Goal: Task Accomplishment & Management: Manage account settings

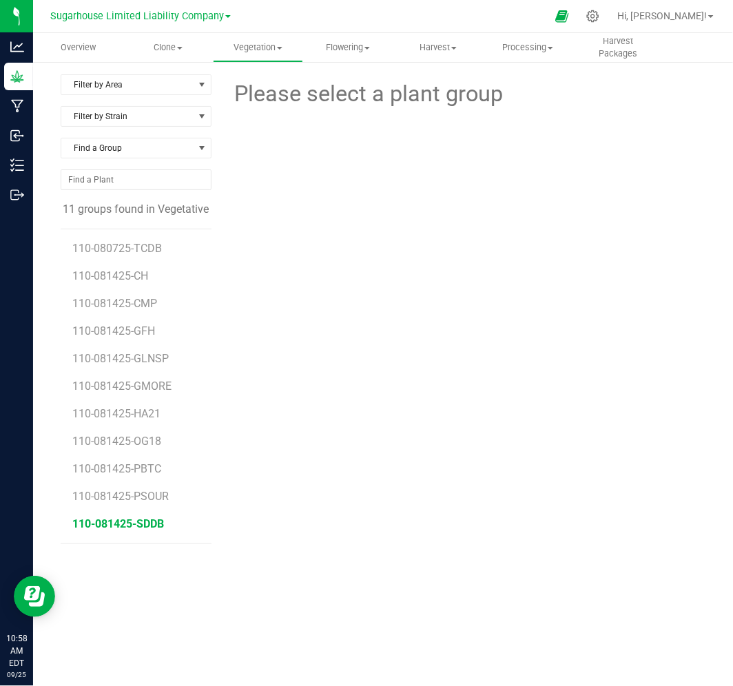
click at [115, 524] on span "110-081425-SDDB" at bounding box center [119, 523] width 92 height 13
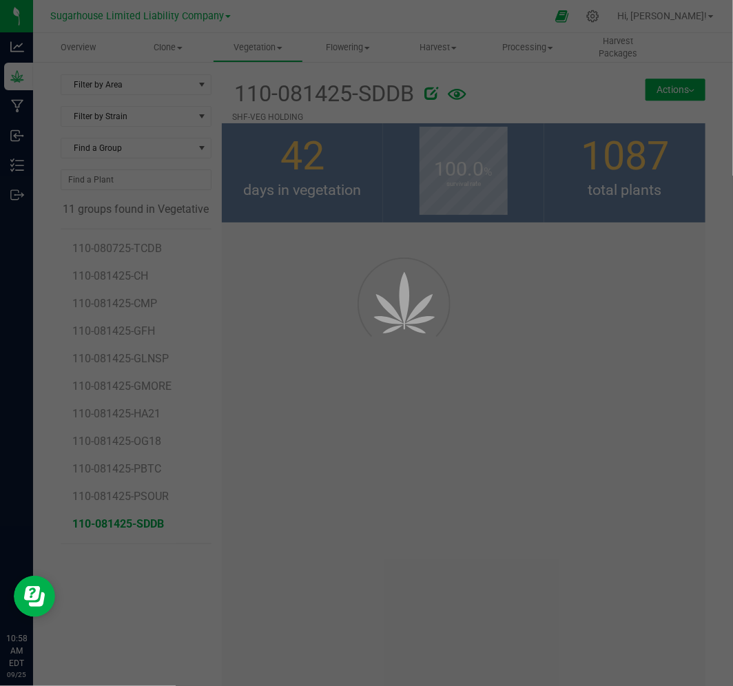
click at [659, 90] on div at bounding box center [366, 343] width 733 height 686
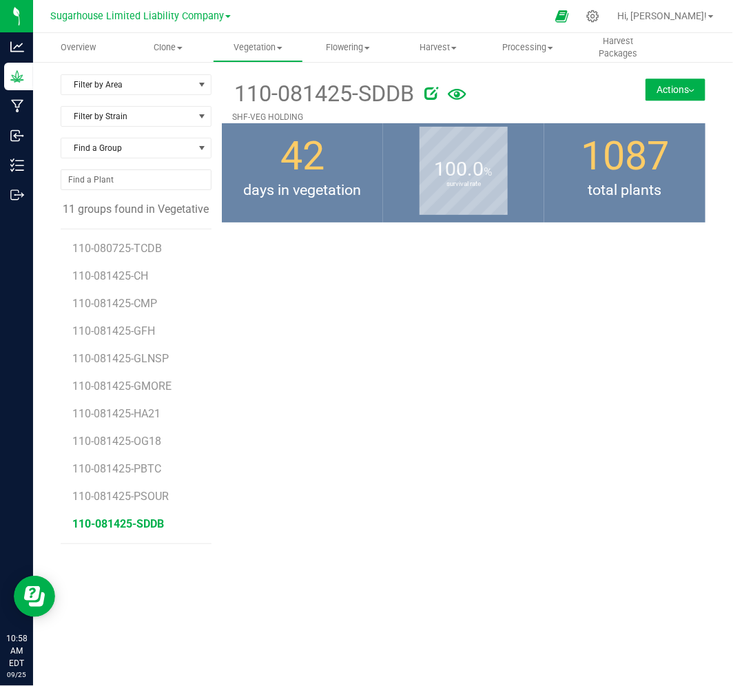
click at [680, 97] on button "Actions" at bounding box center [675, 90] width 60 height 22
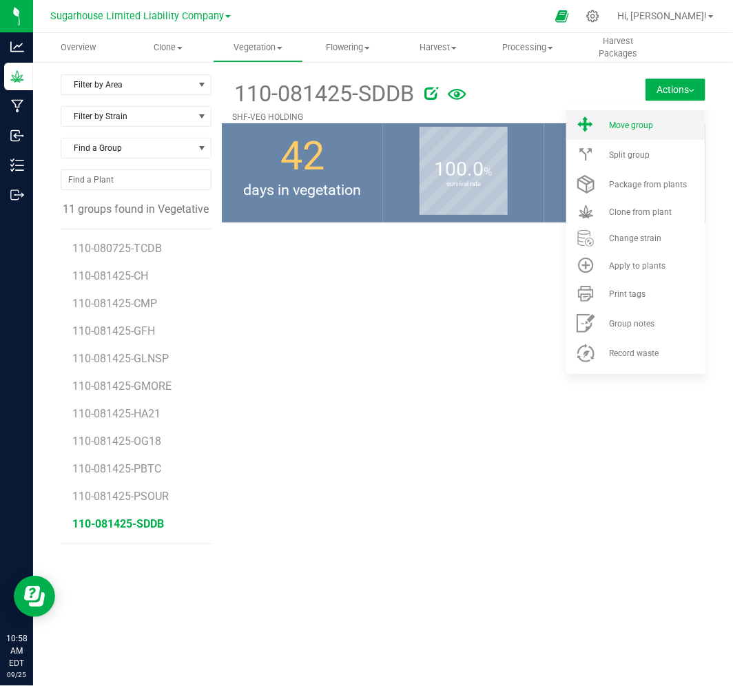
click at [636, 118] on li "Move group" at bounding box center [635, 125] width 139 height 30
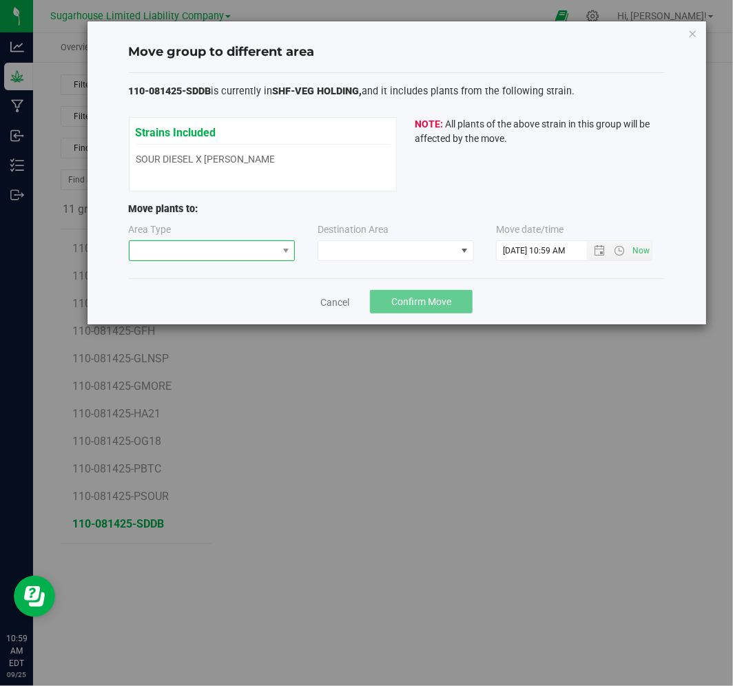
click at [211, 247] on span at bounding box center [203, 250] width 148 height 19
click at [202, 294] on li "Flowering" at bounding box center [211, 299] width 165 height 23
click at [602, 253] on span "Open the date view" at bounding box center [599, 250] width 11 height 11
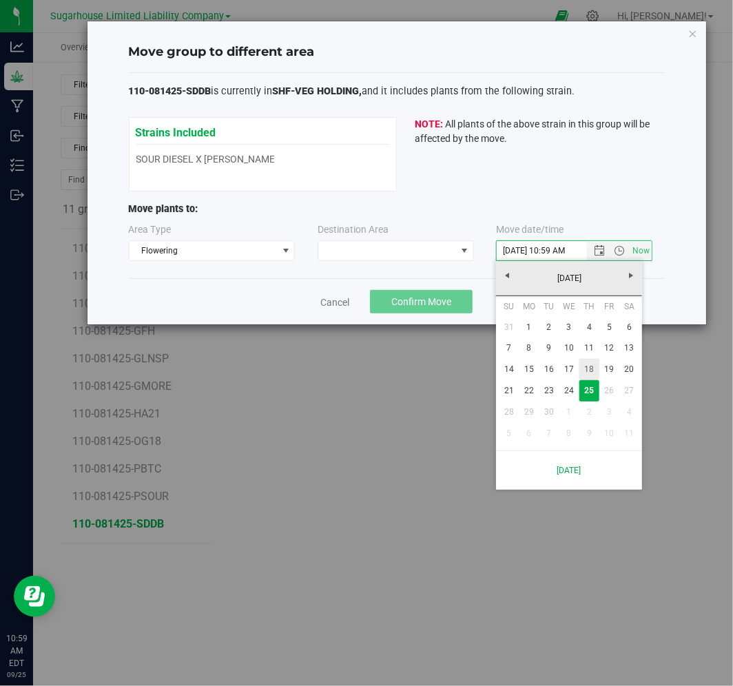
click at [591, 368] on link "18" at bounding box center [589, 369] width 20 height 21
type input "[DATE] 10:59 AM"
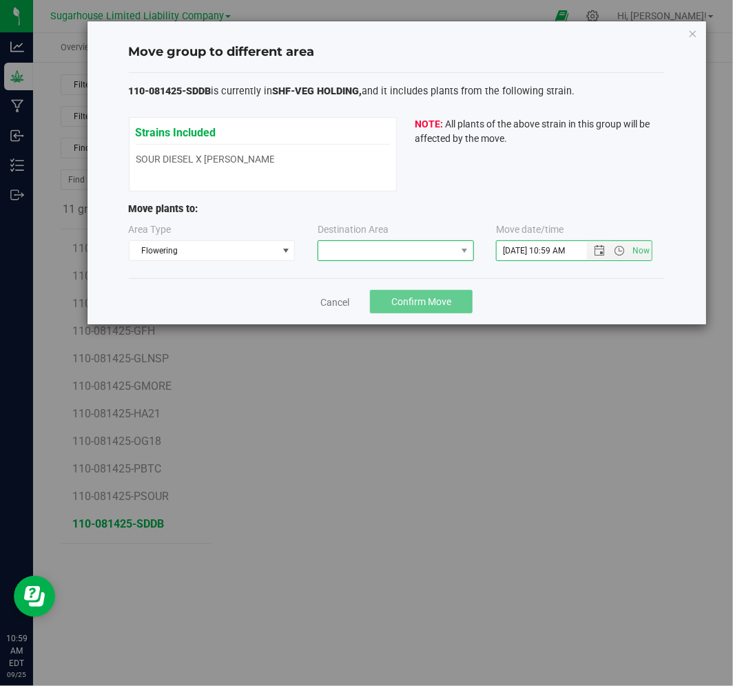
click at [412, 256] on span at bounding box center [387, 250] width 138 height 19
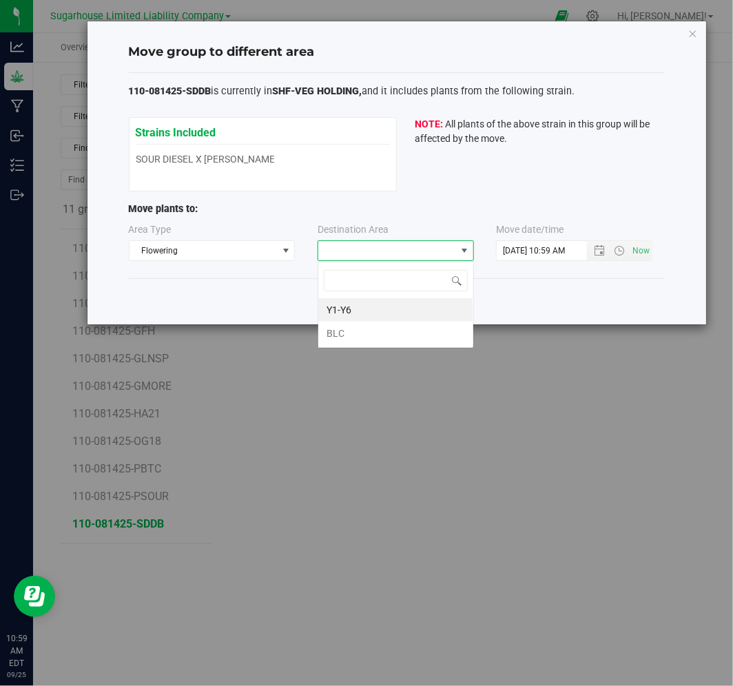
scroll to position [21, 156]
click at [386, 336] on li "BLC" at bounding box center [395, 333] width 155 height 23
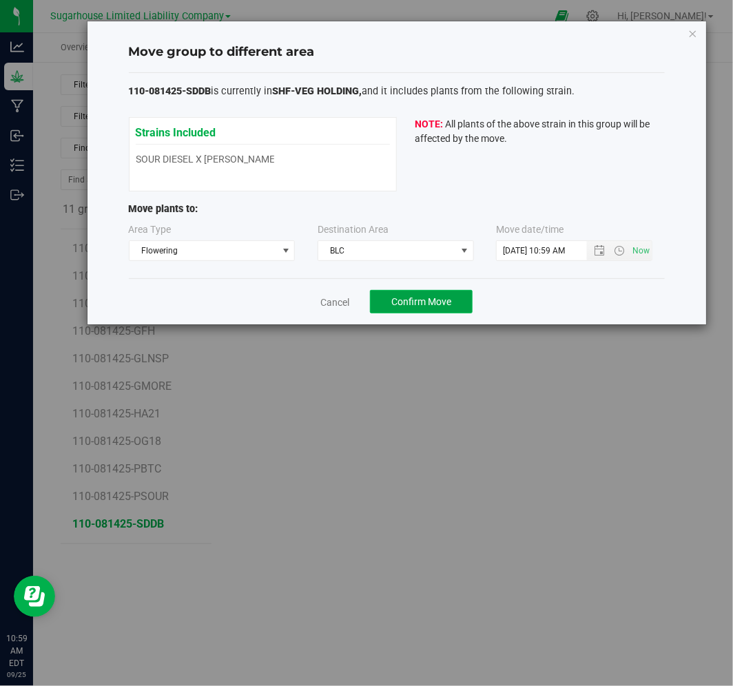
click at [387, 300] on button "Confirm Move" at bounding box center [421, 301] width 103 height 23
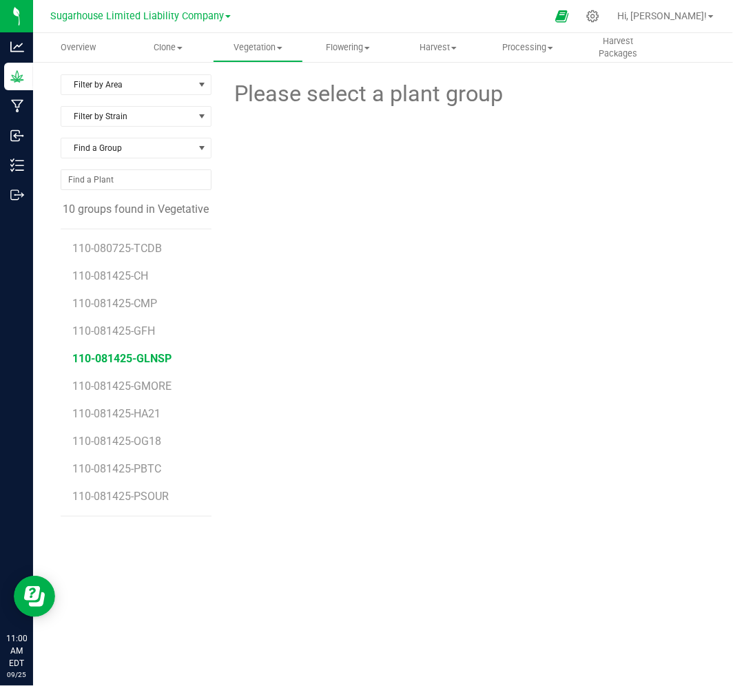
click at [159, 355] on span "110-081425-GLNSP" at bounding box center [122, 358] width 99 height 13
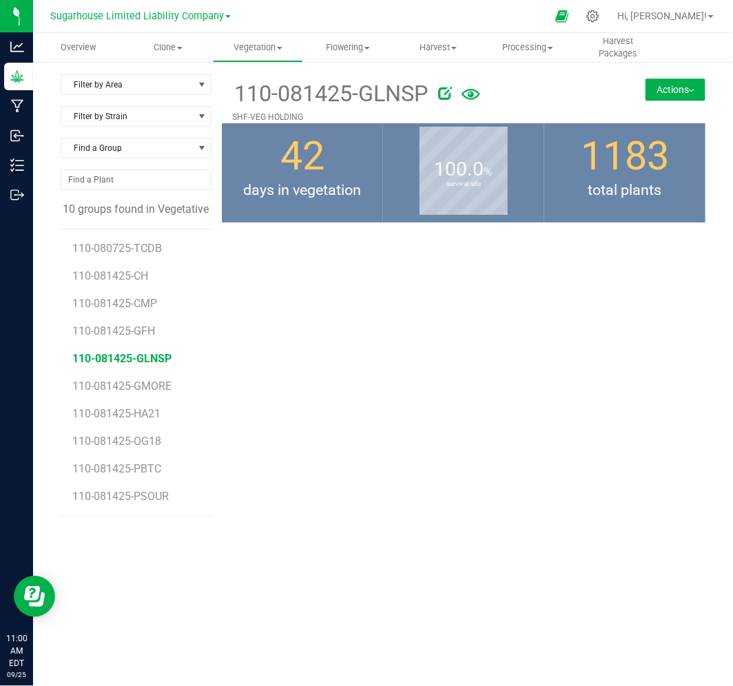
click at [669, 90] on button "Actions" at bounding box center [675, 90] width 60 height 22
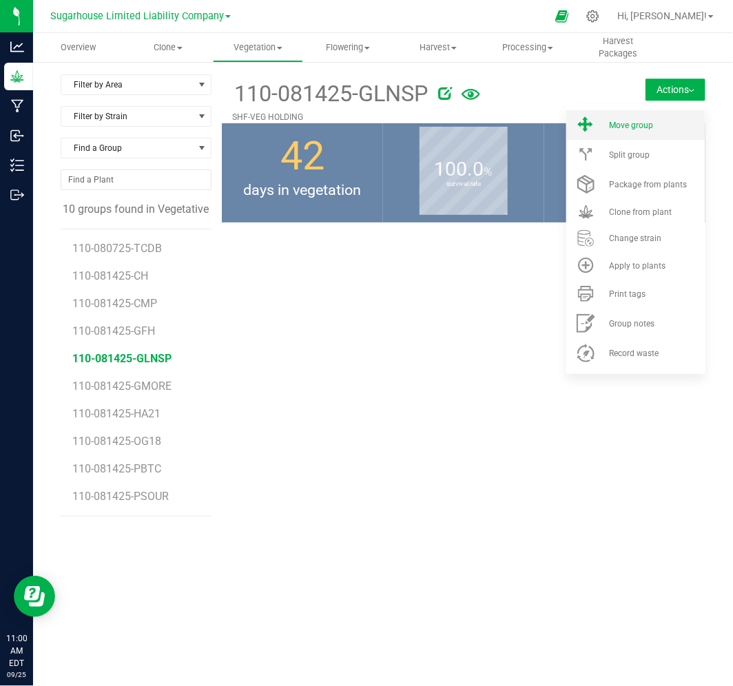
click at [629, 125] on span "Move group" at bounding box center [631, 126] width 44 height 10
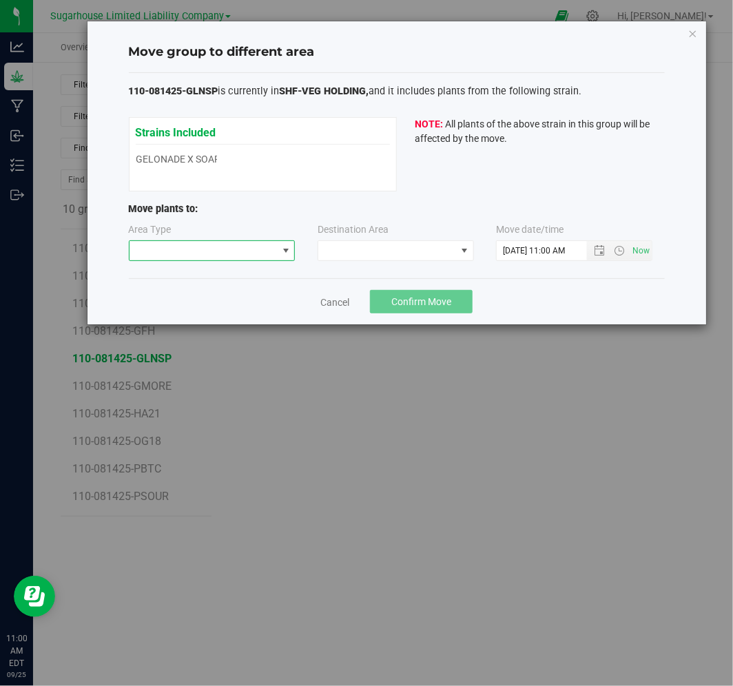
click at [202, 251] on span at bounding box center [203, 250] width 148 height 19
click at [191, 293] on li "Flowering" at bounding box center [211, 299] width 165 height 23
click at [373, 256] on span at bounding box center [387, 250] width 138 height 19
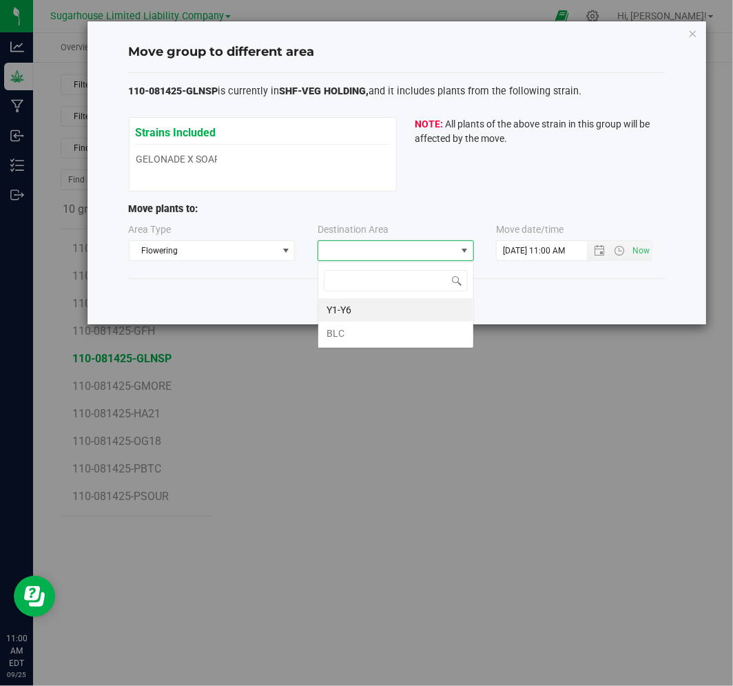
scroll to position [21, 156]
click at [340, 331] on li "BLC" at bounding box center [395, 333] width 155 height 23
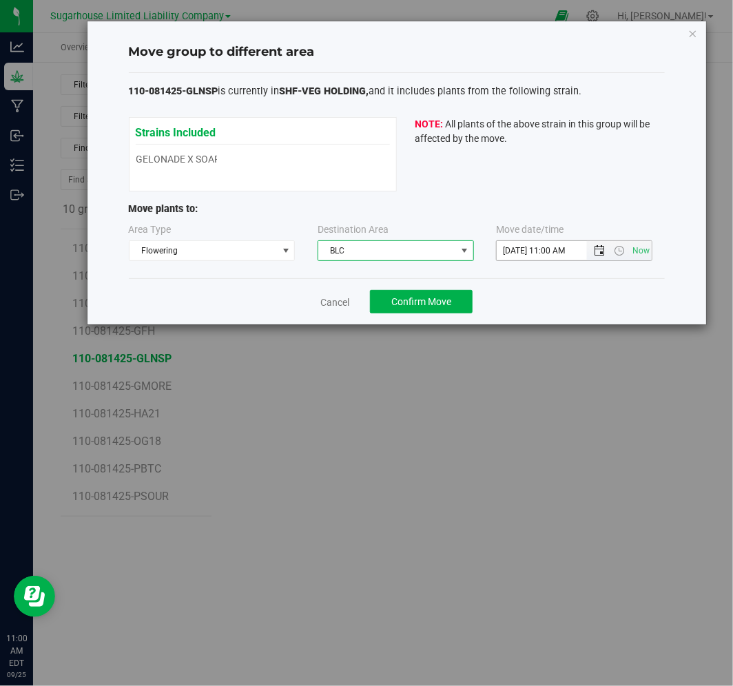
click at [597, 256] on span "Open the date view" at bounding box center [599, 250] width 11 height 11
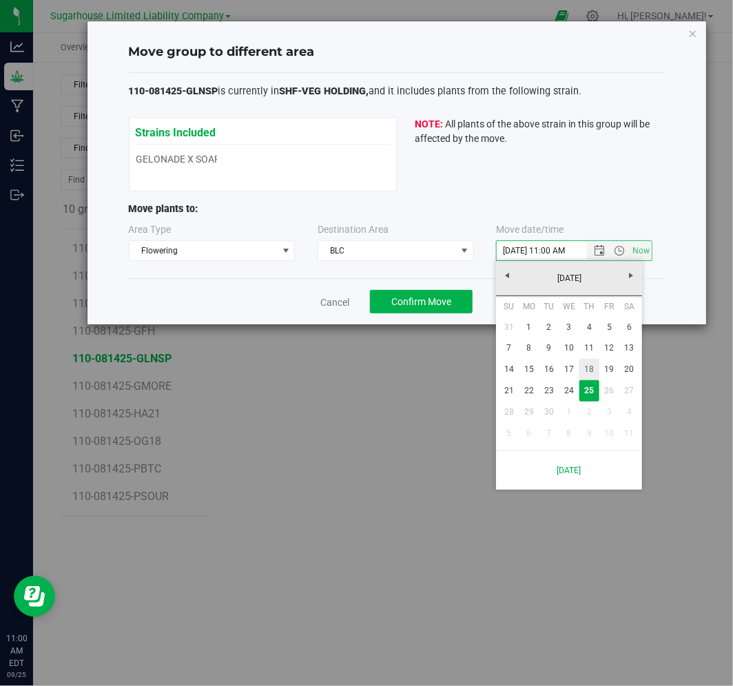
click at [592, 366] on link "18" at bounding box center [589, 369] width 20 height 21
type input "[DATE] 11:00 AM"
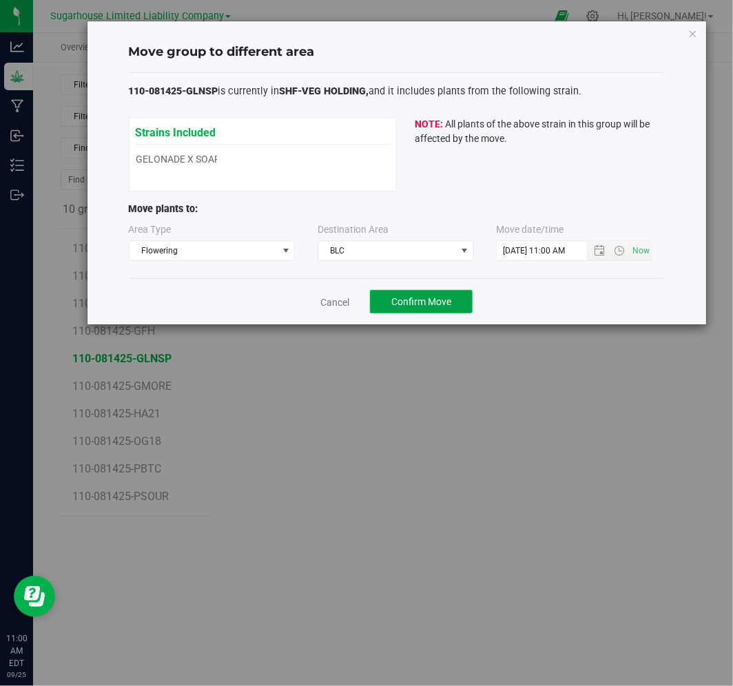
click at [436, 309] on button "Confirm Move" at bounding box center [421, 301] width 103 height 23
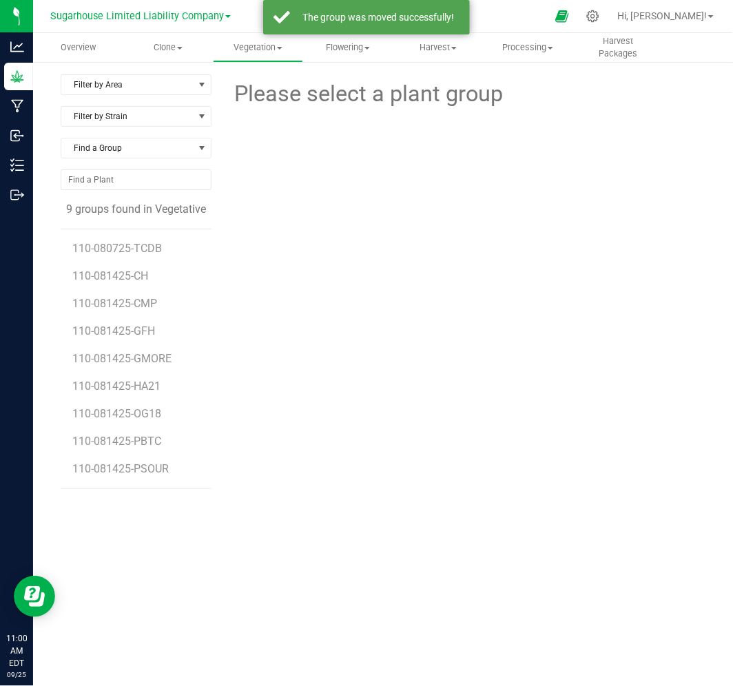
click at [156, 348] on li "110-081425-GMORE" at bounding box center [137, 354] width 129 height 28
click at [154, 355] on span "110-081425-GMORE" at bounding box center [124, 358] width 102 height 13
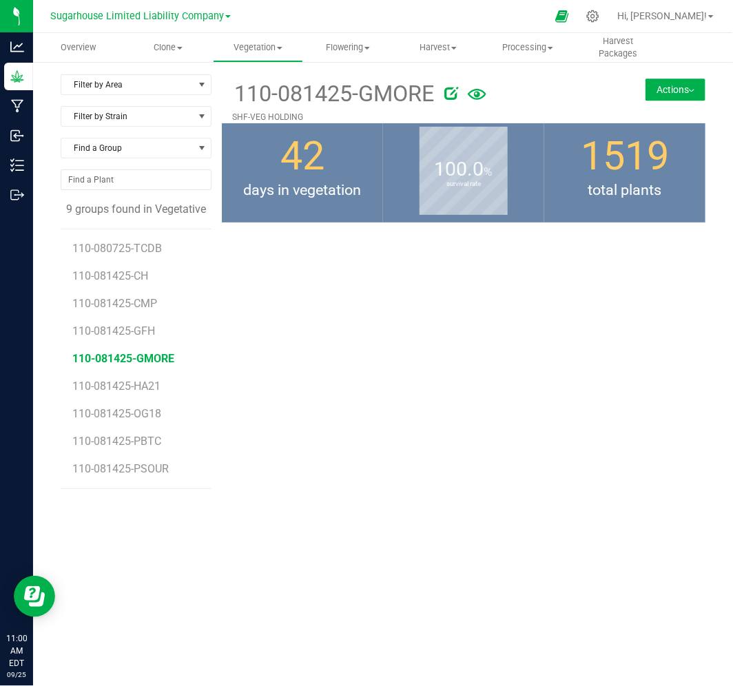
click at [669, 87] on button "Actions" at bounding box center [675, 90] width 60 height 22
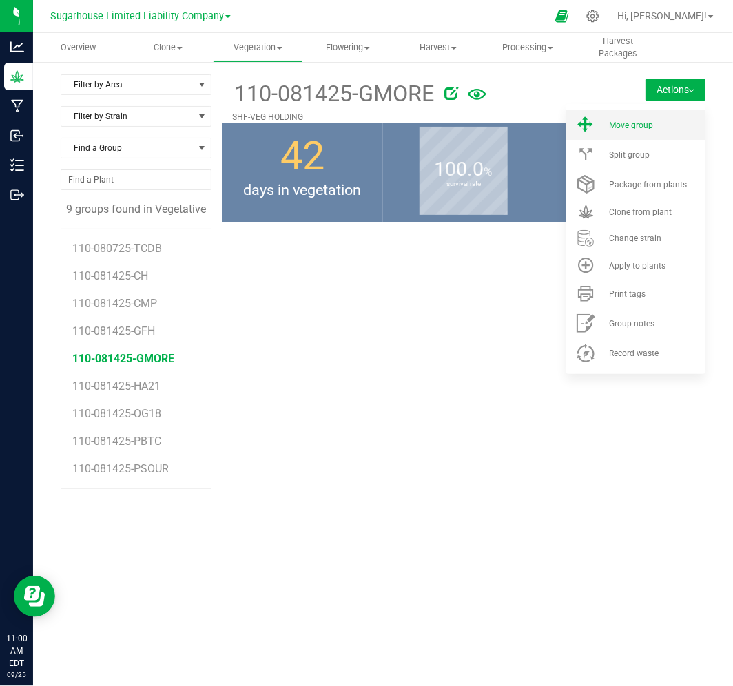
click at [663, 121] on div "Move group" at bounding box center [656, 126] width 94 height 10
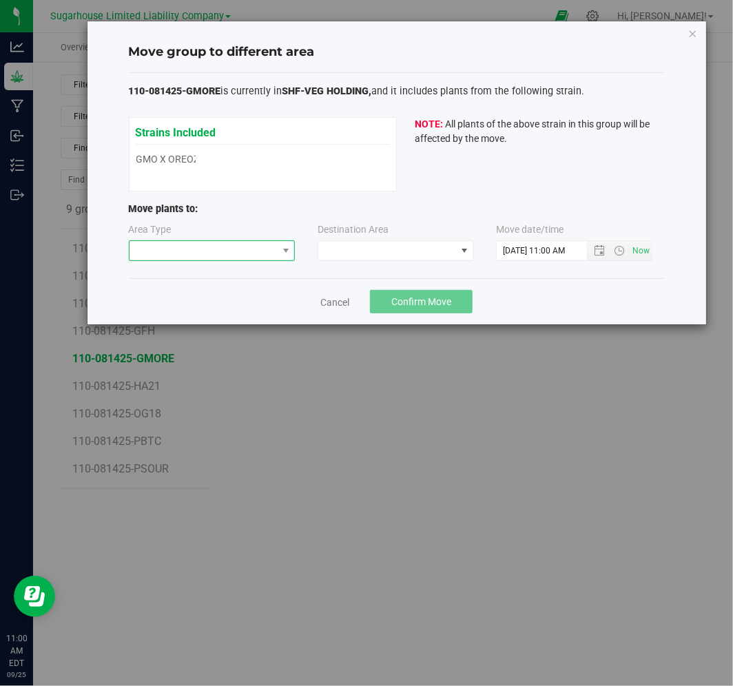
click at [270, 250] on span at bounding box center [203, 250] width 148 height 19
click at [242, 297] on li "Flowering" at bounding box center [211, 299] width 165 height 23
click at [353, 251] on span at bounding box center [387, 250] width 138 height 19
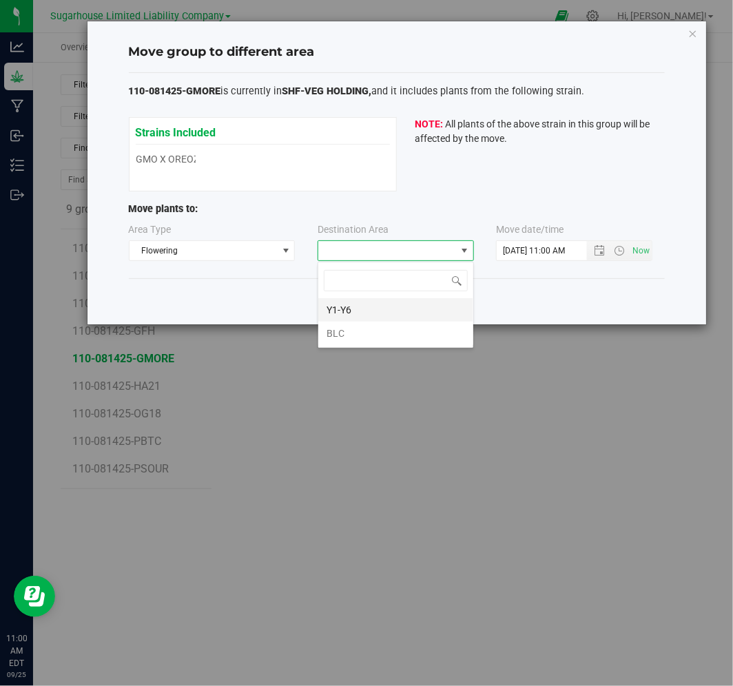
scroll to position [21, 156]
click at [353, 340] on li "BLC" at bounding box center [395, 333] width 155 height 23
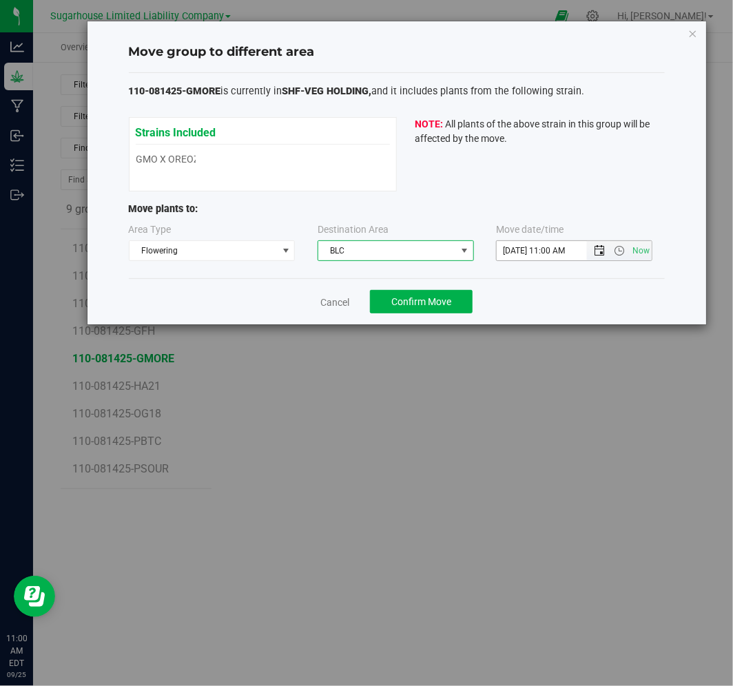
click at [601, 256] on span "Open the date view" at bounding box center [599, 250] width 11 height 11
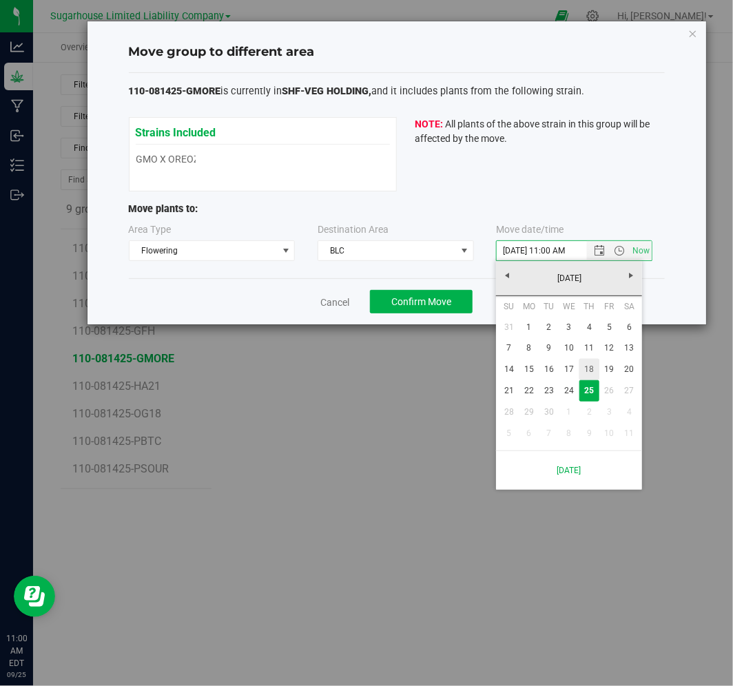
click at [585, 371] on link "18" at bounding box center [589, 369] width 20 height 21
type input "[DATE] 11:00 AM"
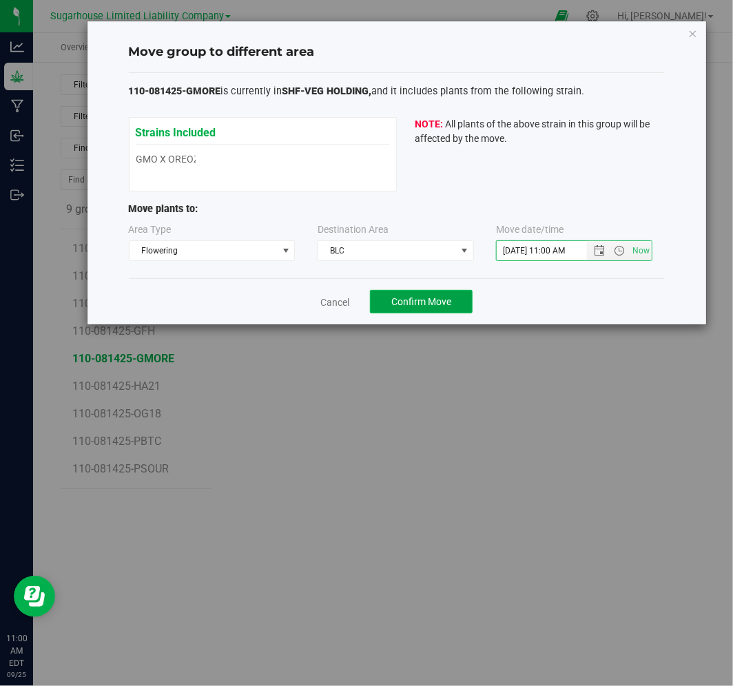
click at [436, 311] on button "Confirm Move" at bounding box center [421, 301] width 103 height 23
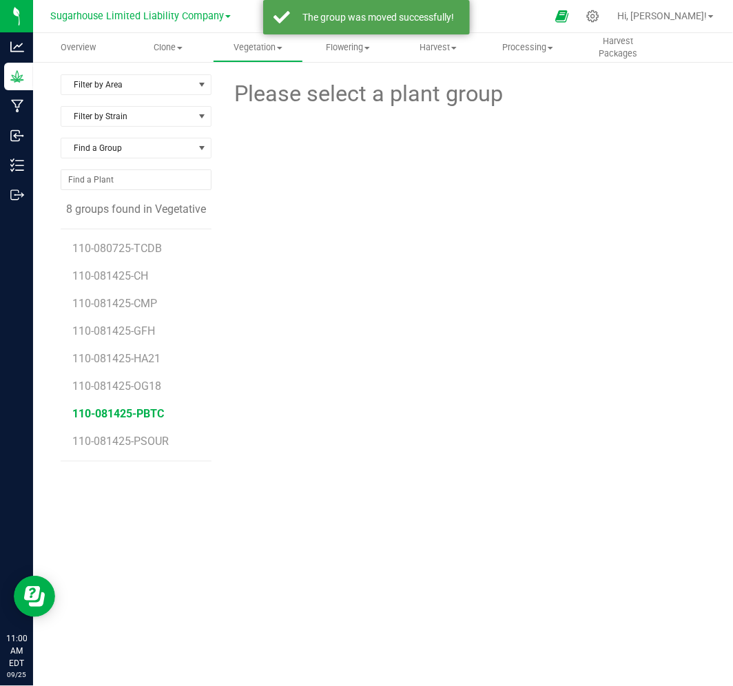
click at [138, 413] on span "110-081425-PBTC" at bounding box center [119, 413] width 92 height 13
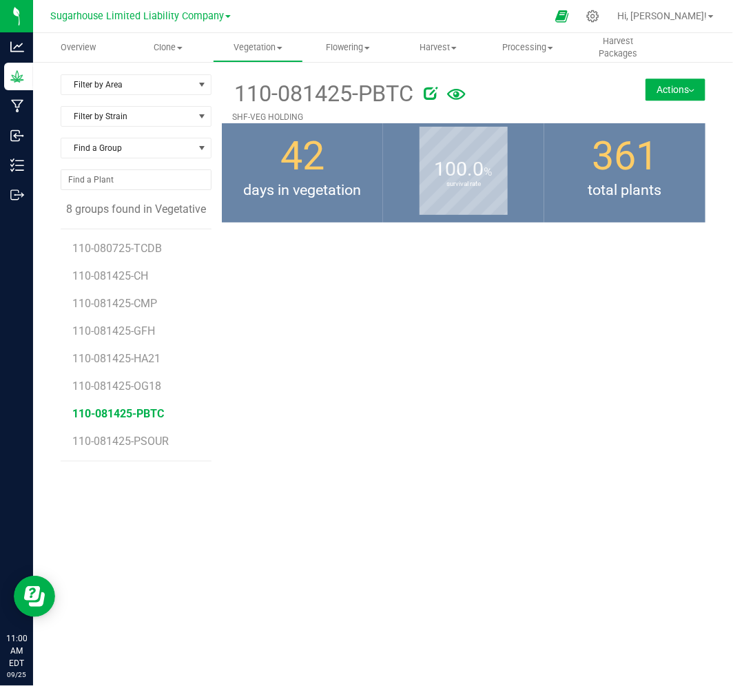
click at [651, 85] on button "Actions" at bounding box center [675, 90] width 60 height 22
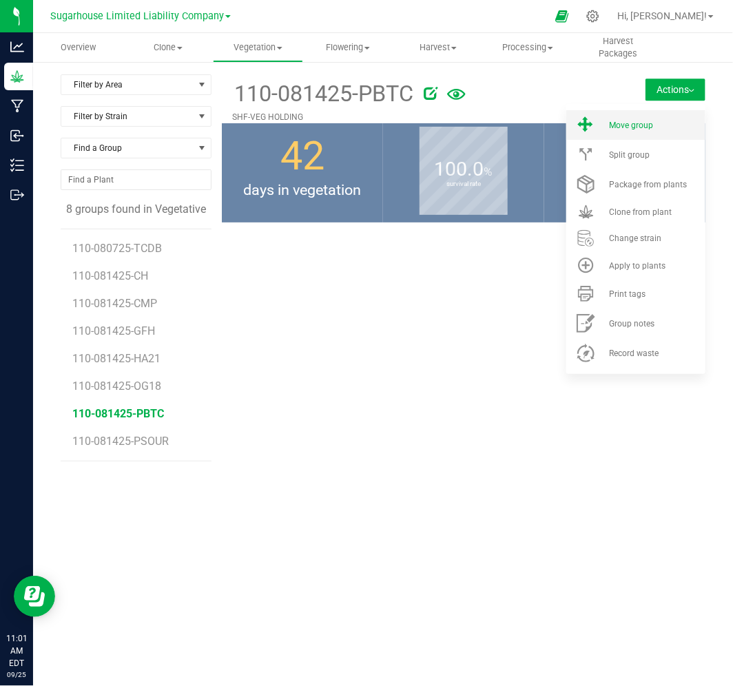
click at [635, 127] on span "Move group" at bounding box center [631, 126] width 44 height 10
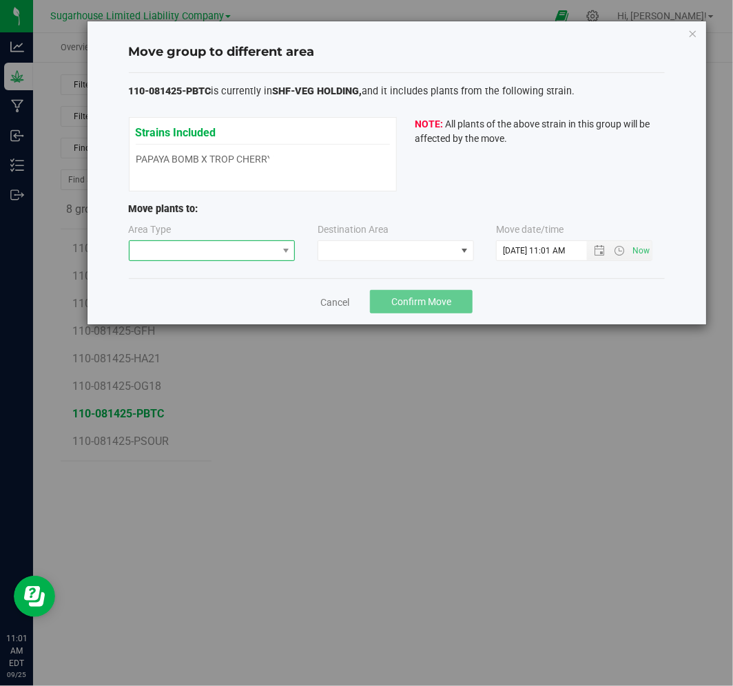
click at [258, 253] on span at bounding box center [203, 250] width 148 height 19
click at [242, 299] on li "Flowering" at bounding box center [211, 299] width 165 height 23
click at [360, 253] on span at bounding box center [387, 250] width 138 height 19
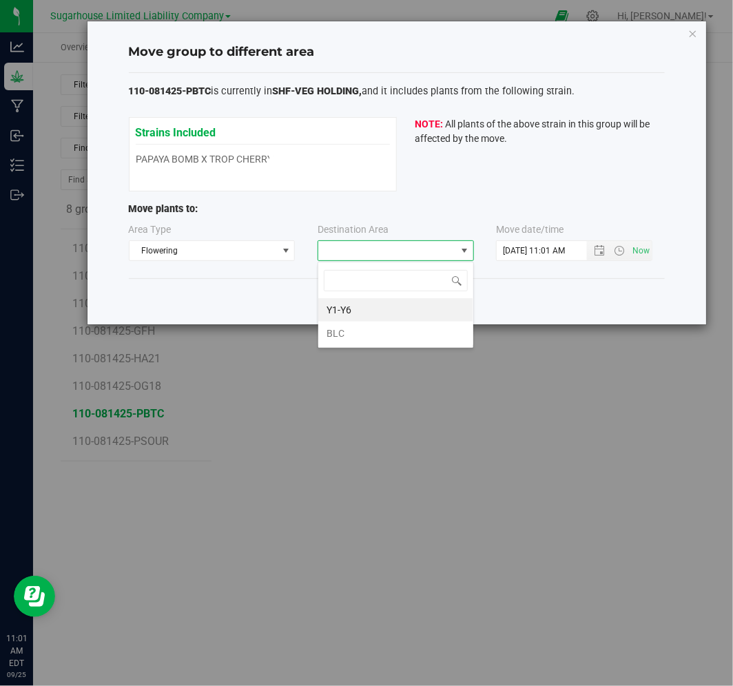
scroll to position [21, 156]
click at [361, 333] on li "BLC" at bounding box center [395, 333] width 155 height 23
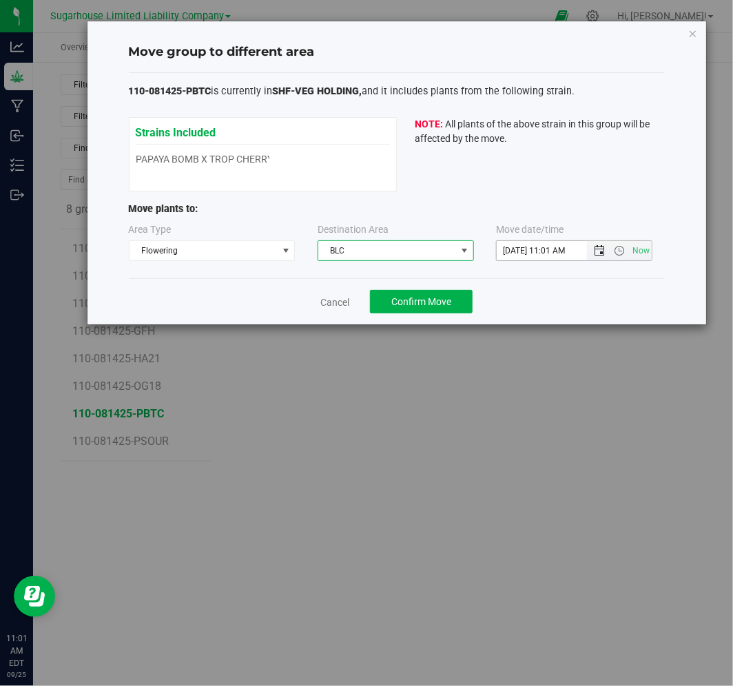
click at [596, 252] on span "Open the date view" at bounding box center [599, 250] width 11 height 11
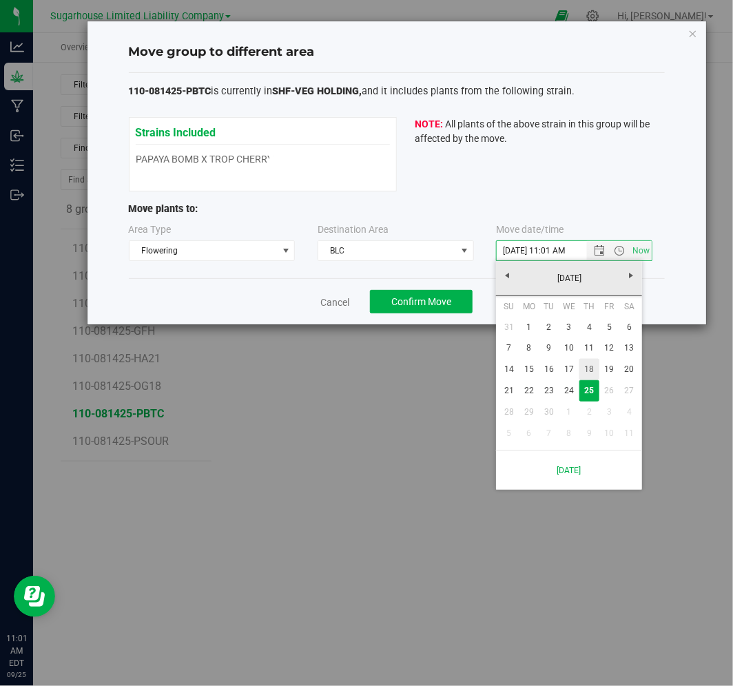
drag, startPoint x: 594, startPoint y: 369, endPoint x: 568, endPoint y: 362, distance: 27.1
click at [594, 369] on link "18" at bounding box center [589, 369] width 20 height 21
type input "[DATE] 11:01 AM"
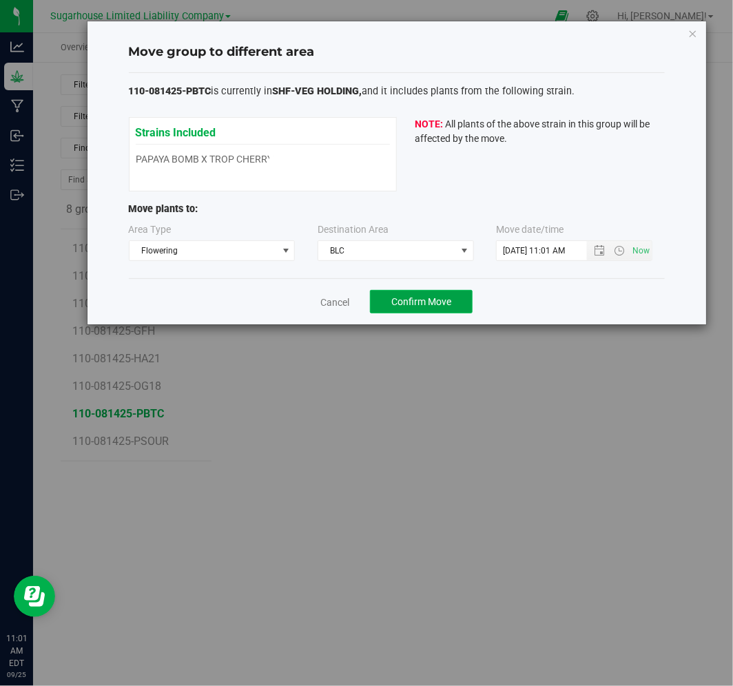
click at [446, 304] on span "Confirm Move" at bounding box center [421, 301] width 60 height 11
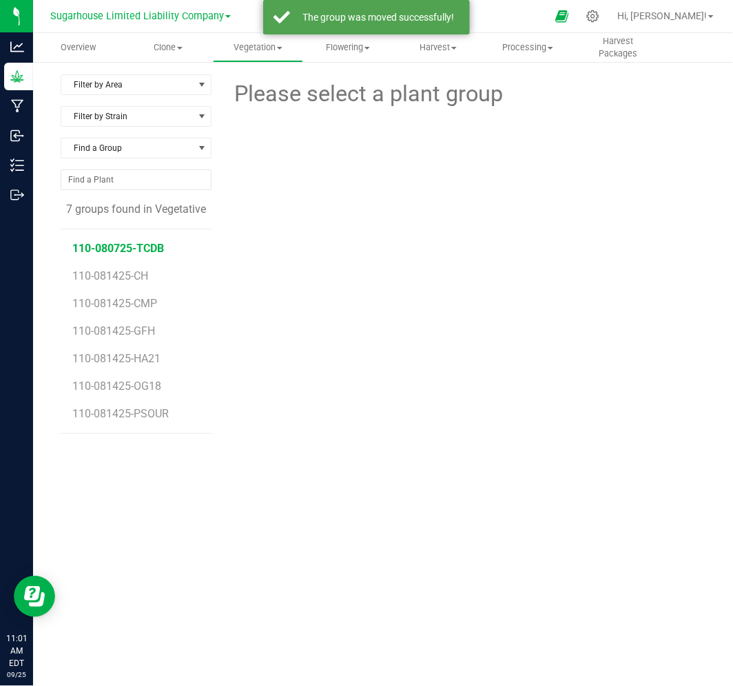
click at [142, 251] on span "110-080725-TCDB" at bounding box center [119, 248] width 92 height 13
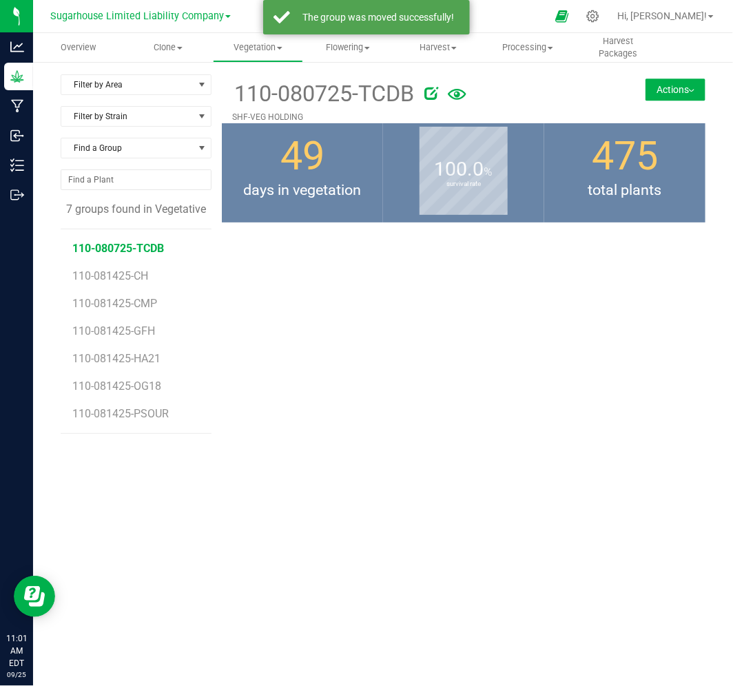
click at [668, 79] on button "Actions" at bounding box center [675, 90] width 60 height 22
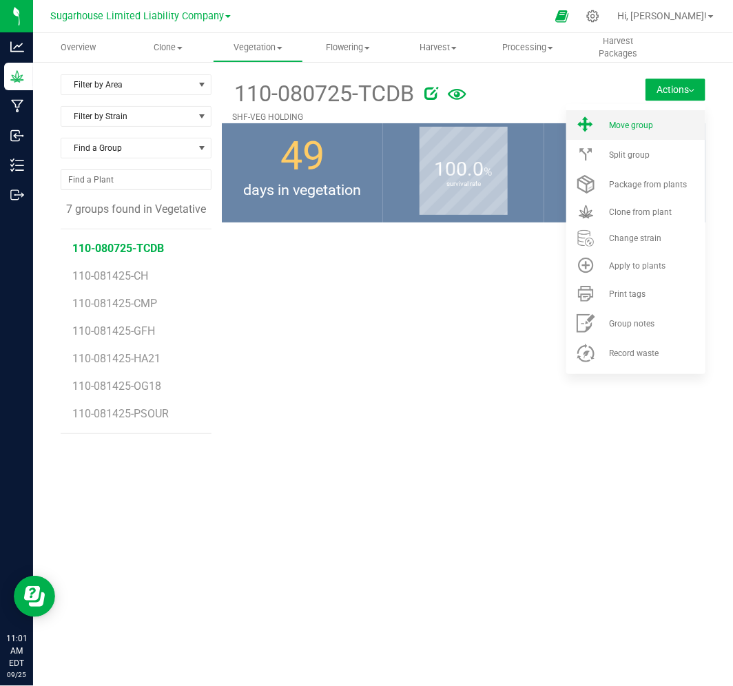
click at [649, 135] on li "Move group" at bounding box center [635, 125] width 139 height 30
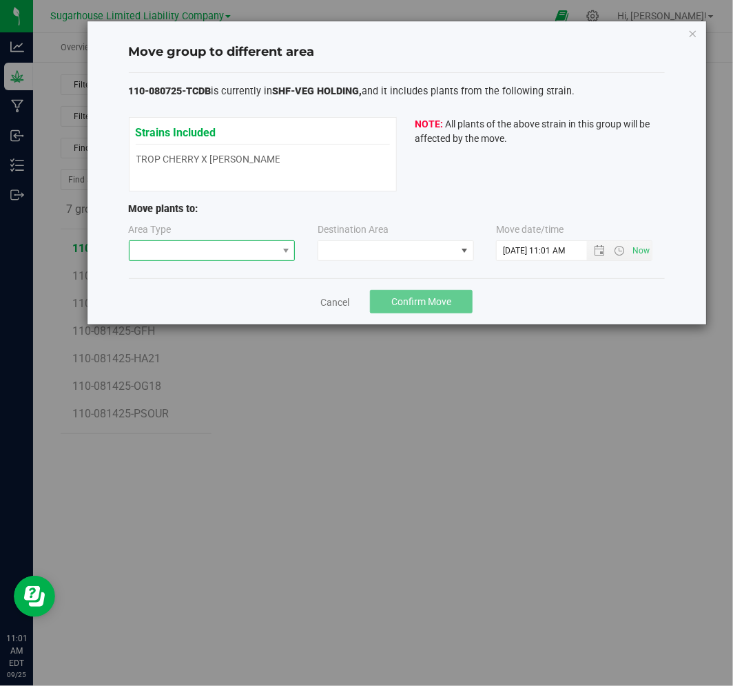
click at [284, 244] on span at bounding box center [285, 250] width 17 height 19
click at [248, 298] on li "Flowering" at bounding box center [211, 299] width 165 height 23
click at [404, 251] on span at bounding box center [387, 250] width 138 height 19
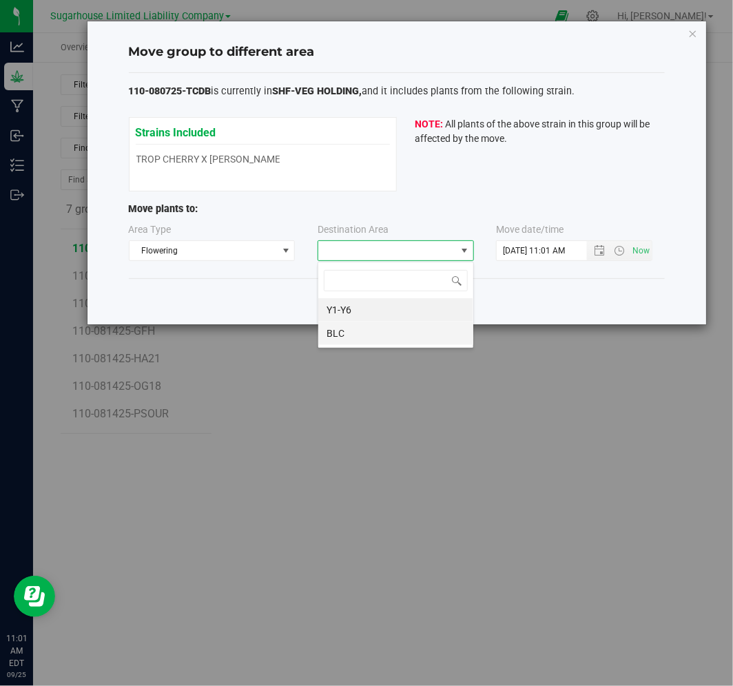
scroll to position [21, 156]
click at [383, 329] on li "BLC" at bounding box center [395, 333] width 155 height 23
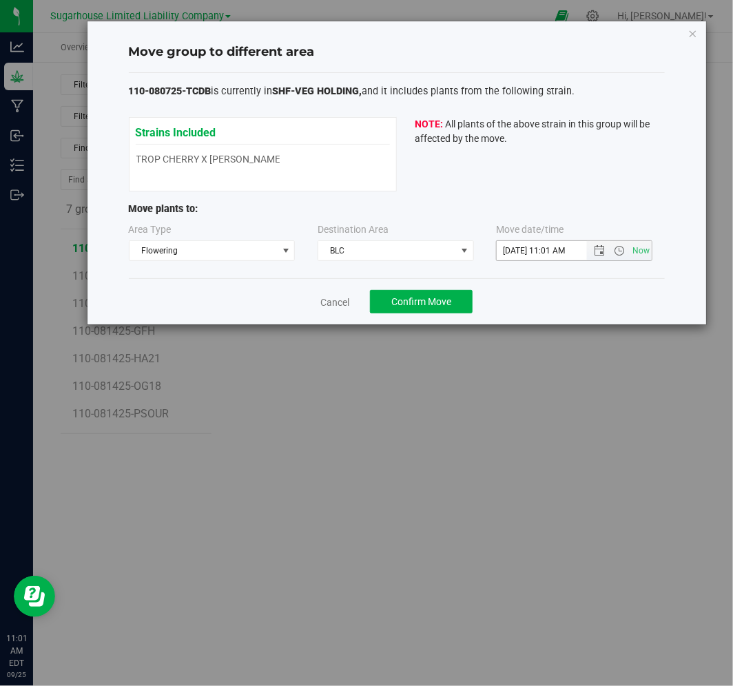
click at [596, 258] on span "Now" at bounding box center [619, 250] width 65 height 19
click at [600, 258] on span "Now" at bounding box center [619, 250] width 65 height 19
click at [601, 246] on span "Open the date view" at bounding box center [599, 250] width 11 height 11
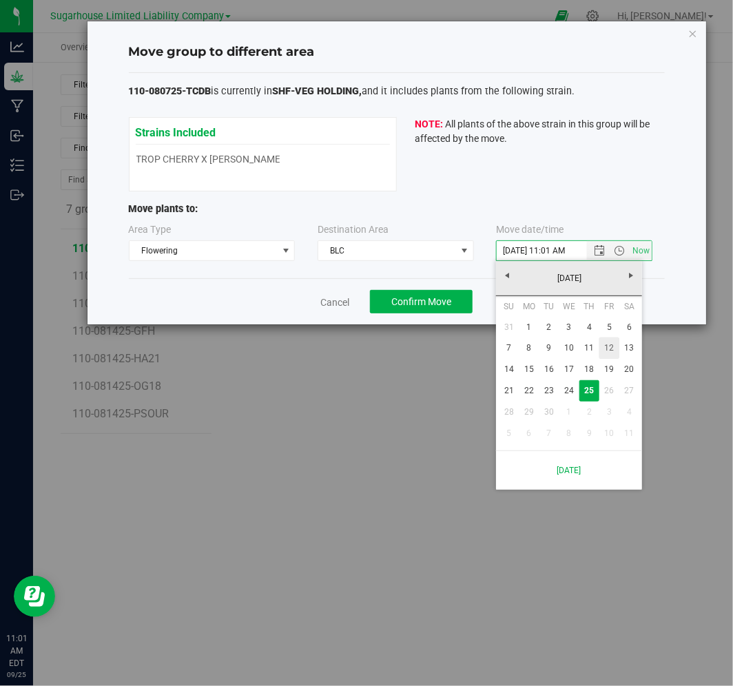
click at [608, 348] on link "12" at bounding box center [609, 347] width 20 height 21
type input "[DATE] 11:01 AM"
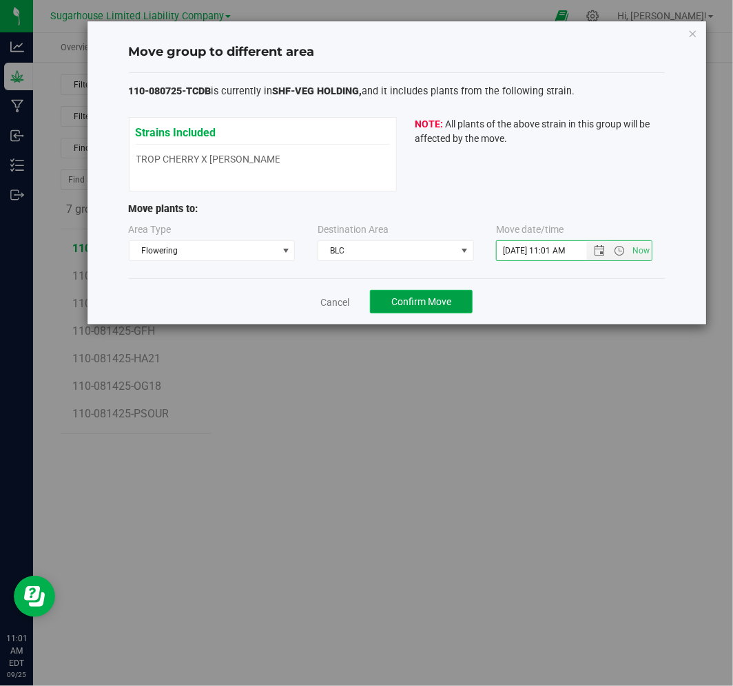
click at [419, 301] on span "Confirm Move" at bounding box center [421, 301] width 60 height 11
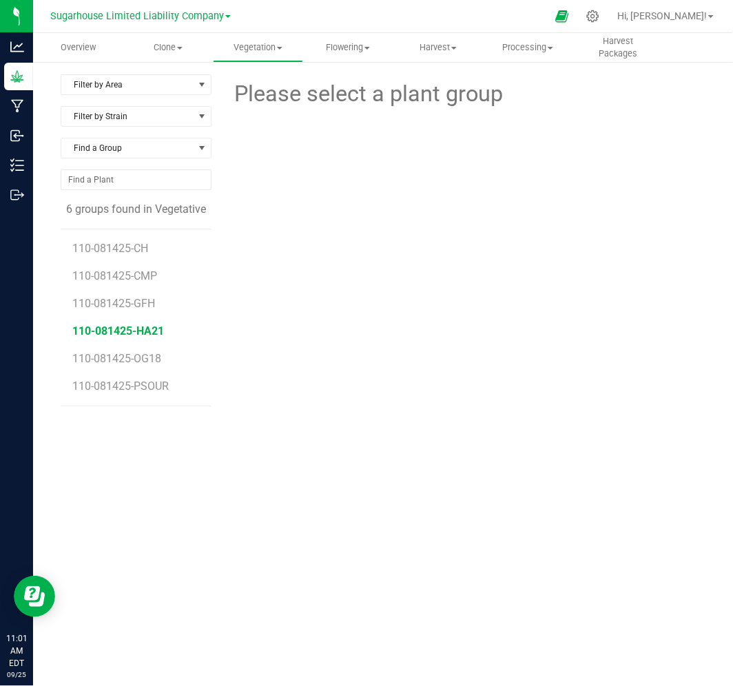
click at [126, 332] on span "110-081425-HA21" at bounding box center [119, 330] width 92 height 13
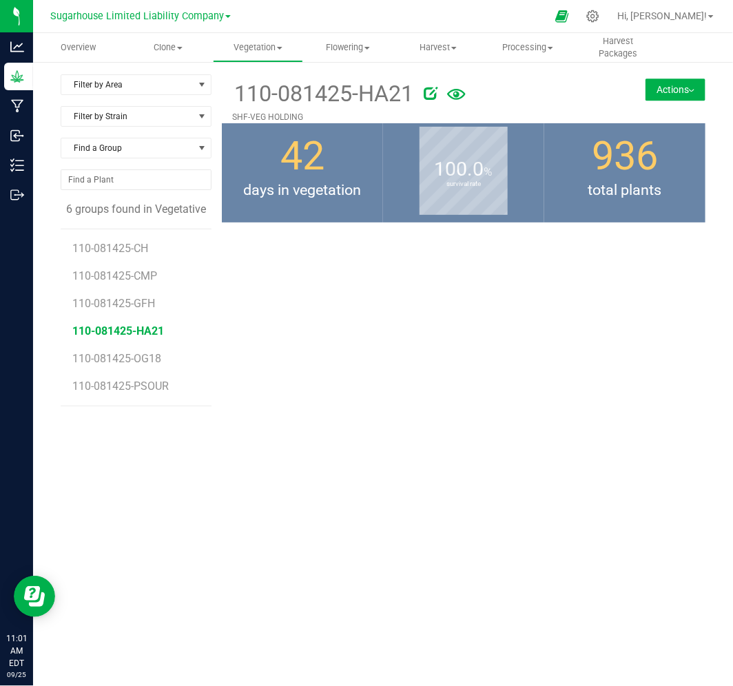
click at [663, 81] on button "Actions" at bounding box center [675, 90] width 60 height 22
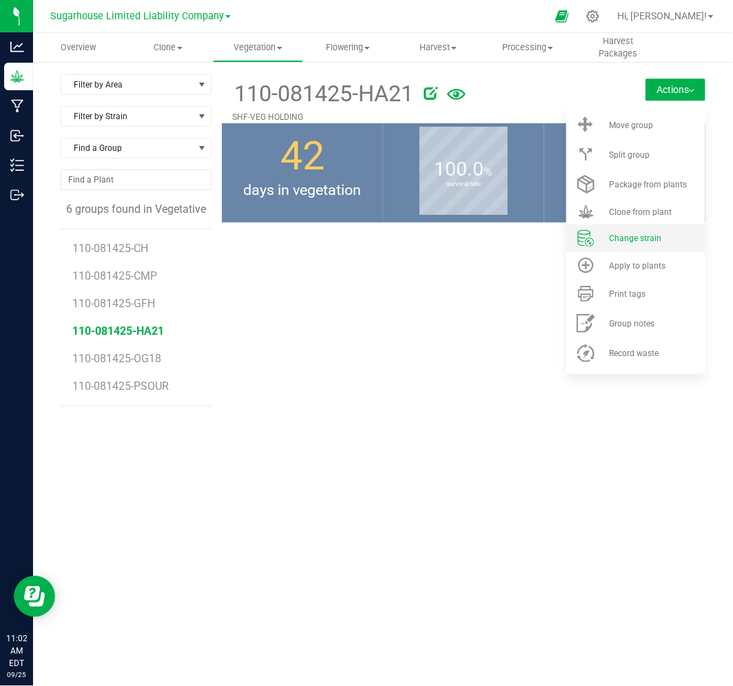
click at [636, 227] on li "Change strain" at bounding box center [635, 239] width 139 height 28
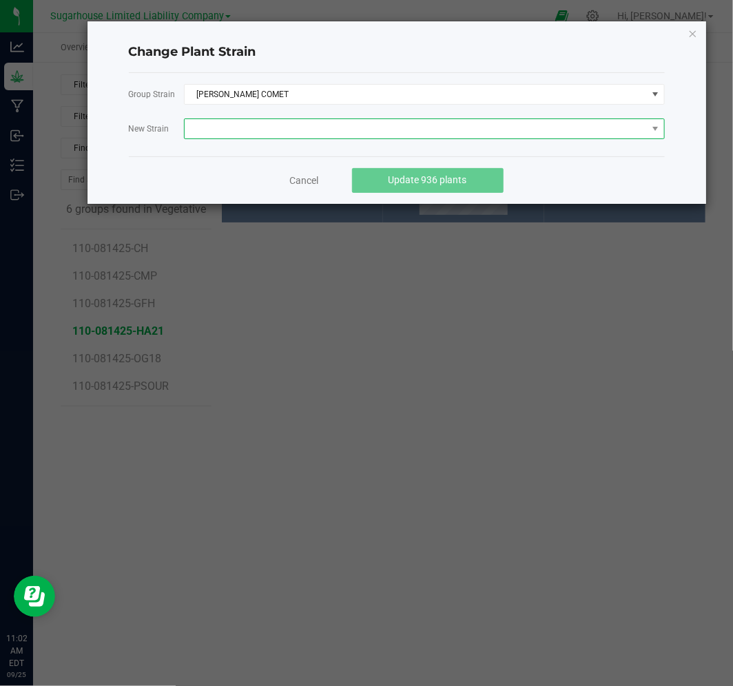
click at [351, 132] on span at bounding box center [416, 128] width 462 height 19
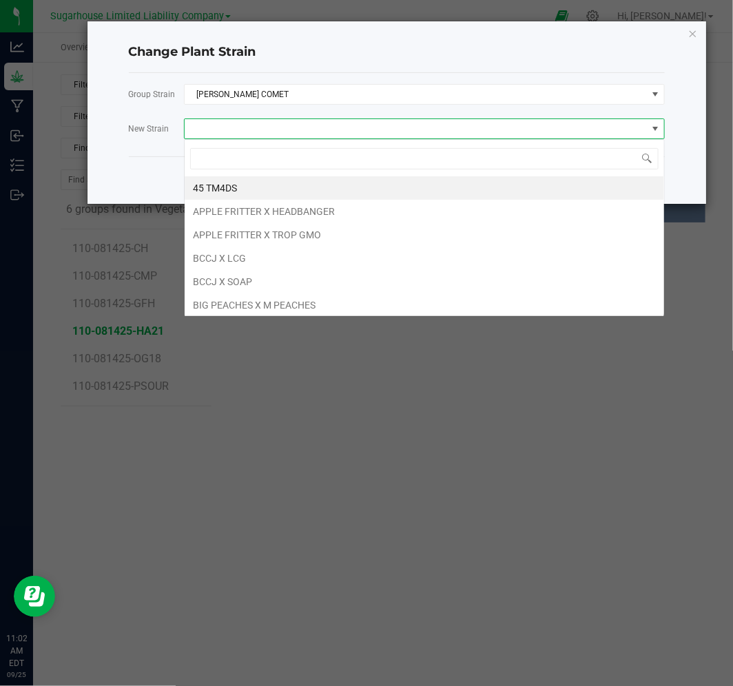
scroll to position [21, 480]
type input "HA"
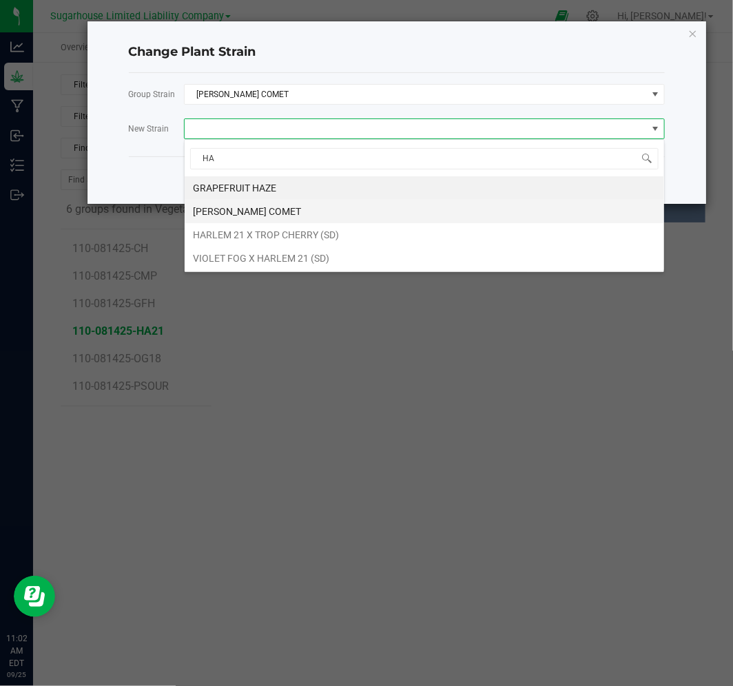
click at [345, 205] on li "[PERSON_NAME] COMET" at bounding box center [424, 211] width 479 height 23
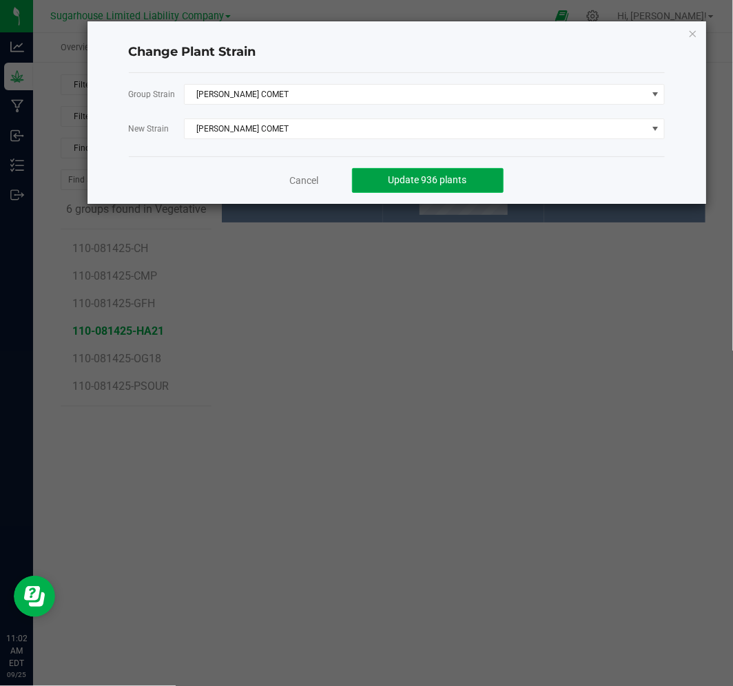
click at [431, 182] on span "Update 936 plants" at bounding box center [427, 179] width 79 height 11
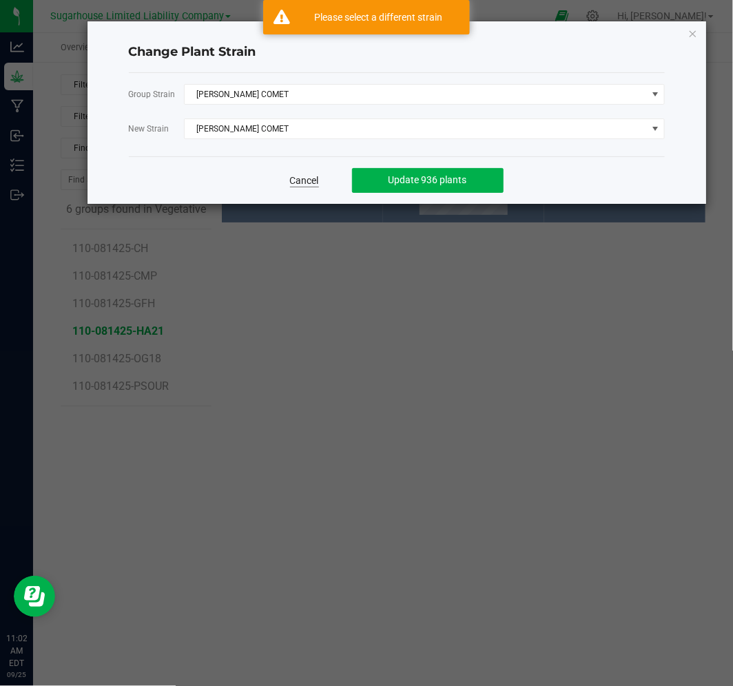
click at [311, 179] on link "Cancel" at bounding box center [304, 181] width 29 height 14
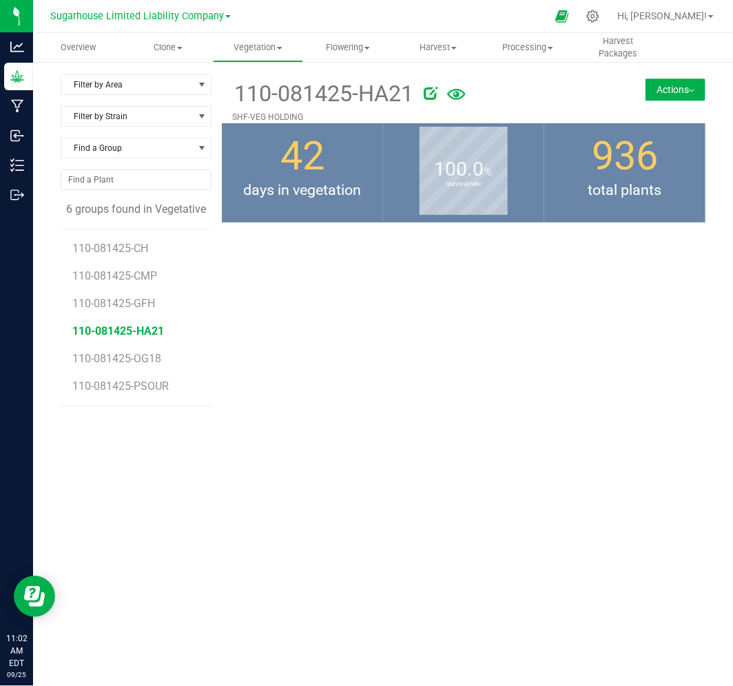
click at [464, 94] on icon at bounding box center [456, 95] width 19 height 30
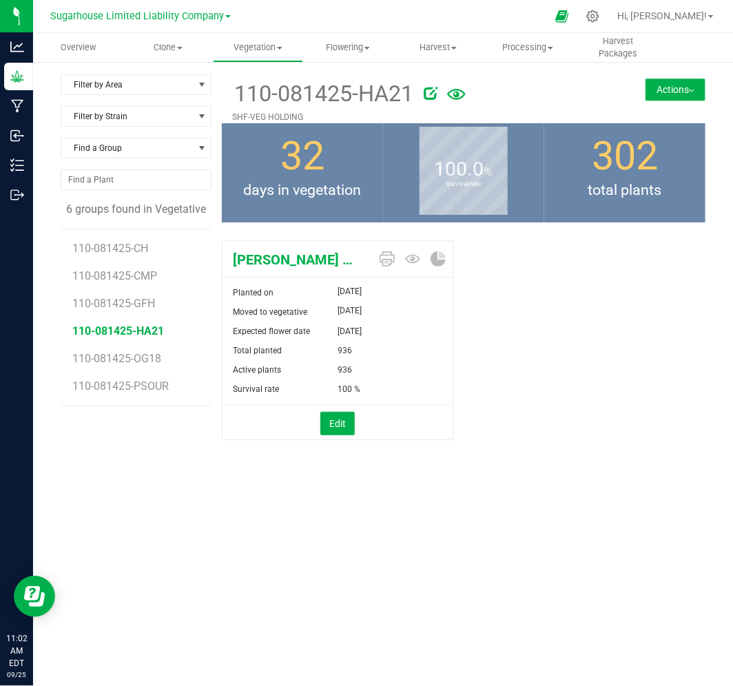
click at [434, 92] on icon at bounding box center [431, 93] width 14 height 14
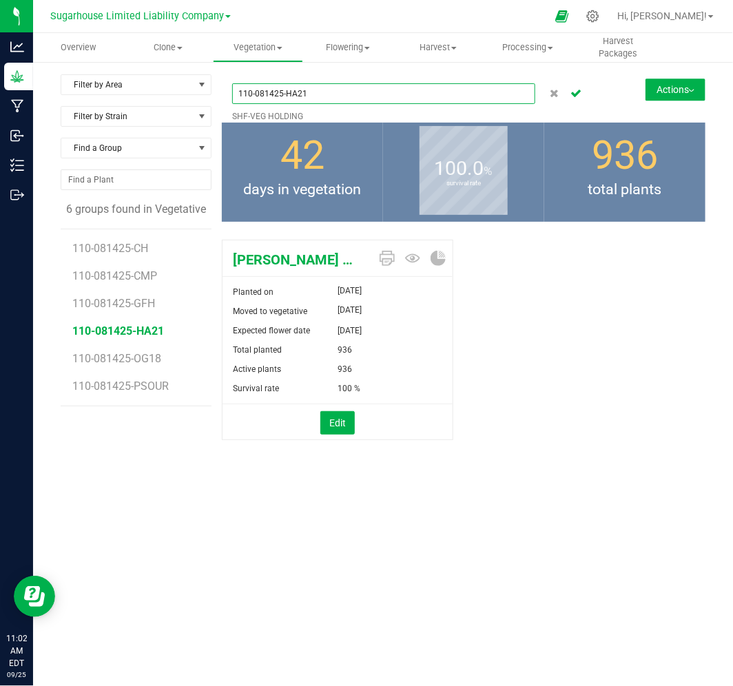
drag, startPoint x: 315, startPoint y: 91, endPoint x: 287, endPoint y: 91, distance: 28.2
click at [287, 91] on input "110-081425-HA21" at bounding box center [383, 93] width 303 height 21
type input "110-081425-HLC"
click at [346, 581] on div "Overview Clone Create plants Cloning groups Cloning plants Apply to plants Vege…" at bounding box center [383, 359] width 700 height 653
click at [574, 92] on icon "Cancel button" at bounding box center [575, 92] width 11 height 8
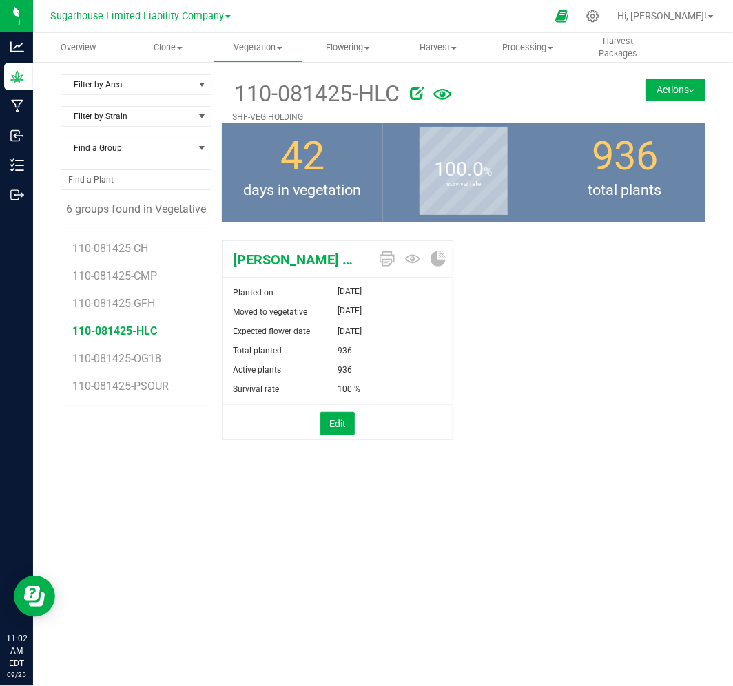
click at [672, 86] on button "Actions" at bounding box center [675, 90] width 60 height 22
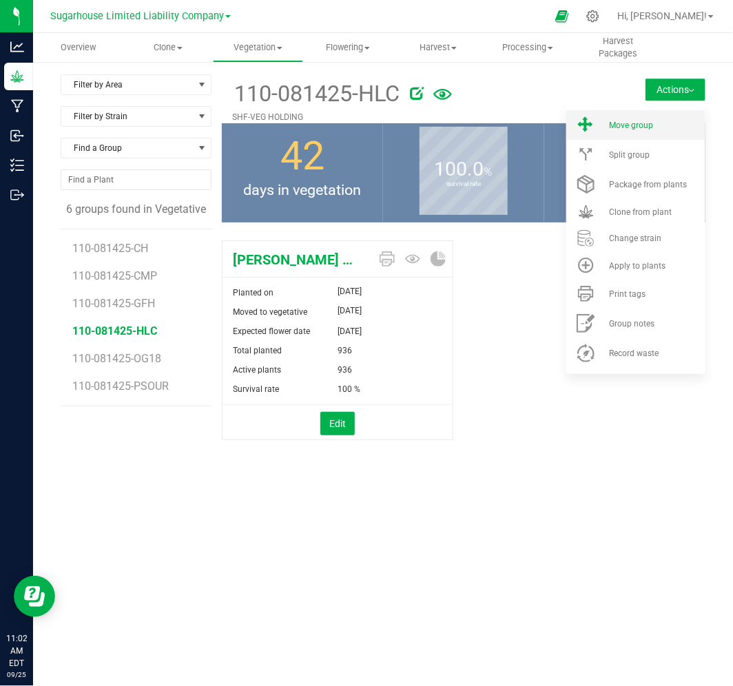
click at [649, 125] on span "Move group" at bounding box center [631, 126] width 44 height 10
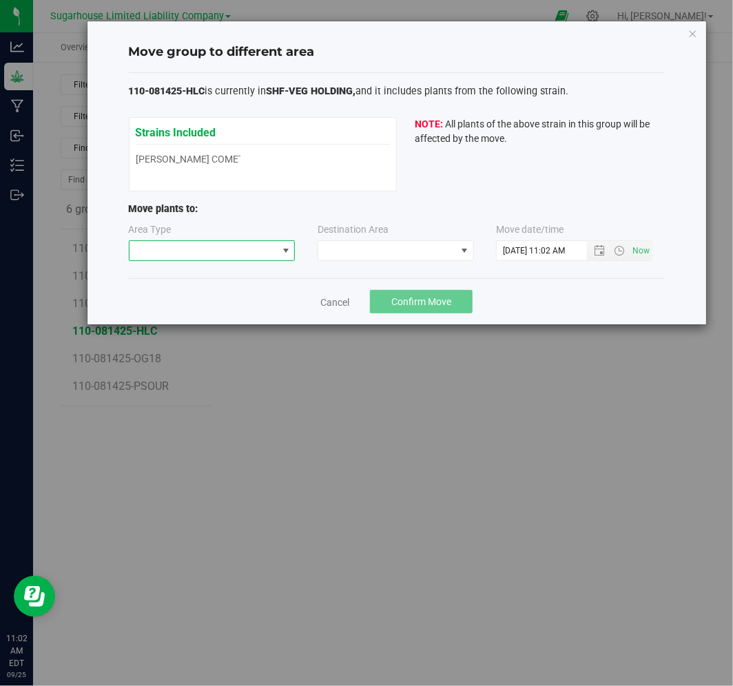
click at [187, 251] on span at bounding box center [203, 250] width 148 height 19
click at [184, 300] on li "Flowering" at bounding box center [211, 299] width 165 height 23
click at [375, 244] on span at bounding box center [387, 250] width 138 height 19
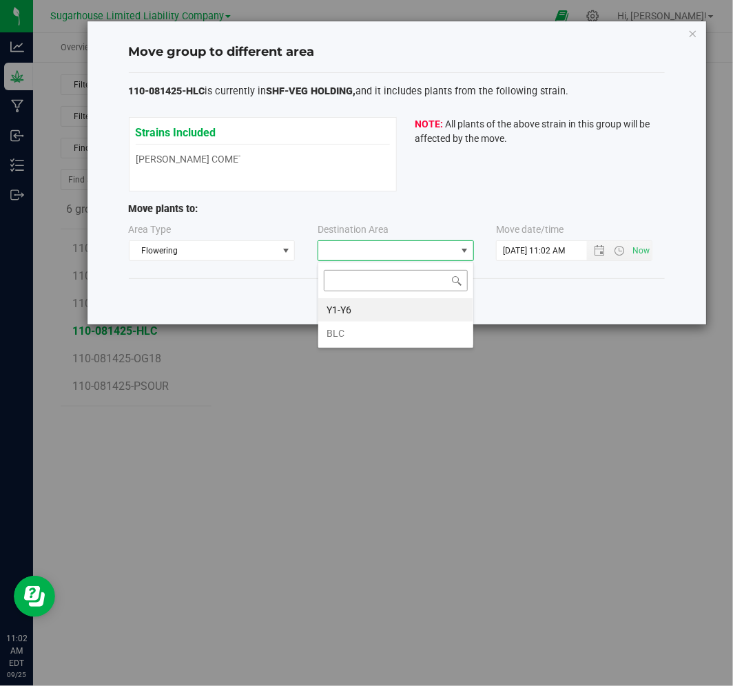
scroll to position [21, 156]
drag, startPoint x: 367, startPoint y: 326, endPoint x: 405, endPoint y: 324, distance: 38.0
click at [367, 327] on li "BLC" at bounding box center [395, 333] width 155 height 23
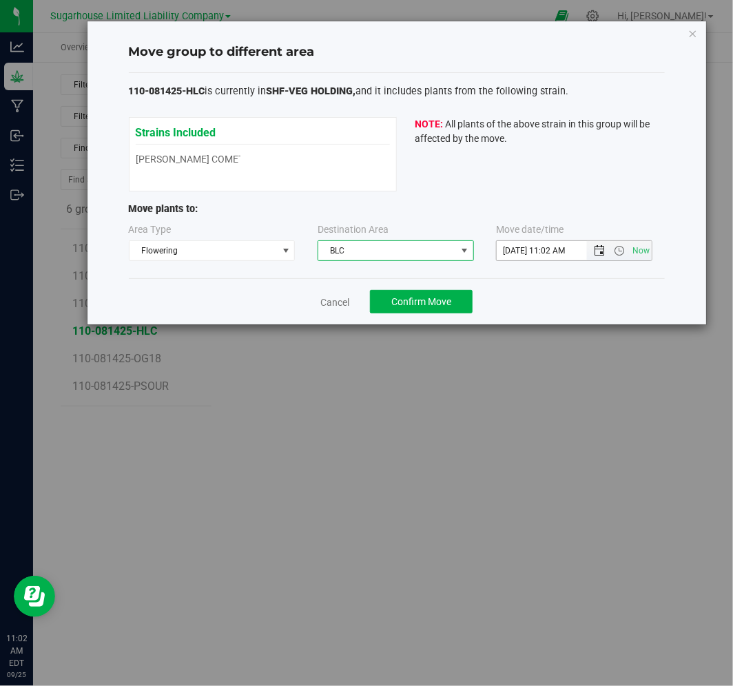
click at [603, 256] on span "Open the date view" at bounding box center [599, 250] width 11 height 11
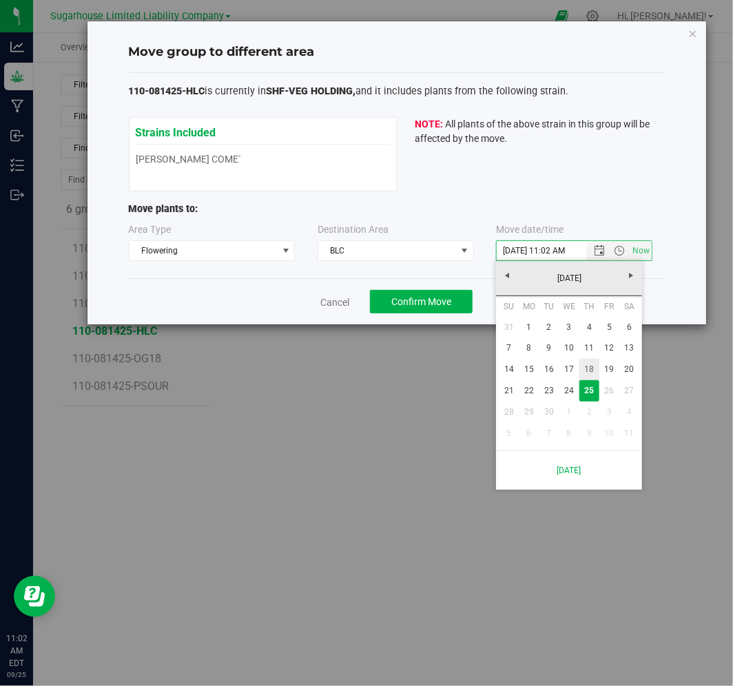
click at [583, 375] on link "18" at bounding box center [589, 369] width 20 height 21
type input "[DATE] 11:02 AM"
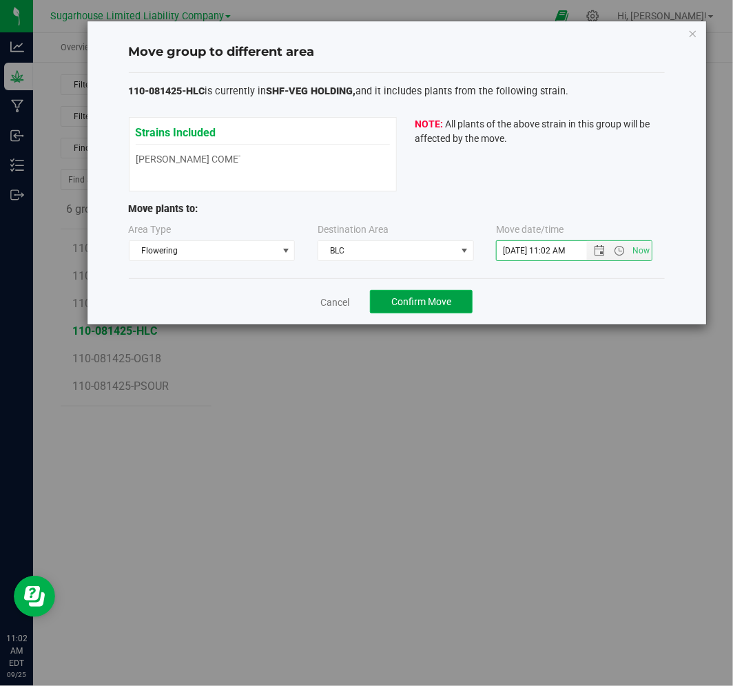
click at [417, 299] on span "Confirm Move" at bounding box center [421, 301] width 60 height 11
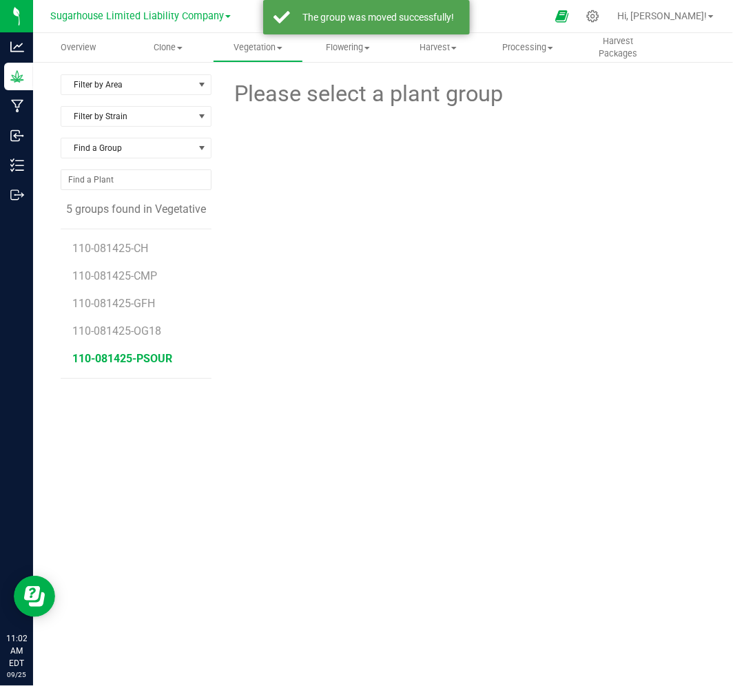
click at [138, 355] on span "110-081425-PSOUR" at bounding box center [123, 358] width 100 height 13
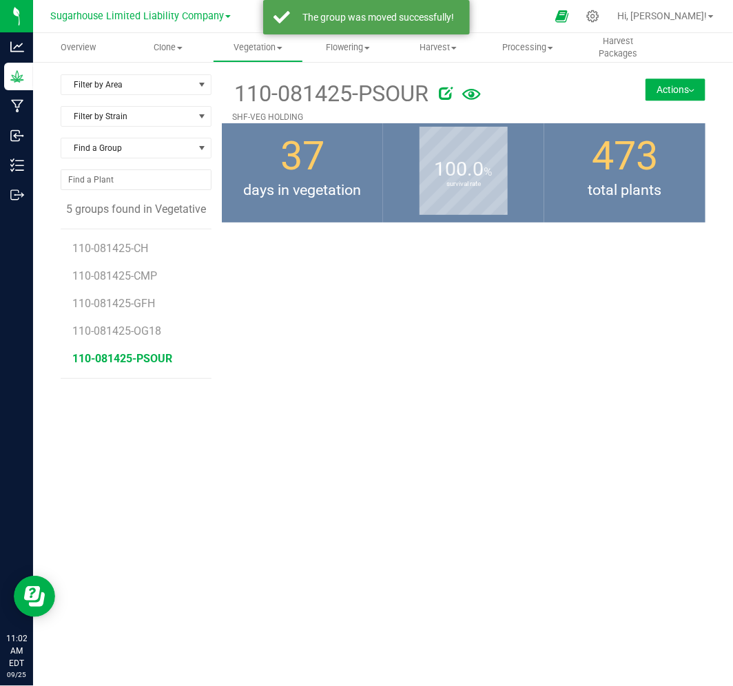
click at [645, 99] on button "Actions" at bounding box center [675, 90] width 60 height 22
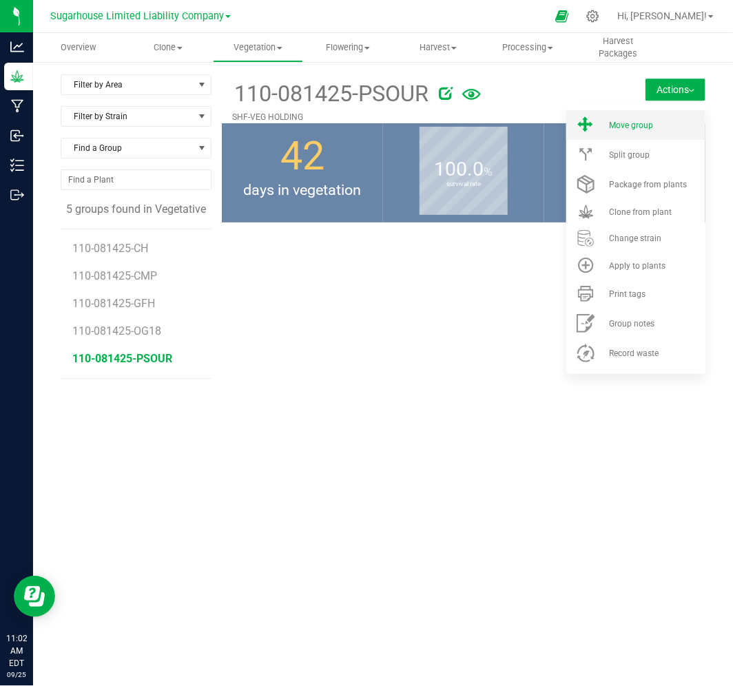
click at [628, 138] on li "Move group" at bounding box center [635, 125] width 139 height 30
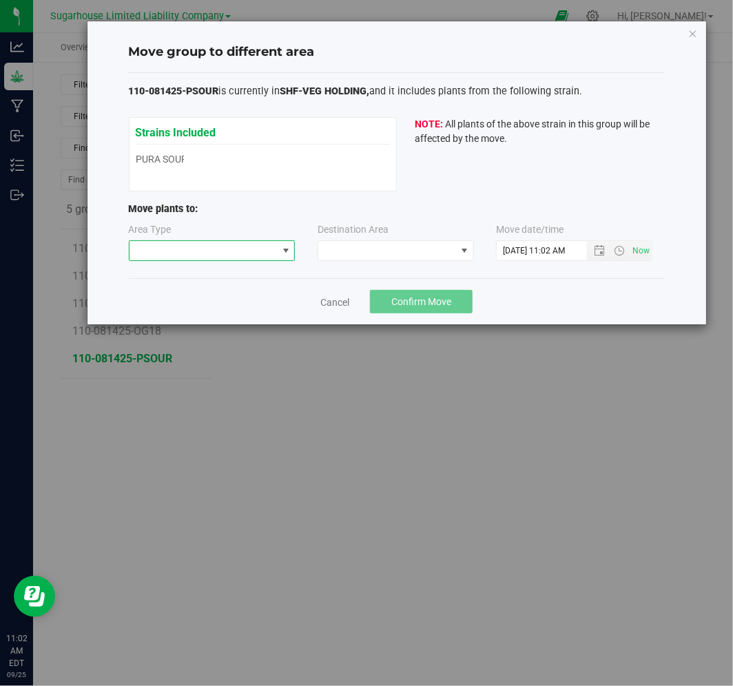
click at [256, 248] on span at bounding box center [203, 250] width 148 height 19
click at [233, 299] on li "Flowering" at bounding box center [211, 299] width 165 height 23
click at [342, 251] on span at bounding box center [387, 250] width 138 height 19
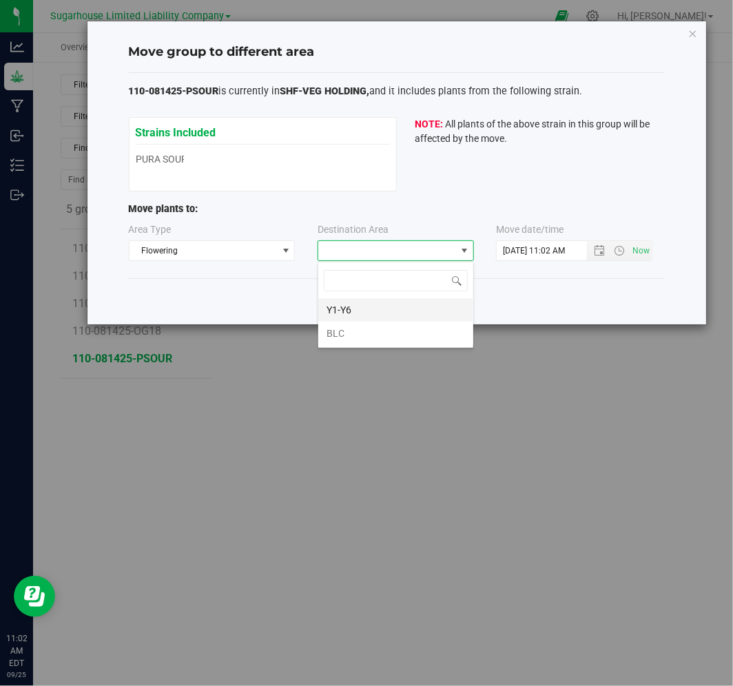
scroll to position [21, 156]
click at [348, 325] on li "BLC" at bounding box center [395, 333] width 155 height 23
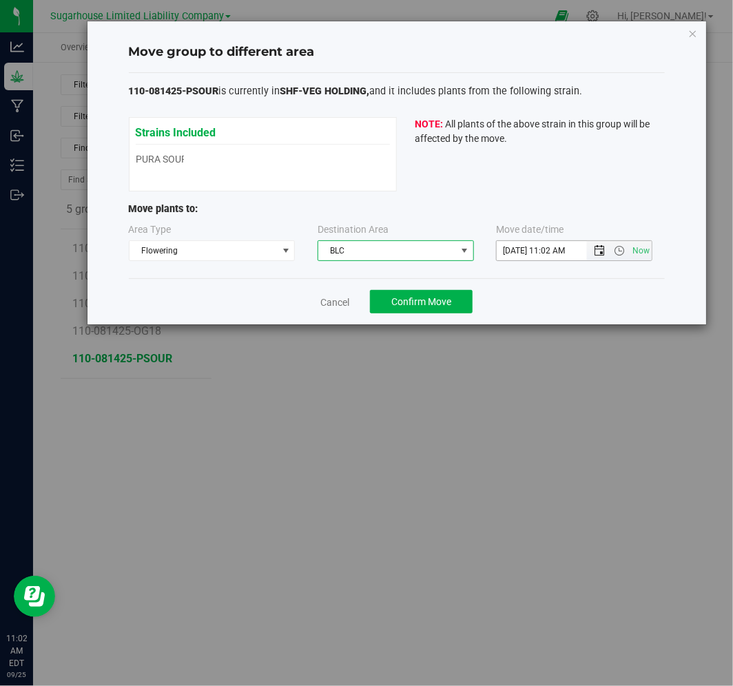
click at [603, 253] on span "Open the date view" at bounding box center [599, 250] width 11 height 11
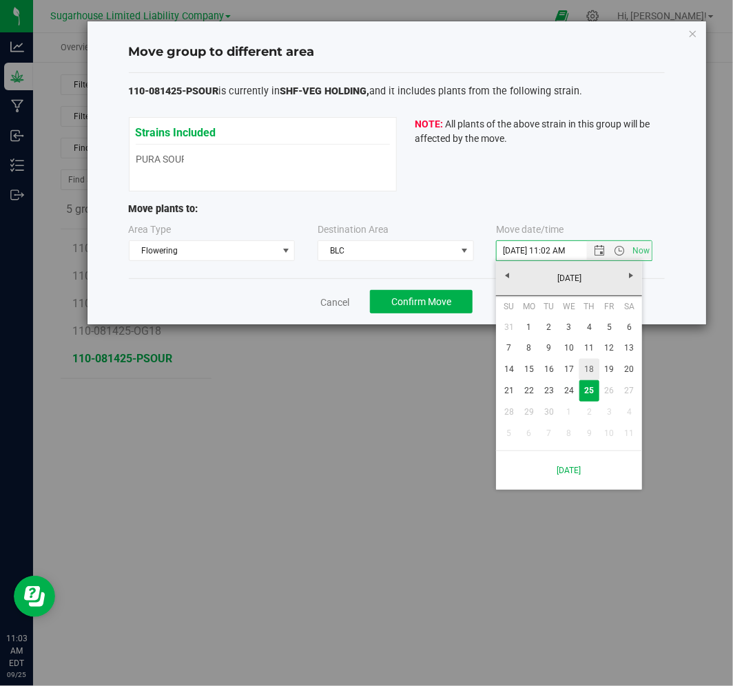
click at [586, 375] on link "18" at bounding box center [589, 369] width 20 height 21
type input "[DATE] 11:02 AM"
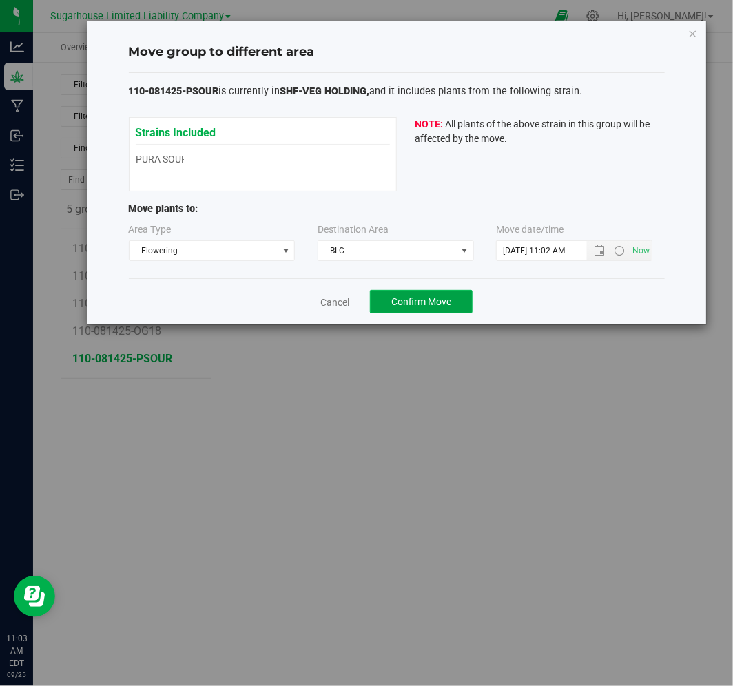
click at [439, 306] on span "Confirm Move" at bounding box center [421, 301] width 60 height 11
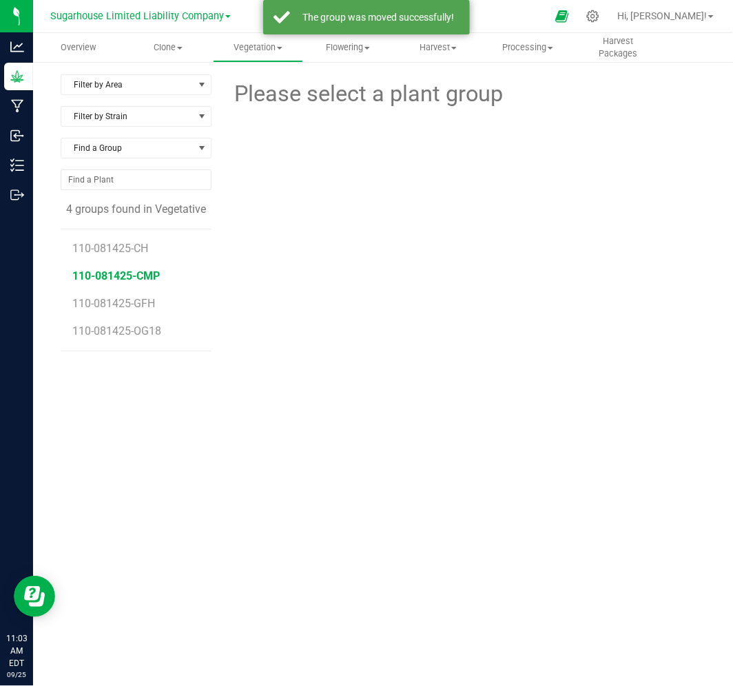
click at [125, 281] on span "110-081425-CMP" at bounding box center [116, 275] width 87 height 13
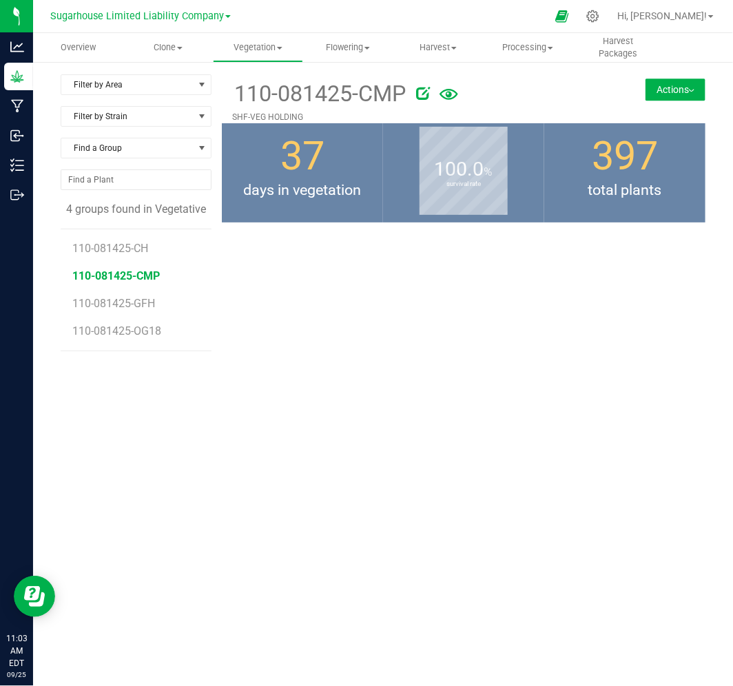
click at [683, 77] on div "110-081425-CMP SHF-VEG HOLDING Actions Move group Split group" at bounding box center [463, 98] width 483 height 49
click at [679, 79] on button "Actions" at bounding box center [675, 90] width 60 height 22
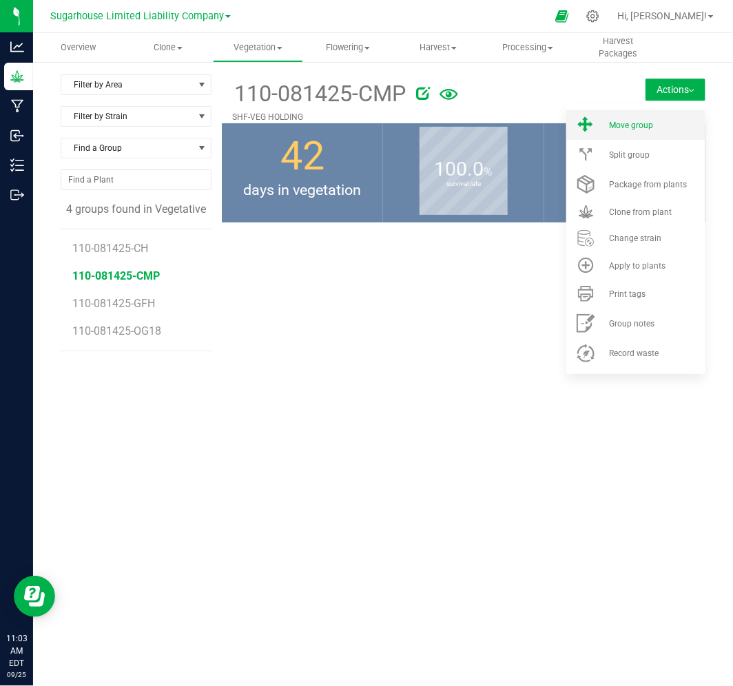
click at [654, 117] on li "Move group" at bounding box center [635, 125] width 139 height 30
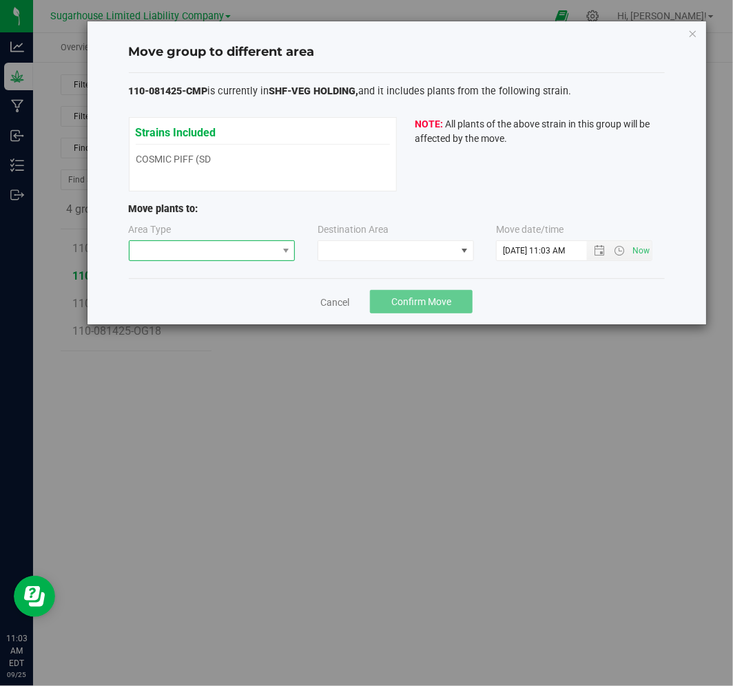
click at [232, 243] on span at bounding box center [203, 250] width 148 height 19
click at [216, 305] on li "Flowering" at bounding box center [211, 299] width 165 height 23
click at [377, 244] on span at bounding box center [387, 250] width 138 height 19
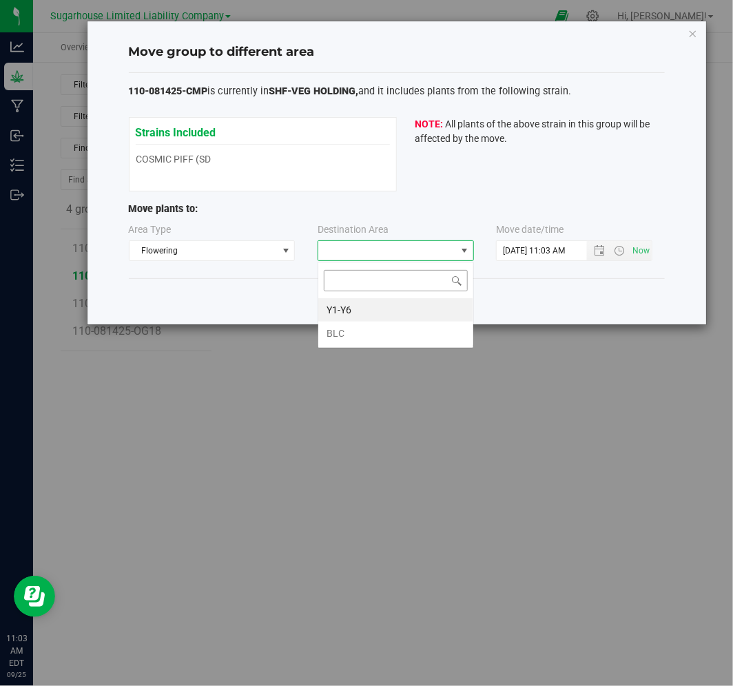
scroll to position [21, 156]
click at [358, 328] on li "BLC" at bounding box center [395, 333] width 155 height 23
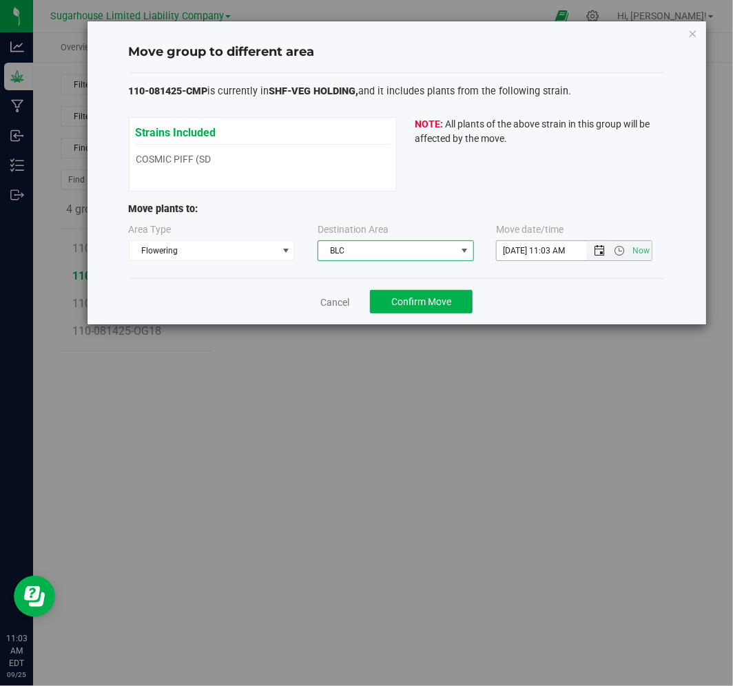
click at [594, 256] on span "Open the date view" at bounding box center [599, 250] width 11 height 11
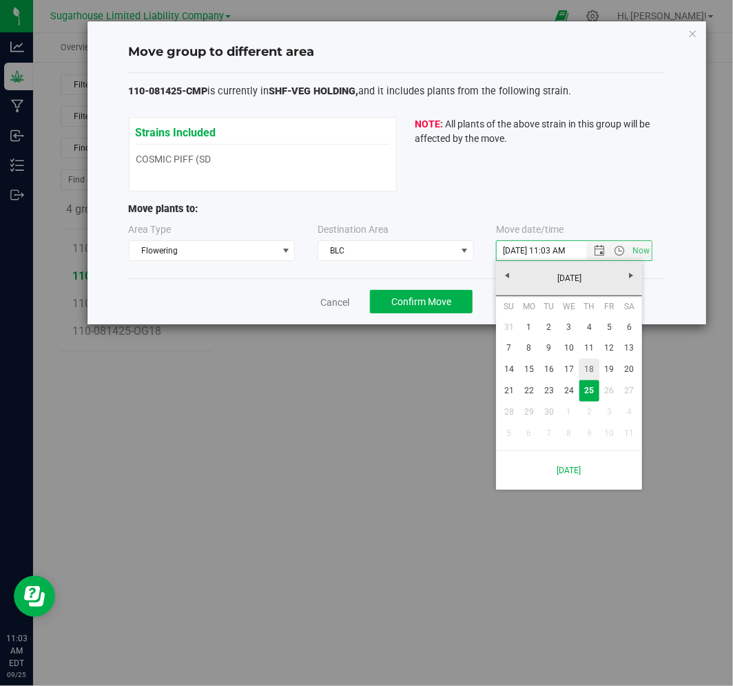
click at [588, 368] on link "18" at bounding box center [589, 369] width 20 height 21
type input "[DATE] 11:03 AM"
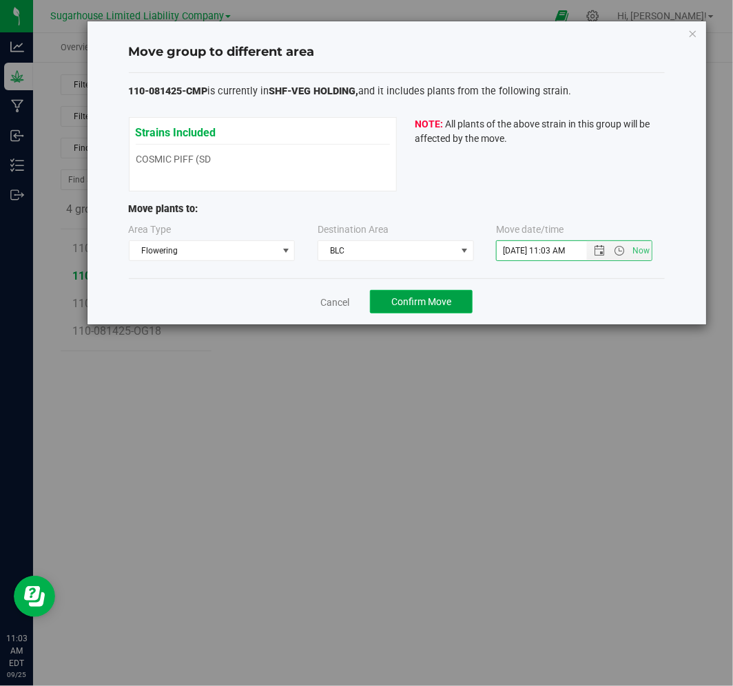
click at [415, 298] on span "Confirm Move" at bounding box center [421, 301] width 60 height 11
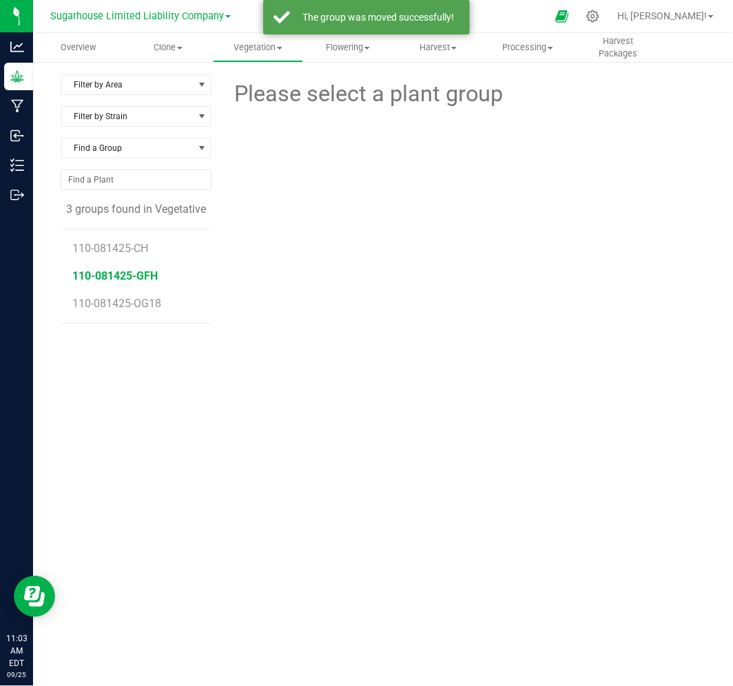
click at [116, 273] on span "110-081425-GFH" at bounding box center [115, 275] width 85 height 13
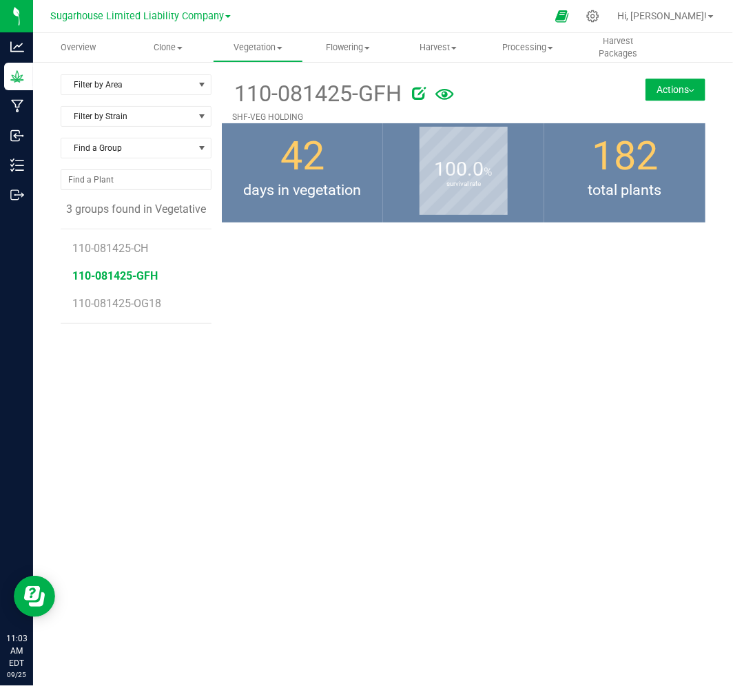
click at [671, 96] on button "Actions" at bounding box center [675, 90] width 60 height 22
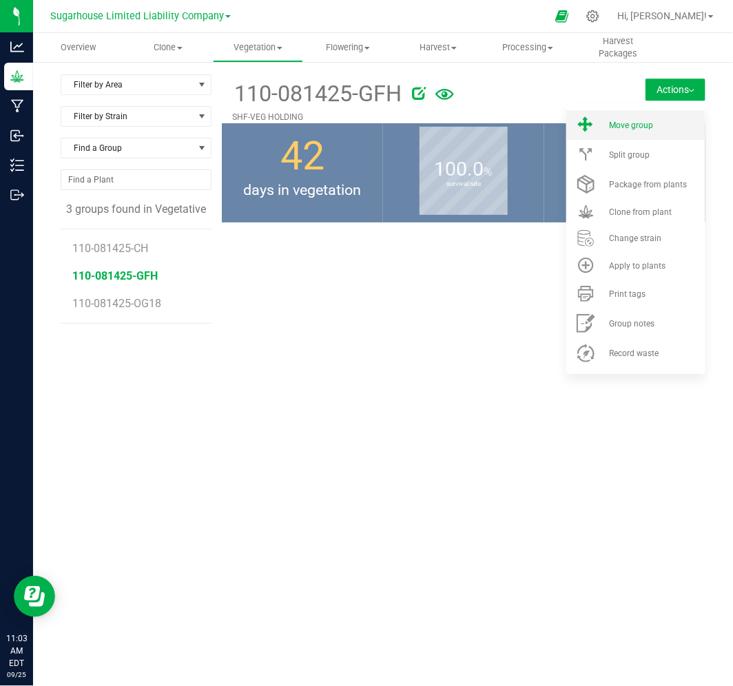
click at [643, 127] on span "Move group" at bounding box center [631, 126] width 44 height 10
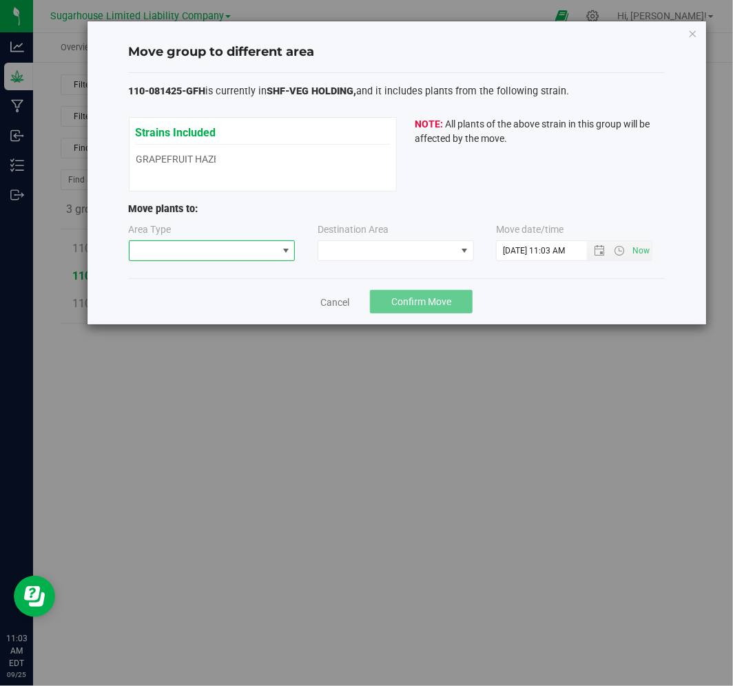
click at [236, 255] on span at bounding box center [203, 250] width 148 height 19
click at [228, 291] on li "Flowering" at bounding box center [211, 299] width 165 height 23
click at [348, 244] on span at bounding box center [387, 250] width 138 height 19
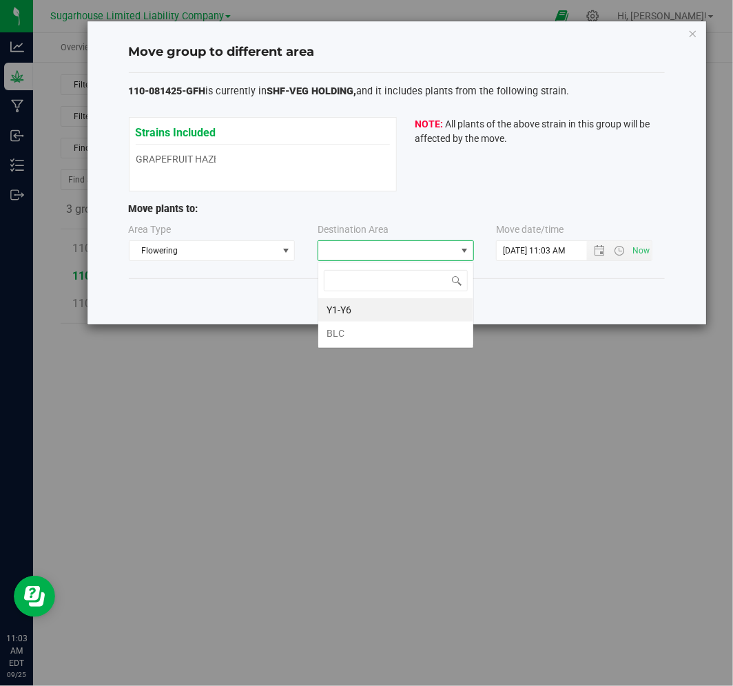
scroll to position [21, 156]
click at [346, 337] on li "BLC" at bounding box center [395, 333] width 155 height 23
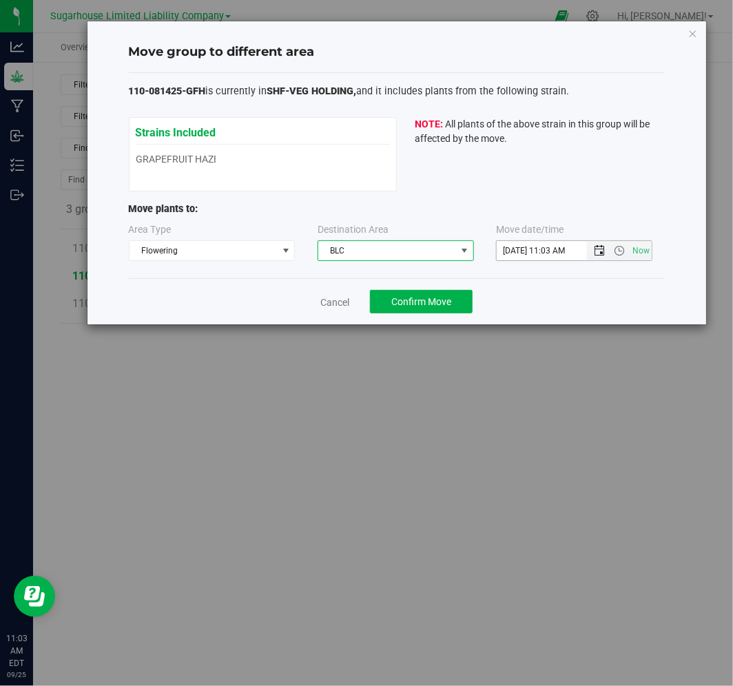
click at [596, 253] on span "Open the date view" at bounding box center [599, 250] width 11 height 11
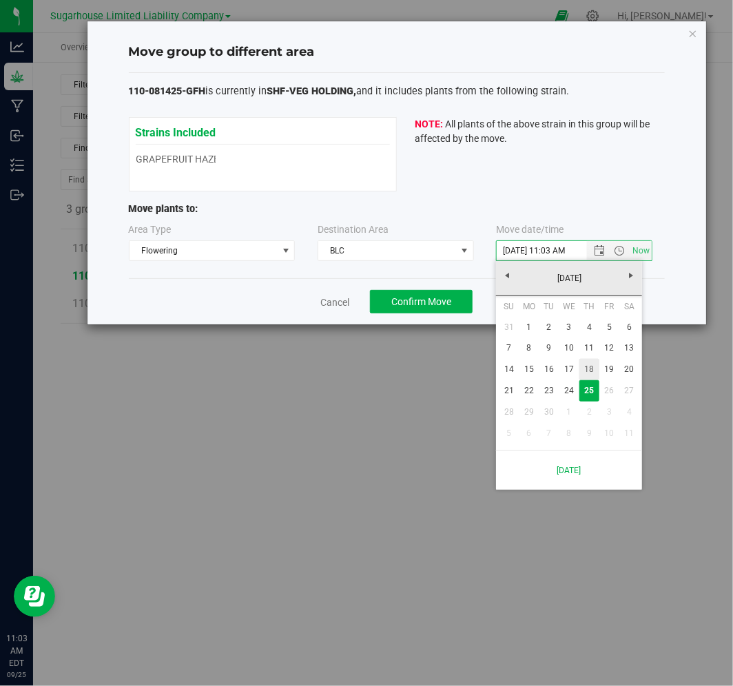
click at [585, 370] on link "18" at bounding box center [589, 369] width 20 height 21
type input "[DATE] 11:03 AM"
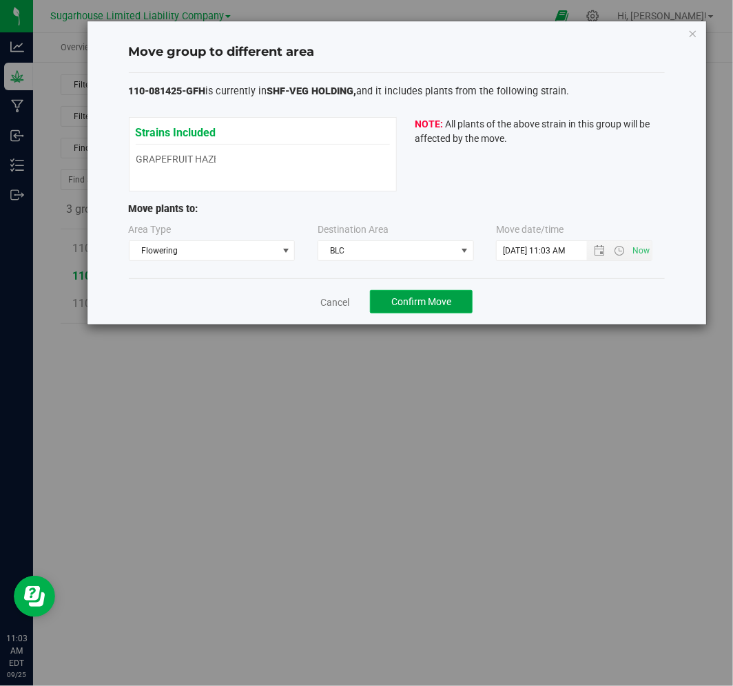
click at [422, 296] on span "Confirm Move" at bounding box center [421, 301] width 60 height 11
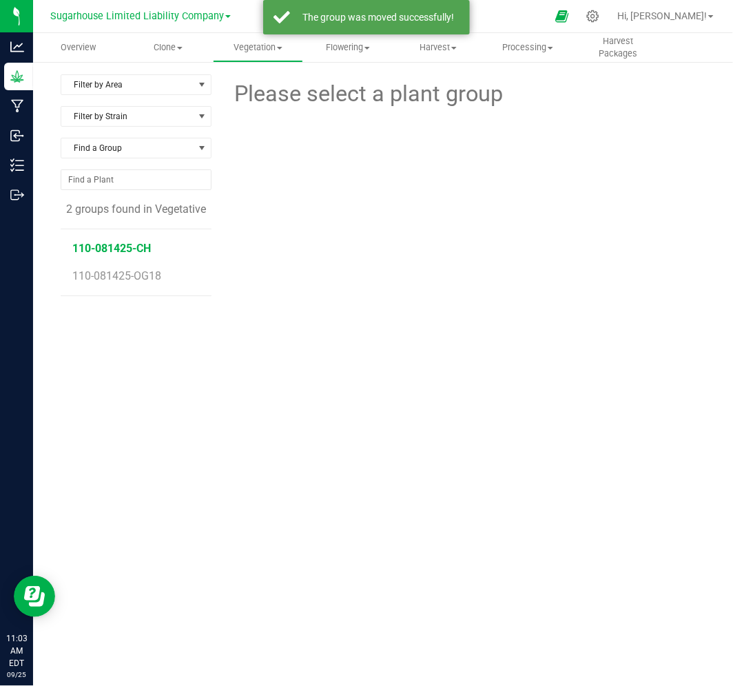
click at [127, 244] on span "110-081425-CH" at bounding box center [112, 248] width 79 height 13
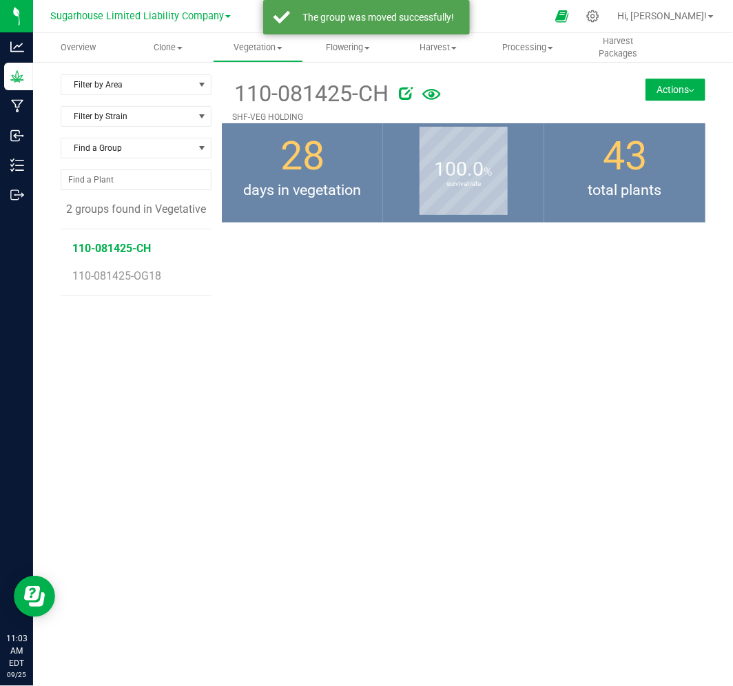
click at [685, 106] on div "110-081425-CH SHF-VEG HOLDING Actions Move group Split group" at bounding box center [463, 98] width 483 height 49
click at [676, 93] on button "Actions" at bounding box center [675, 90] width 60 height 22
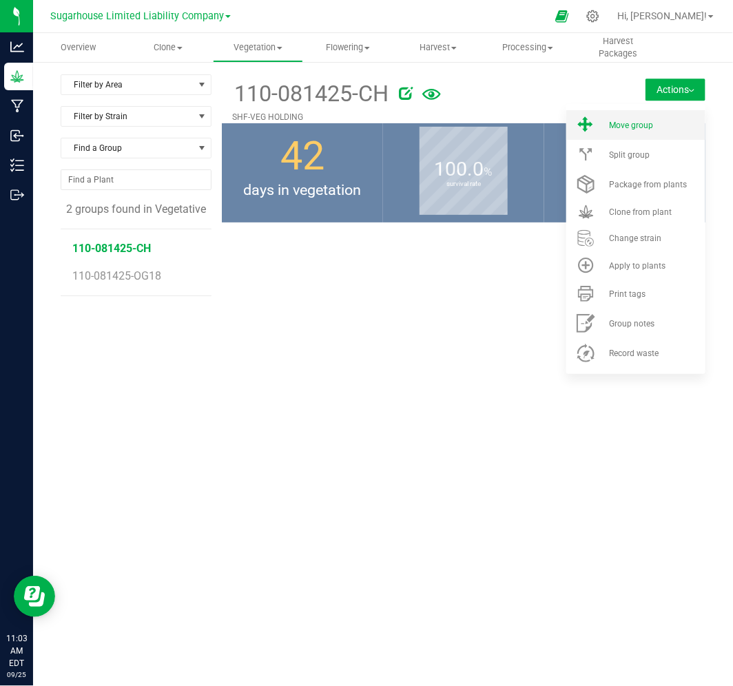
click at [650, 126] on span "Move group" at bounding box center [631, 126] width 44 height 10
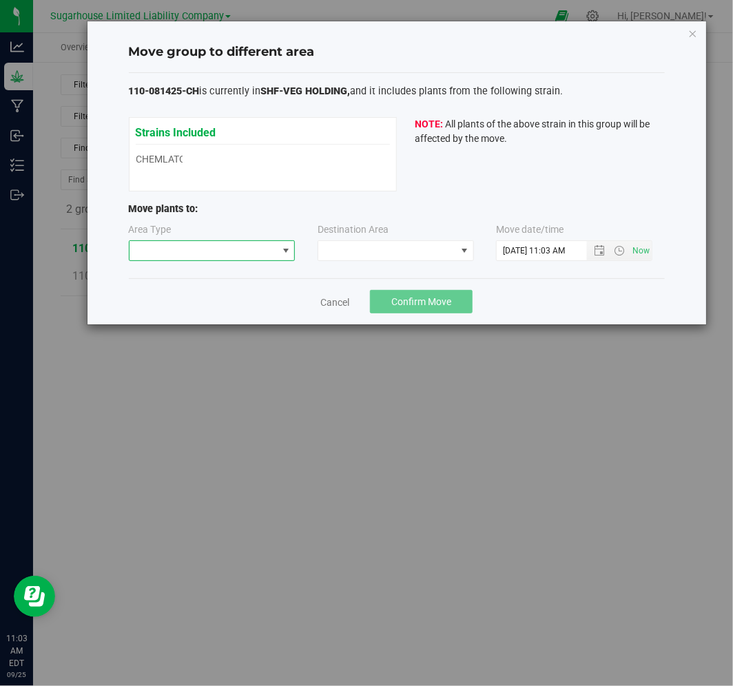
click at [258, 256] on span at bounding box center [203, 250] width 148 height 19
click at [236, 305] on li "Flowering" at bounding box center [211, 299] width 165 height 23
click at [324, 255] on span at bounding box center [387, 250] width 138 height 19
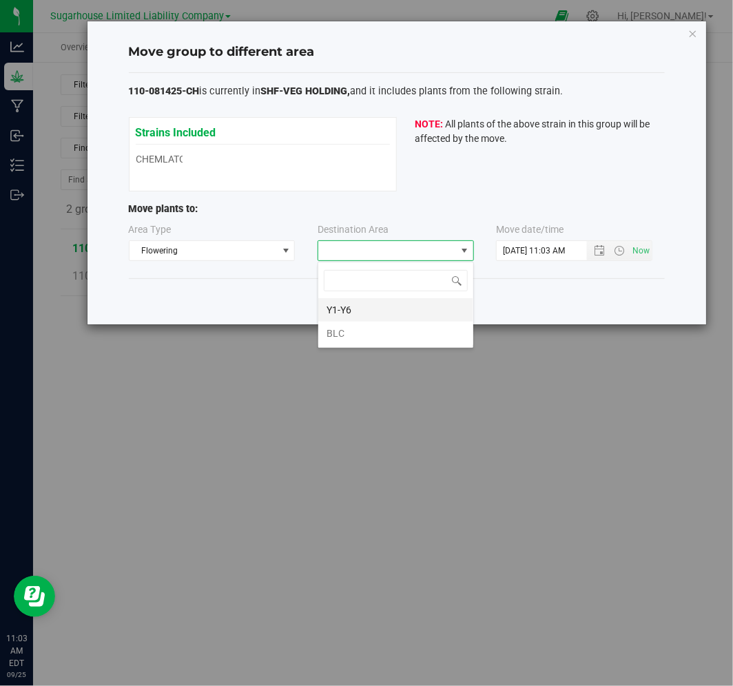
scroll to position [21, 156]
click at [338, 338] on li "BLC" at bounding box center [395, 333] width 155 height 23
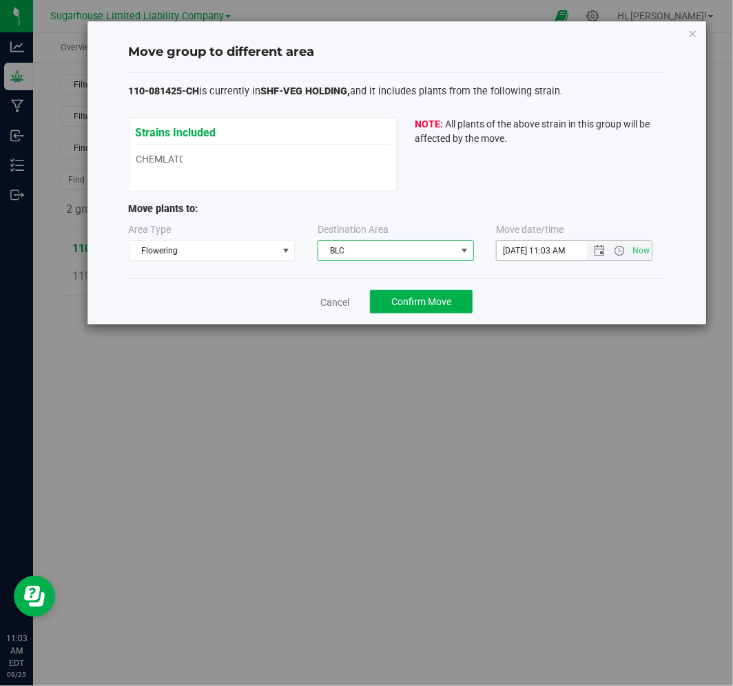
click at [594, 258] on span "Now" at bounding box center [619, 250] width 65 height 19
click at [601, 242] on span "Now" at bounding box center [619, 250] width 65 height 19
click at [597, 251] on span "Open the date view" at bounding box center [599, 250] width 11 height 11
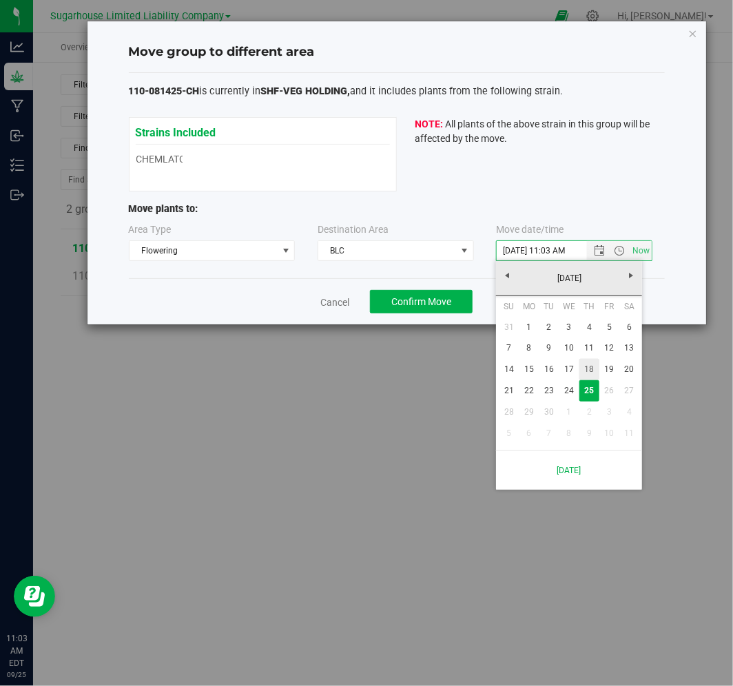
click at [580, 368] on link "18" at bounding box center [589, 369] width 20 height 21
type input "[DATE] 11:03 AM"
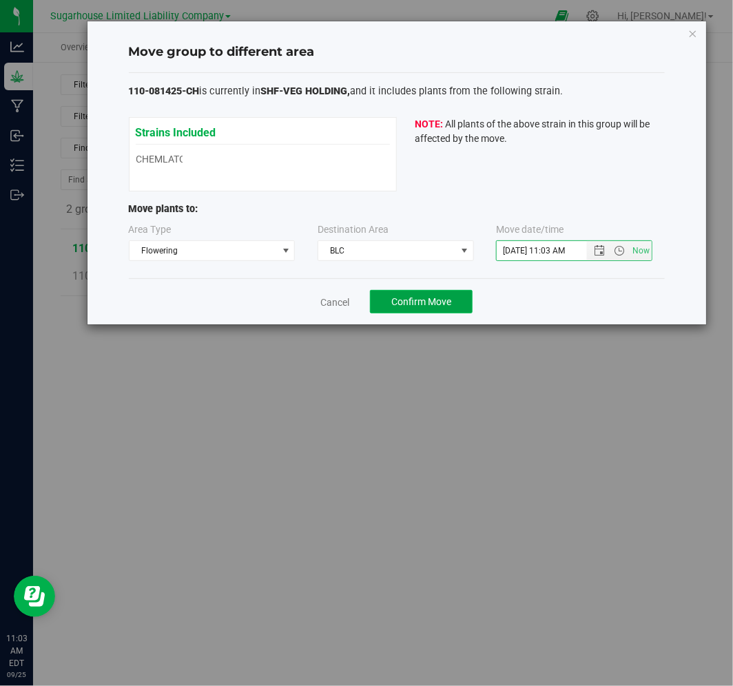
click at [416, 309] on button "Confirm Move" at bounding box center [421, 301] width 103 height 23
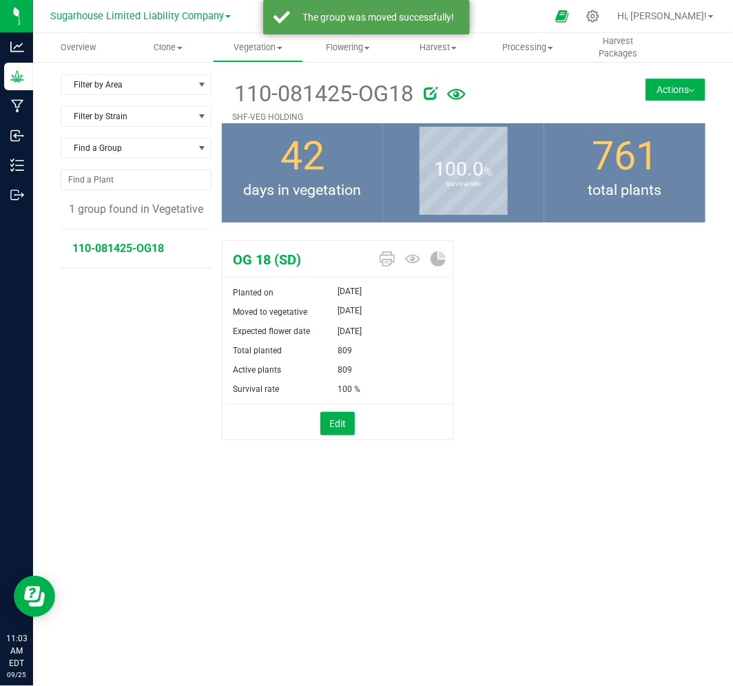
click at [665, 81] on button "Actions" at bounding box center [675, 90] width 60 height 22
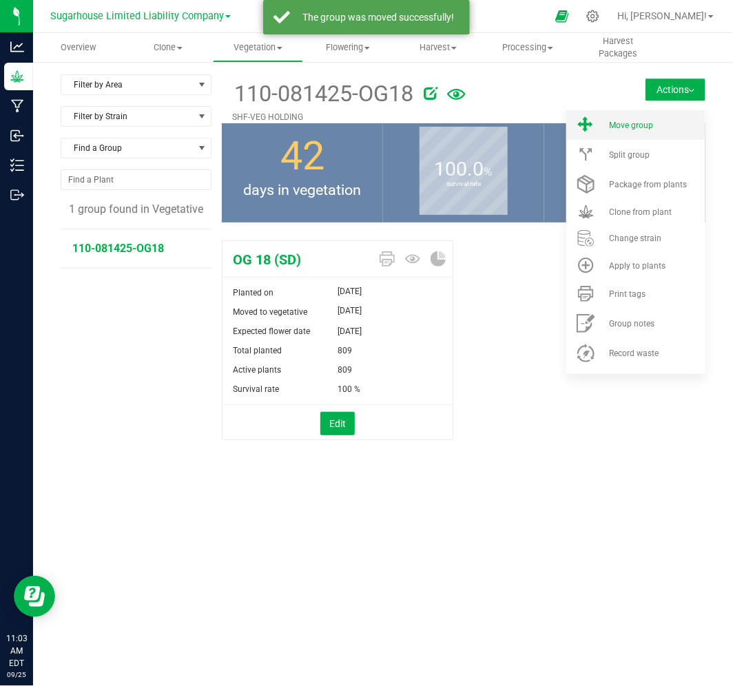
click at [643, 123] on span "Move group" at bounding box center [631, 126] width 44 height 10
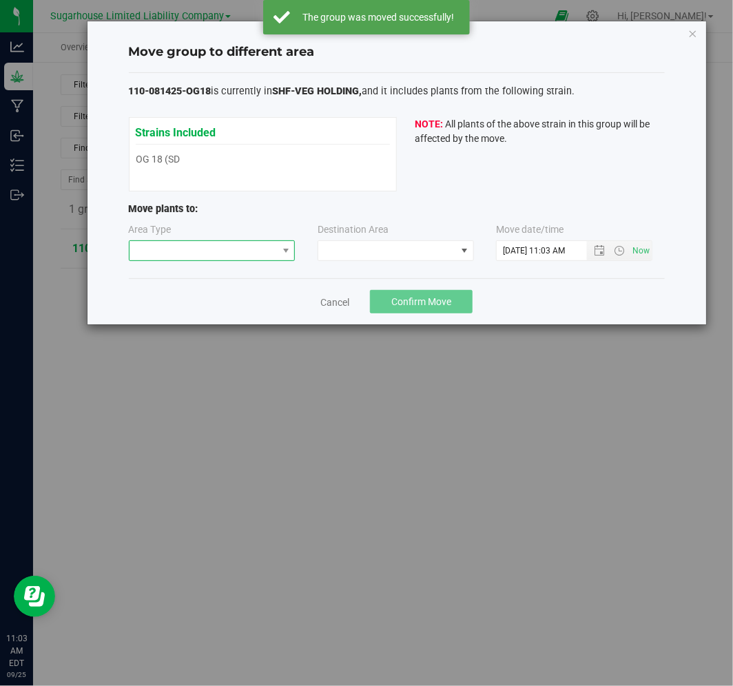
click at [180, 250] on span at bounding box center [203, 250] width 148 height 19
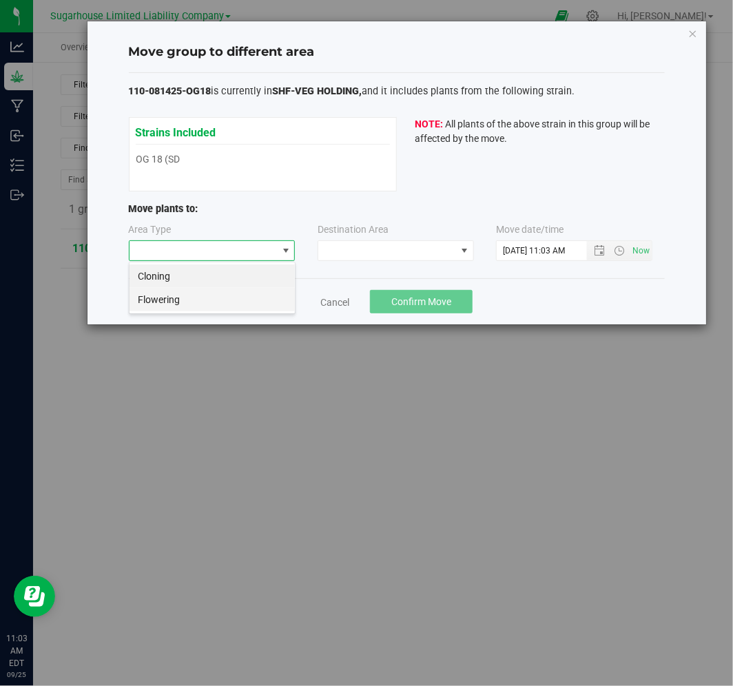
click at [185, 301] on li "Flowering" at bounding box center [211, 299] width 165 height 23
click at [431, 256] on span at bounding box center [387, 250] width 138 height 19
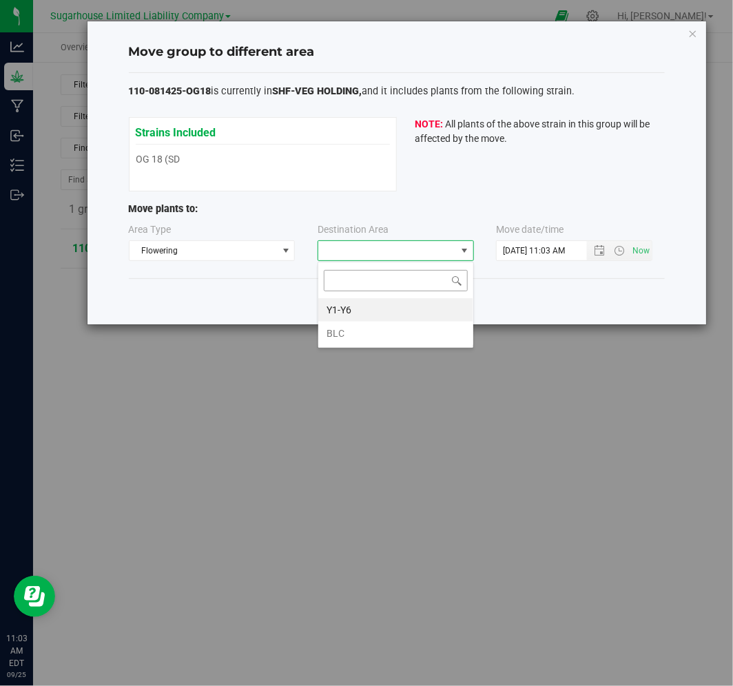
scroll to position [21, 156]
click at [376, 336] on li "BLC" at bounding box center [395, 333] width 155 height 23
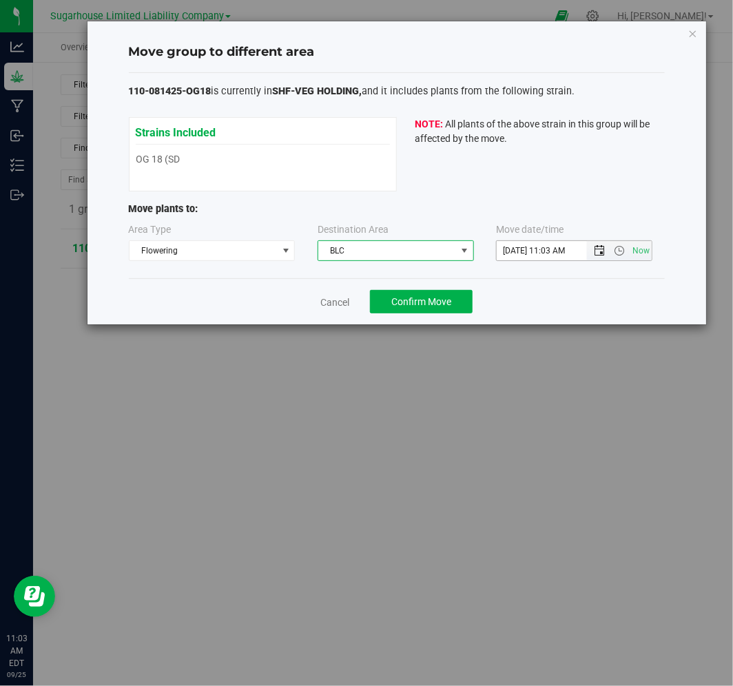
drag, startPoint x: 603, startPoint y: 245, endPoint x: 589, endPoint y: 250, distance: 15.2
click at [601, 246] on span "Open the date view" at bounding box center [599, 250] width 11 height 11
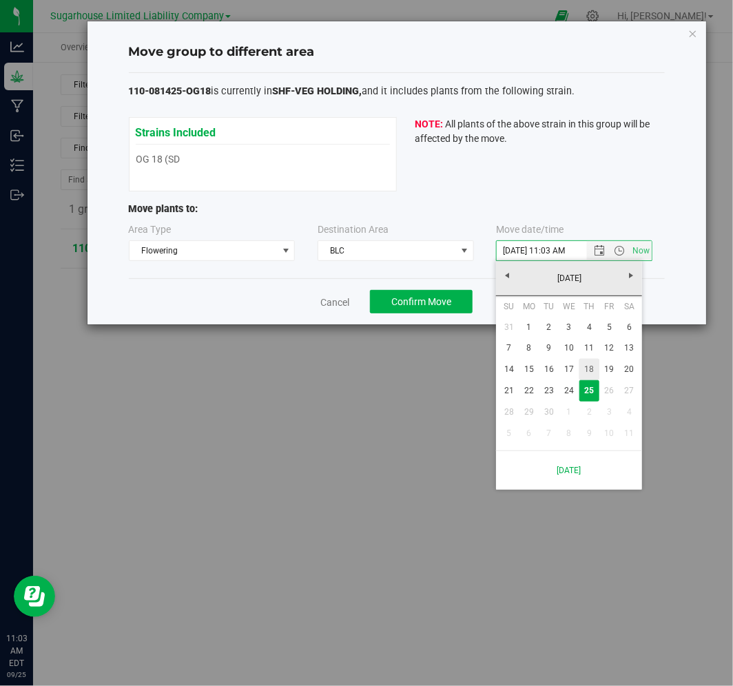
click at [583, 366] on link "18" at bounding box center [589, 369] width 20 height 21
type input "[DATE] 11:03 AM"
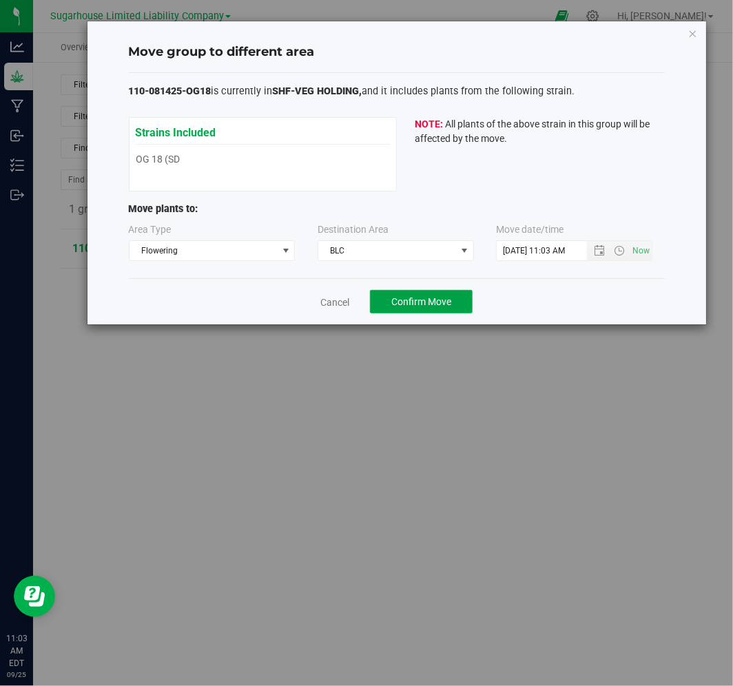
click at [399, 307] on button "Confirm Move" at bounding box center [421, 301] width 103 height 23
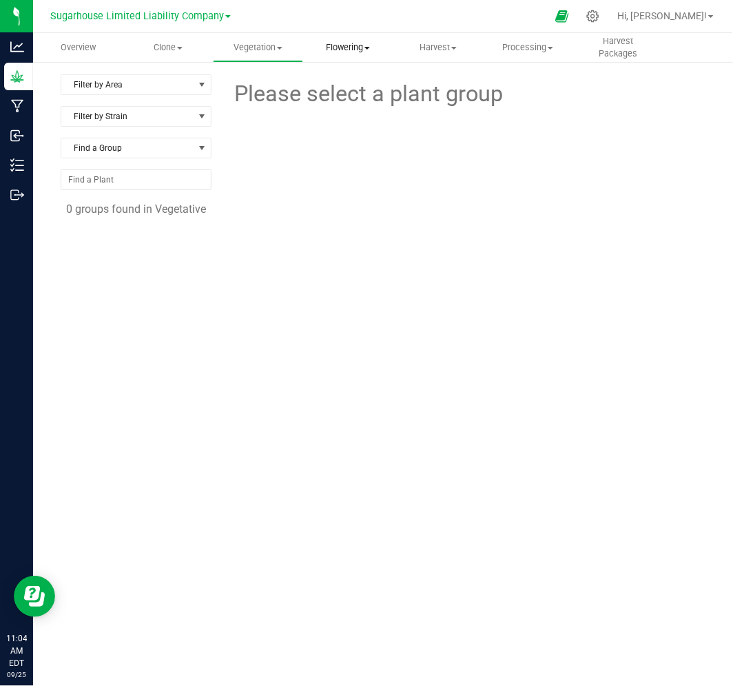
click at [338, 43] on span "Flowering" at bounding box center [348, 47] width 89 height 12
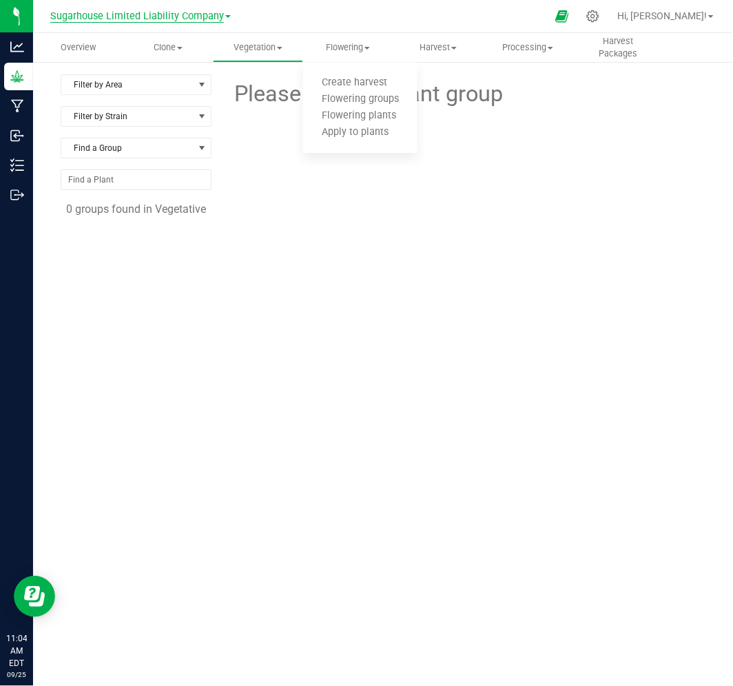
click at [193, 14] on span "Sugarhouse Limited Liability Company" at bounding box center [137, 16] width 174 height 12
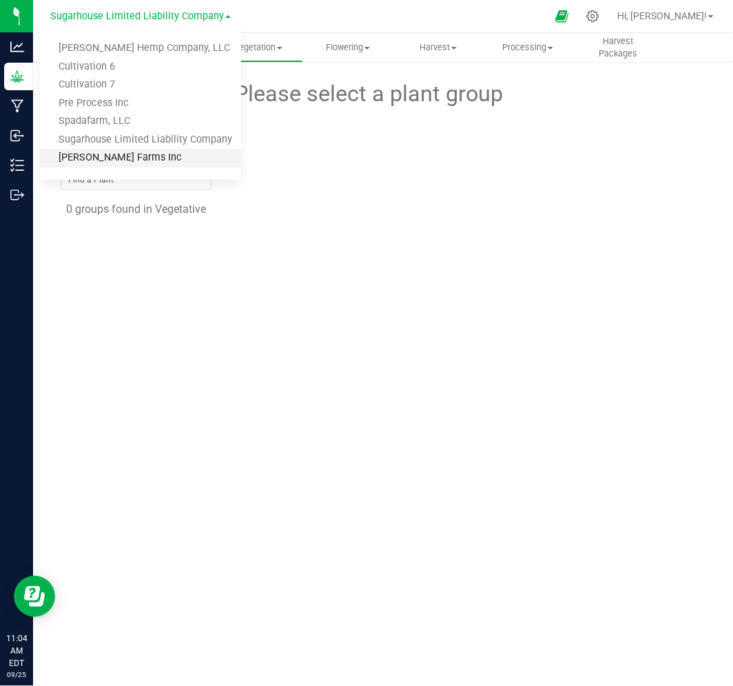
click at [152, 153] on link "[PERSON_NAME] Farms Inc" at bounding box center [140, 158] width 201 height 19
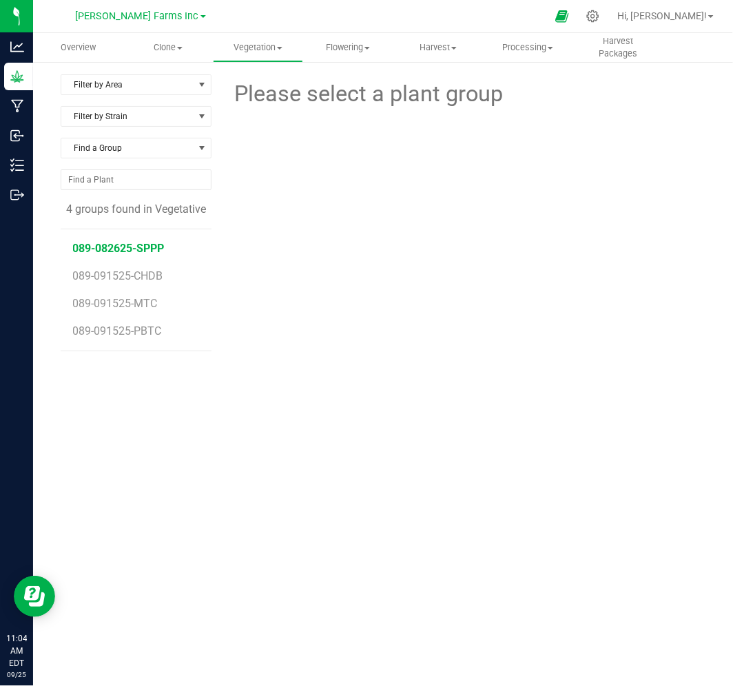
click at [132, 246] on span "089-082625-SPPP" at bounding box center [119, 248] width 92 height 13
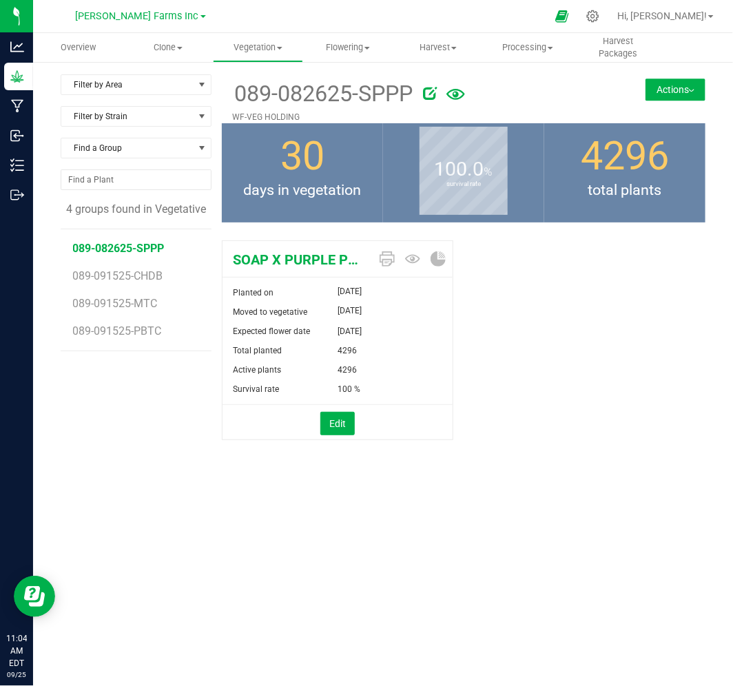
click at [673, 87] on button "Actions" at bounding box center [675, 90] width 60 height 22
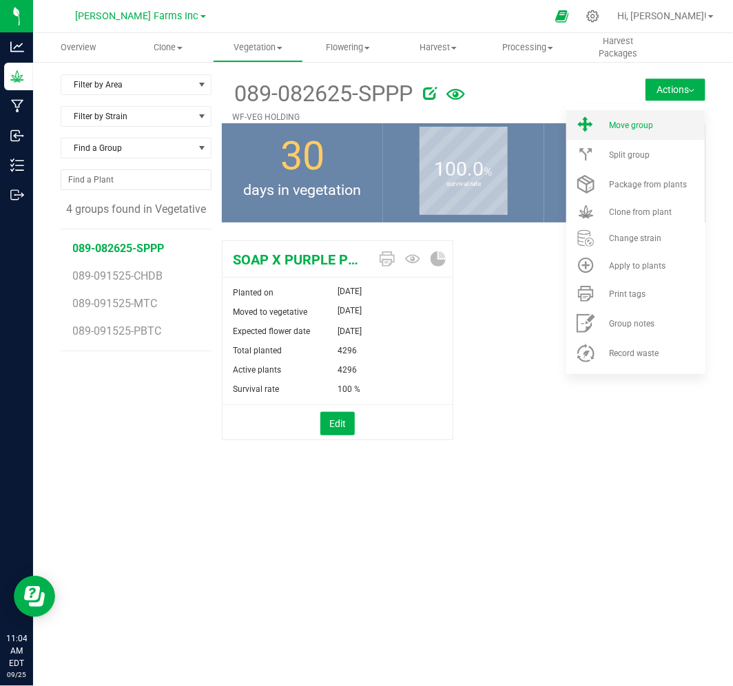
click at [645, 122] on span "Move group" at bounding box center [631, 126] width 44 height 10
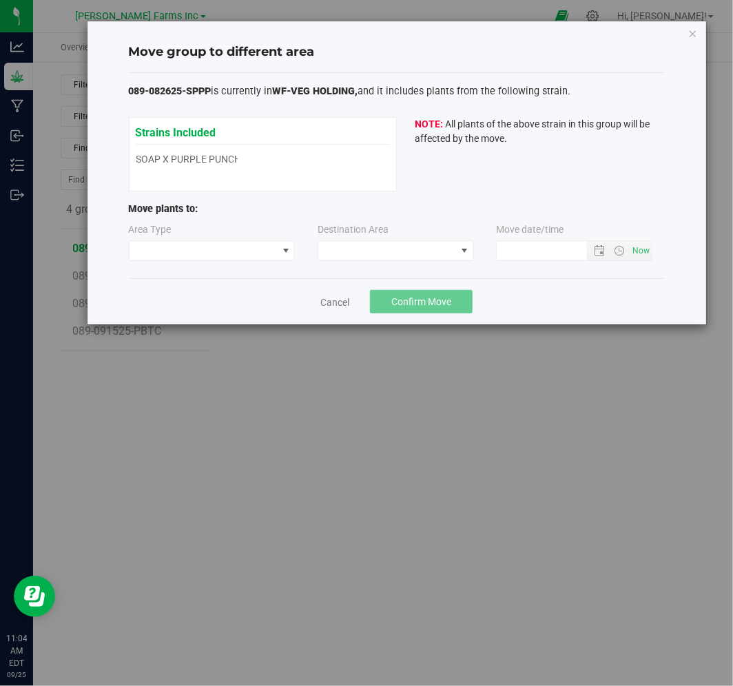
type input "[DATE] 11:04 AM"
click at [258, 252] on span at bounding box center [203, 250] width 148 height 19
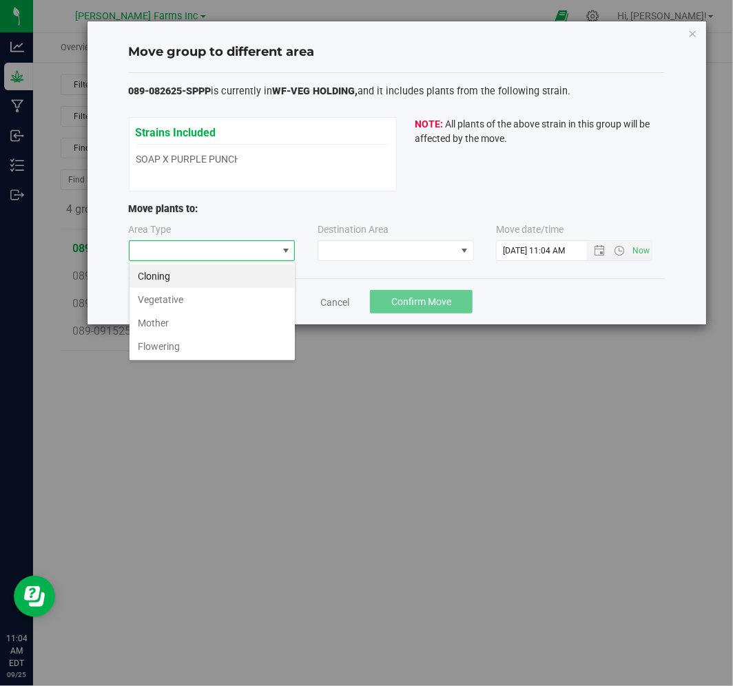
scroll to position [21, 166]
click at [232, 347] on li "Flowering" at bounding box center [211, 346] width 165 height 23
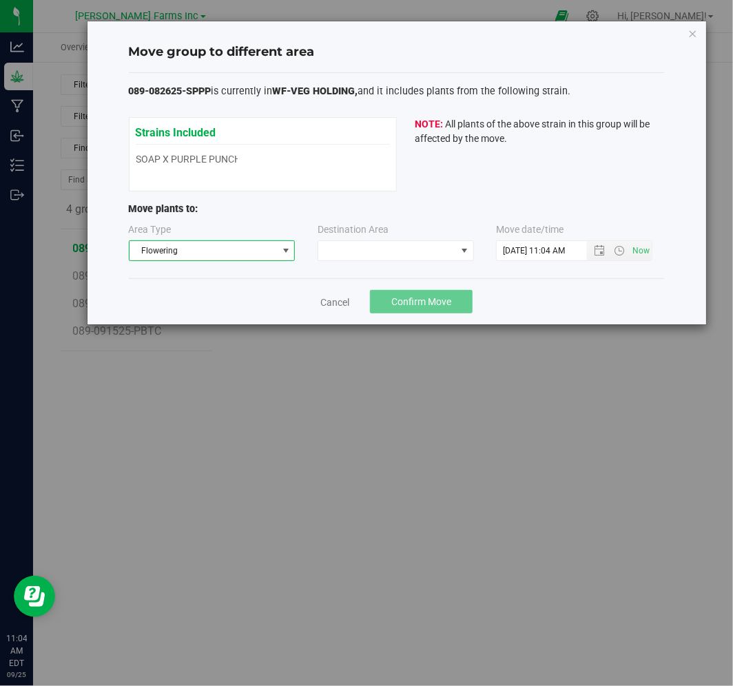
click at [324, 262] on div "Area Type Flowering Destination Area Move date/time" at bounding box center [397, 244] width 536 height 45
click at [342, 249] on span at bounding box center [387, 250] width 138 height 19
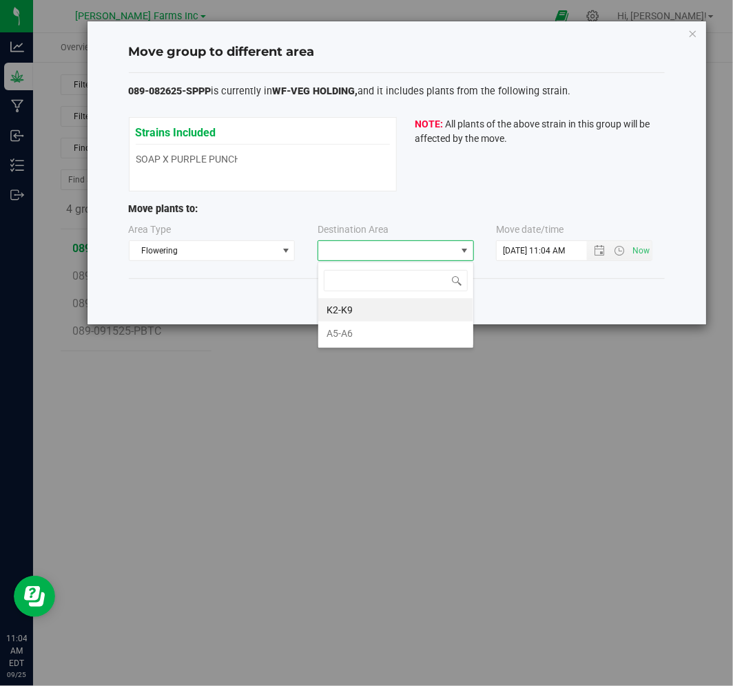
scroll to position [21, 156]
click at [349, 314] on li "K2-K9" at bounding box center [395, 309] width 155 height 23
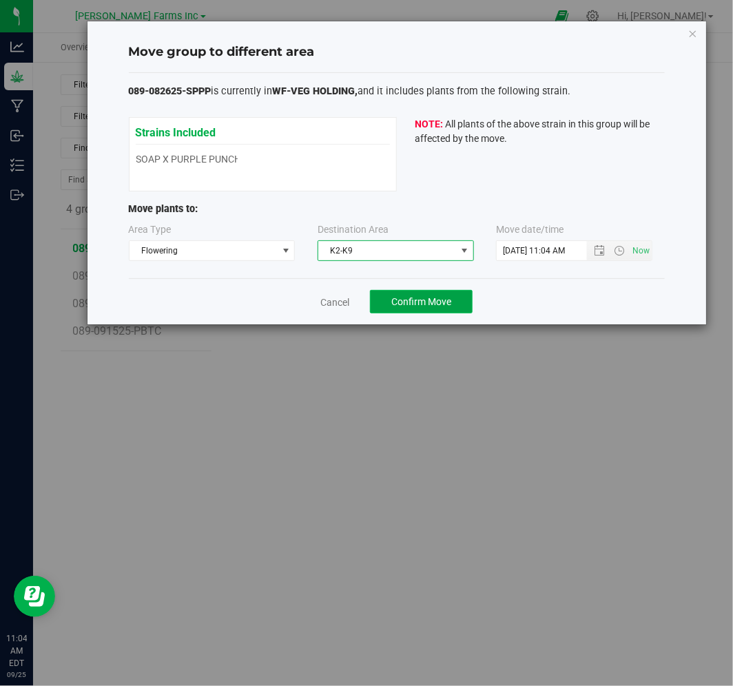
click at [448, 301] on span "Confirm Move" at bounding box center [421, 301] width 60 height 11
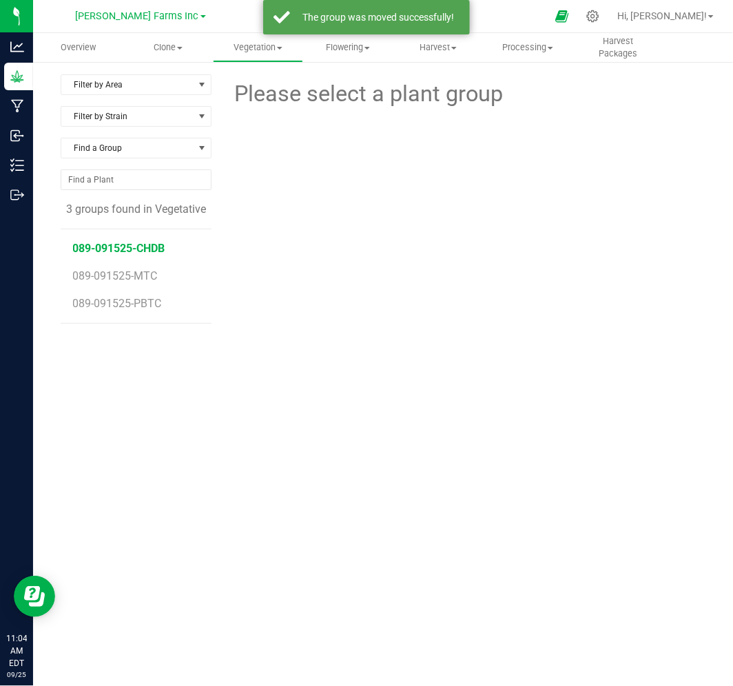
click at [113, 248] on span "089-091525-CHDB" at bounding box center [119, 248] width 92 height 13
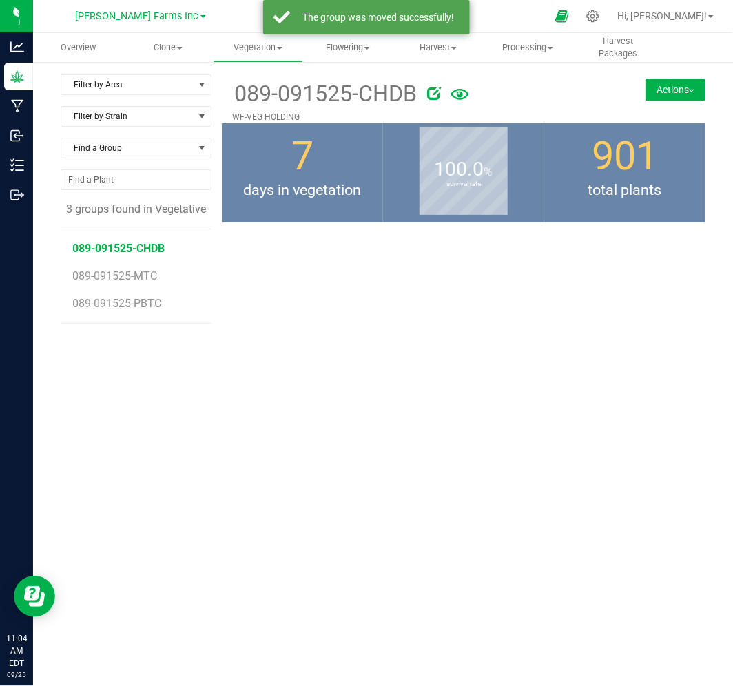
click at [645, 92] on button "Actions" at bounding box center [675, 90] width 60 height 22
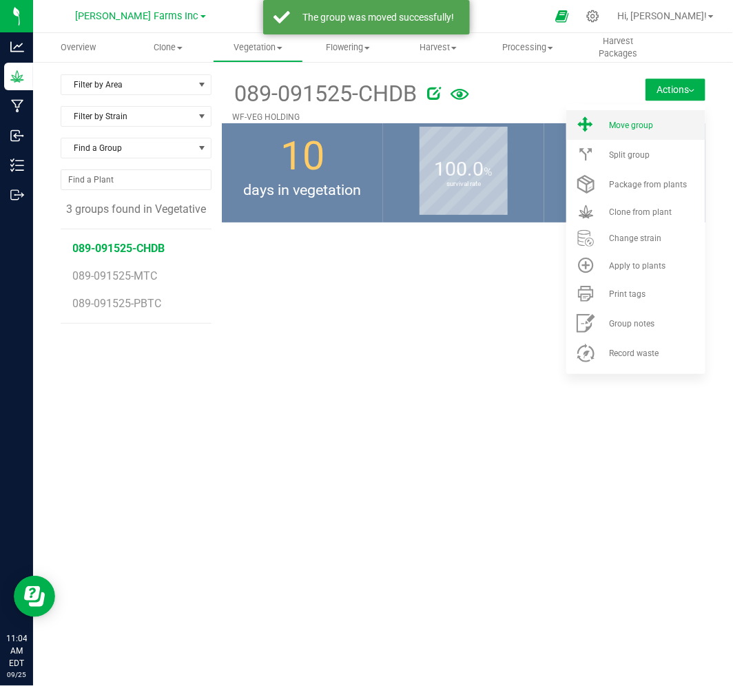
click at [614, 135] on li "Move group" at bounding box center [635, 125] width 139 height 30
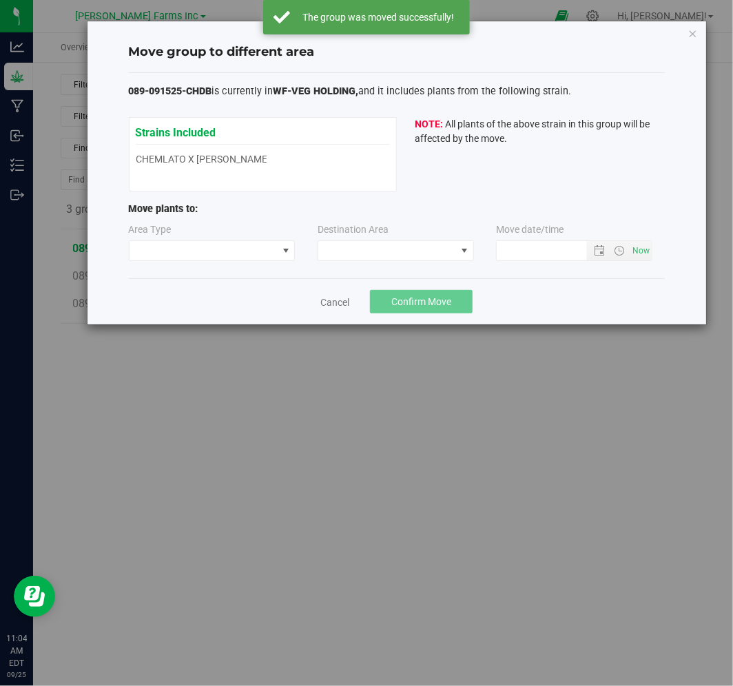
type input "[DATE] 11:04 AM"
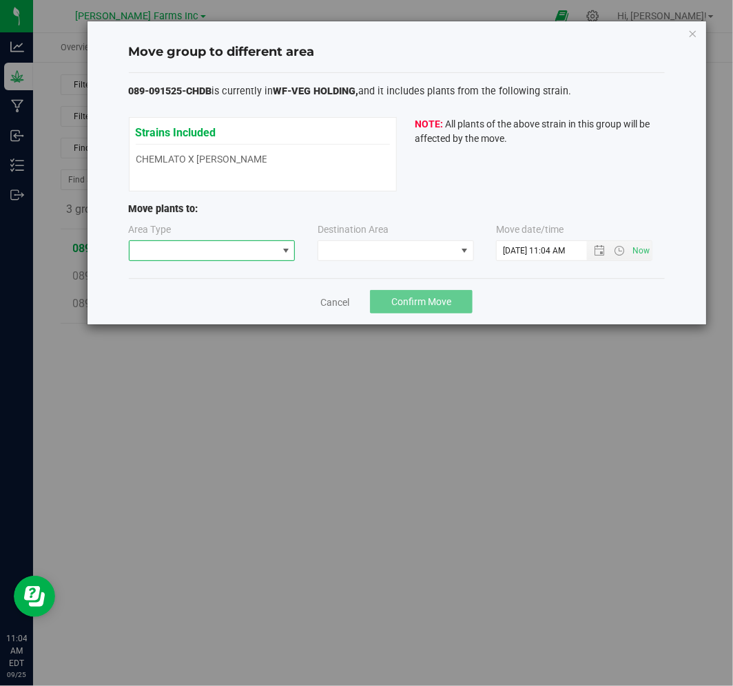
click at [282, 253] on span at bounding box center [285, 250] width 11 height 11
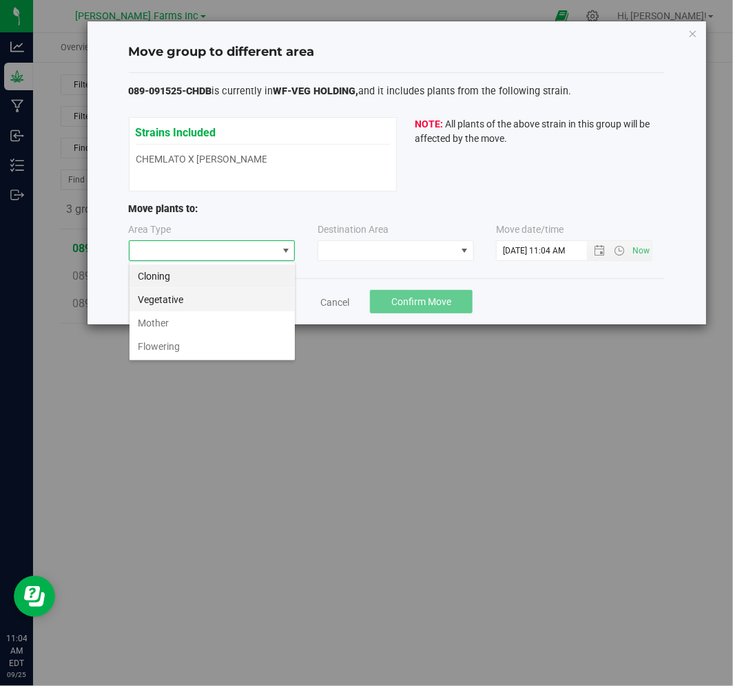
scroll to position [21, 166]
click at [243, 352] on li "Flowering" at bounding box center [211, 346] width 165 height 23
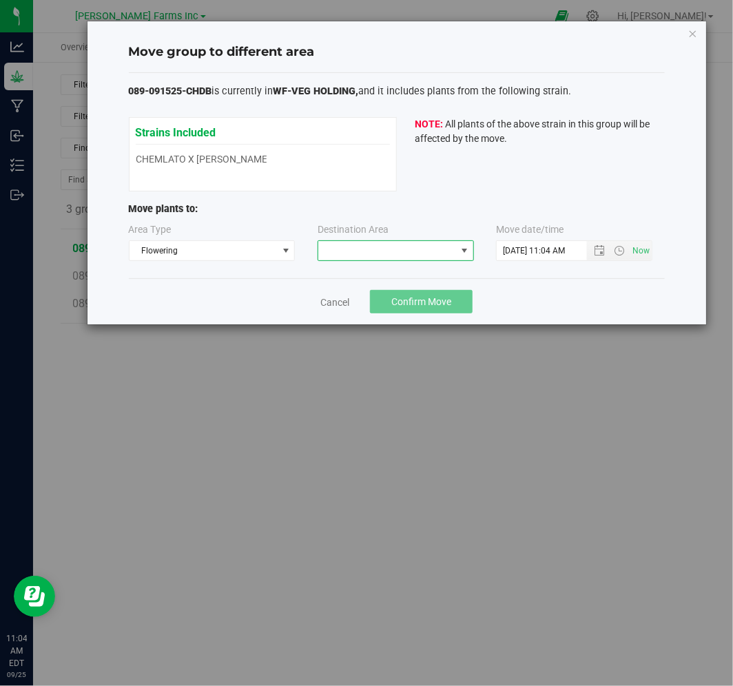
click at [435, 251] on span at bounding box center [387, 250] width 138 height 19
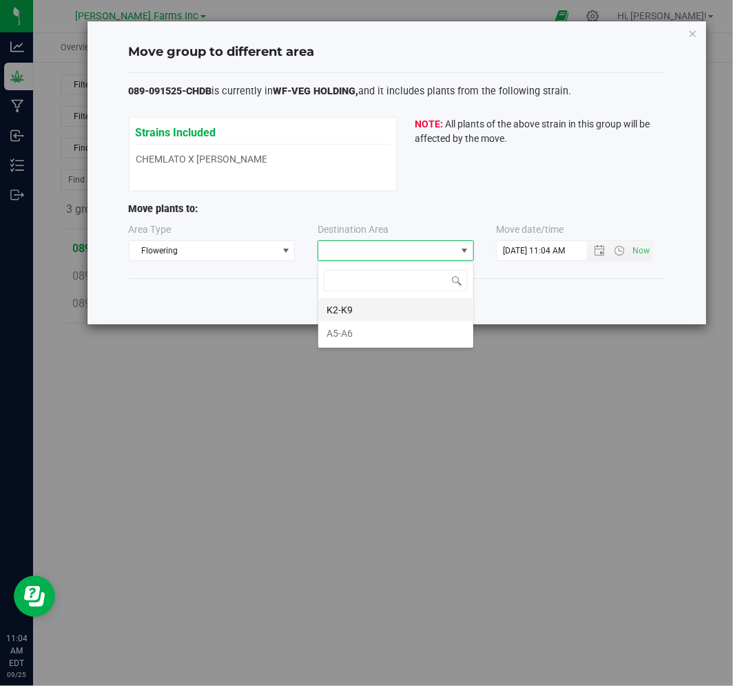
scroll to position [21, 156]
click at [395, 311] on li "K2-K9" at bounding box center [395, 309] width 155 height 23
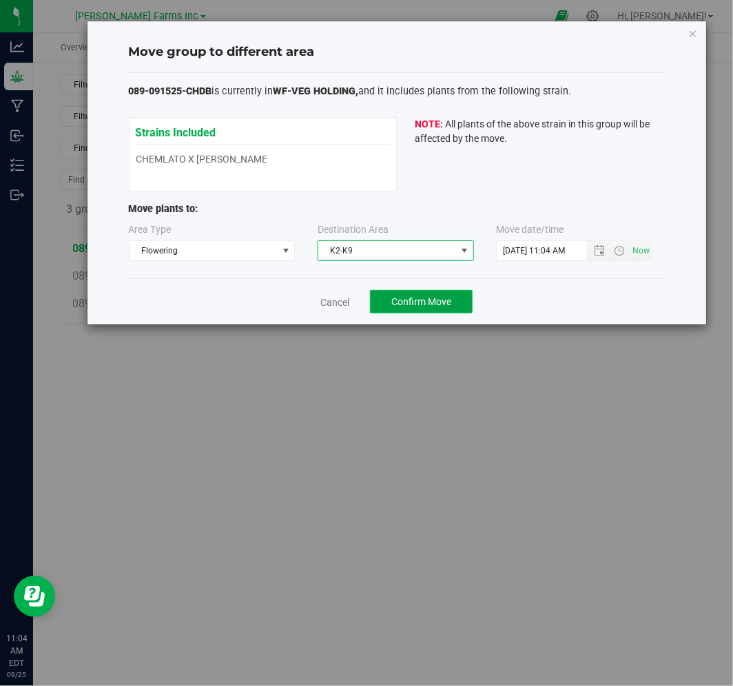
click at [462, 301] on button "Confirm Move" at bounding box center [421, 301] width 103 height 23
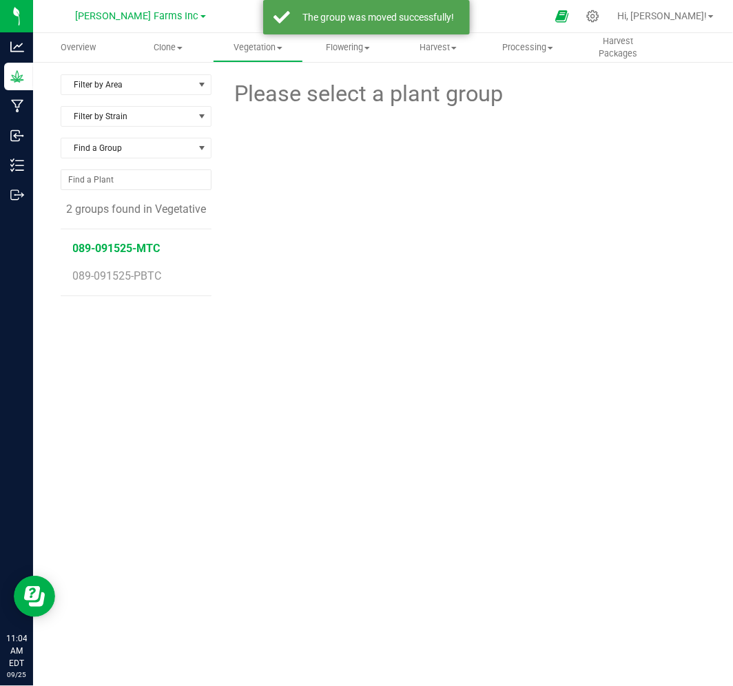
click at [134, 244] on span "089-091525-MTC" at bounding box center [116, 248] width 87 height 13
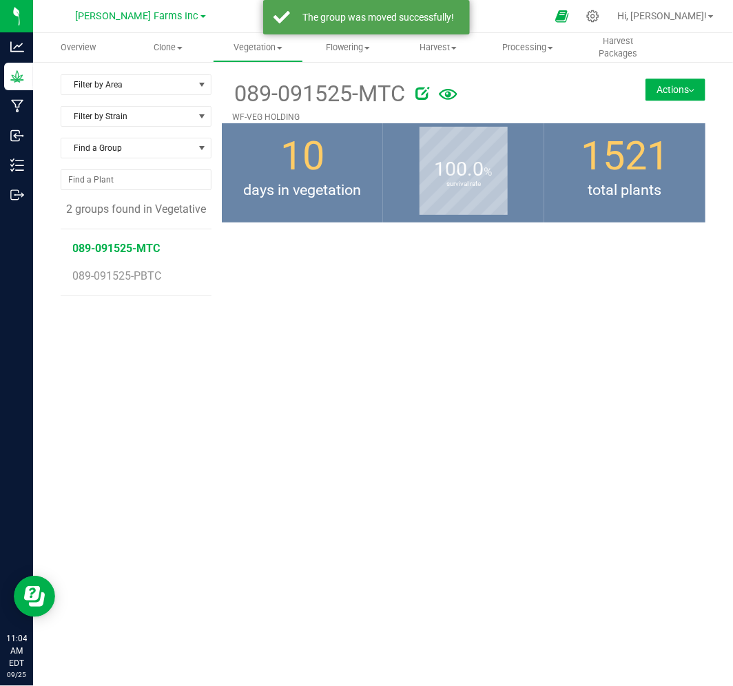
click at [680, 90] on button "Actions" at bounding box center [675, 90] width 60 height 22
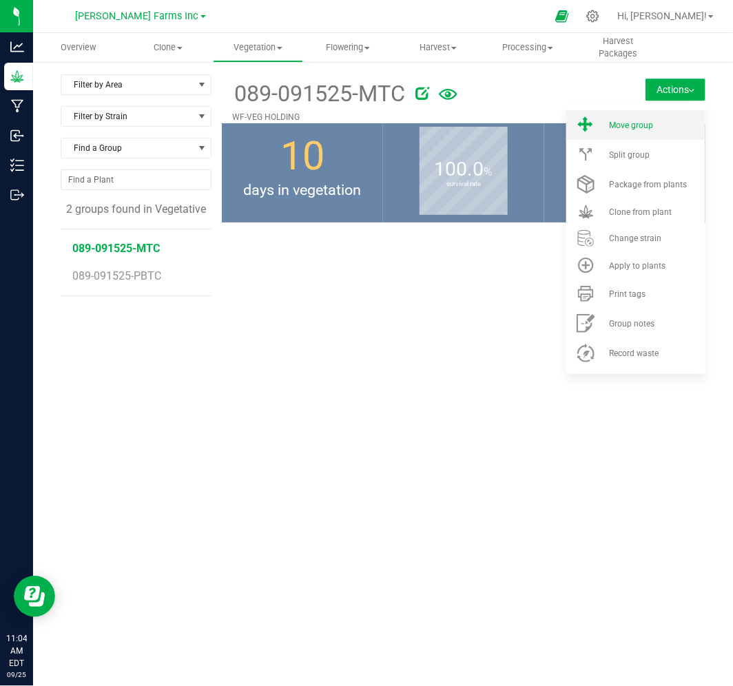
click at [618, 114] on li "Move group" at bounding box center [635, 125] width 139 height 30
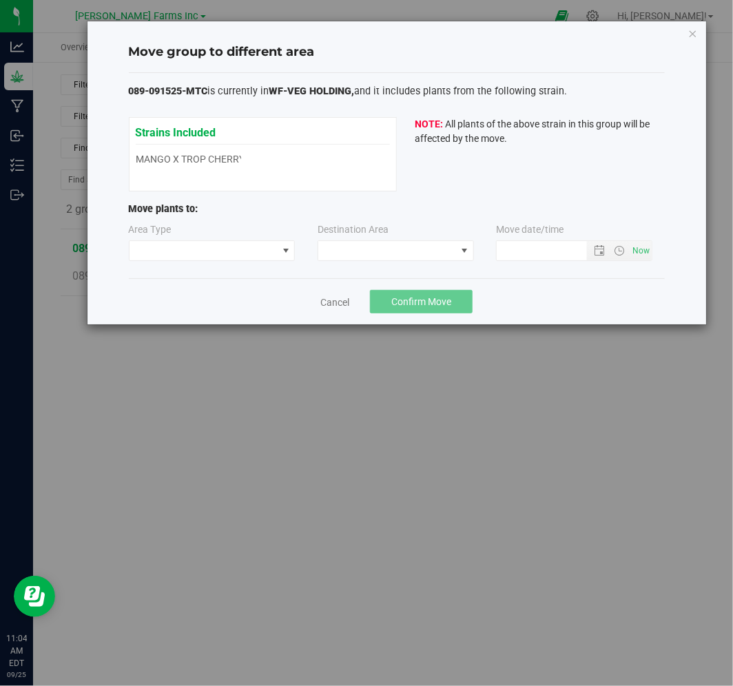
type input "[DATE] 11:04 AM"
click at [251, 253] on span at bounding box center [203, 250] width 148 height 19
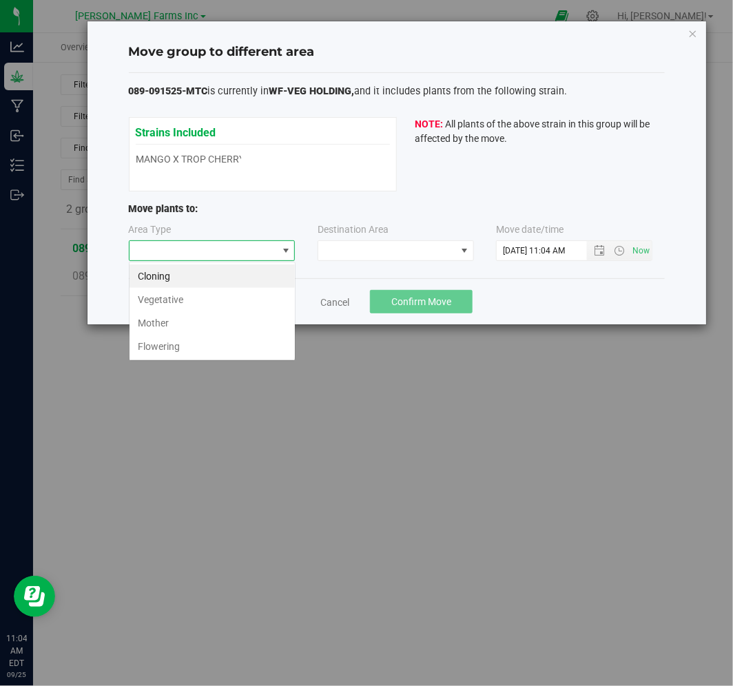
scroll to position [21, 166]
click at [232, 320] on li "Mother" at bounding box center [211, 322] width 165 height 23
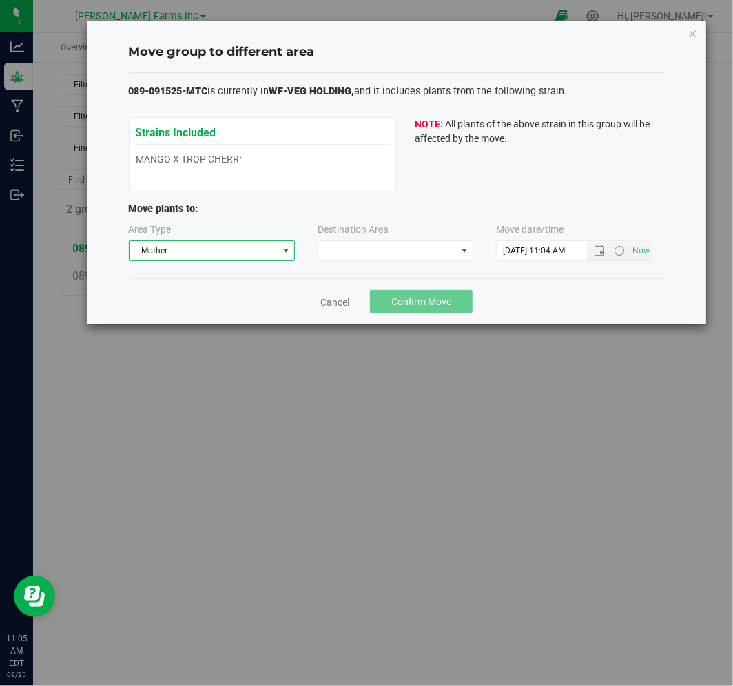
click at [242, 242] on span "Mother" at bounding box center [203, 250] width 148 height 19
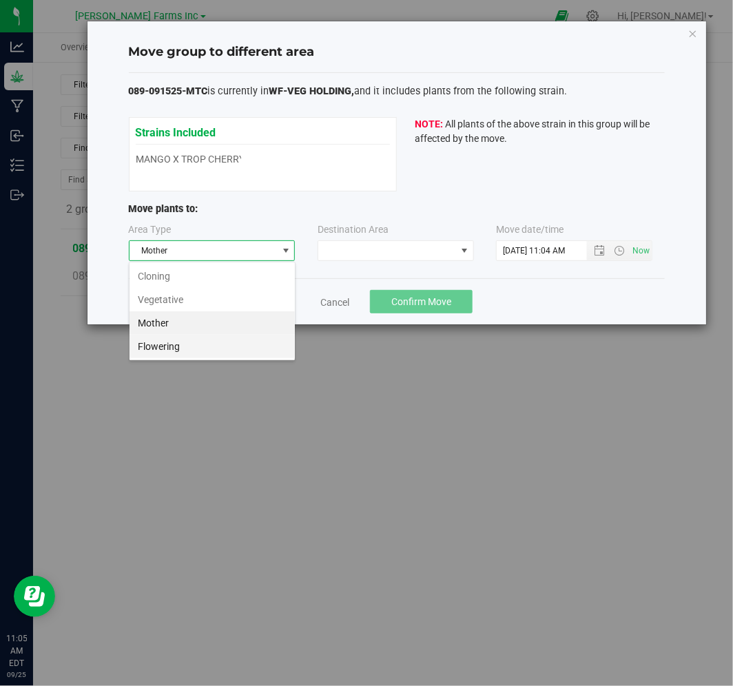
click at [217, 352] on li "Flowering" at bounding box center [211, 346] width 165 height 23
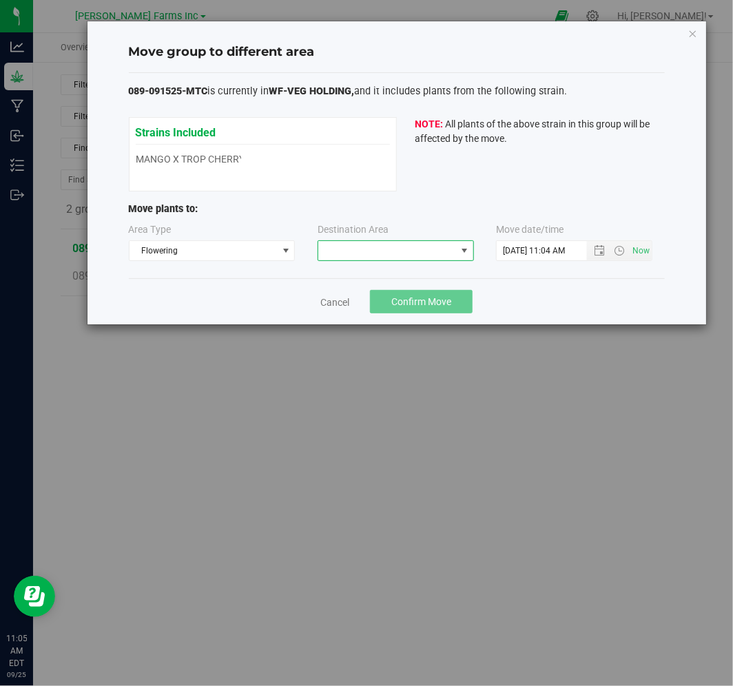
click at [379, 251] on span at bounding box center [387, 250] width 138 height 19
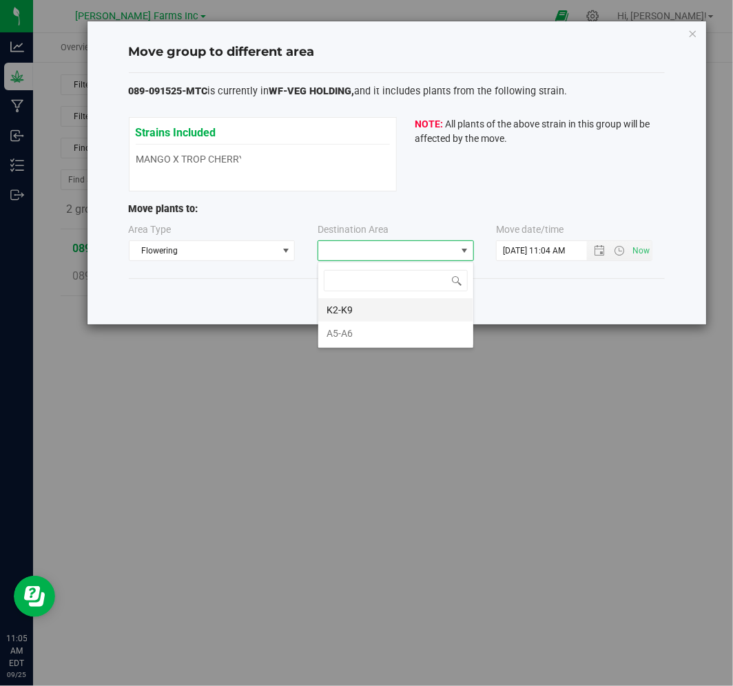
scroll to position [21, 156]
click at [355, 315] on li "K2-K9" at bounding box center [395, 309] width 155 height 23
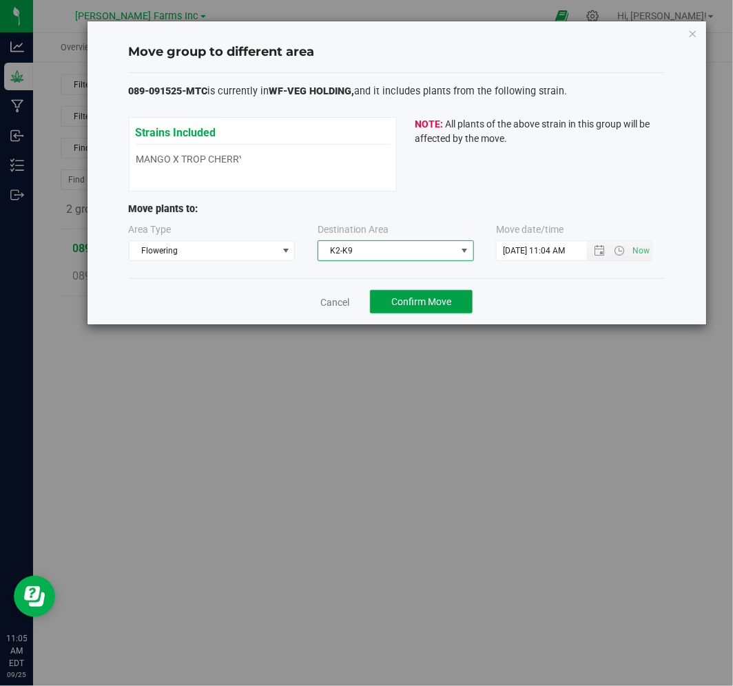
click at [459, 305] on button "Confirm Move" at bounding box center [421, 301] width 103 height 23
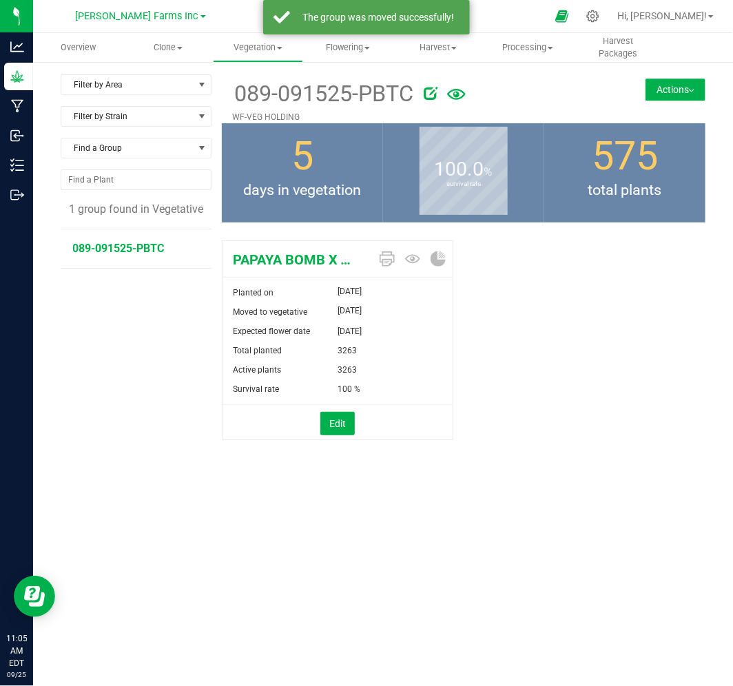
click at [147, 257] on li "089-091525-PBTC" at bounding box center [137, 248] width 129 height 39
click at [663, 76] on div "089-091525-PBTC WF-VEG HOLDING Actions Move group Split group" at bounding box center [463, 98] width 483 height 49
click at [660, 90] on button "Actions" at bounding box center [675, 90] width 60 height 22
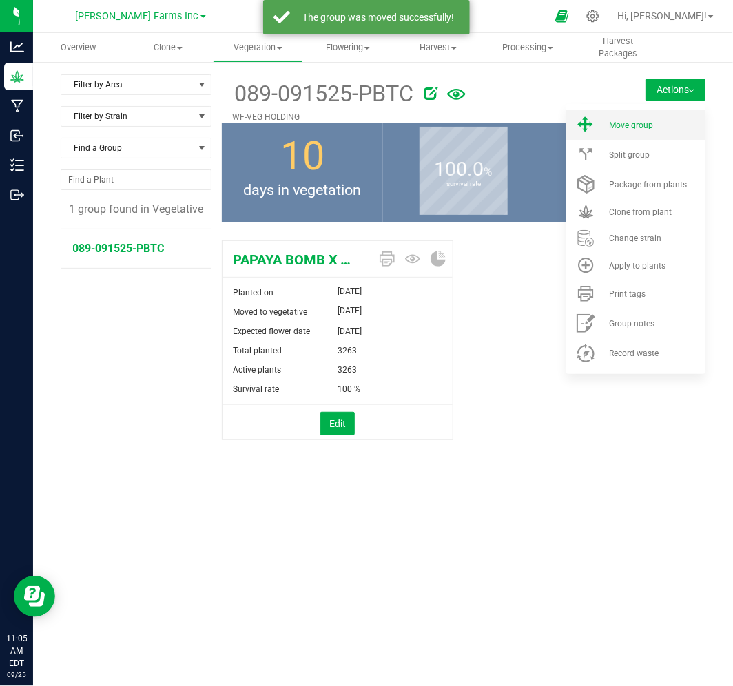
click at [646, 138] on li "Move group" at bounding box center [635, 125] width 139 height 30
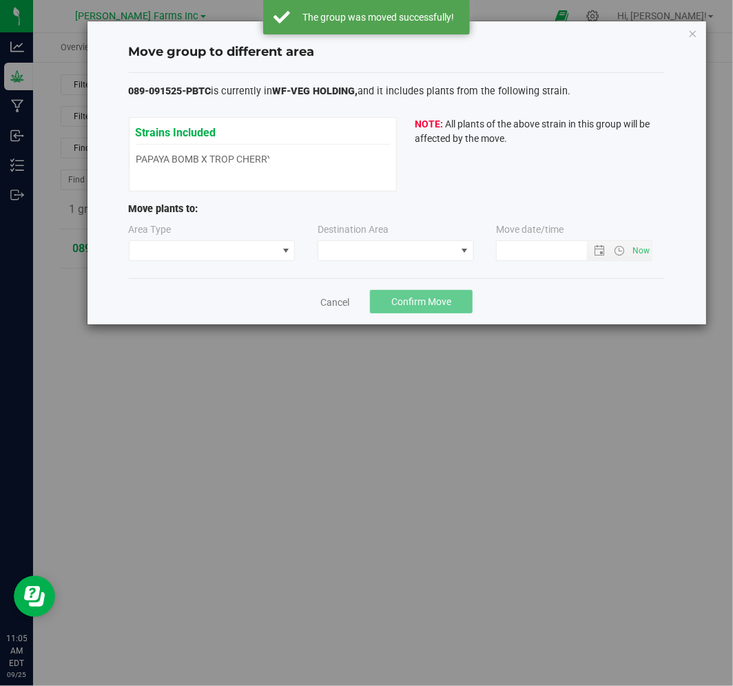
type input "[DATE] 11:05 AM"
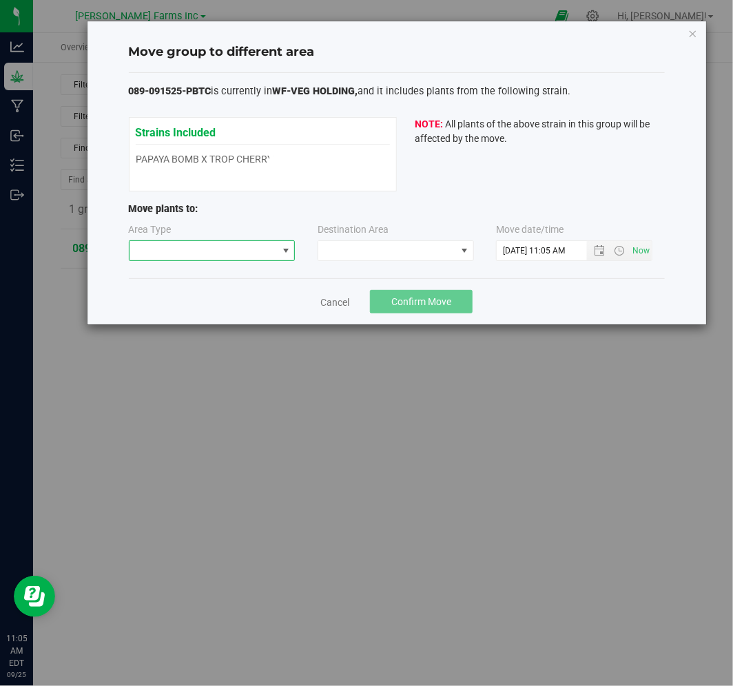
click at [223, 253] on span at bounding box center [203, 250] width 148 height 19
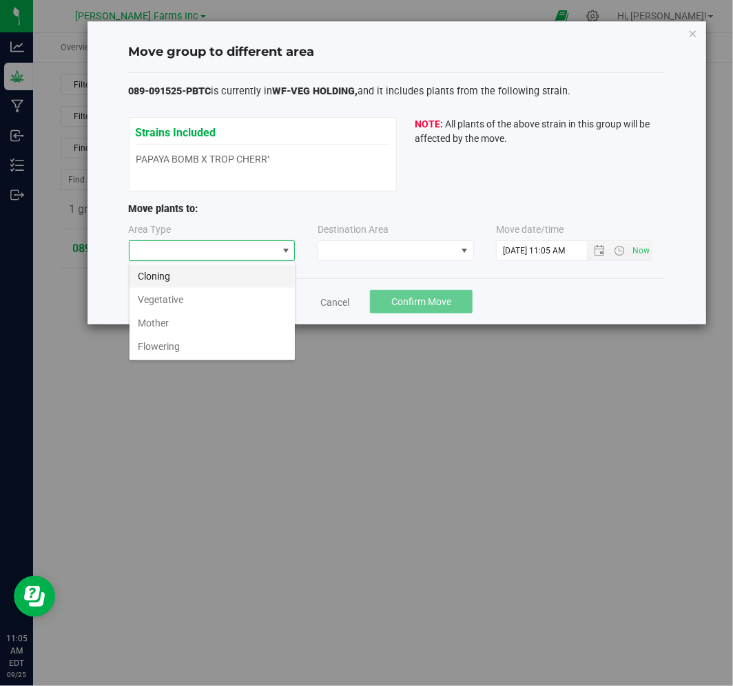
scroll to position [21, 166]
click at [200, 350] on li "Flowering" at bounding box center [211, 346] width 165 height 23
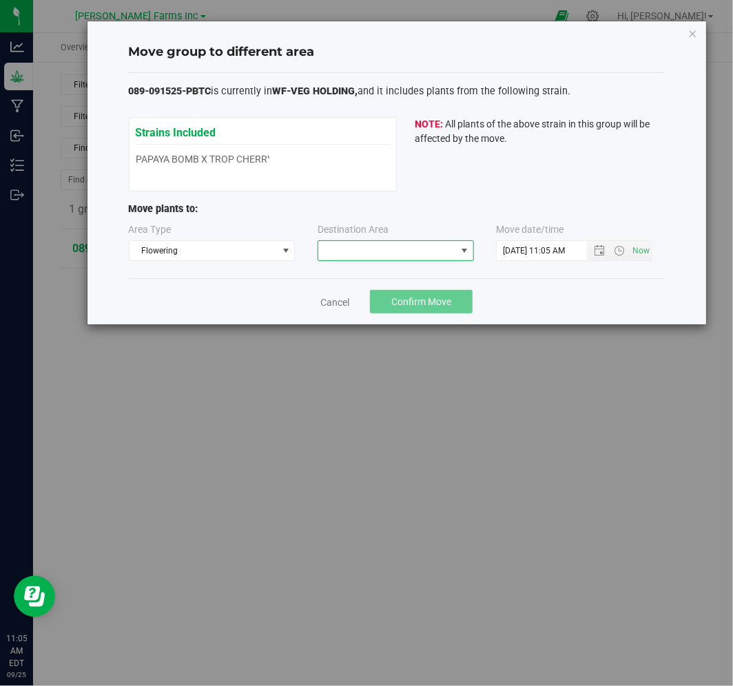
click at [369, 253] on span at bounding box center [387, 250] width 138 height 19
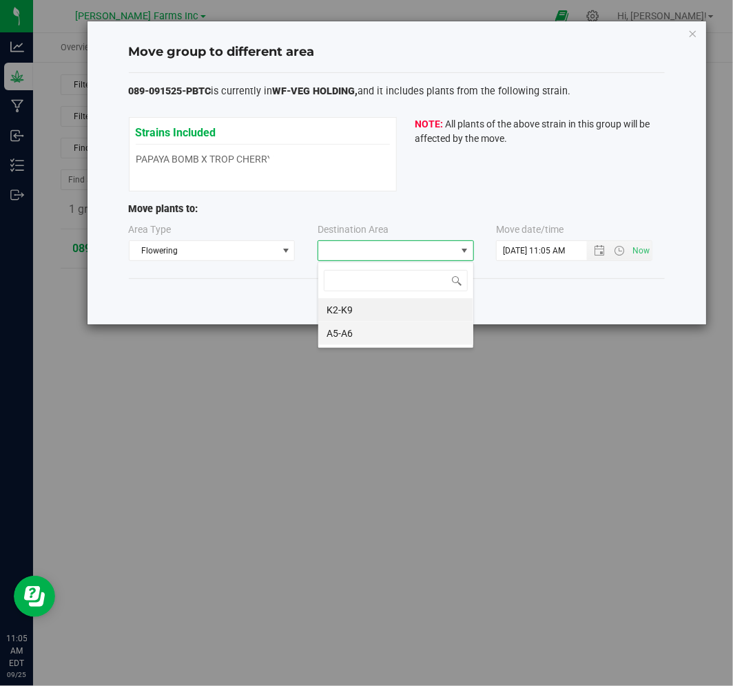
scroll to position [21, 156]
click at [345, 313] on li "K2-K9" at bounding box center [395, 309] width 155 height 23
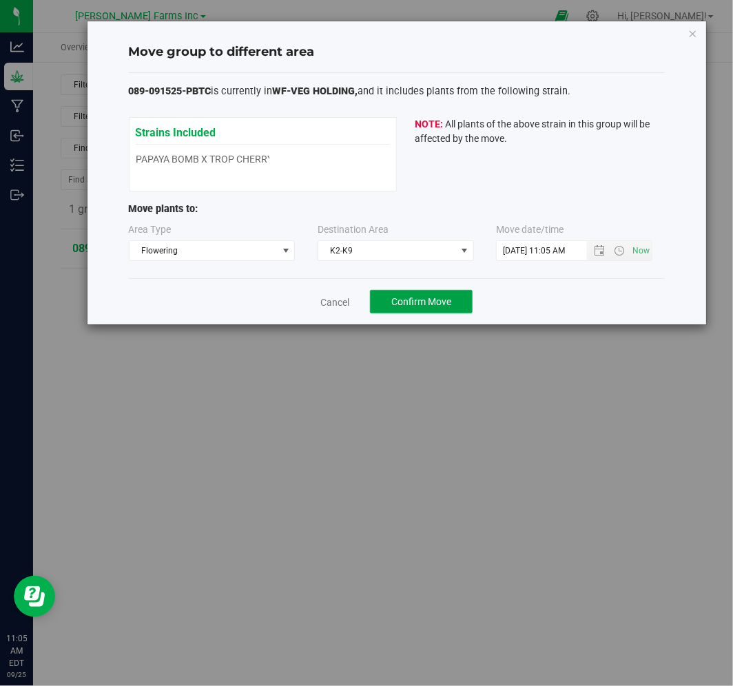
click at [472, 301] on button "Confirm Move" at bounding box center [421, 301] width 103 height 23
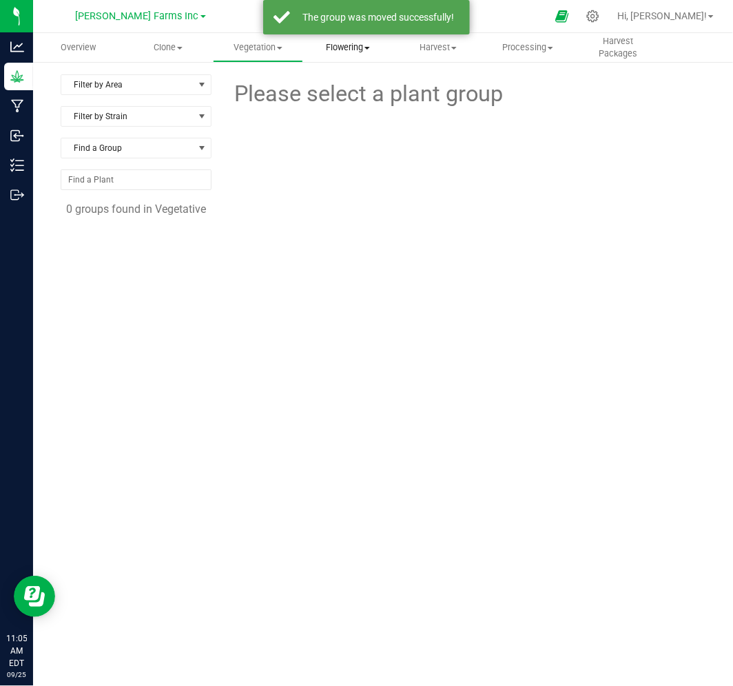
click at [350, 57] on uib-tab-heading "Flowering Create harvest Flowering groups Flowering plants Apply to plants" at bounding box center [348, 48] width 89 height 28
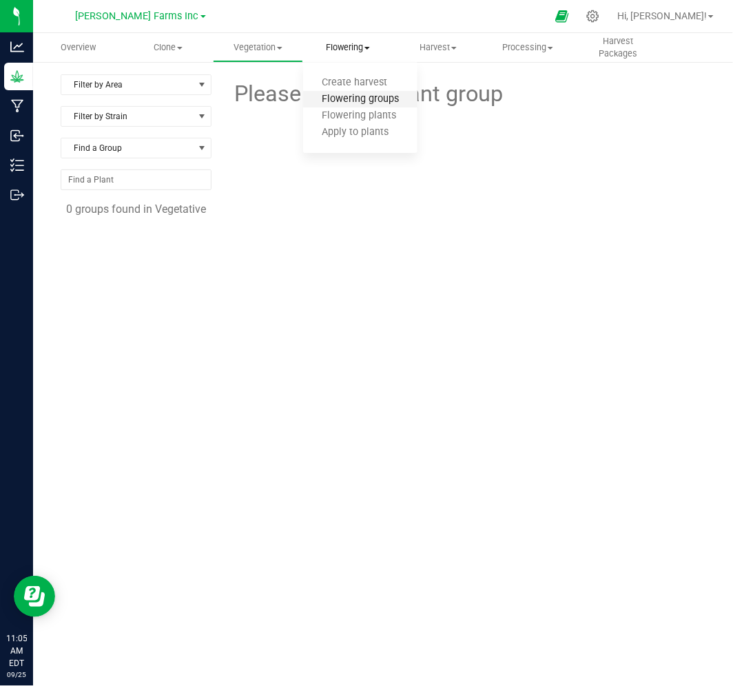
click at [355, 94] on span "Flowering groups" at bounding box center [360, 100] width 114 height 12
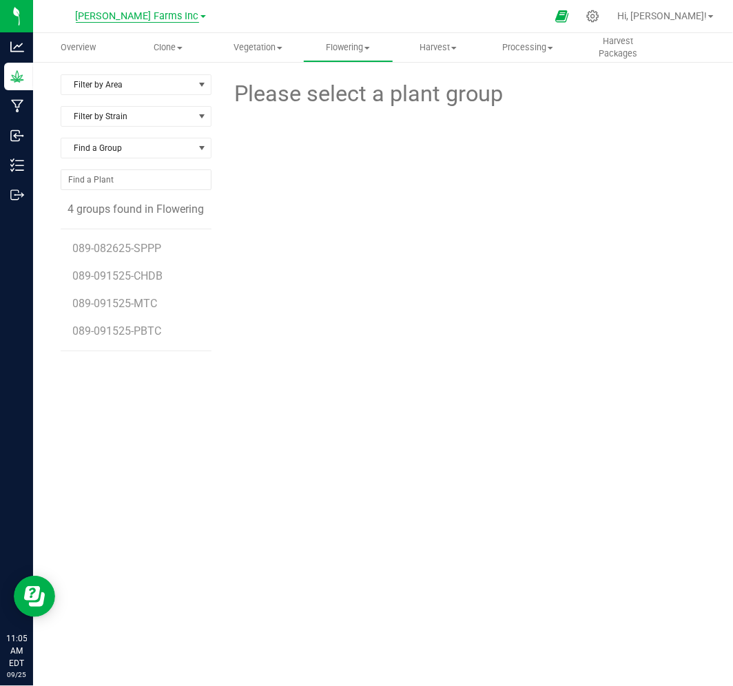
click at [128, 21] on span "[PERSON_NAME] Farms Inc" at bounding box center [137, 16] width 123 height 12
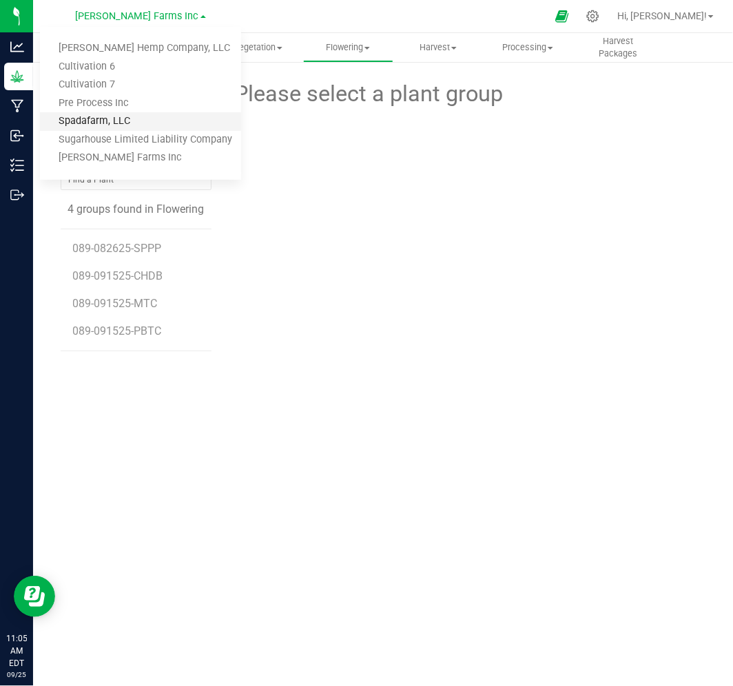
click at [136, 122] on link "Spadafarm, LLC" at bounding box center [140, 121] width 201 height 19
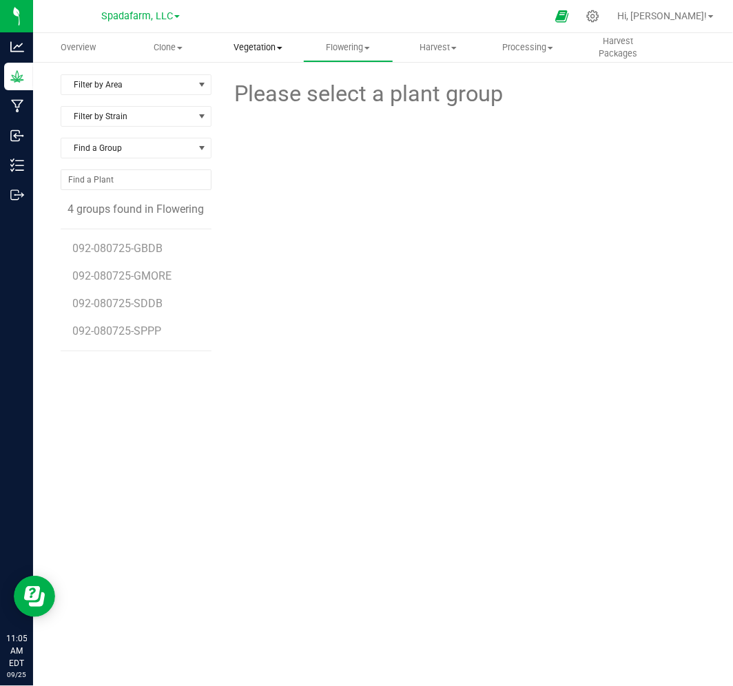
click at [275, 47] on span "Vegetation" at bounding box center [257, 47] width 89 height 12
click at [278, 84] on span "Veg groups" at bounding box center [256, 83] width 87 height 12
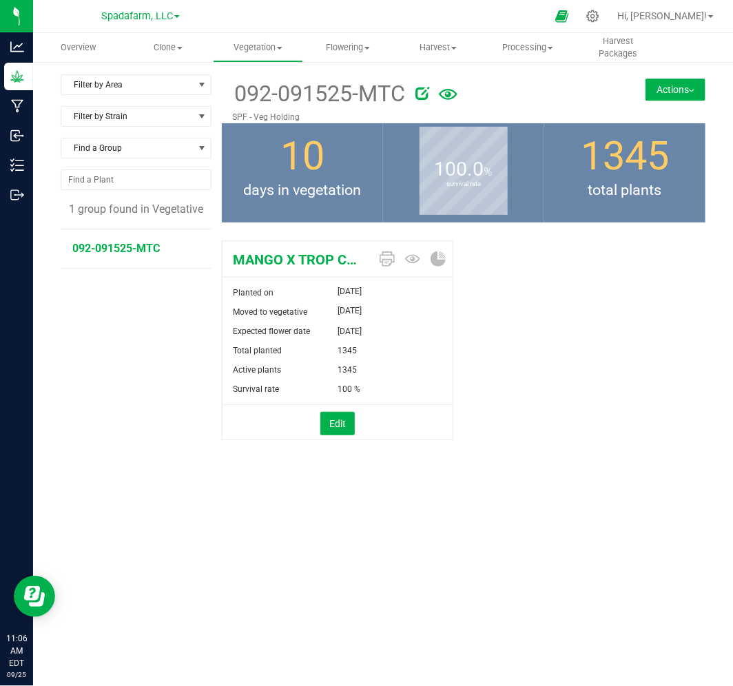
click at [676, 97] on button "Actions" at bounding box center [675, 90] width 60 height 22
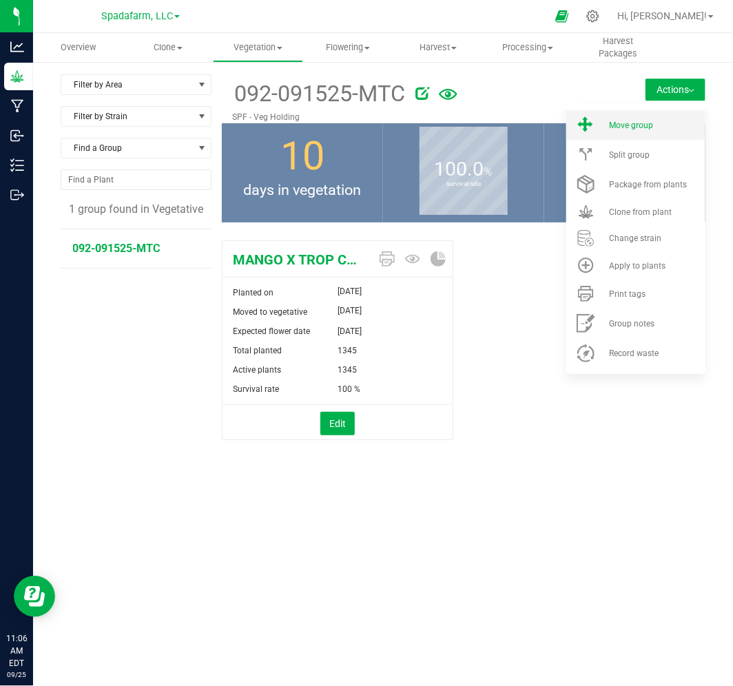
click at [654, 121] on div "Move group" at bounding box center [656, 126] width 94 height 10
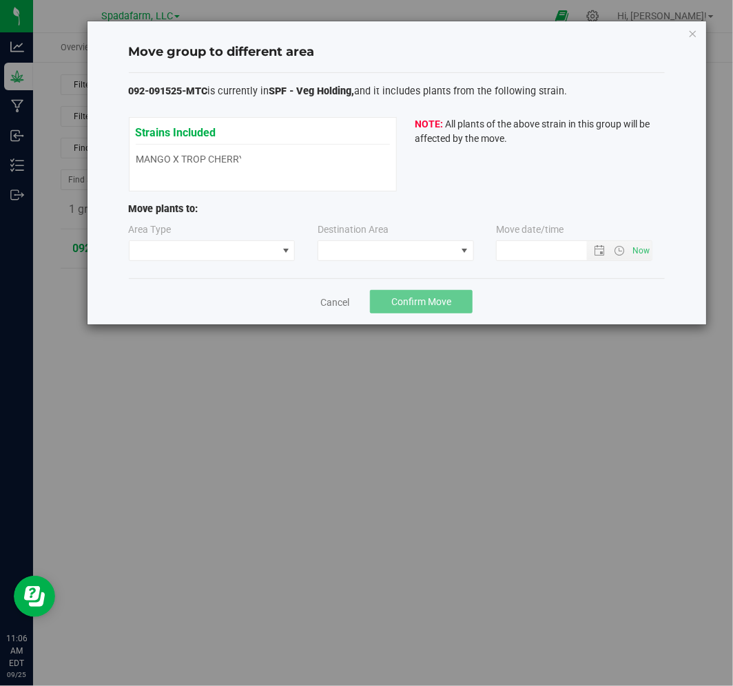
type input "[DATE] 11:06 AM"
click at [155, 253] on span at bounding box center [203, 250] width 148 height 19
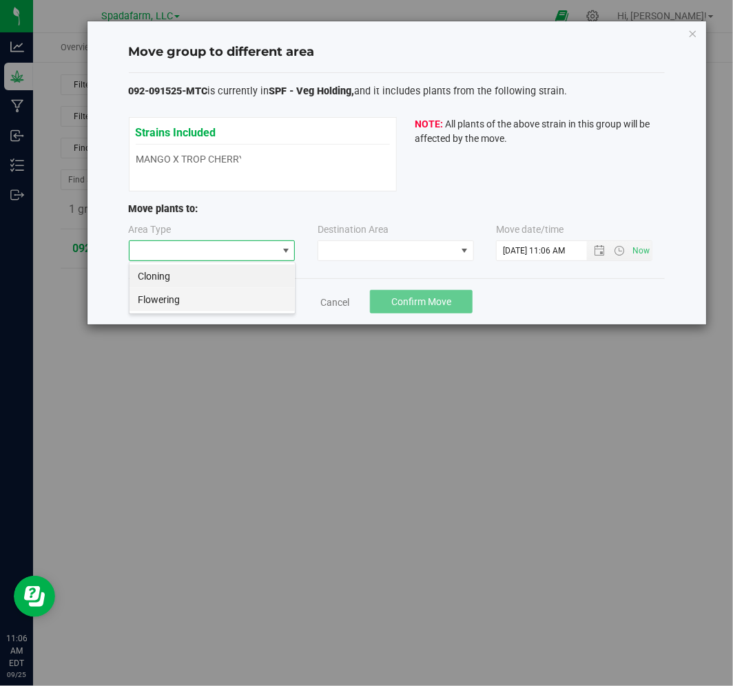
scroll to position [21, 166]
click at [170, 304] on li "Flowering" at bounding box center [211, 299] width 165 height 23
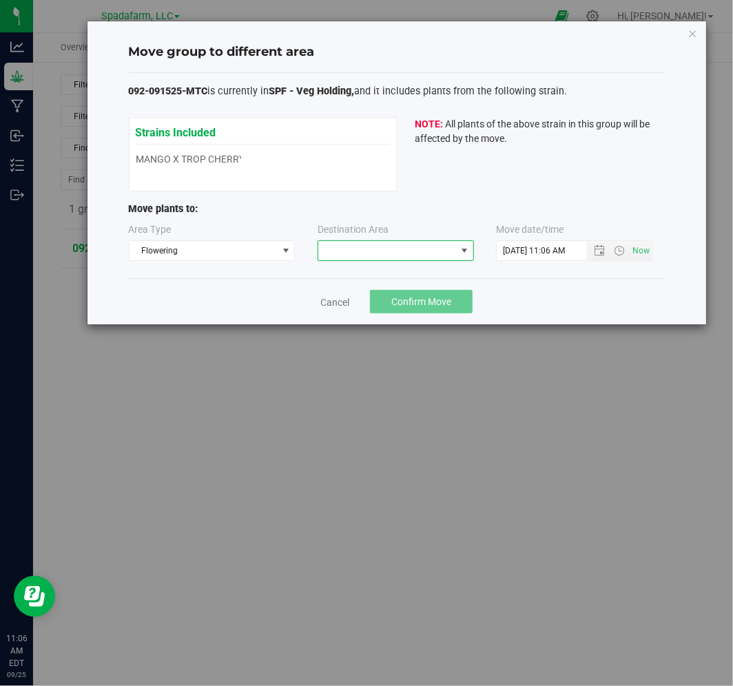
click at [362, 256] on span at bounding box center [387, 250] width 138 height 19
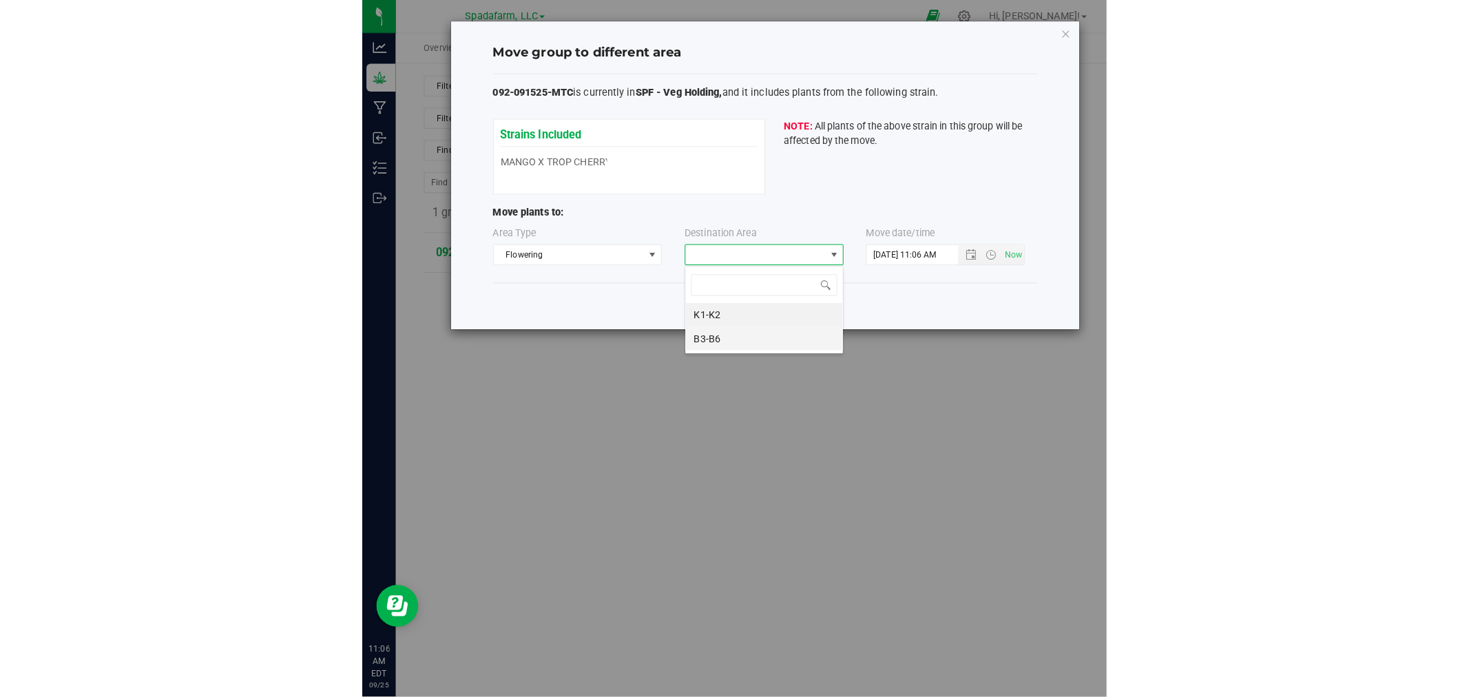
scroll to position [21, 156]
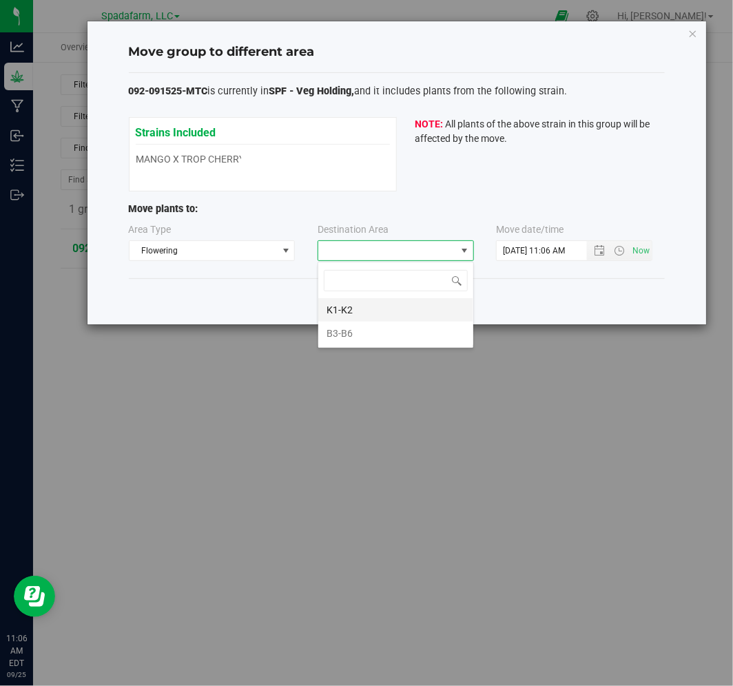
click at [360, 310] on li "K1-K2" at bounding box center [395, 309] width 155 height 23
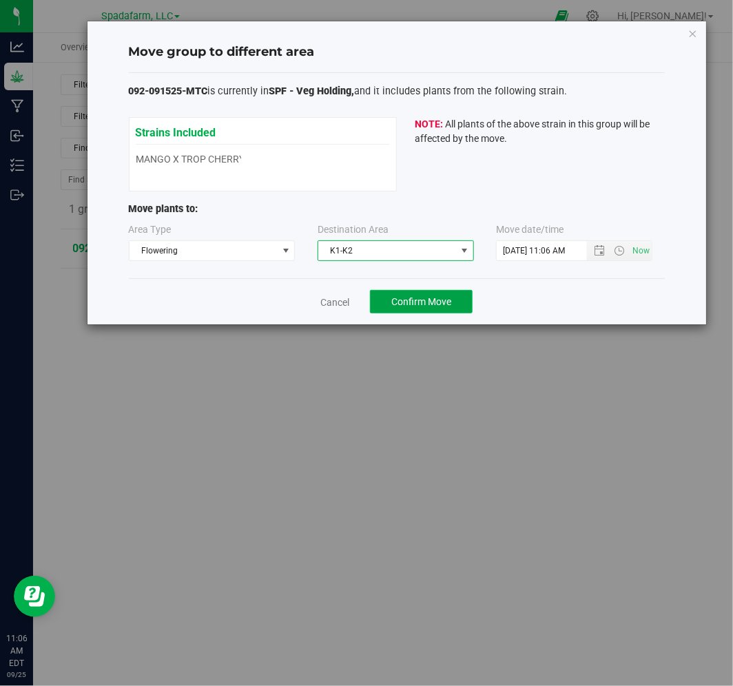
click at [420, 306] on span "Confirm Move" at bounding box center [421, 301] width 60 height 11
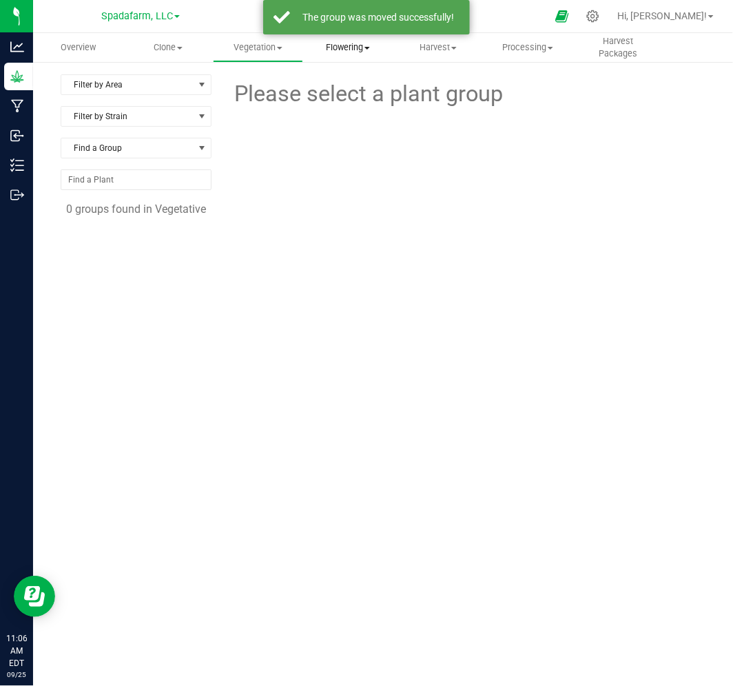
click at [357, 52] on span "Flowering" at bounding box center [348, 47] width 89 height 12
click at [372, 101] on span "Flowering groups" at bounding box center [360, 100] width 114 height 12
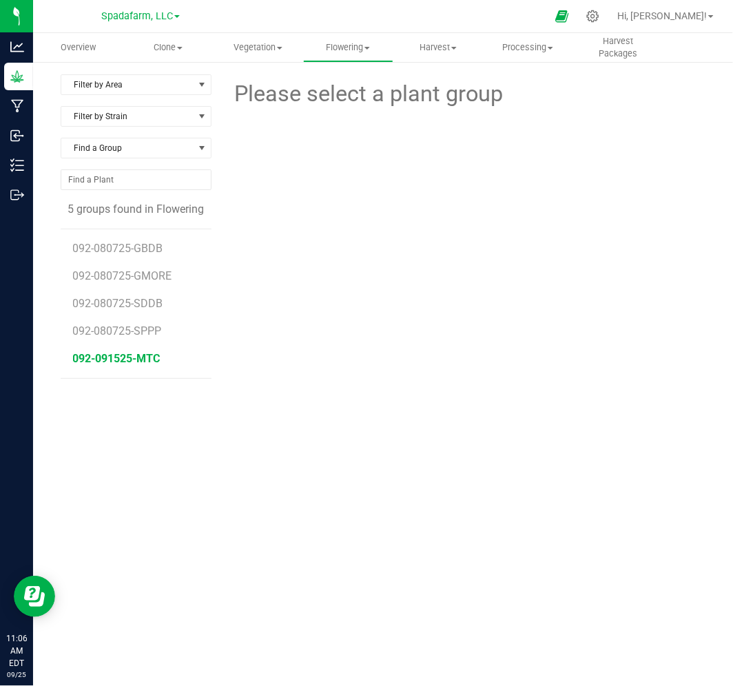
click at [134, 353] on span "092-091525-MTC" at bounding box center [116, 358] width 87 height 13
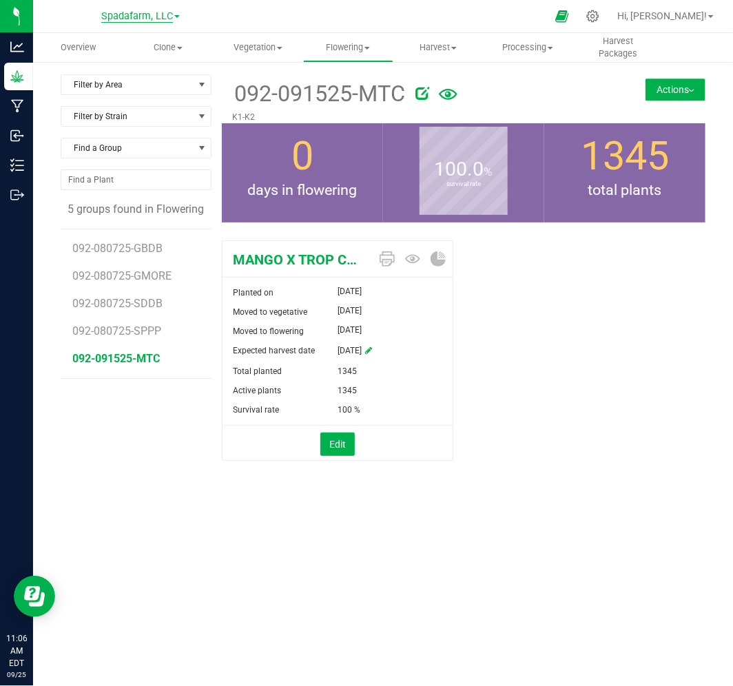
click at [118, 12] on span "Spadafarm, LLC" at bounding box center [137, 16] width 72 height 12
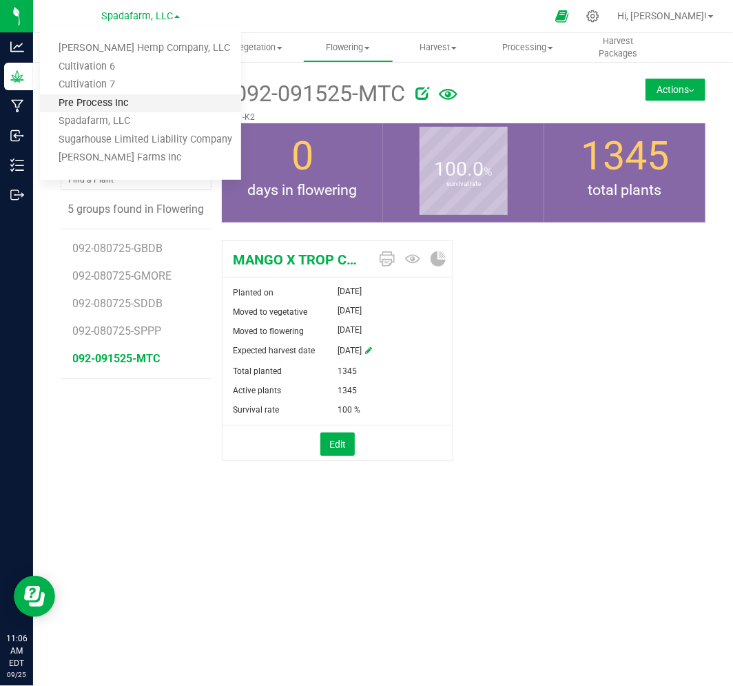
click at [134, 102] on link "Pre Process Inc" at bounding box center [140, 103] width 201 height 19
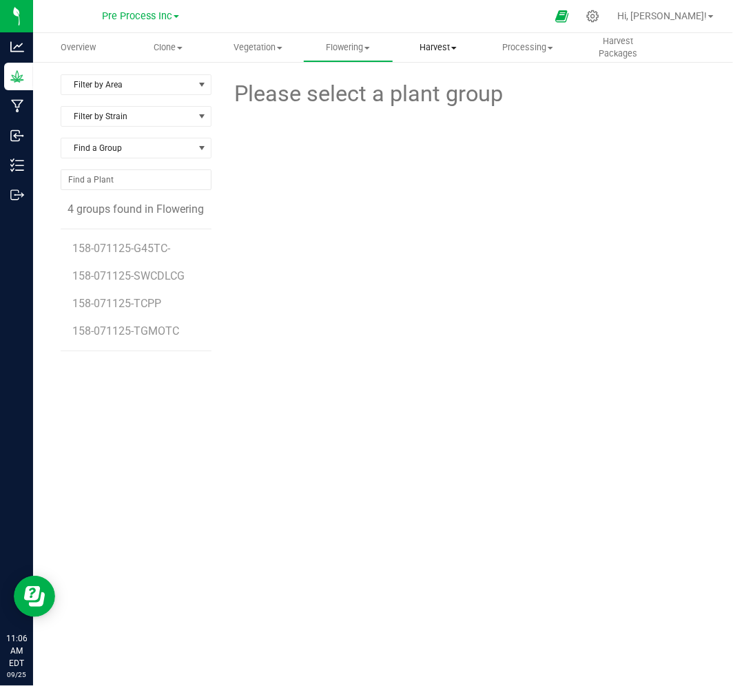
click at [434, 49] on span "Harvest" at bounding box center [438, 47] width 89 height 12
click at [446, 77] on span "Harvests" at bounding box center [431, 83] width 76 height 12
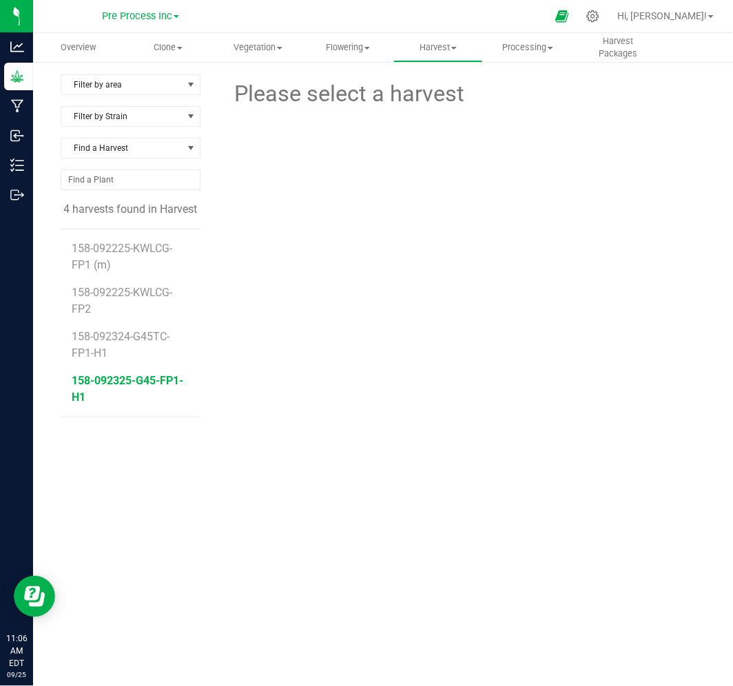
click at [125, 384] on span "158-092325-G45-FP1-H1" at bounding box center [128, 389] width 112 height 30
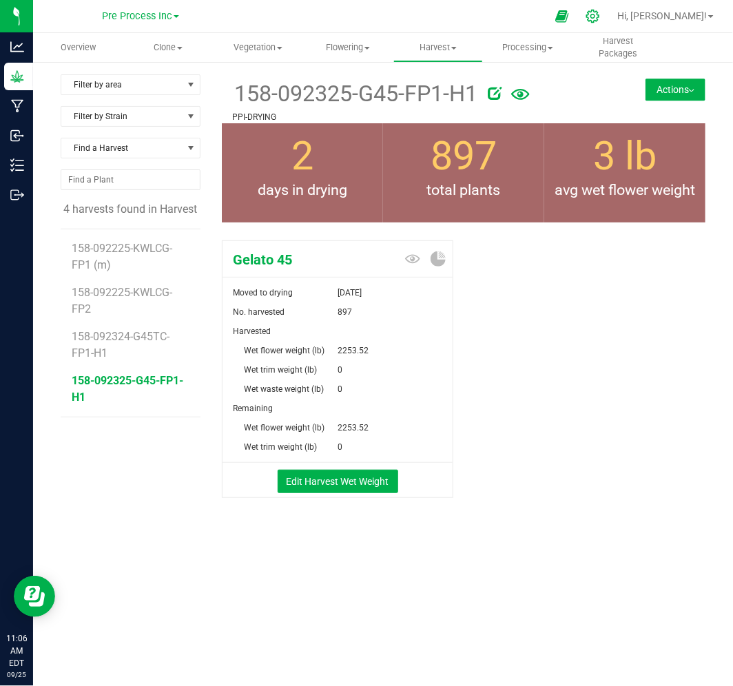
click at [603, 17] on div at bounding box center [592, 16] width 19 height 14
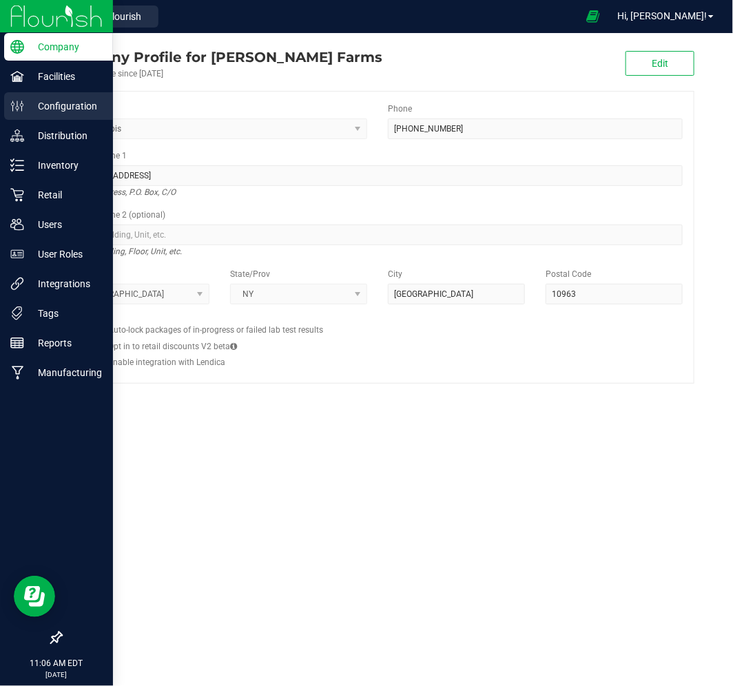
click at [63, 105] on p "Configuration" at bounding box center [65, 106] width 83 height 17
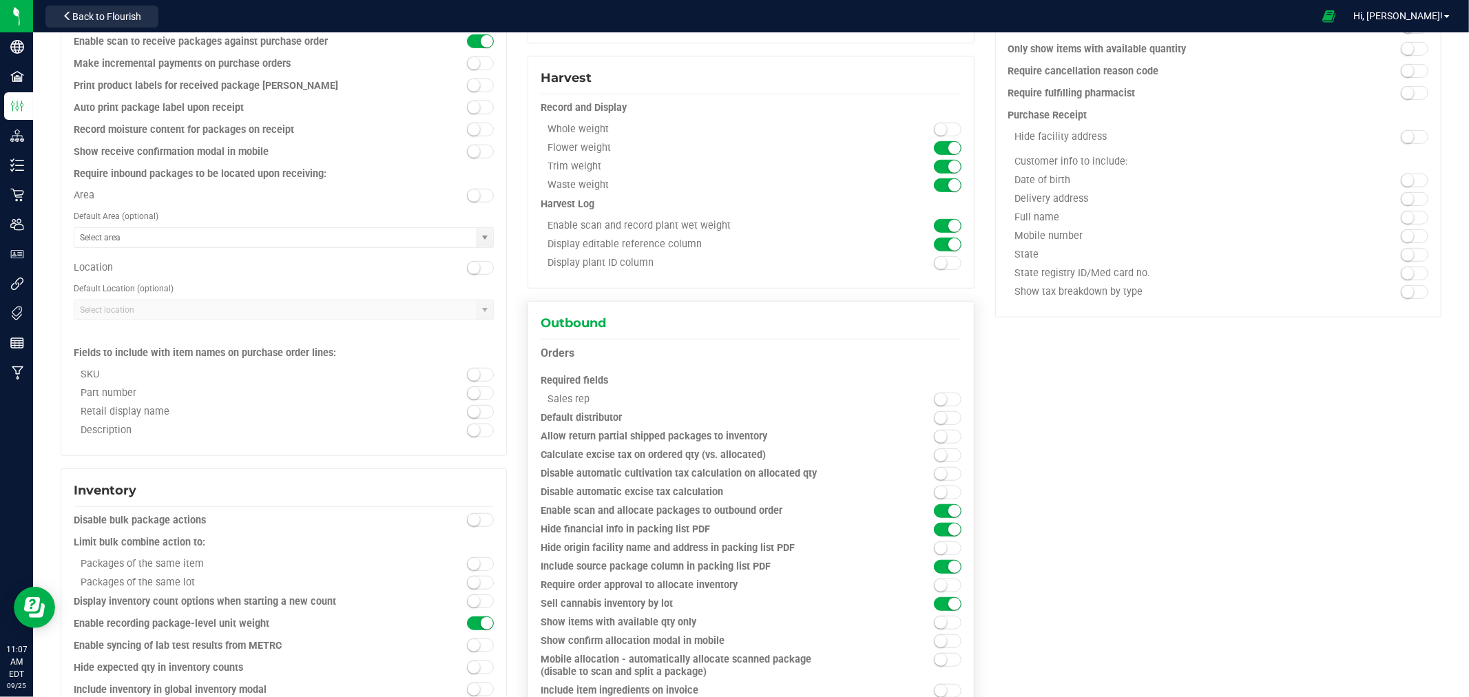
scroll to position [765, 0]
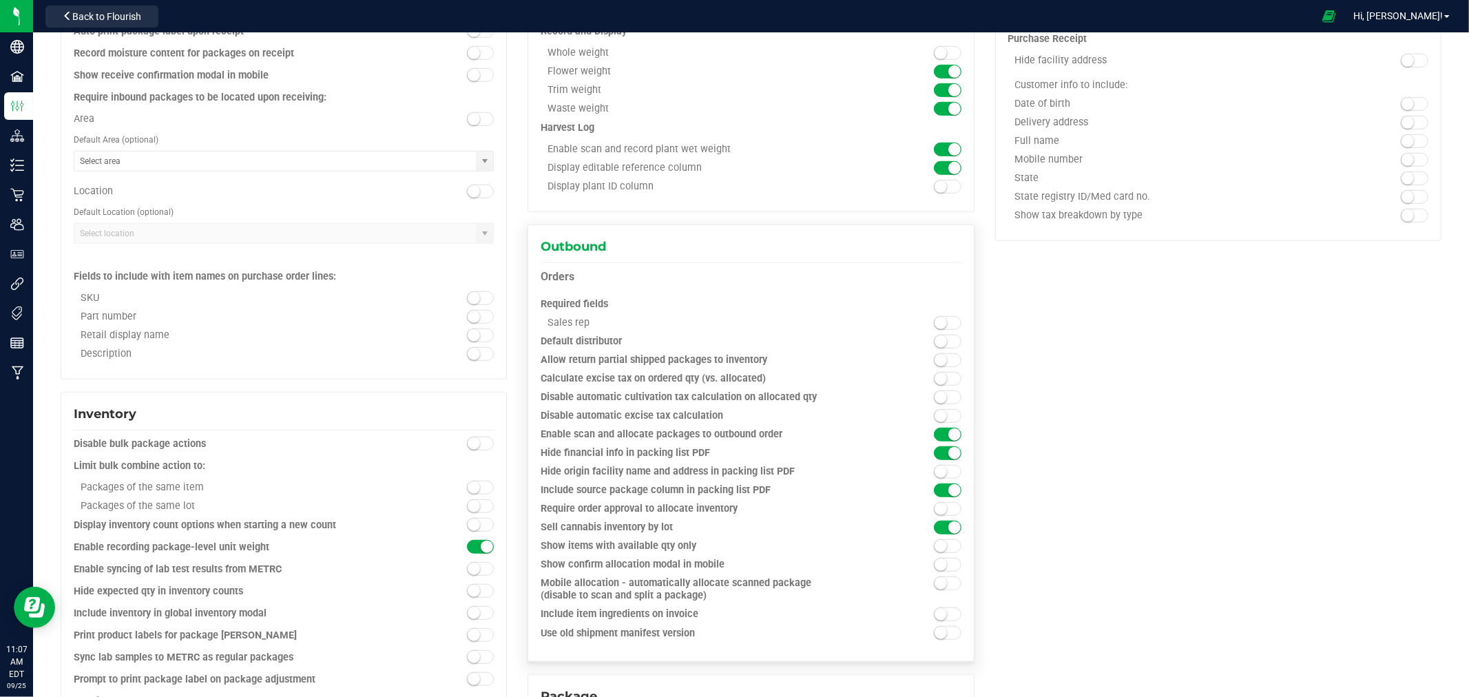
click at [732, 326] on small at bounding box center [941, 323] width 12 height 12
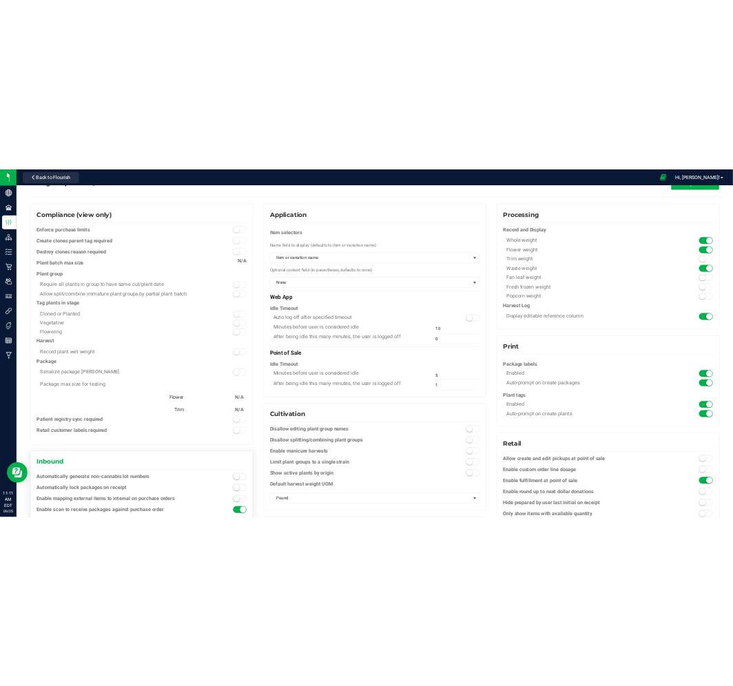
scroll to position [0, 0]
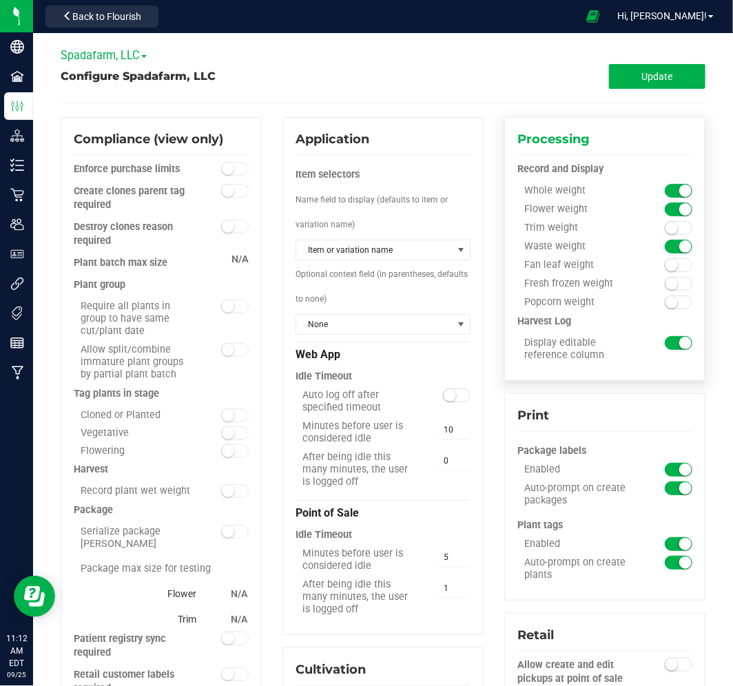
click at [665, 226] on small at bounding box center [671, 228] width 12 height 12
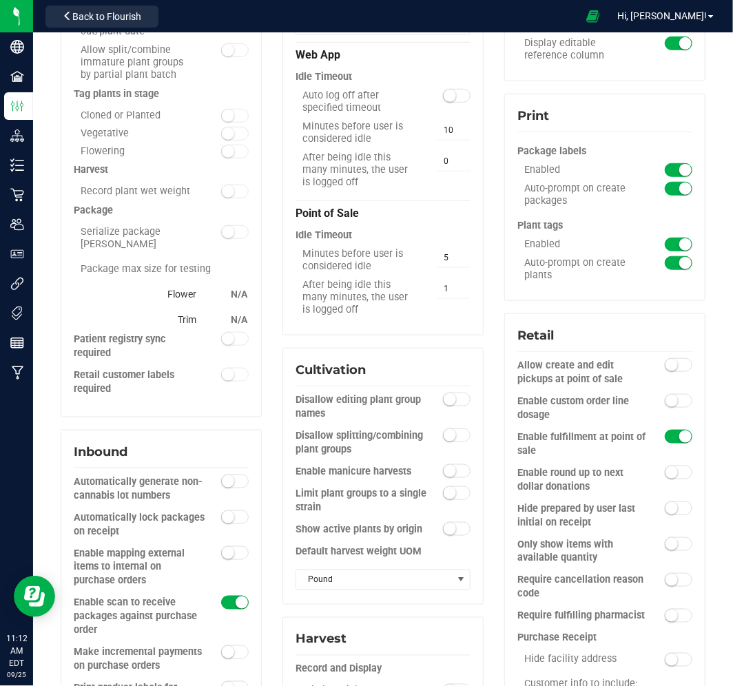
scroll to position [306, 0]
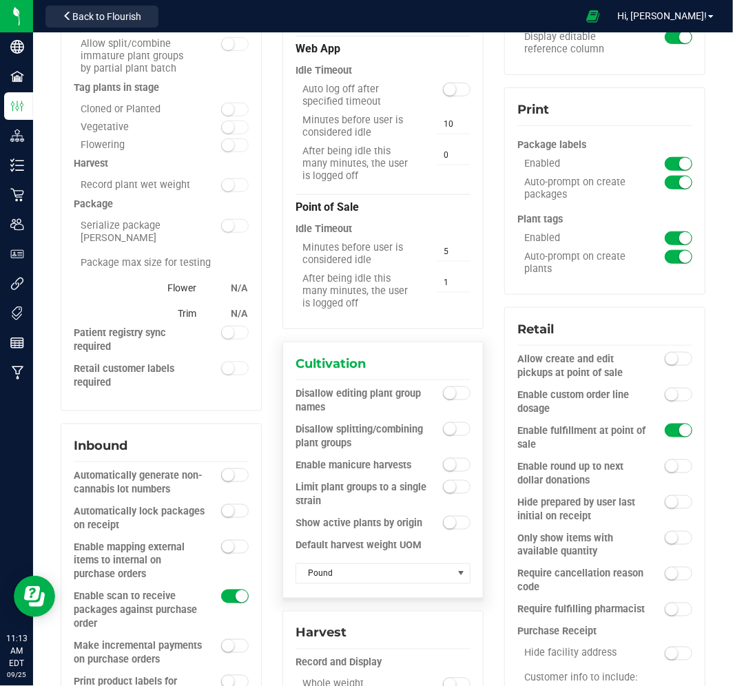
click at [444, 466] on small at bounding box center [450, 465] width 12 height 12
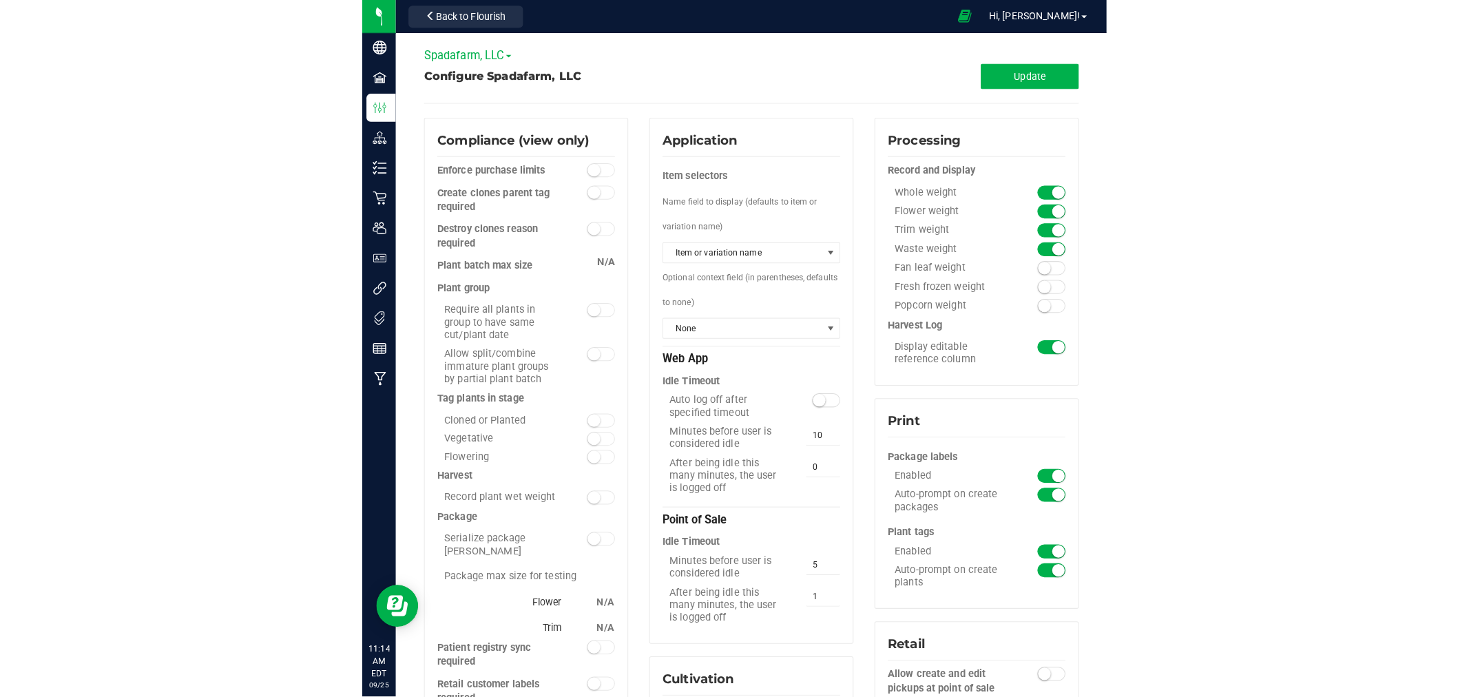
scroll to position [0, 0]
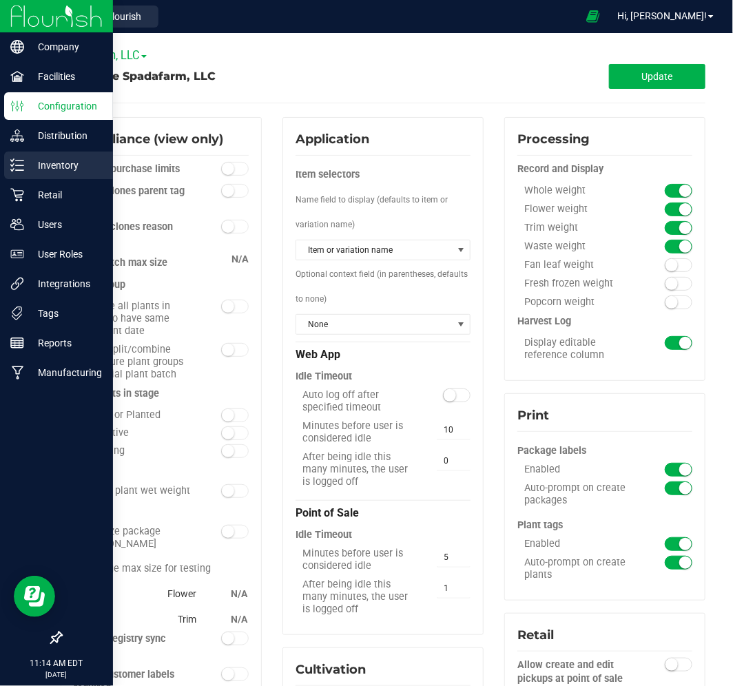
click at [79, 169] on p "Inventory" at bounding box center [65, 165] width 83 height 17
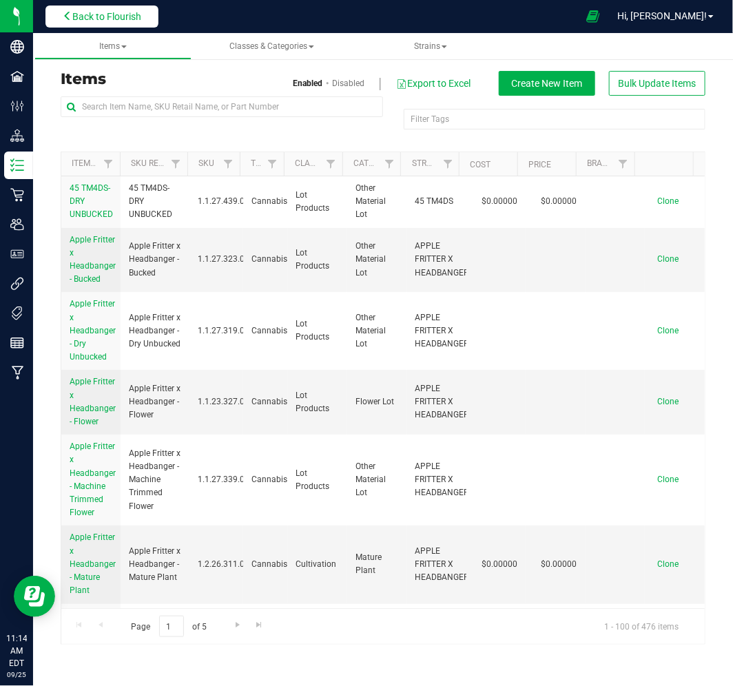
click at [141, 14] on span "Back to Flourish" at bounding box center [106, 16] width 69 height 11
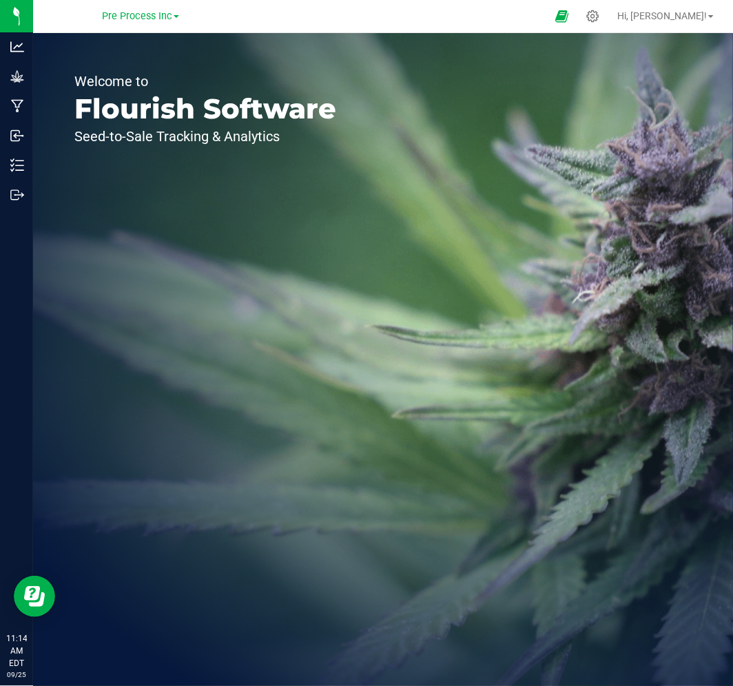
click at [156, 21] on div "Pre Process Inc [PERSON_NAME] Hemp Company, LLC Cultivation 6 Cultivation 7 Pre…" at bounding box center [140, 16] width 77 height 17
click at [156, 17] on span "Pre Process Inc" at bounding box center [137, 16] width 70 height 12
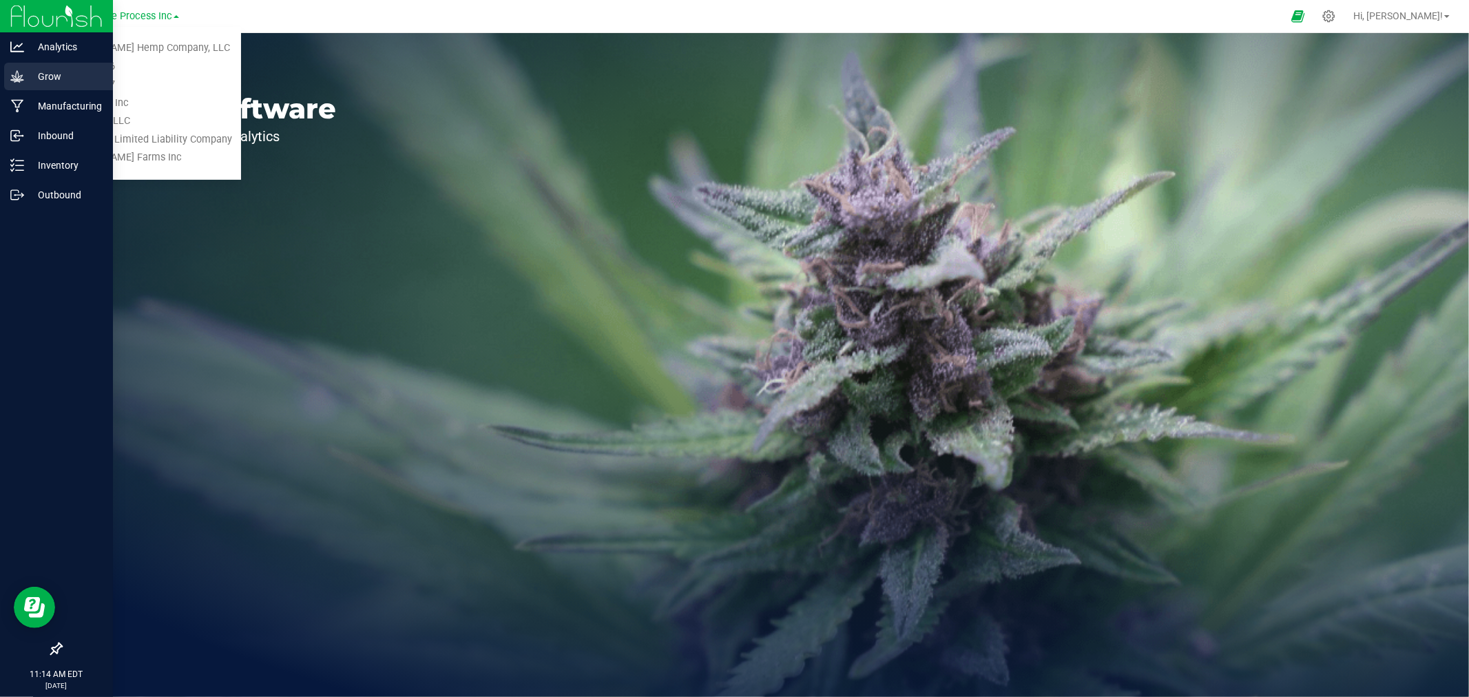
click at [66, 81] on p "Grow" at bounding box center [65, 76] width 83 height 17
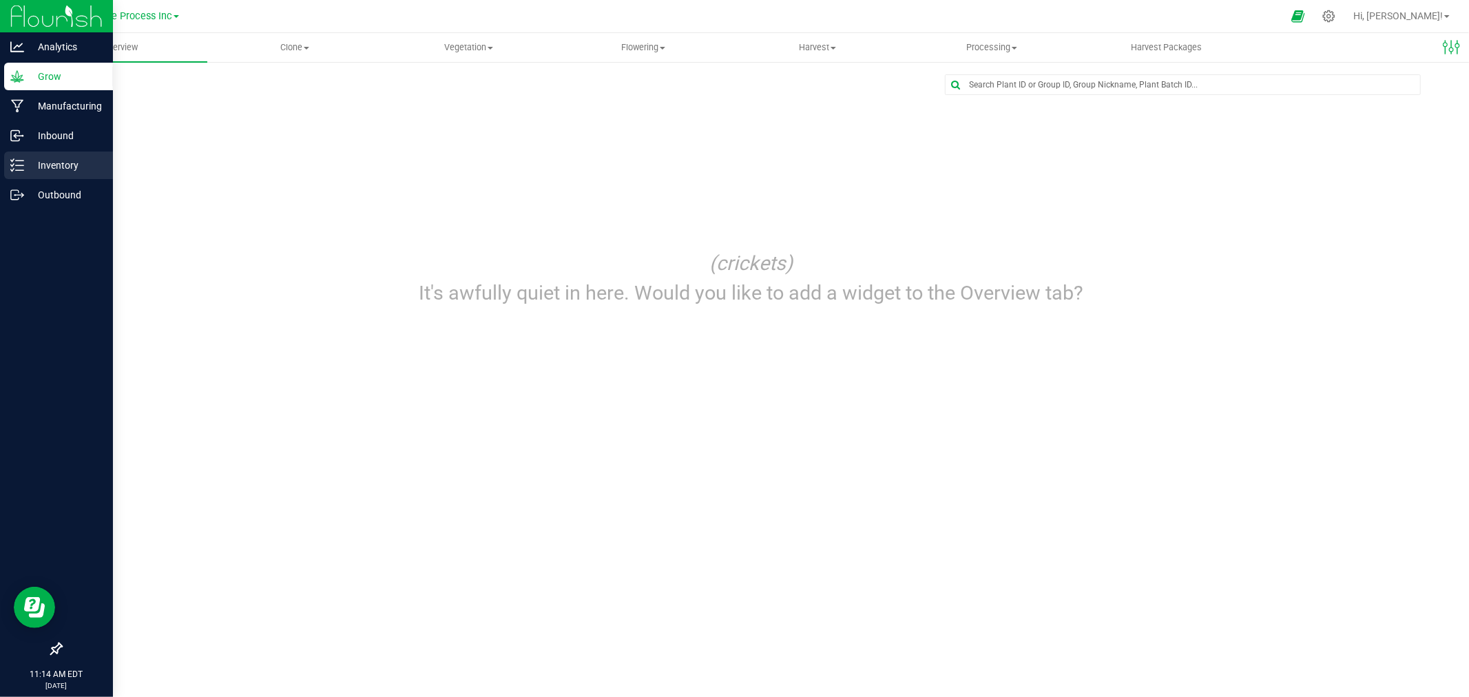
click at [51, 167] on p "Inventory" at bounding box center [65, 165] width 83 height 17
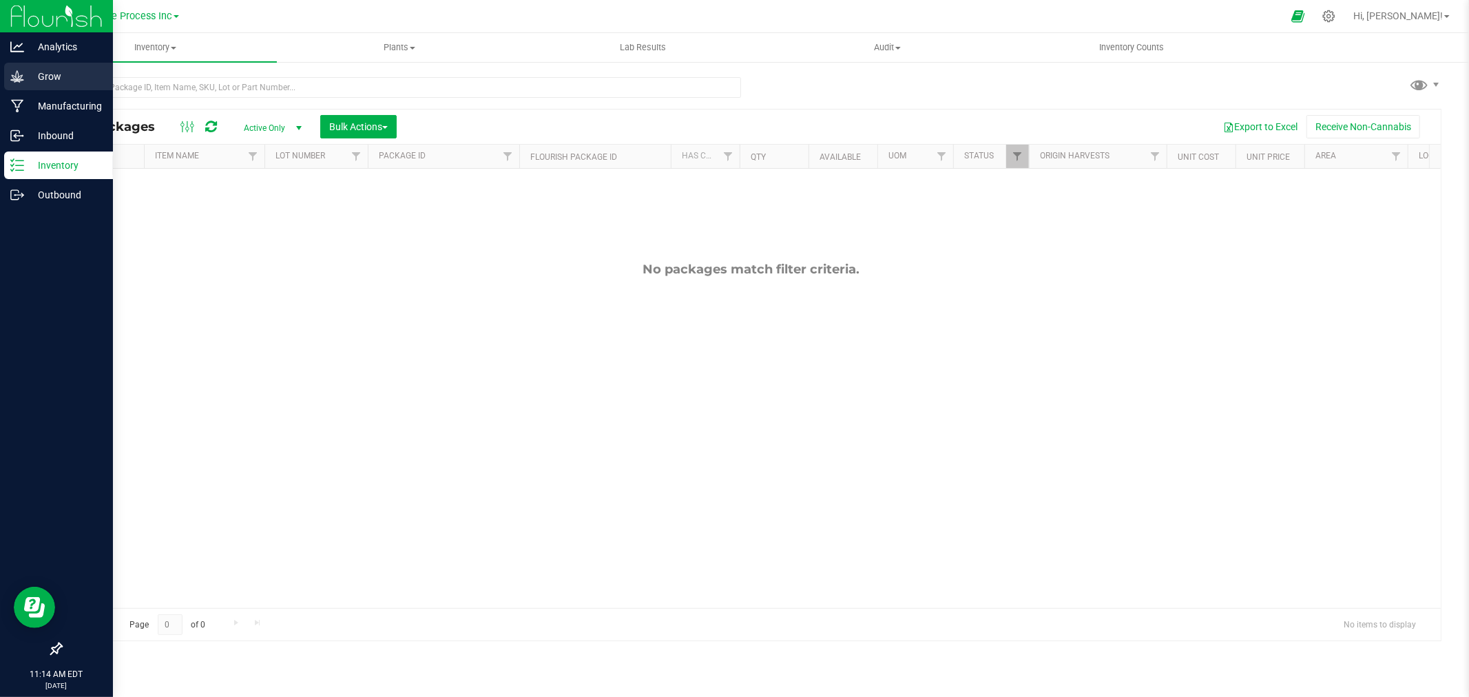
click at [59, 72] on p "Grow" at bounding box center [65, 76] width 83 height 17
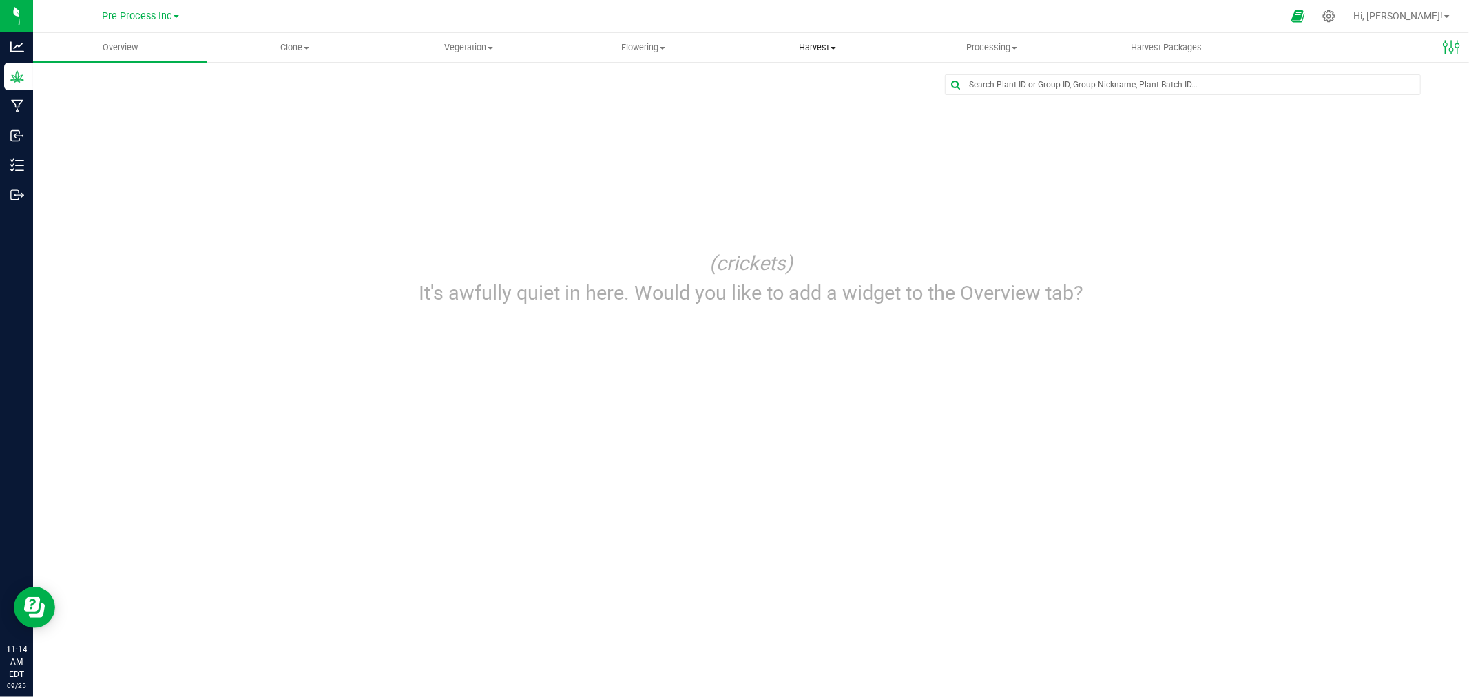
click at [732, 43] on span "Harvest" at bounding box center [817, 47] width 173 height 12
click at [732, 80] on span "Harvests" at bounding box center [769, 83] width 76 height 12
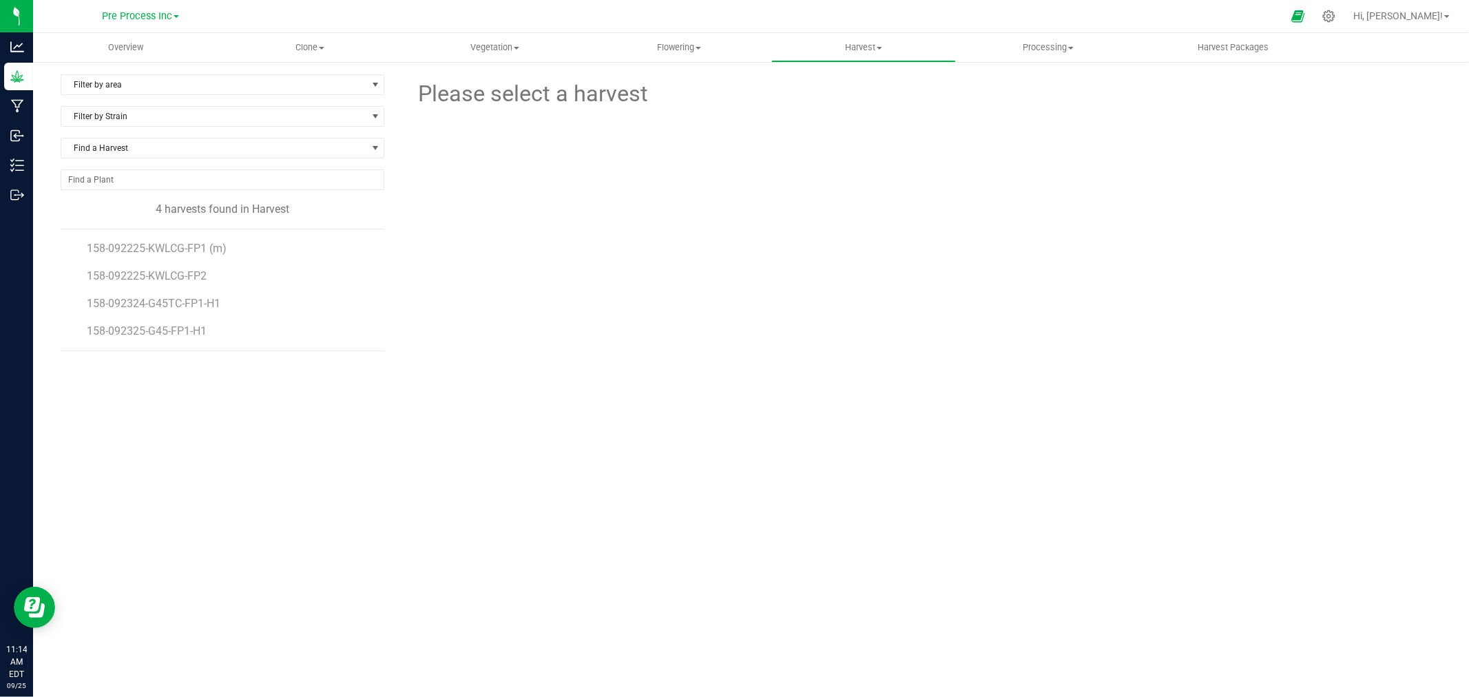
click at [149, 21] on link "Pre Process Inc" at bounding box center [140, 15] width 77 height 13
click at [134, 134] on link "Sugarhouse Limited Liability Company" at bounding box center [140, 140] width 201 height 19
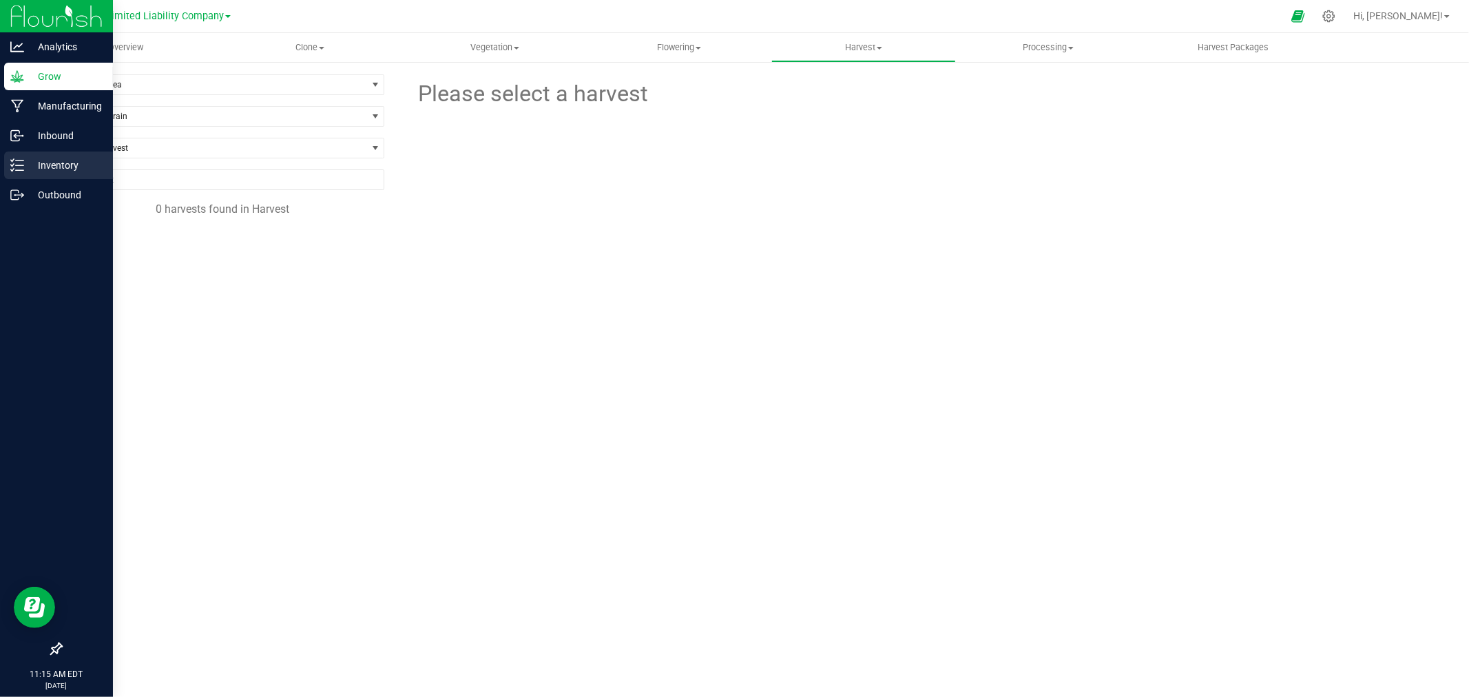
click at [70, 160] on p "Inventory" at bounding box center [65, 165] width 83 height 17
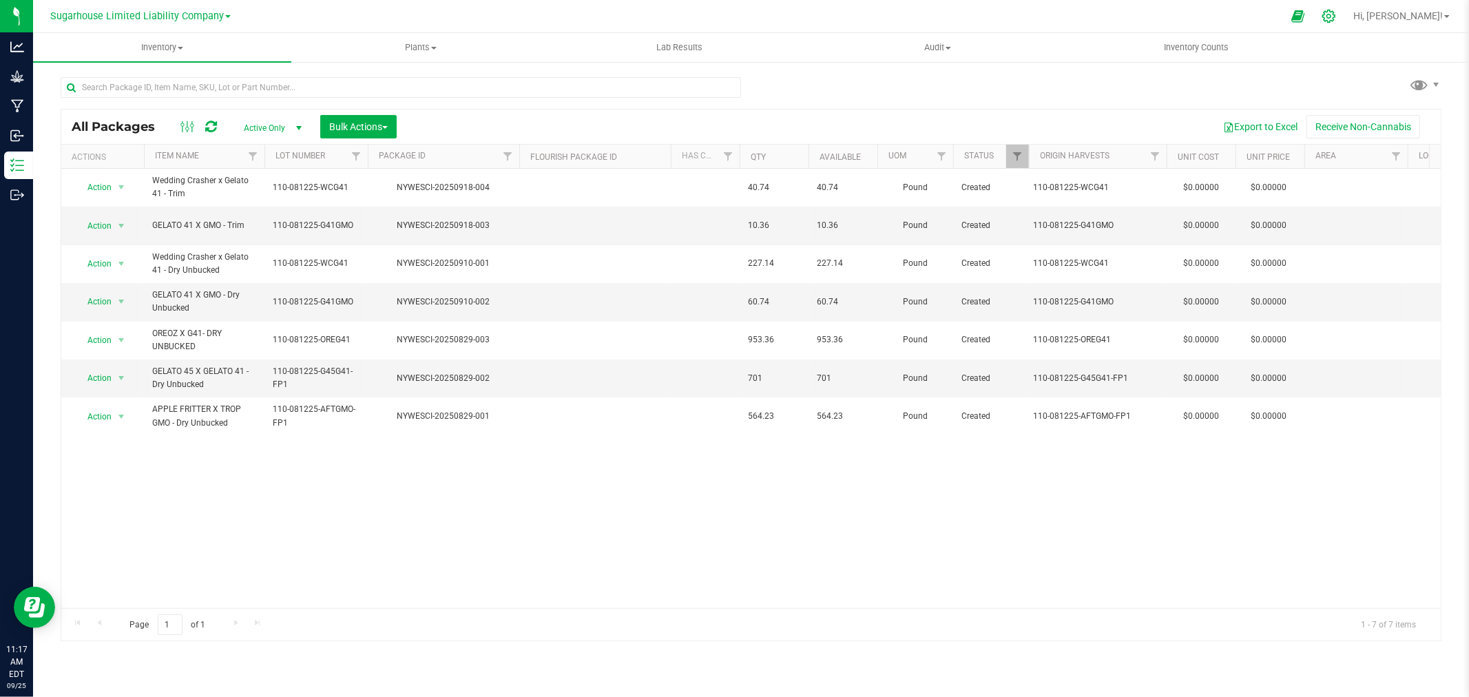
click at [732, 21] on icon at bounding box center [1328, 16] width 13 height 13
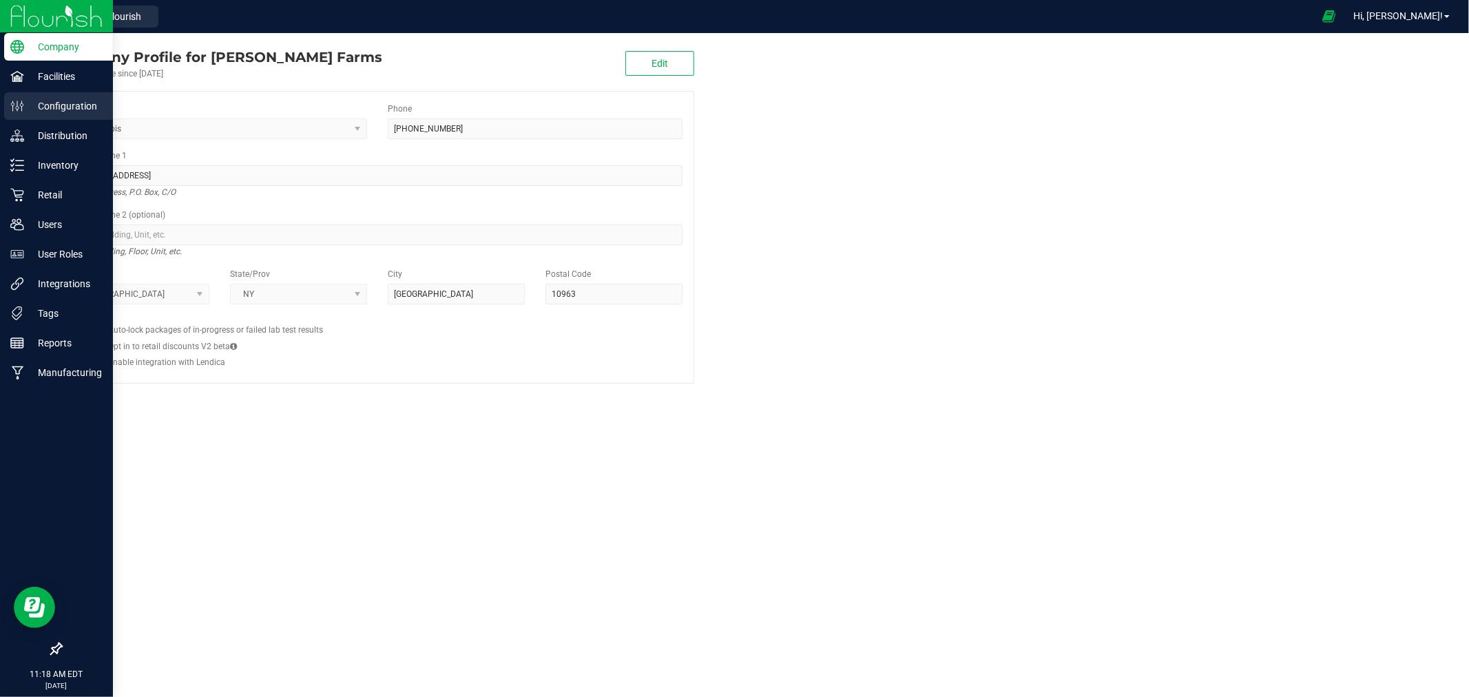
click at [73, 115] on div "Configuration" at bounding box center [58, 106] width 109 height 28
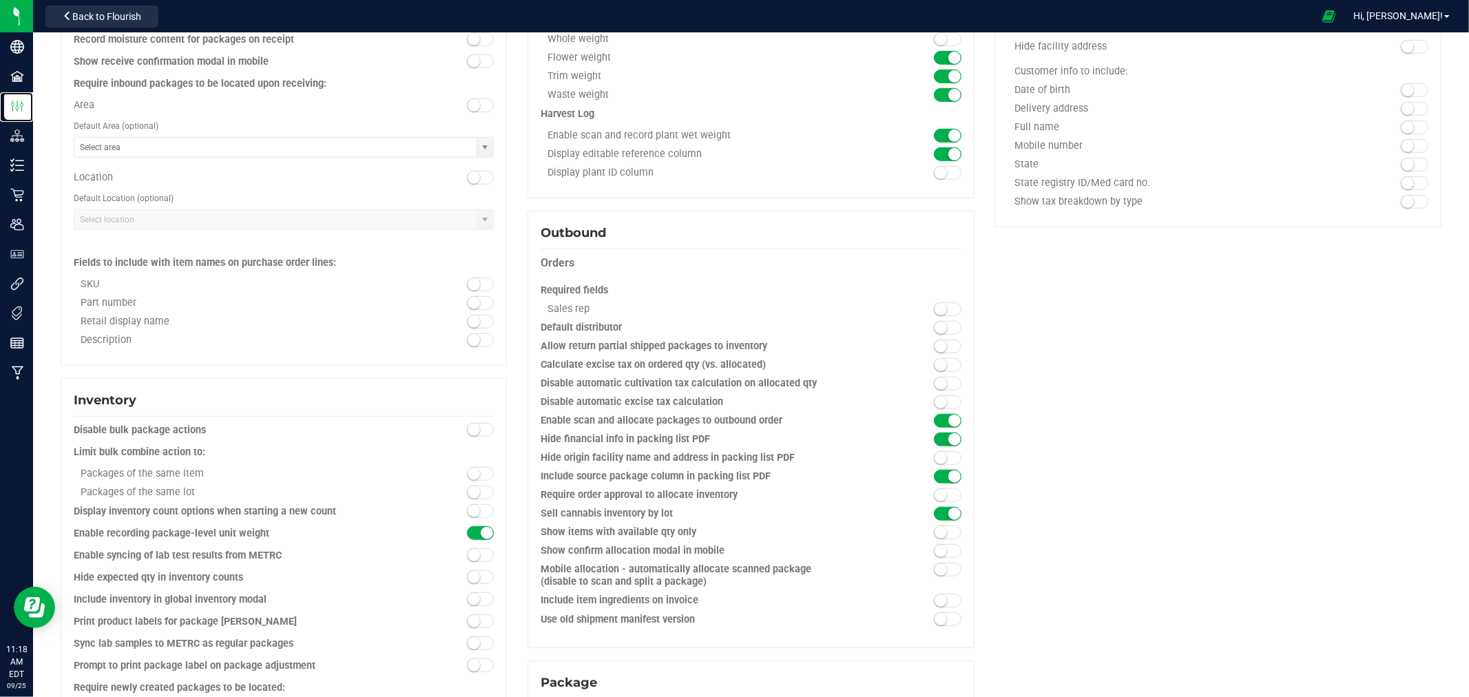
scroll to position [765, 0]
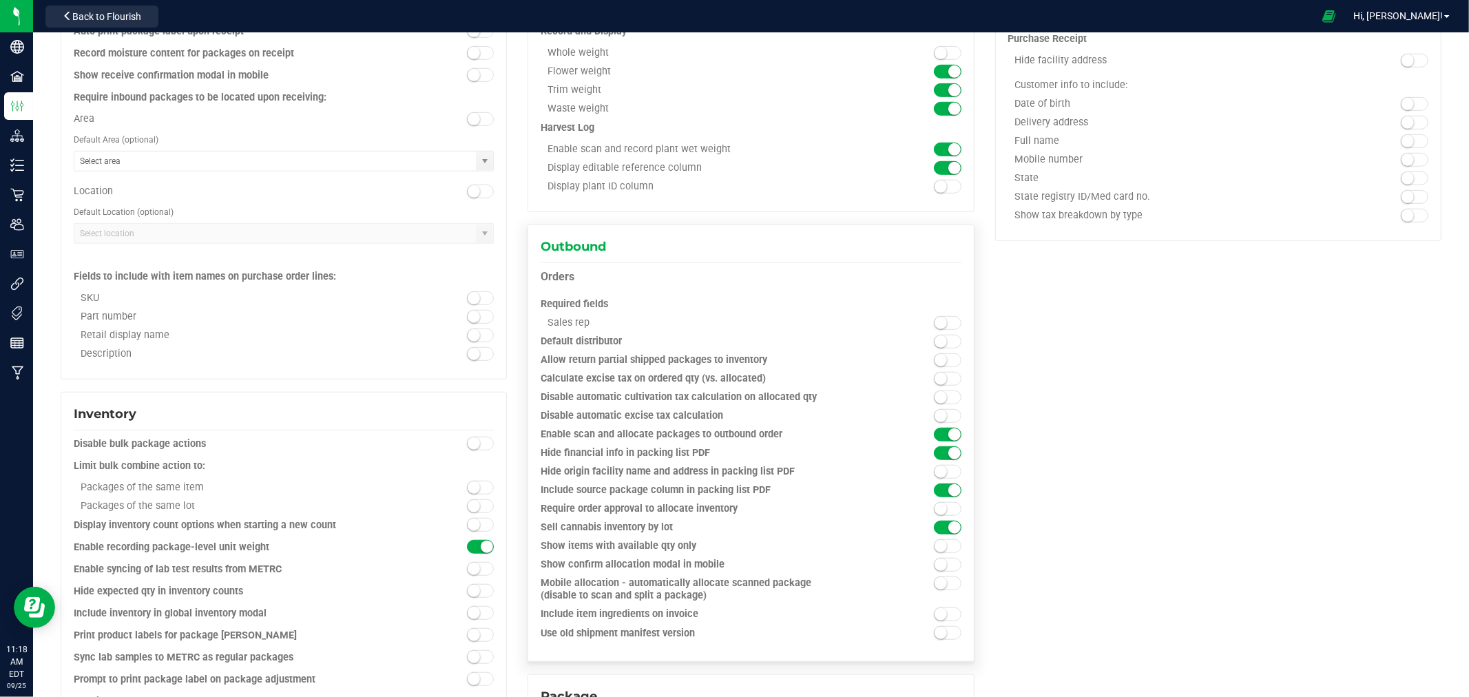
click at [732, 329] on span at bounding box center [948, 323] width 28 height 14
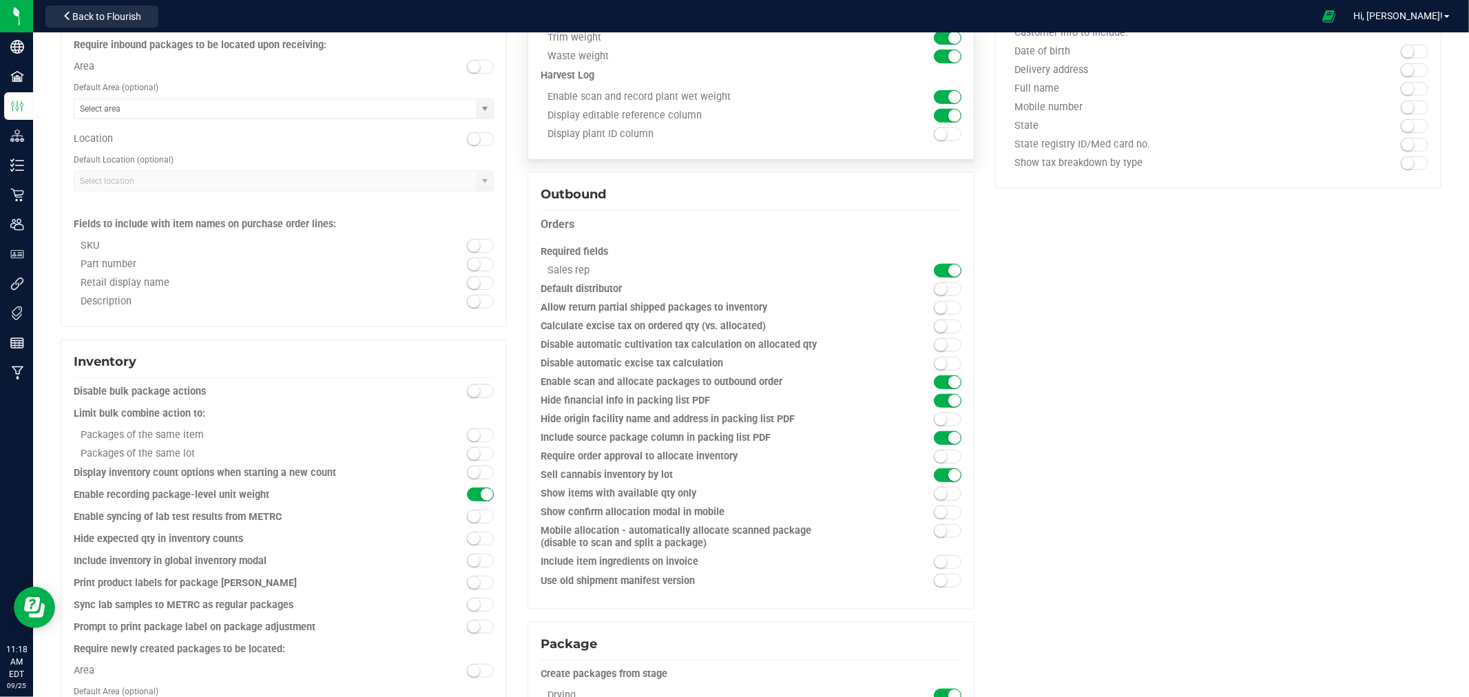
scroll to position [842, 0]
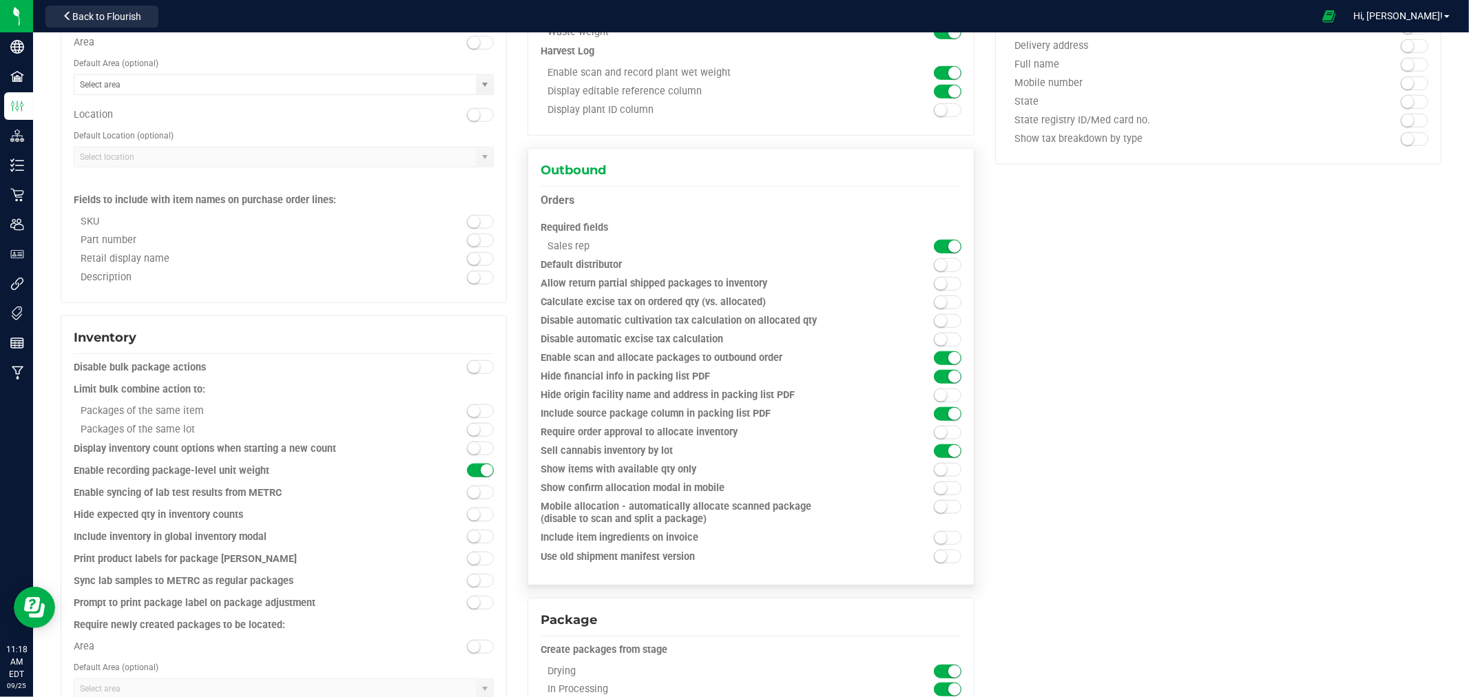
click at [732, 247] on small at bounding box center [954, 246] width 12 height 12
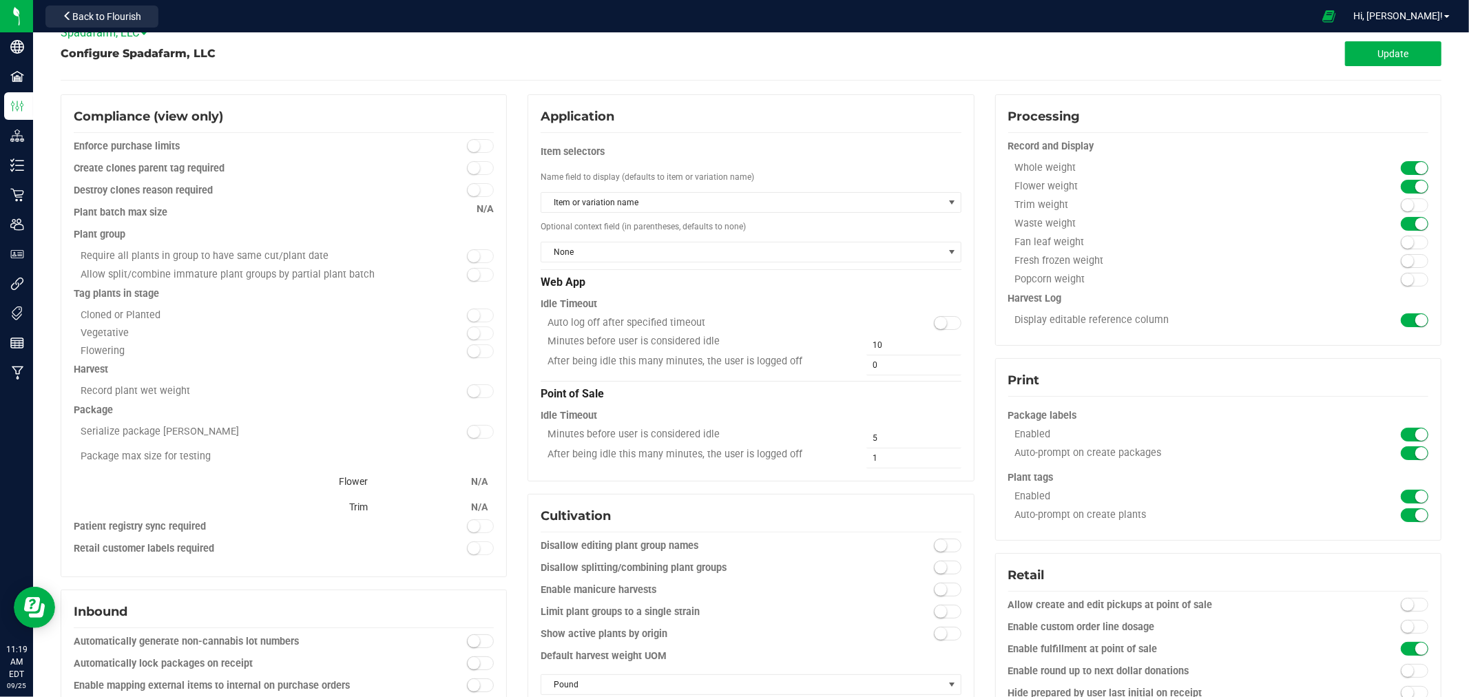
scroll to position [0, 0]
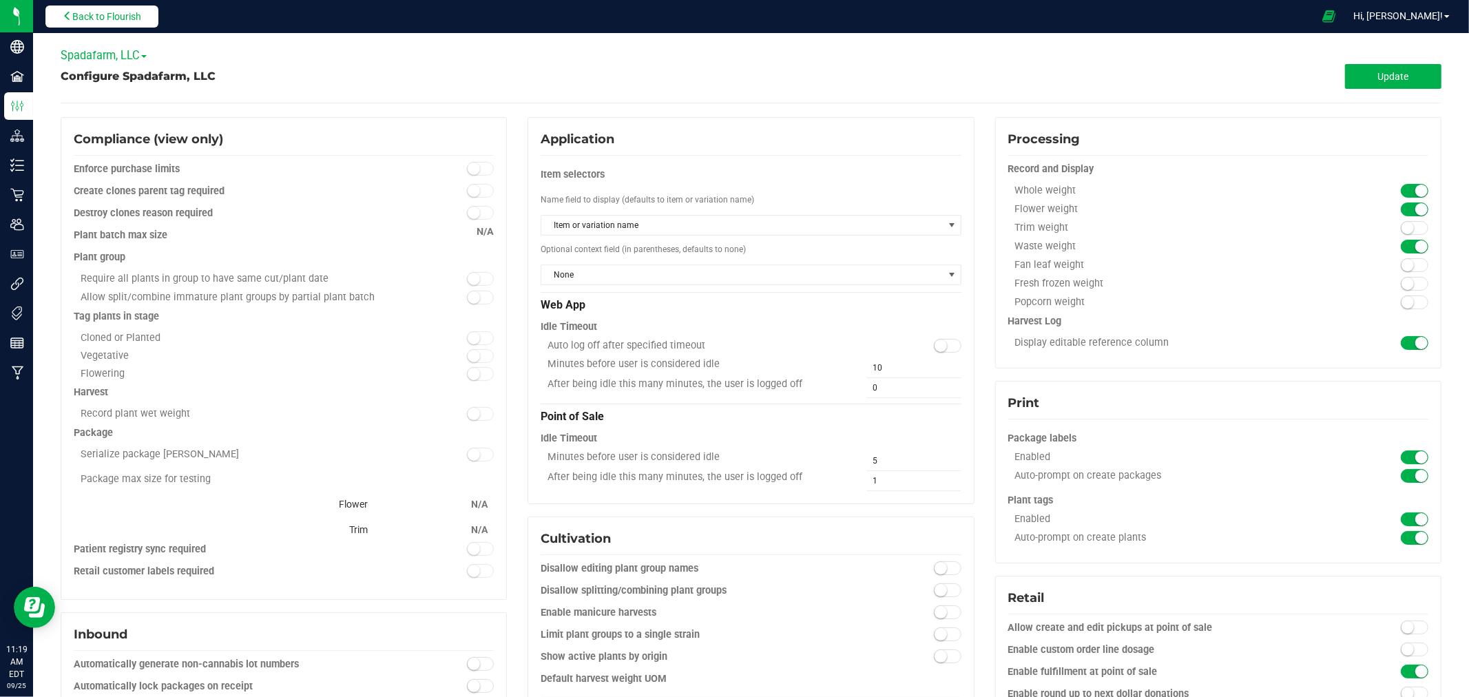
click at [145, 14] on button "Back to Flourish" at bounding box center [101, 17] width 113 height 22
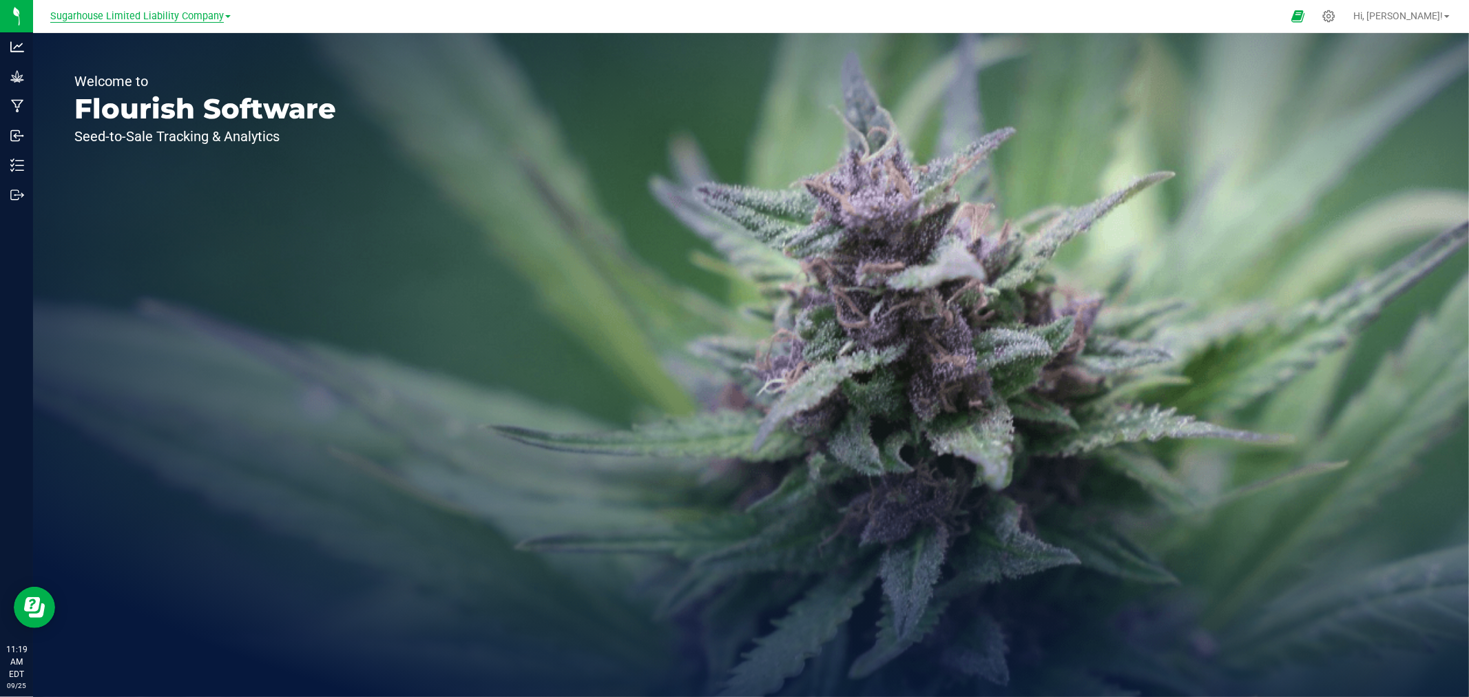
click at [167, 16] on span "Sugarhouse Limited Liability Company" at bounding box center [137, 16] width 174 height 12
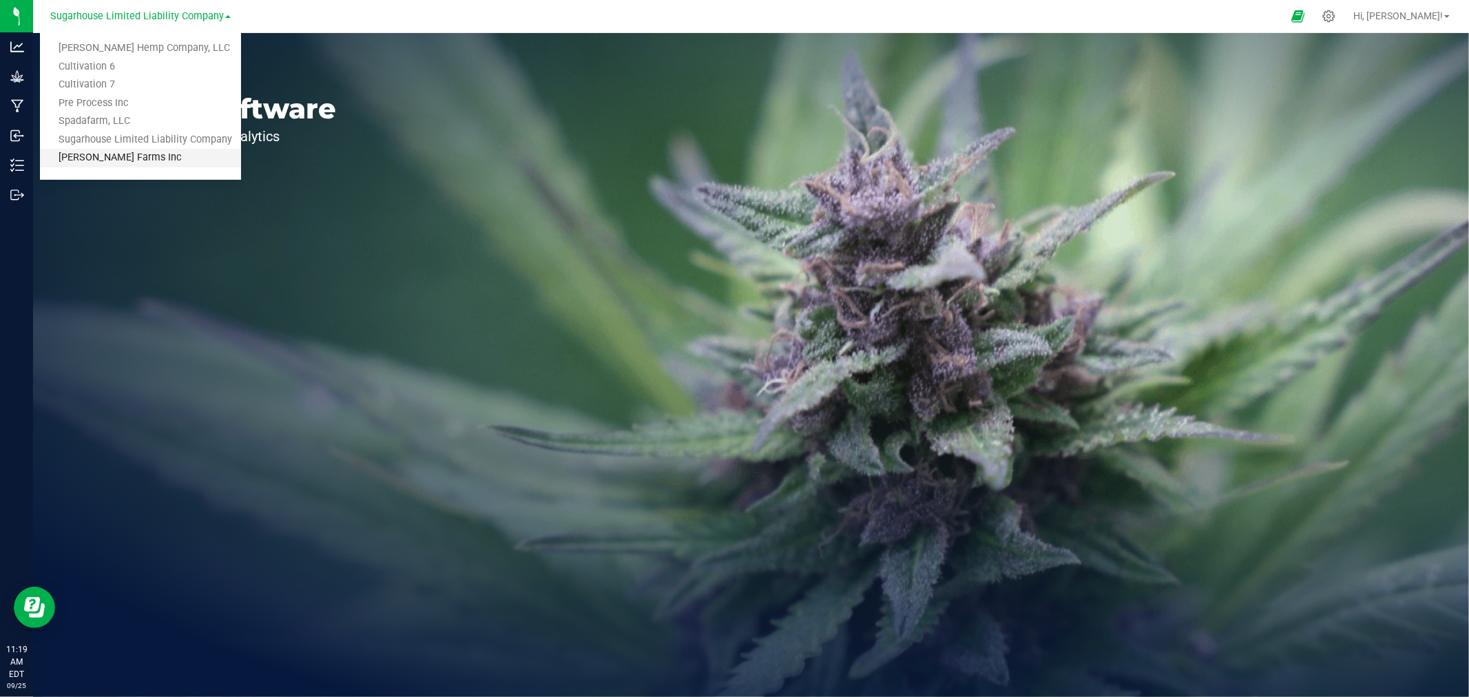
click at [119, 155] on link "[PERSON_NAME] Farms Inc" at bounding box center [140, 158] width 201 height 19
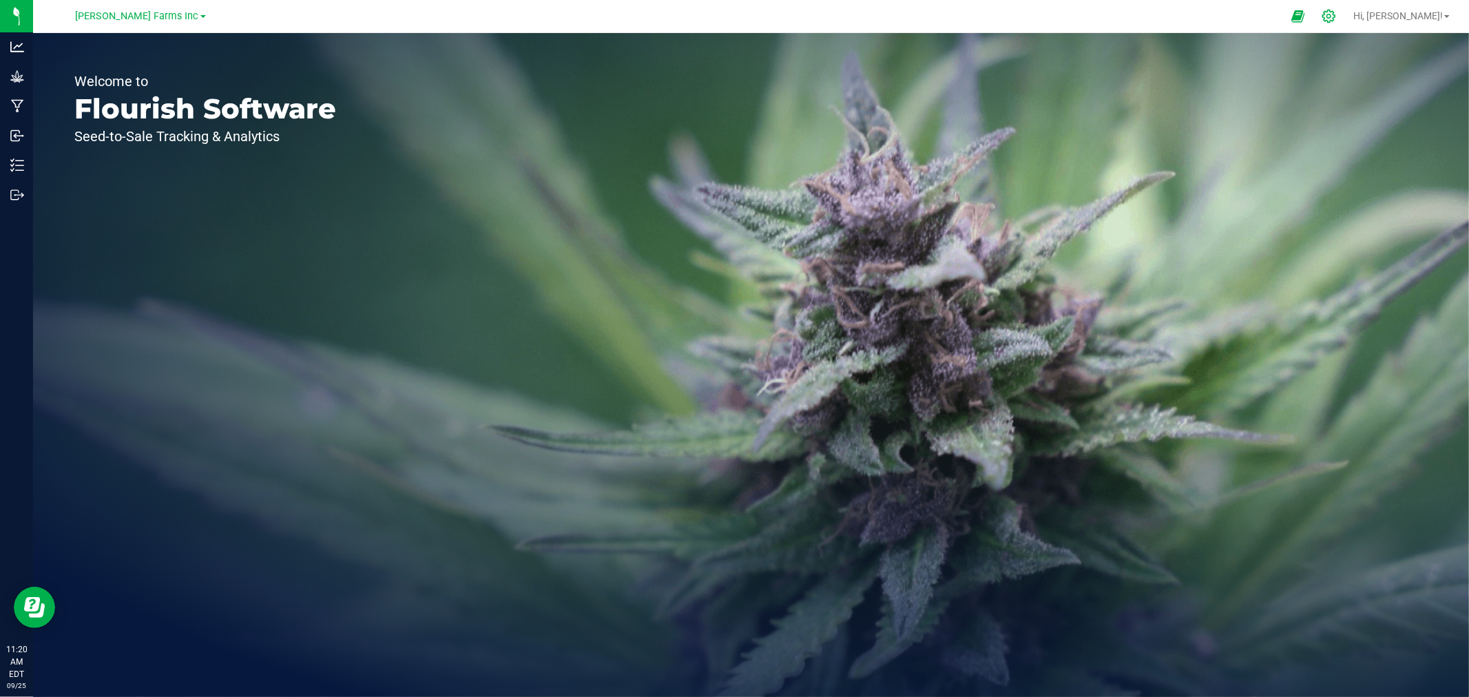
click at [732, 22] on div at bounding box center [1329, 16] width 19 height 14
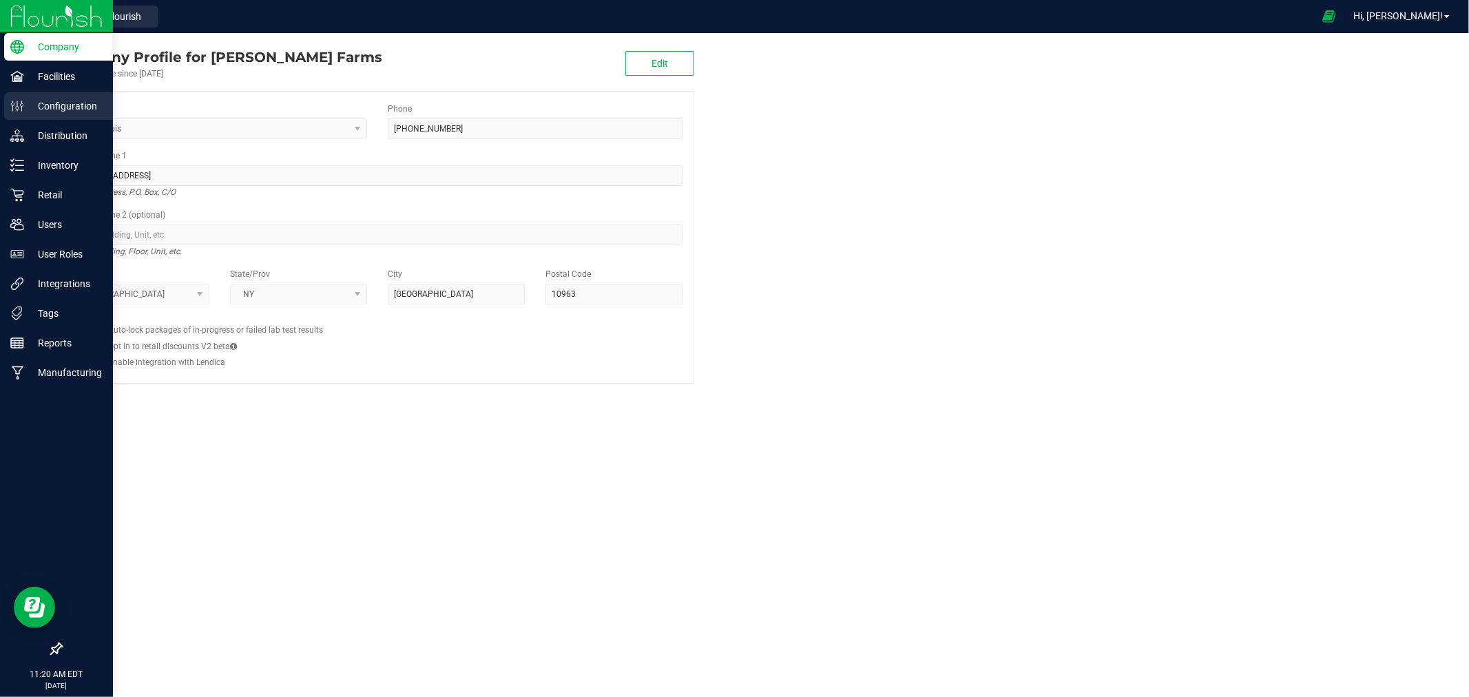
click at [60, 105] on p "Configuration" at bounding box center [65, 106] width 83 height 17
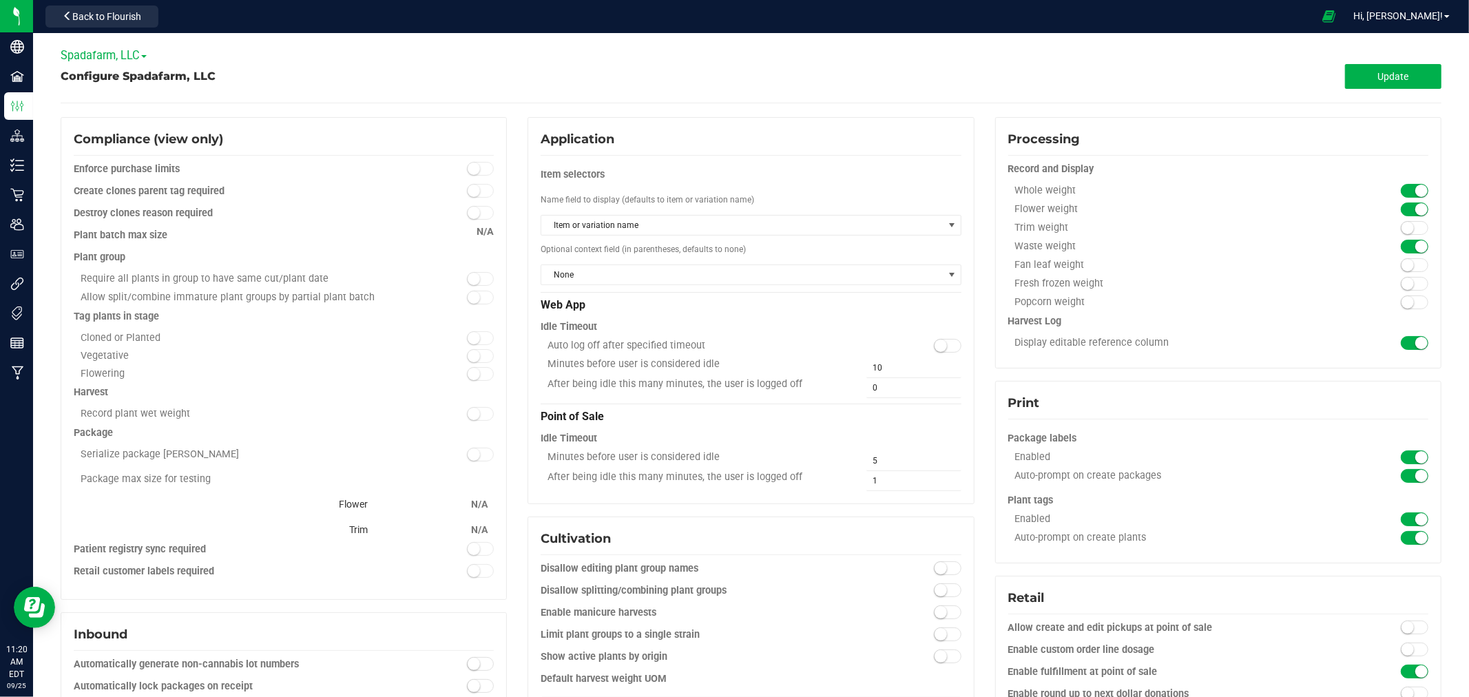
click at [113, 51] on span "Spadafarm, LLC" at bounding box center [104, 55] width 86 height 13
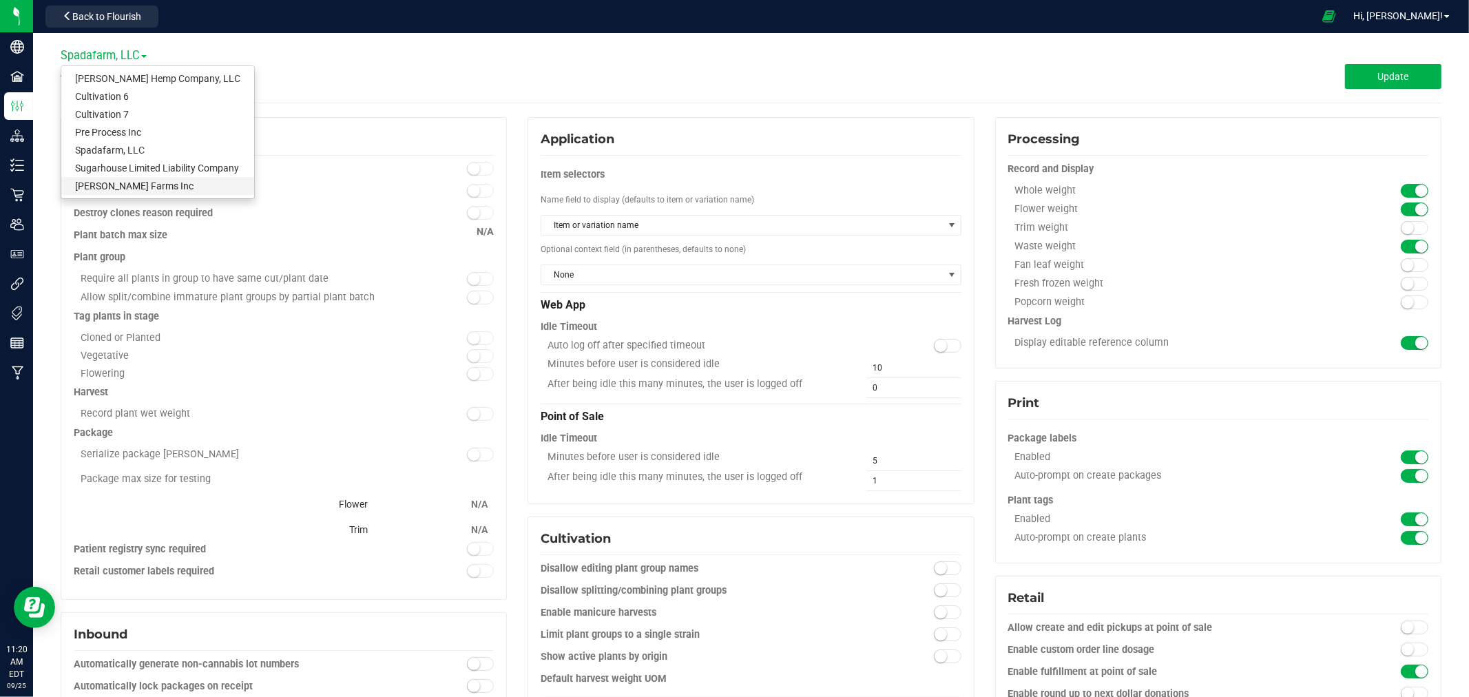
click at [123, 187] on link "[PERSON_NAME] Farms Inc" at bounding box center [157, 186] width 193 height 18
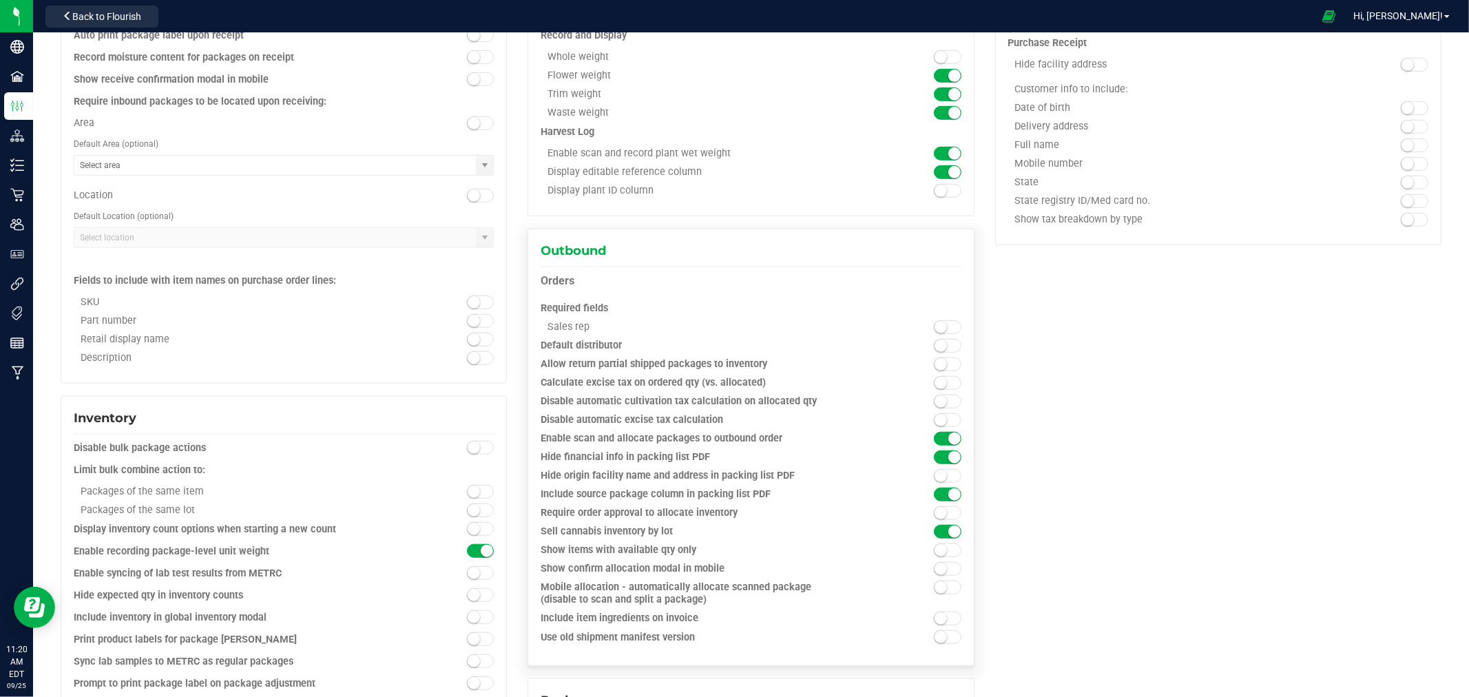
scroll to position [765, 0]
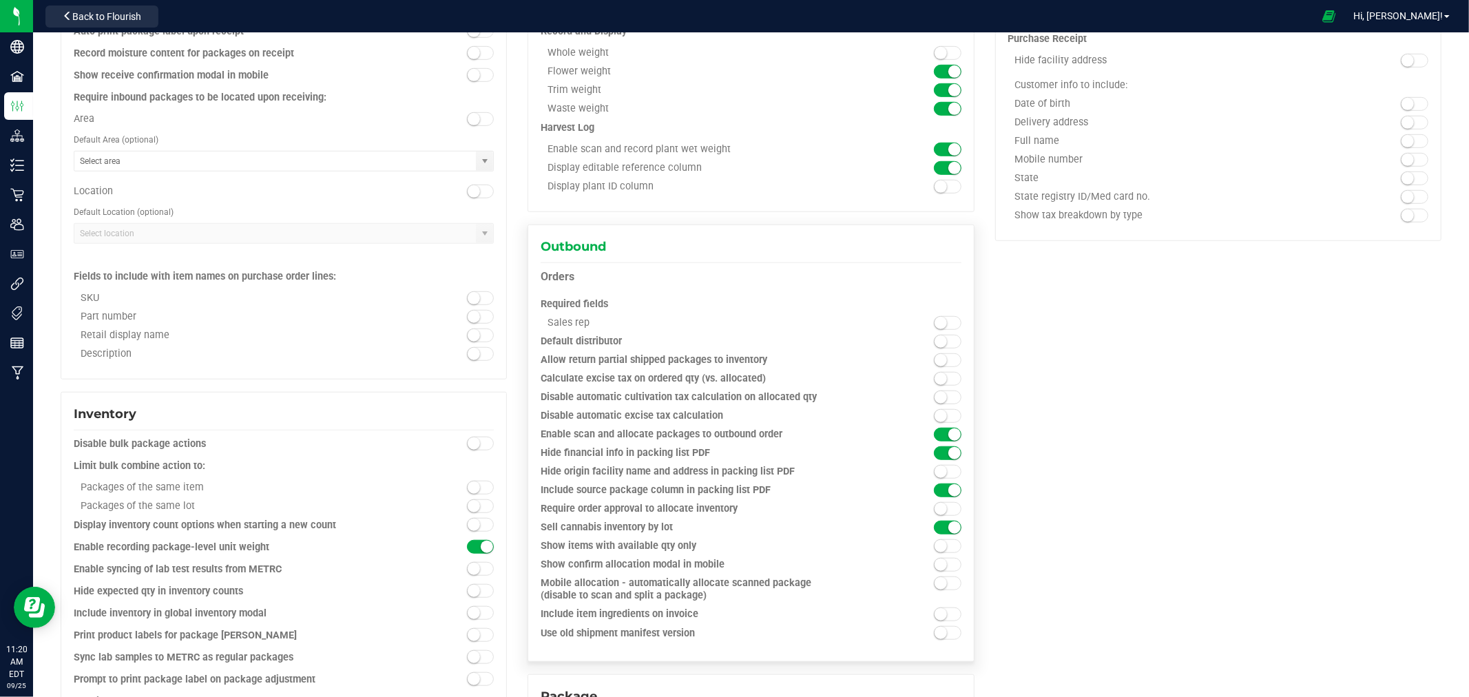
click at [732, 325] on small at bounding box center [941, 323] width 12 height 12
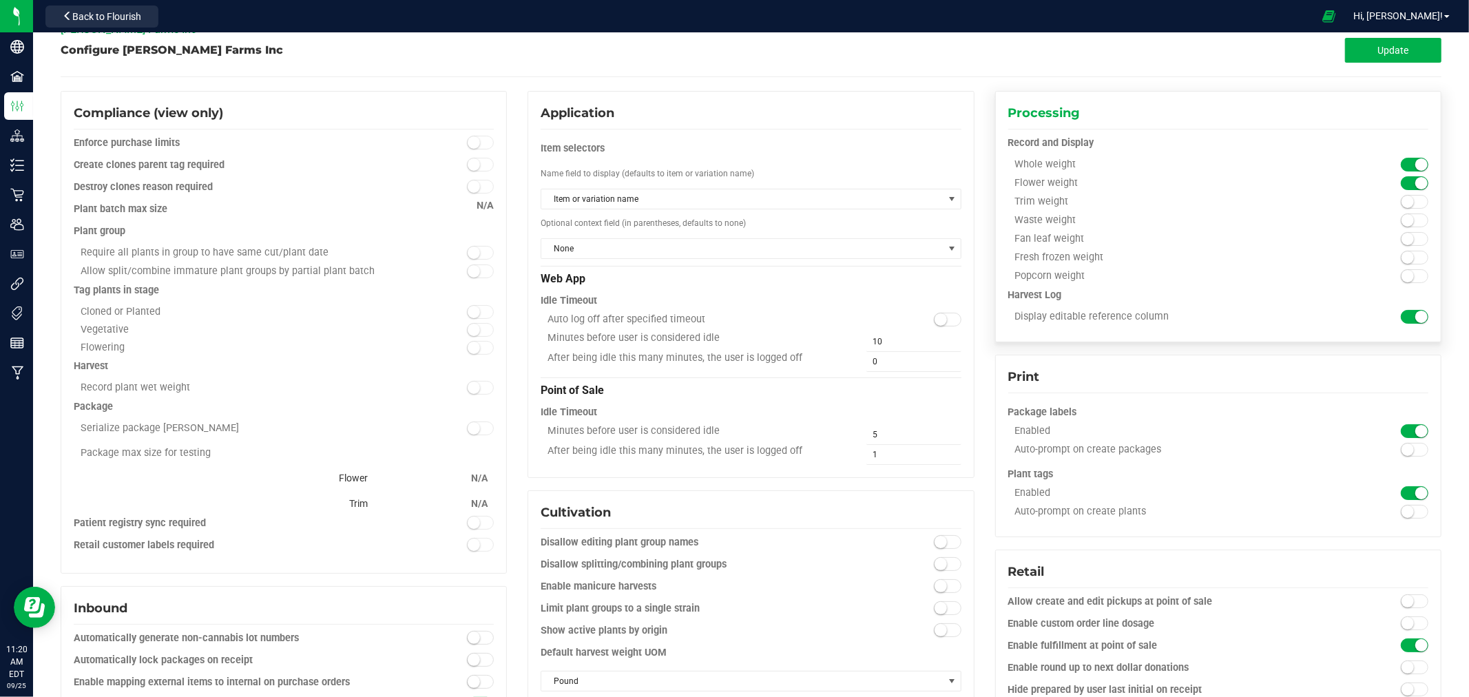
scroll to position [0, 0]
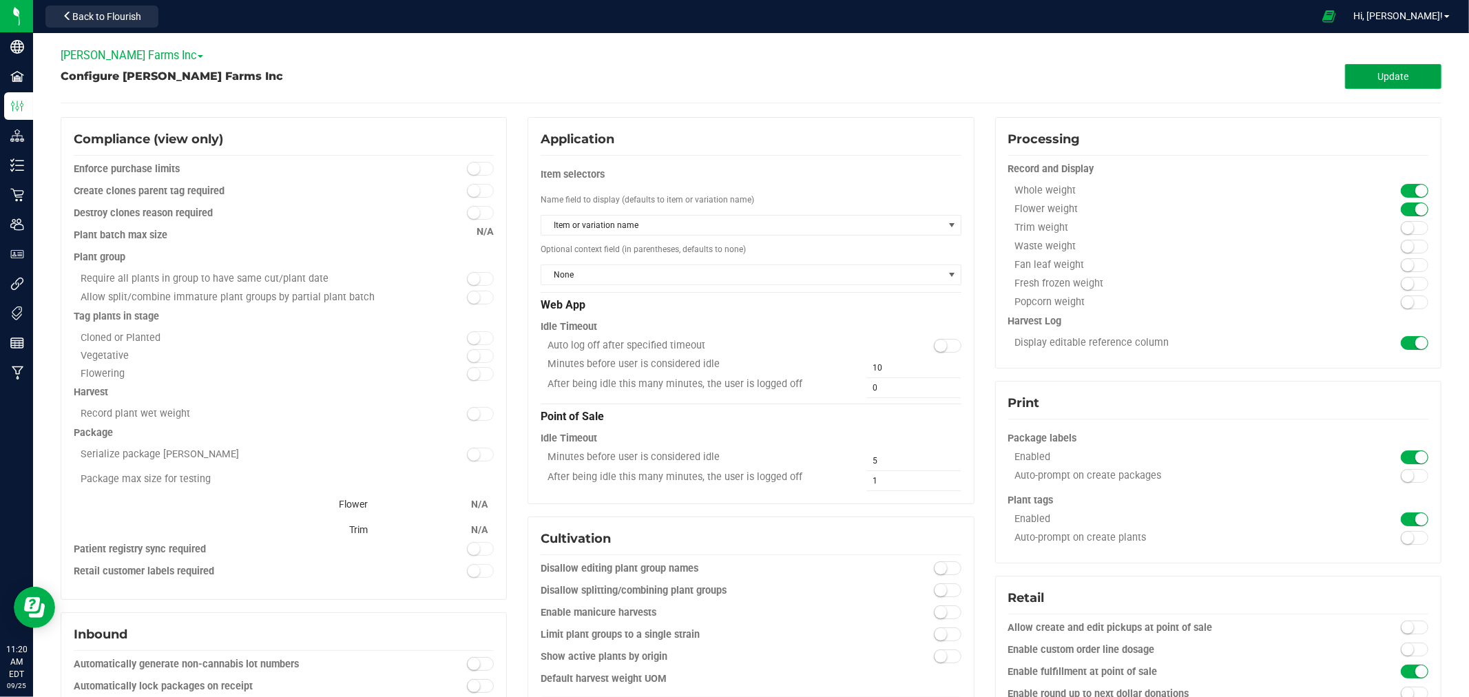
click at [732, 78] on span "Update" at bounding box center [1393, 76] width 31 height 11
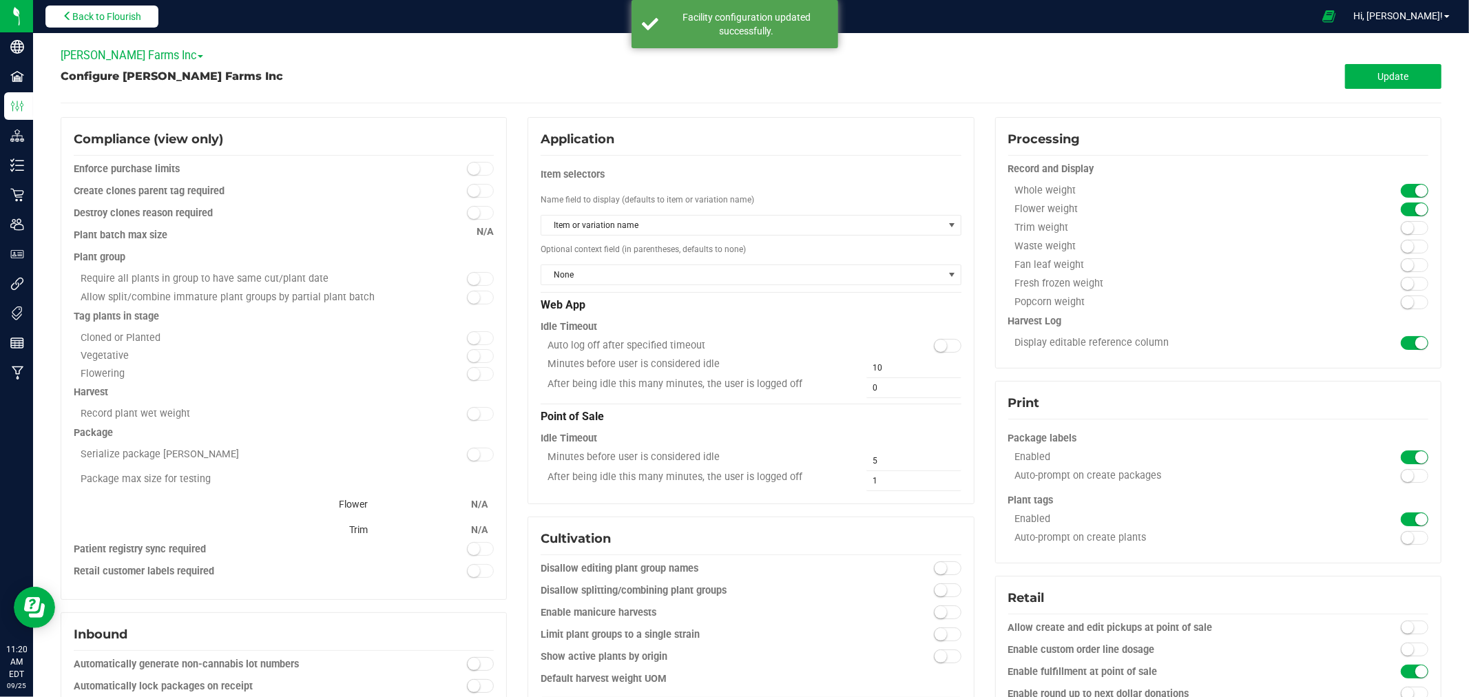
click at [132, 24] on button "Back to Flourish" at bounding box center [101, 17] width 113 height 22
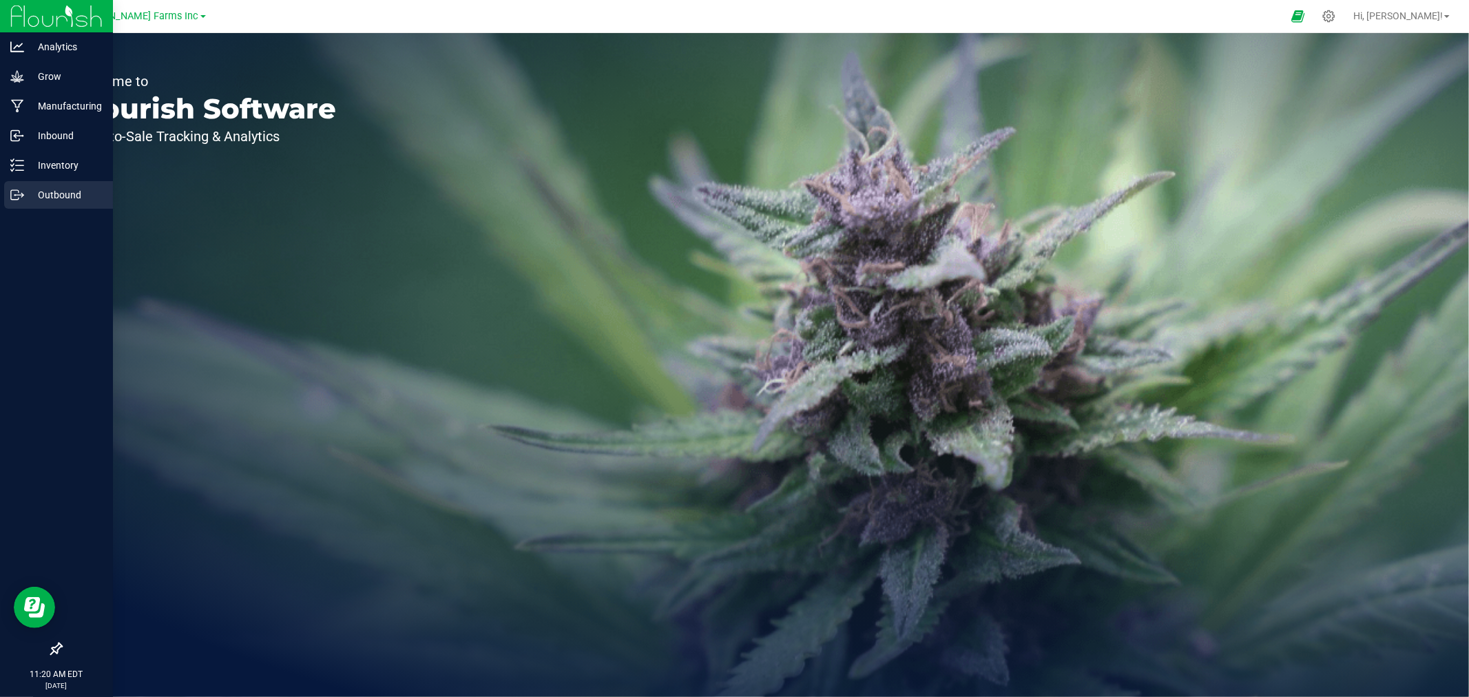
click at [78, 190] on p "Outbound" at bounding box center [65, 195] width 83 height 17
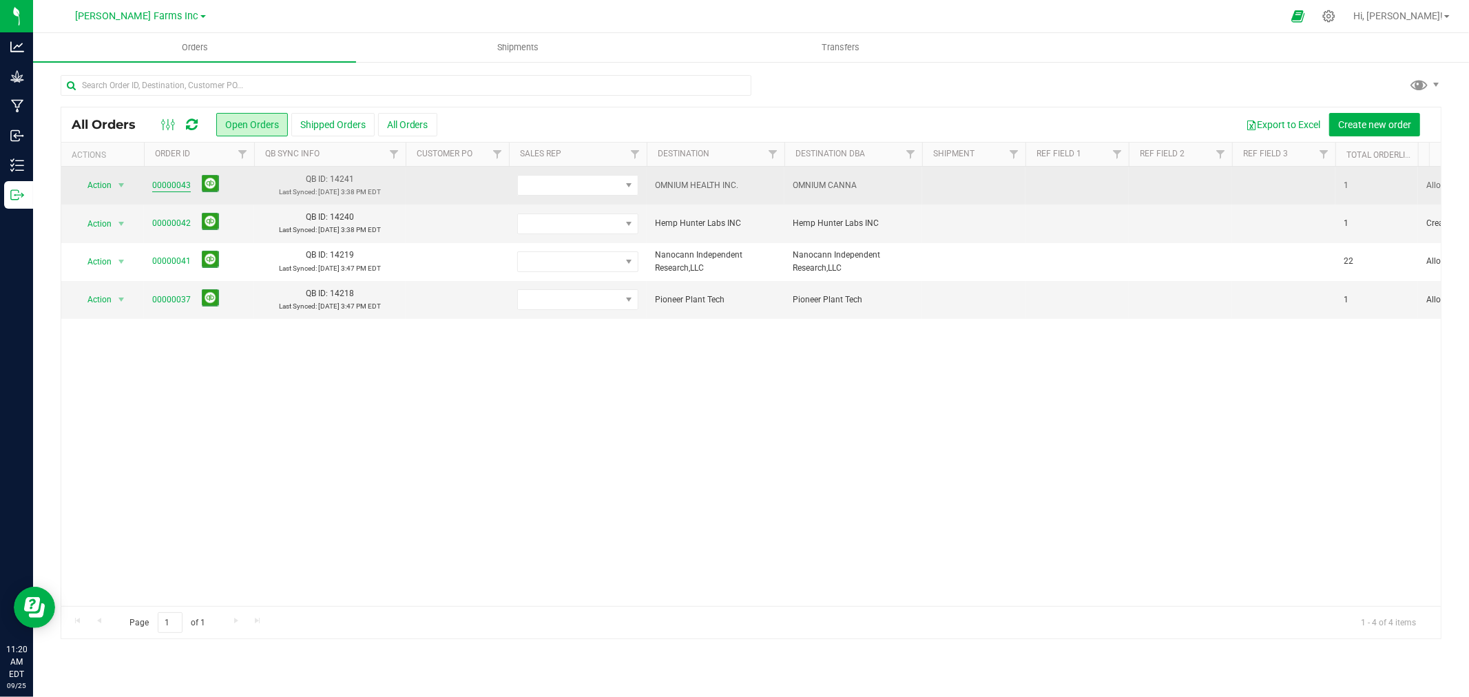
click at [163, 182] on link "00000043" at bounding box center [171, 185] width 39 height 13
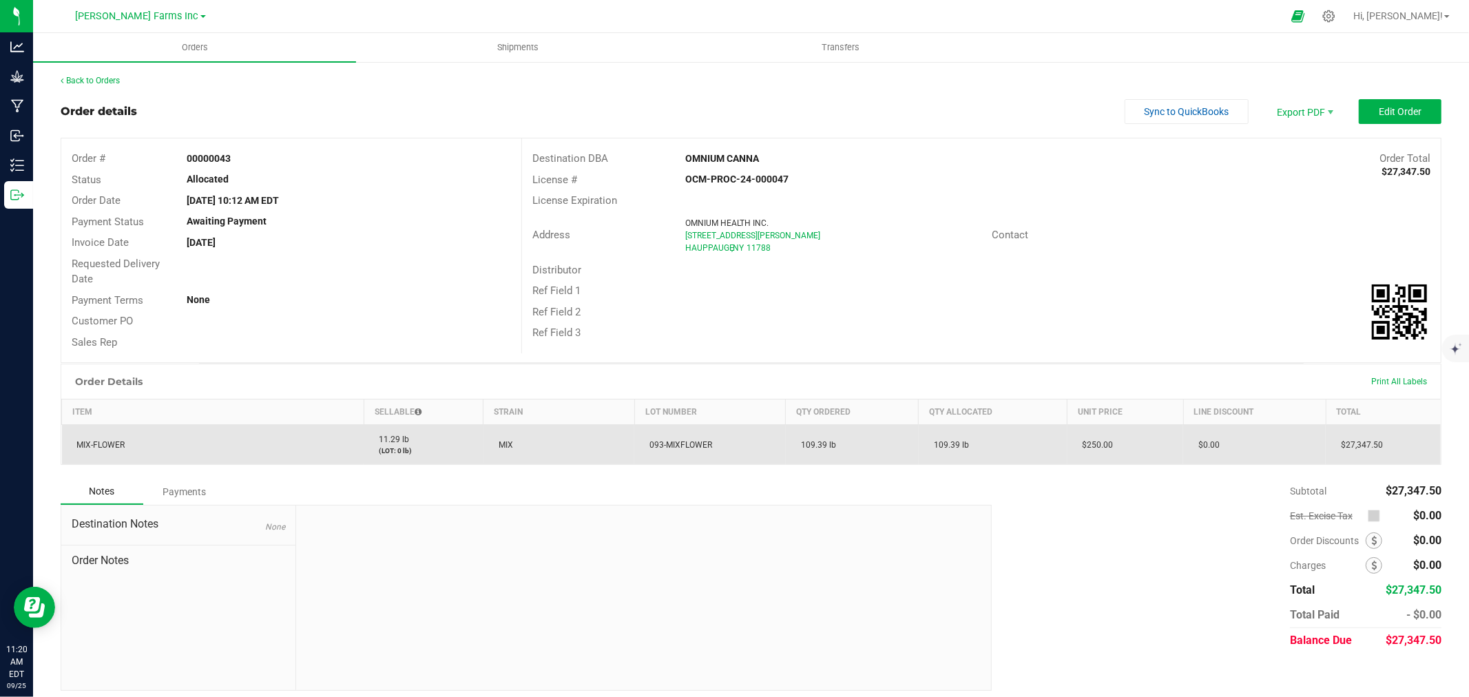
scroll to position [7, 0]
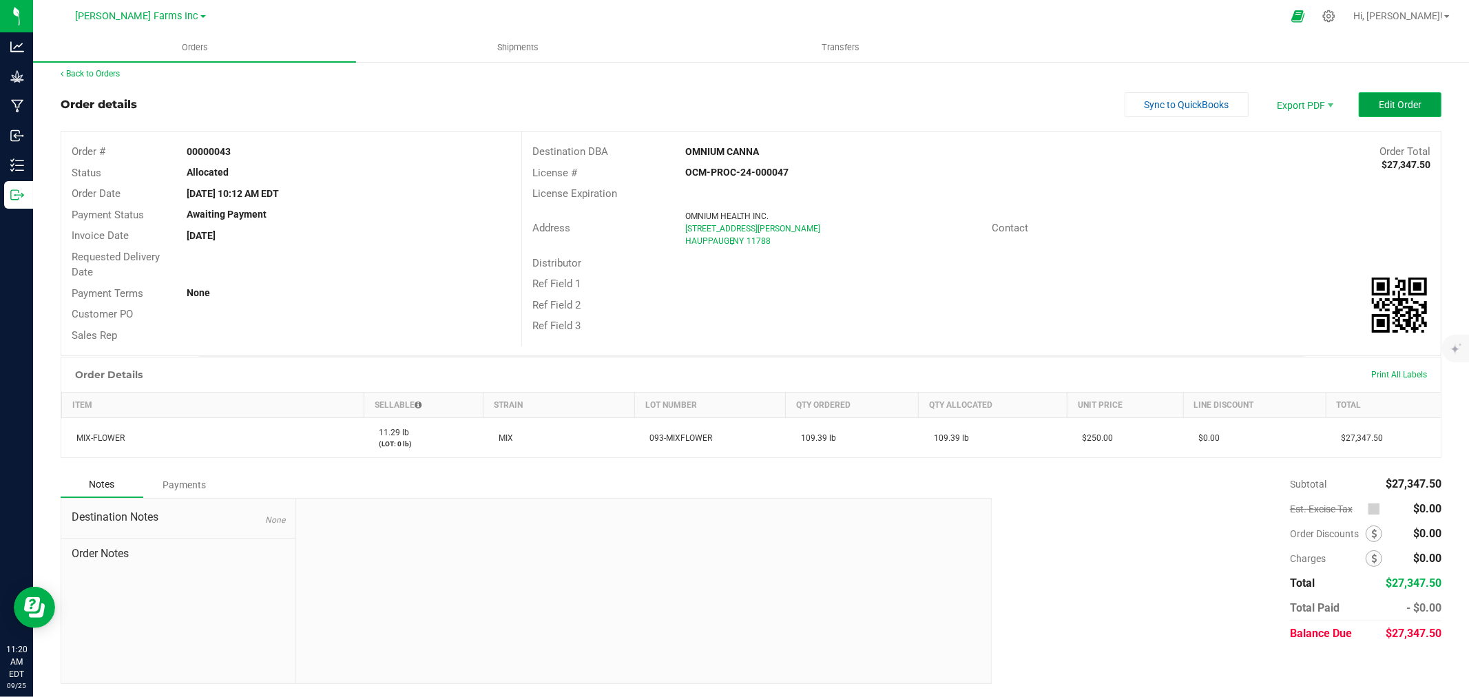
click at [732, 108] on span "Edit Order" at bounding box center [1400, 104] width 43 height 11
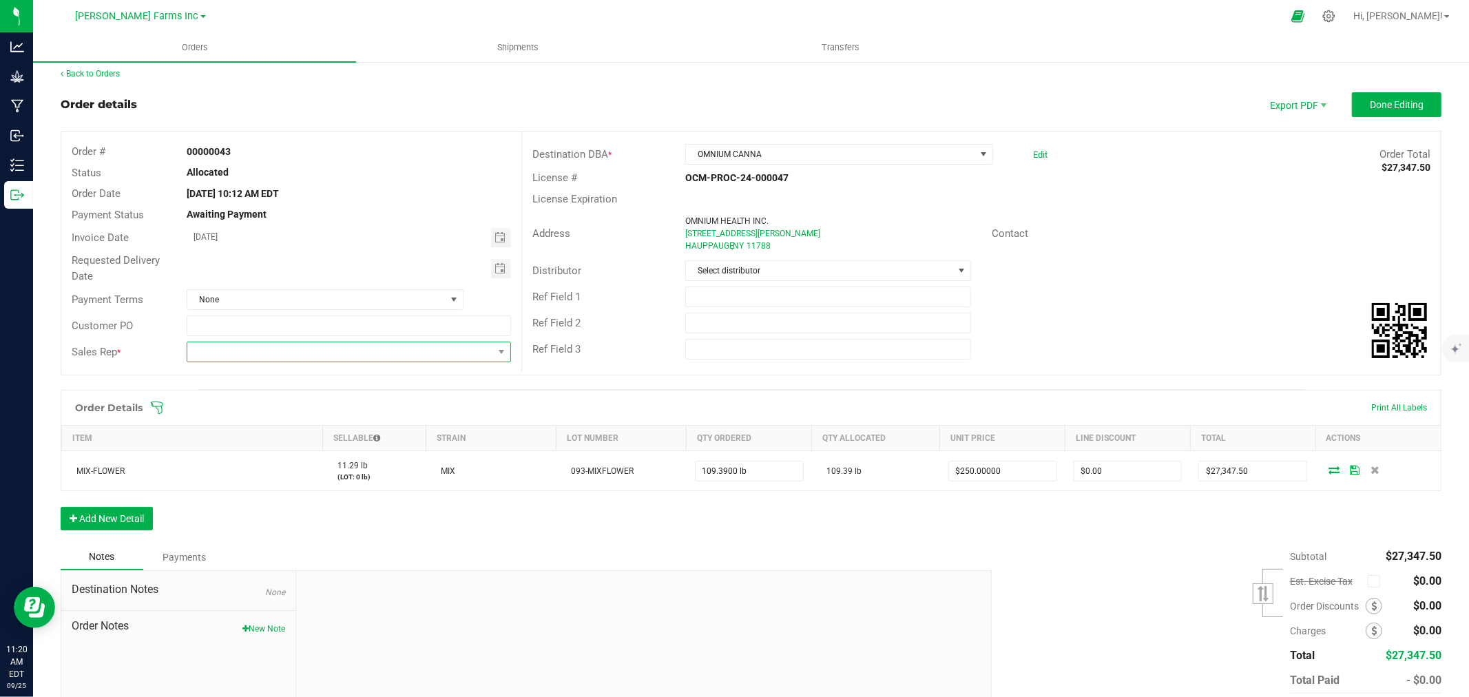
click at [294, 357] on span at bounding box center [340, 351] width 306 height 19
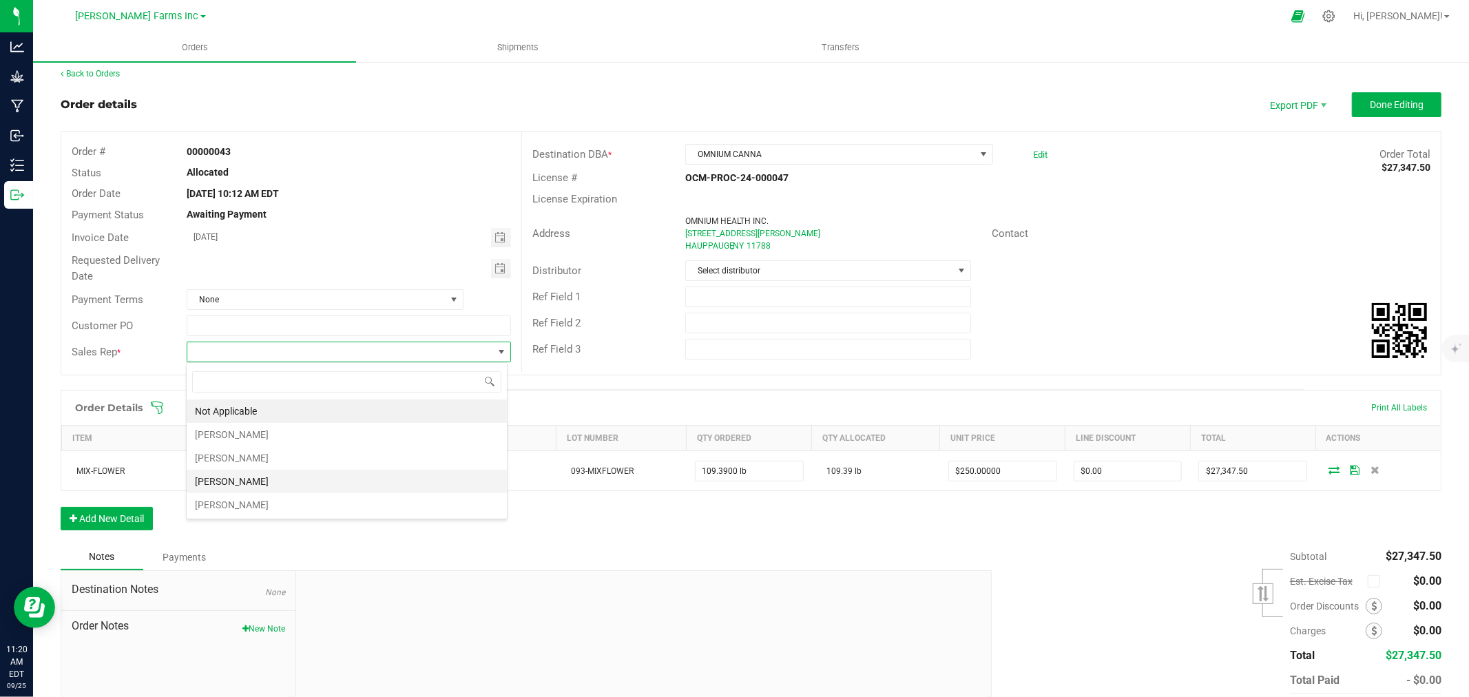
click at [279, 480] on li "[PERSON_NAME]" at bounding box center [347, 481] width 320 height 23
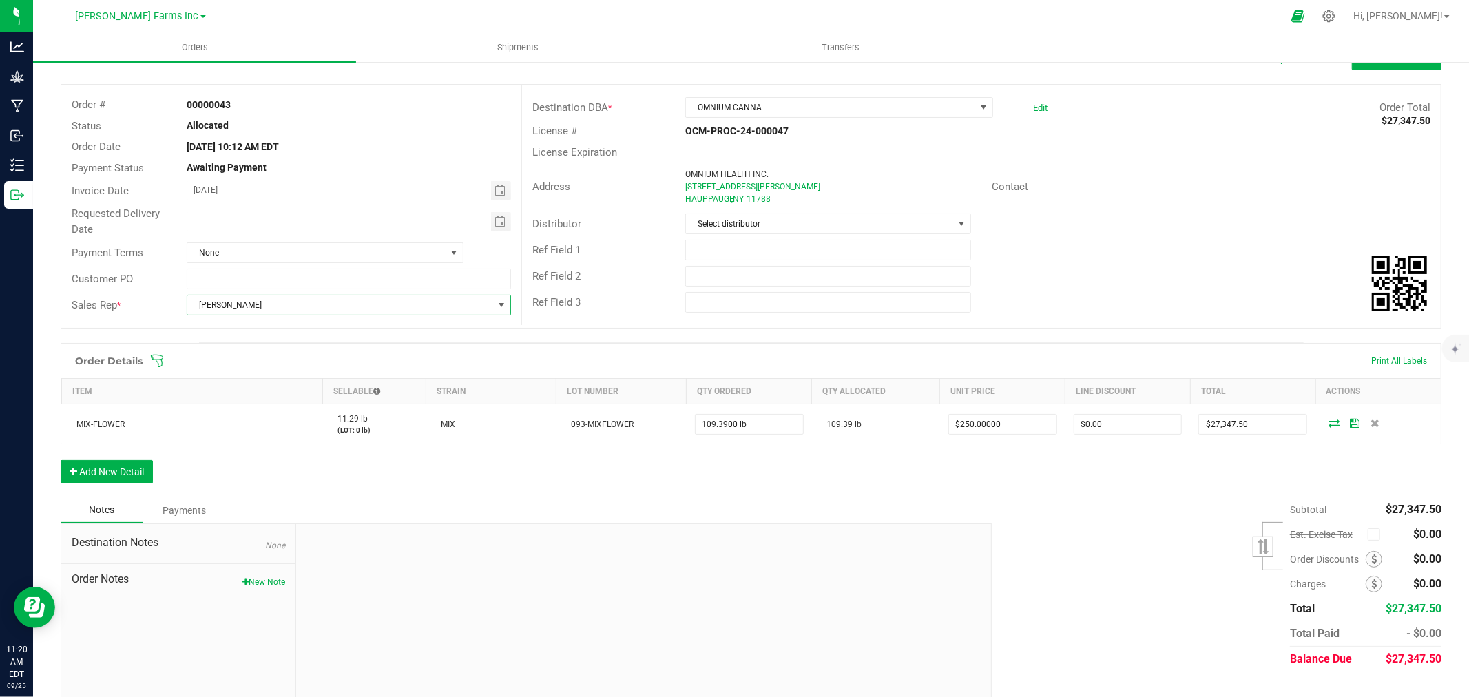
scroll to position [79, 0]
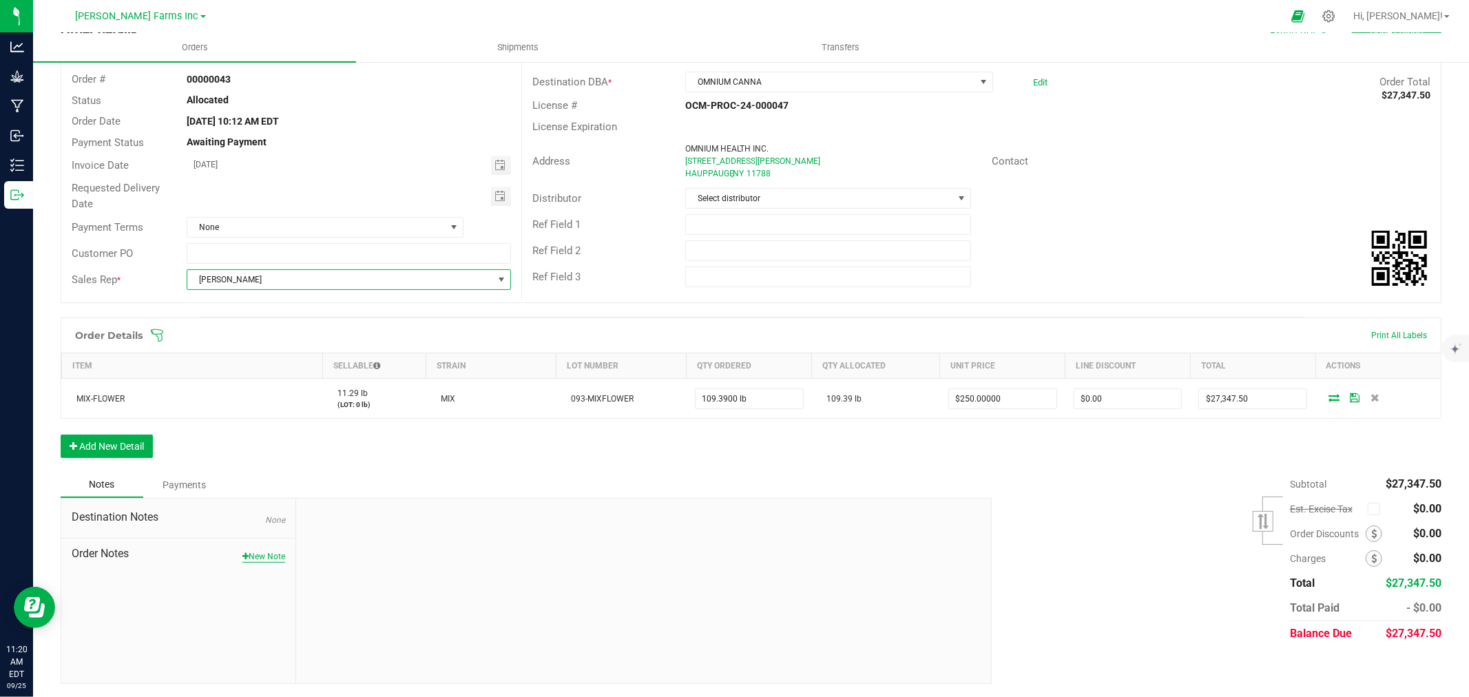
click at [250, 552] on button "New Note" at bounding box center [263, 556] width 43 height 12
click at [732, 536] on small at bounding box center [895, 536] width 12 height 12
click at [732, 537] on small at bounding box center [909, 536] width 12 height 12
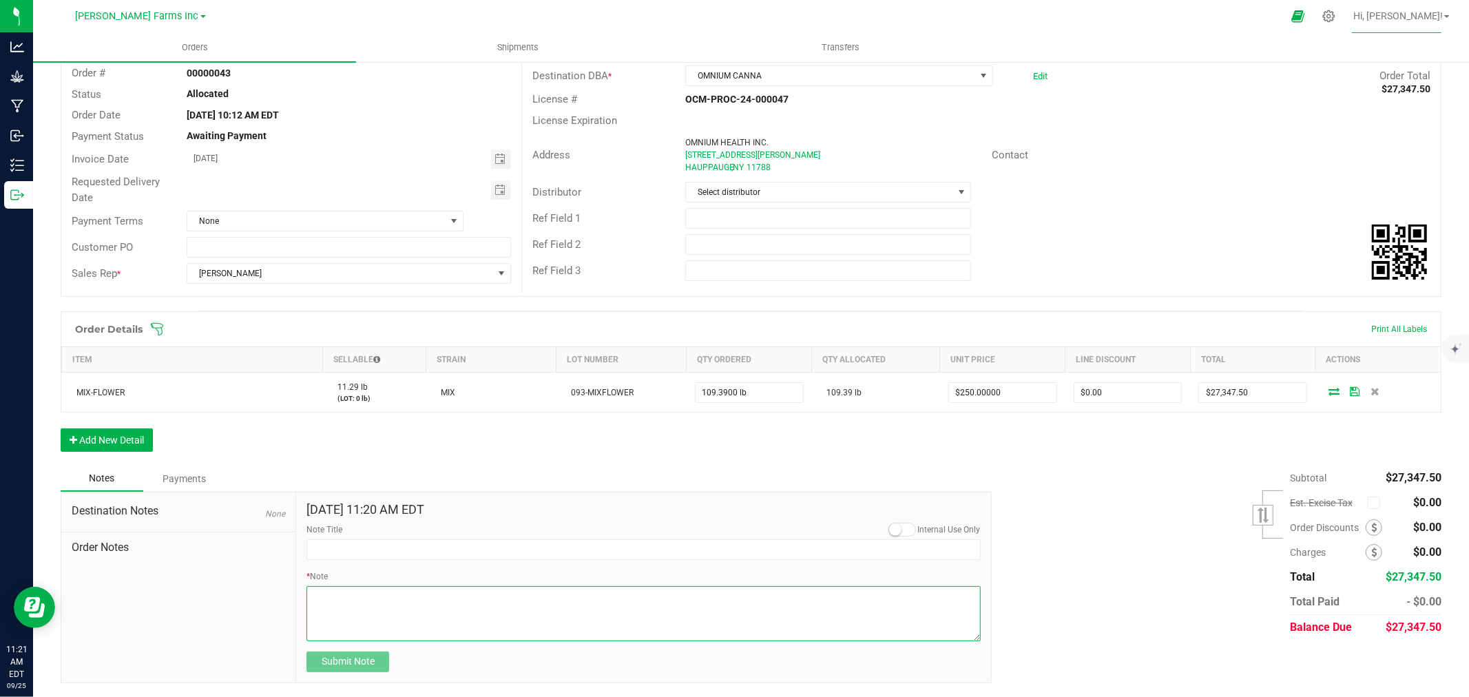
click at [353, 593] on textarea "* Note" at bounding box center [643, 613] width 674 height 55
click at [402, 597] on textarea "* Note" at bounding box center [643, 611] width 674 height 55
paste textarea "PLEASE NOTE THAT ALL SALES OF CANNABIS ARE FINAL. RETURNS OR EXCHANGES ARE NOT …"
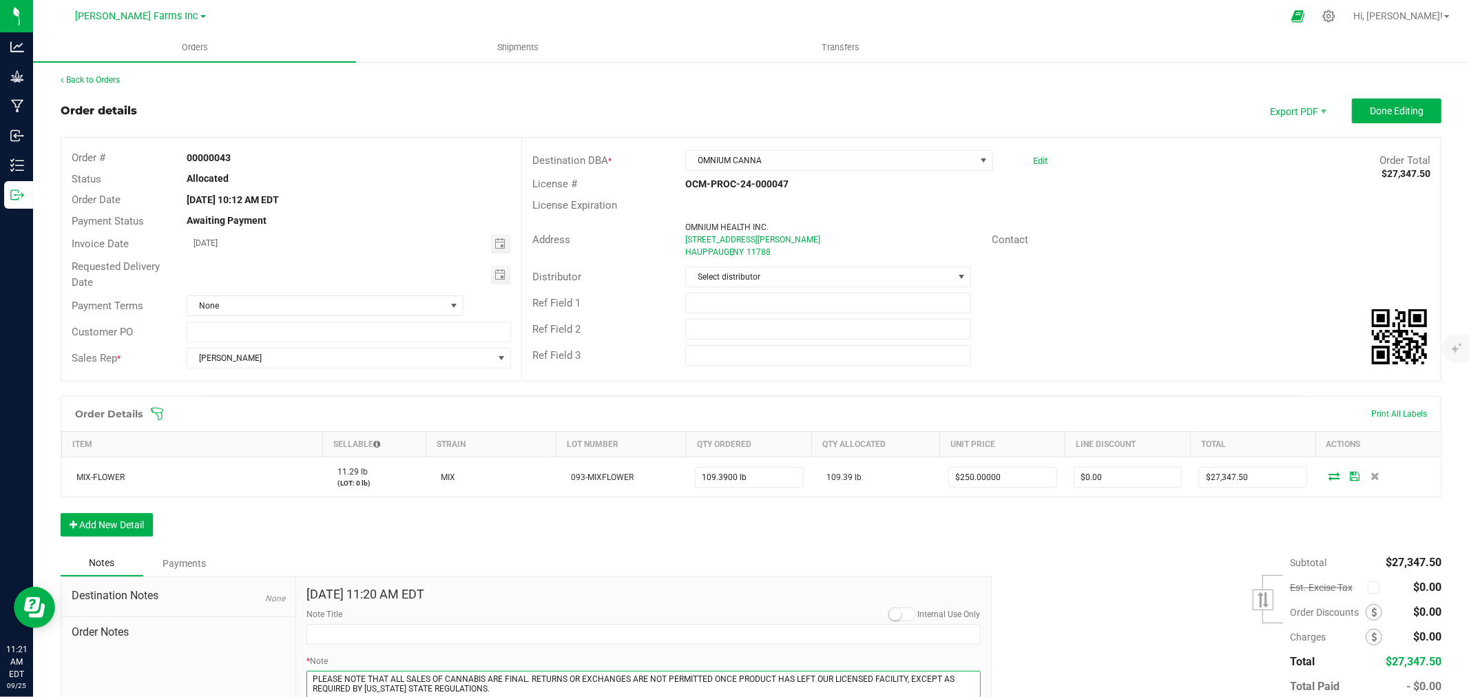
scroll to position [0, 0]
type textarea "PLEASE NOTE THAT ALL SALES OF CANNABIS ARE FINAL. RETURNS OR EXCHANGES ARE NOT …"
click at [732, 119] on button "Done Editing" at bounding box center [1397, 111] width 90 height 25
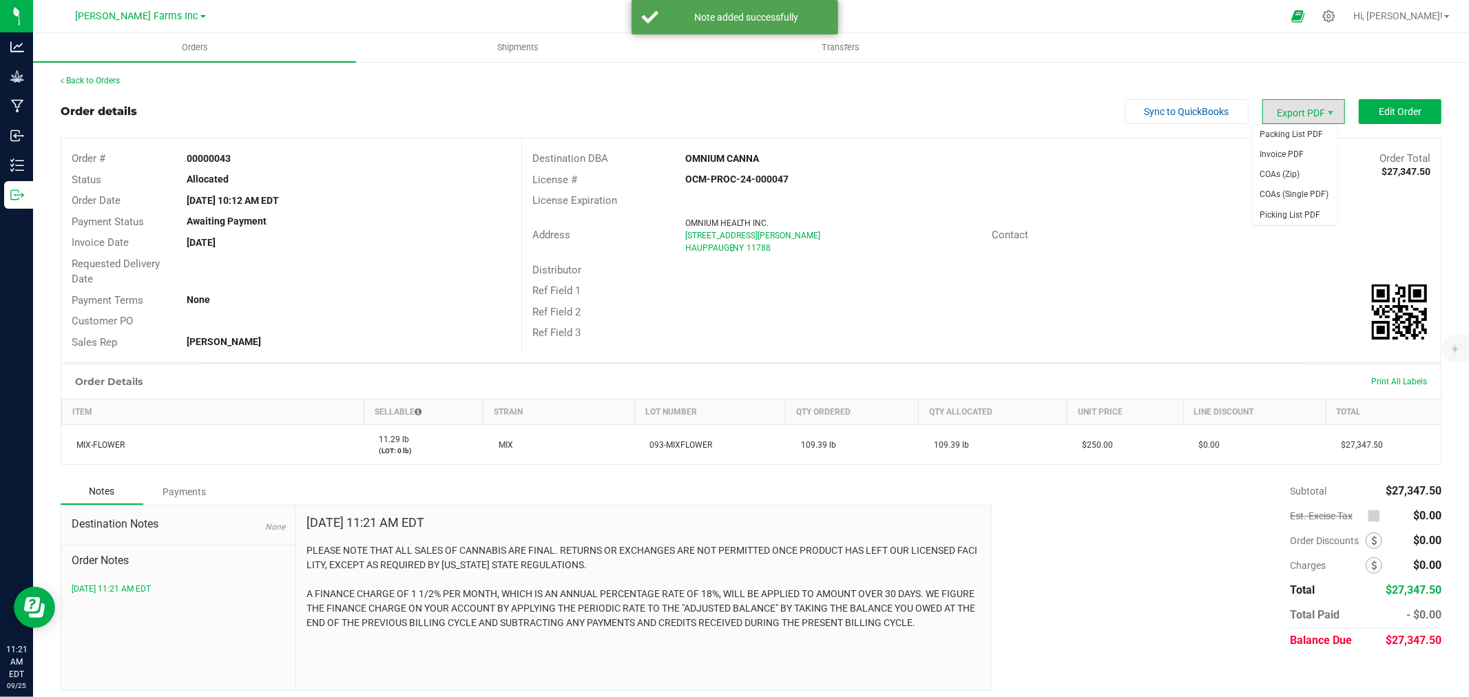
click at [732, 108] on span "Export PDF" at bounding box center [1303, 111] width 83 height 25
click at [732, 149] on span "Invoice PDF" at bounding box center [1294, 155] width 85 height 20
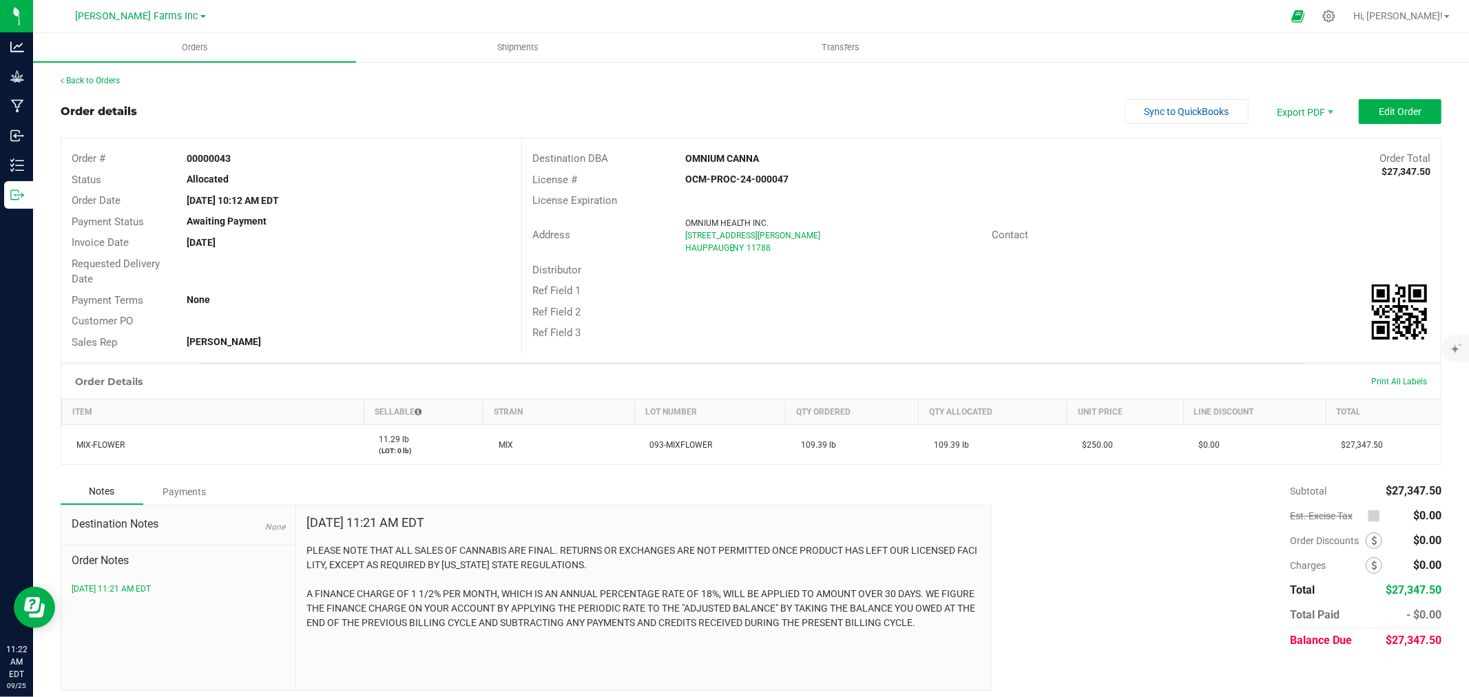
click at [101, 72] on div "Back to Orders Order details Sync to QuickBooks Export PDF Edit Order Order # 0…" at bounding box center [751, 383] width 1436 height 644
click at [104, 87] on div "Back to Orders Order details Sync to QuickBooks Export PDF Edit Order Order # 0…" at bounding box center [751, 382] width 1381 height 616
click at [105, 74] on div "Back to Orders" at bounding box center [751, 80] width 1381 height 12
click at [104, 80] on link "Back to Orders" at bounding box center [90, 81] width 59 height 10
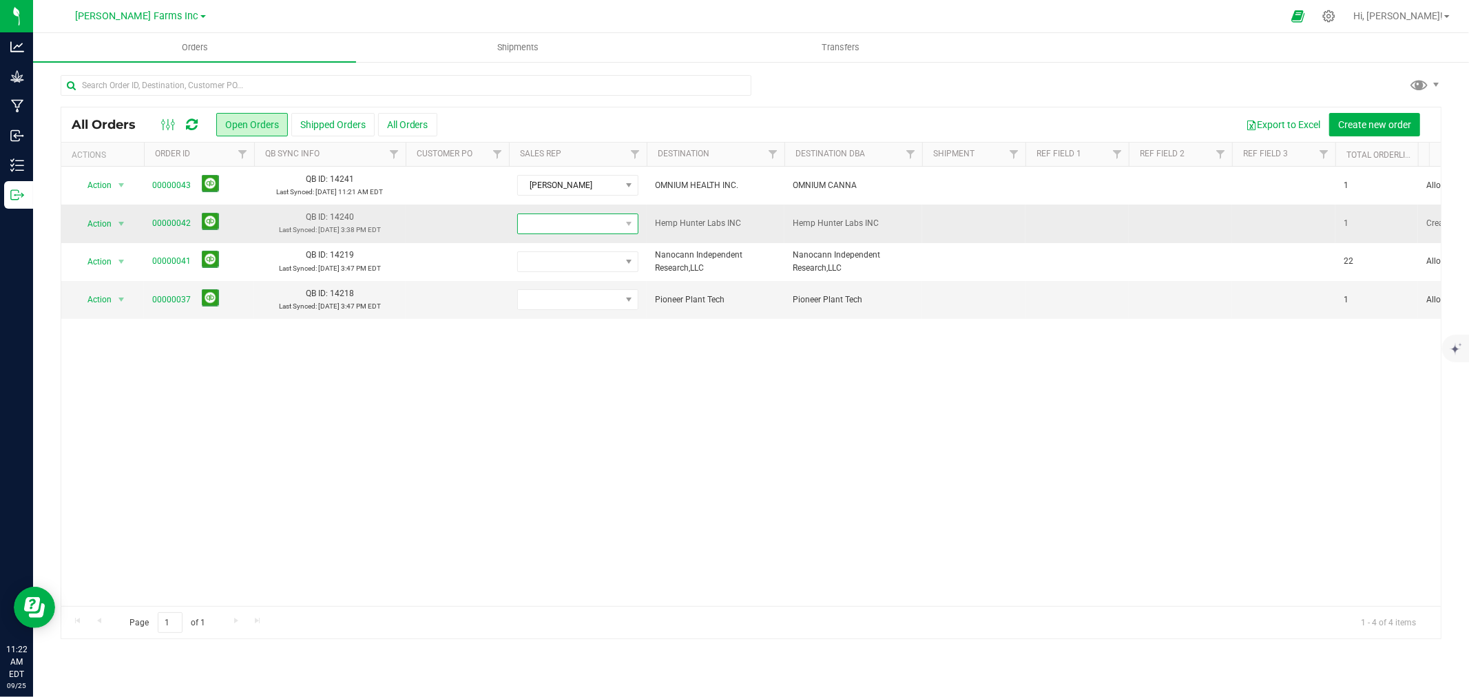
click at [574, 223] on span at bounding box center [569, 223] width 103 height 19
click at [572, 359] on li "[PERSON_NAME]" at bounding box center [582, 353] width 129 height 23
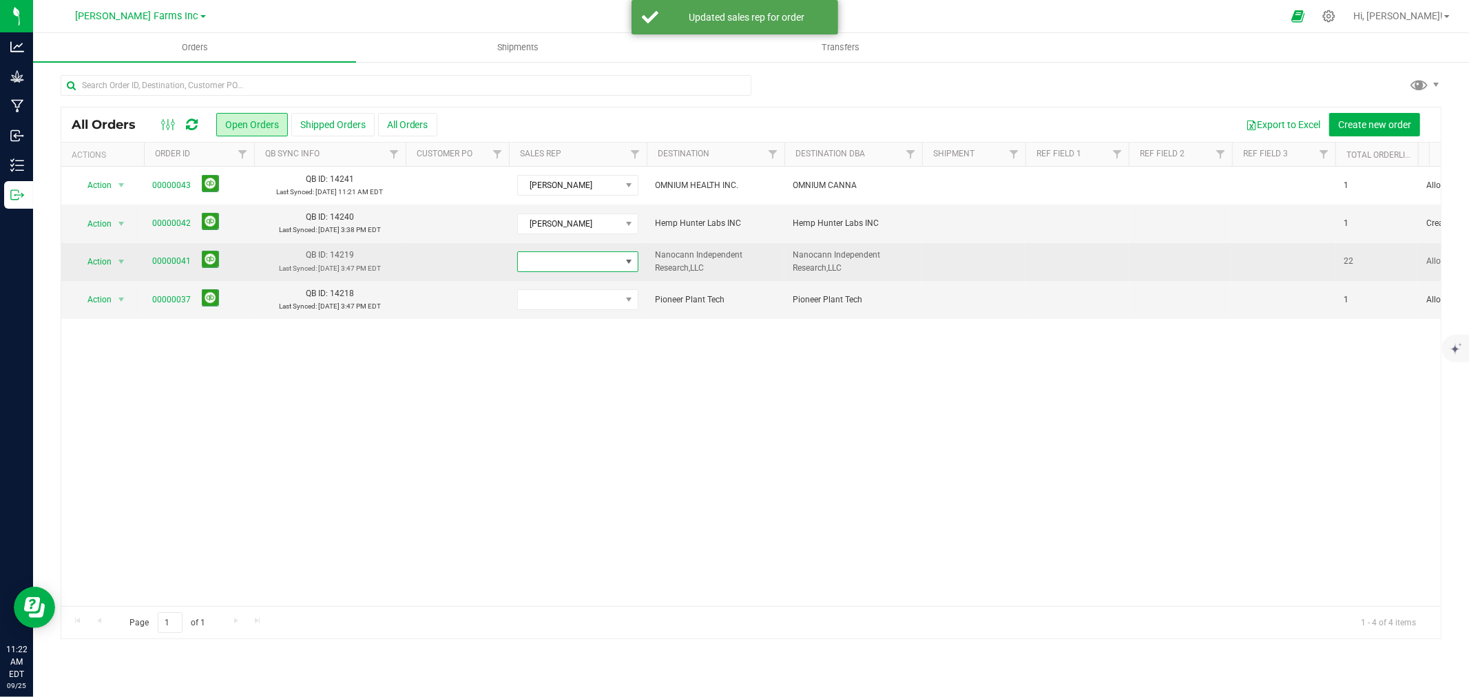
click at [581, 263] on span at bounding box center [569, 261] width 103 height 19
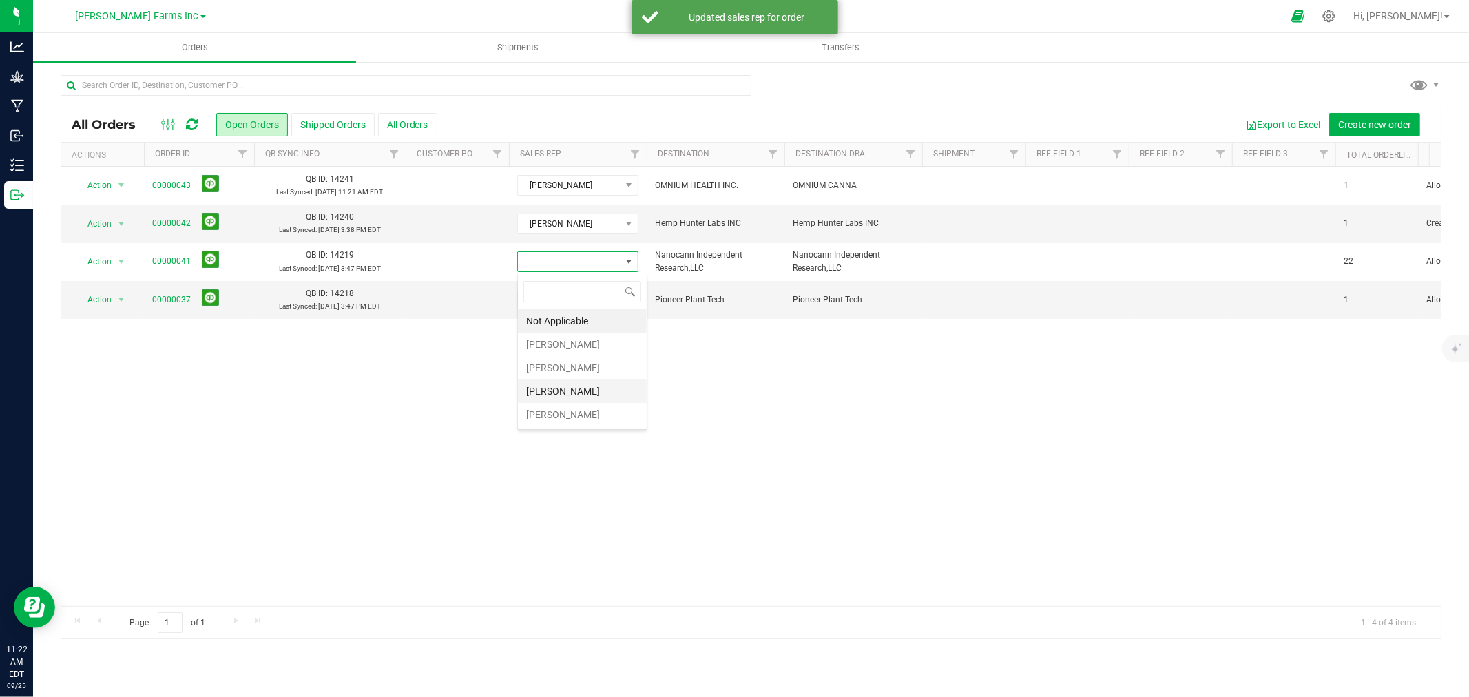
click at [572, 395] on li "[PERSON_NAME]" at bounding box center [582, 390] width 129 height 23
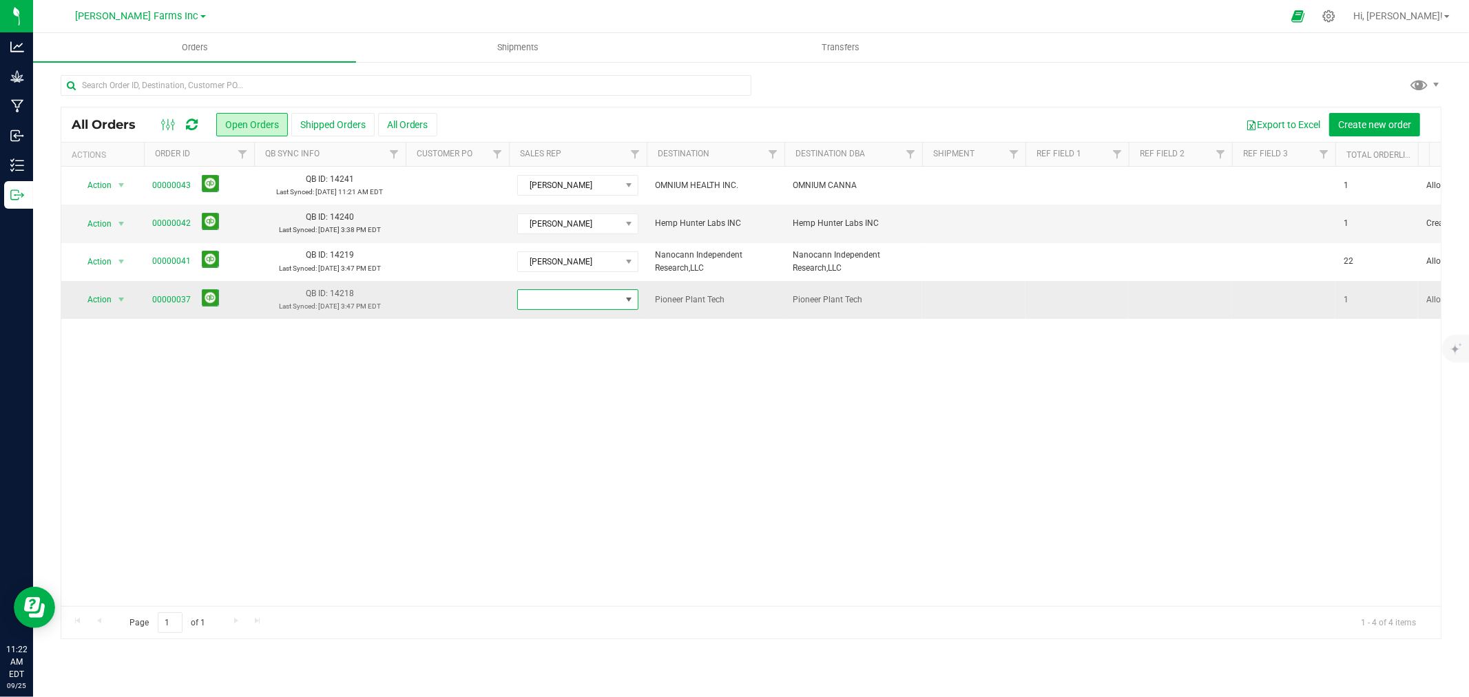
click at [575, 303] on span at bounding box center [569, 299] width 103 height 19
click at [562, 425] on li "[PERSON_NAME]" at bounding box center [582, 429] width 129 height 23
click at [174, 225] on link "00000042" at bounding box center [171, 223] width 39 height 13
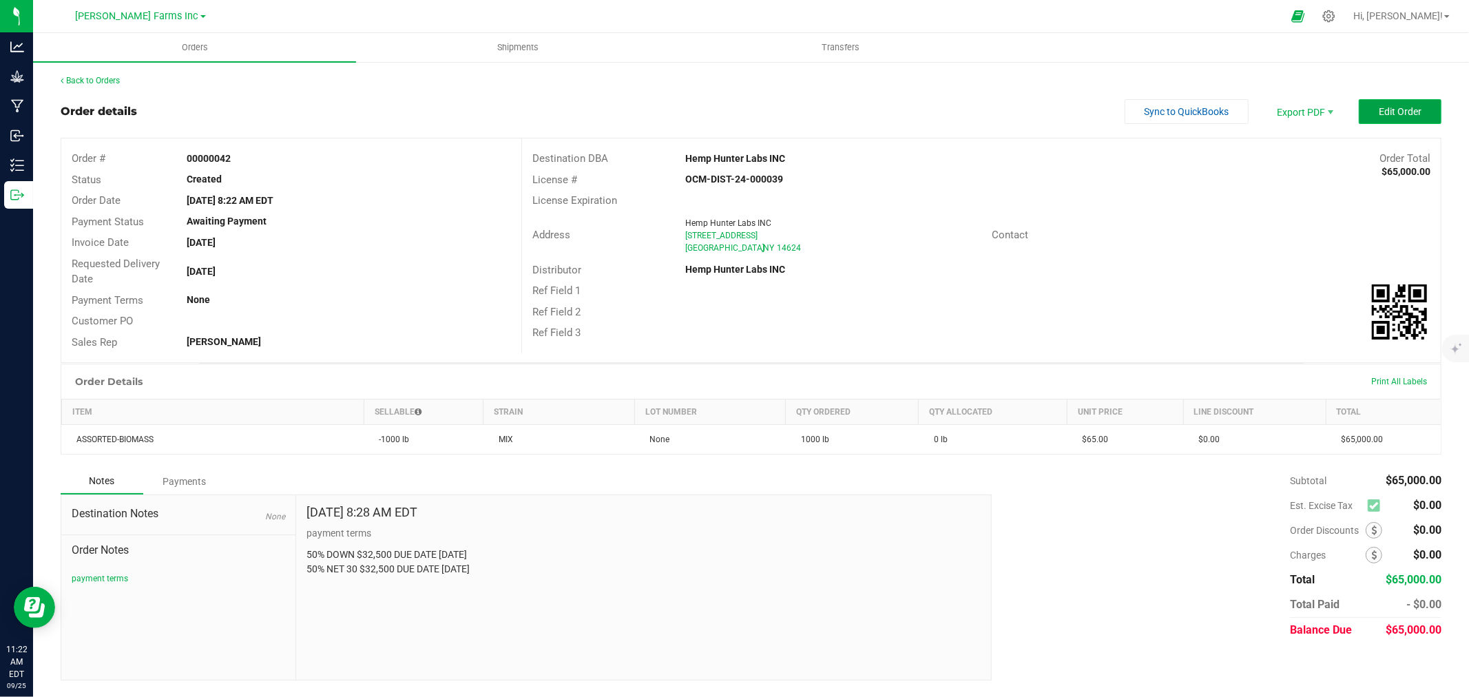
click at [732, 116] on span "Edit Order" at bounding box center [1400, 111] width 43 height 11
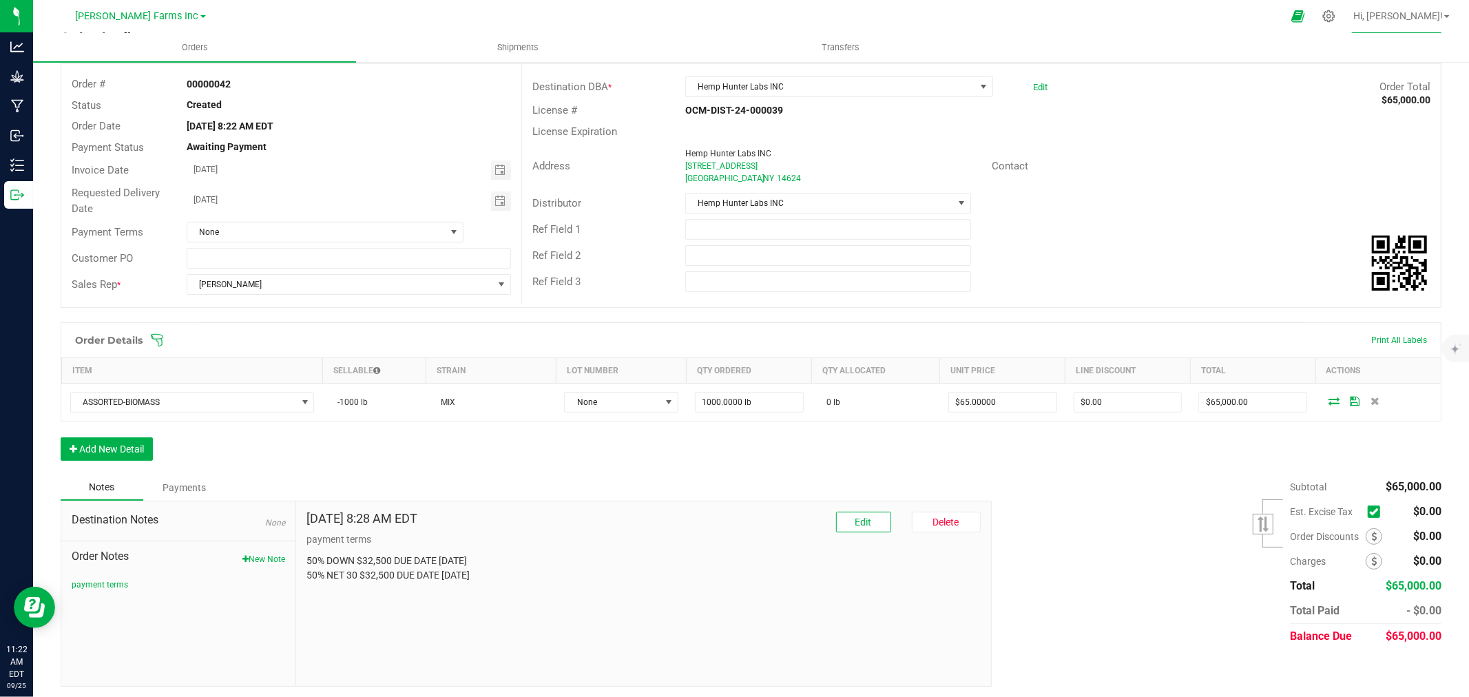
scroll to position [78, 0]
click at [732, 520] on button "Edit" at bounding box center [863, 518] width 55 height 21
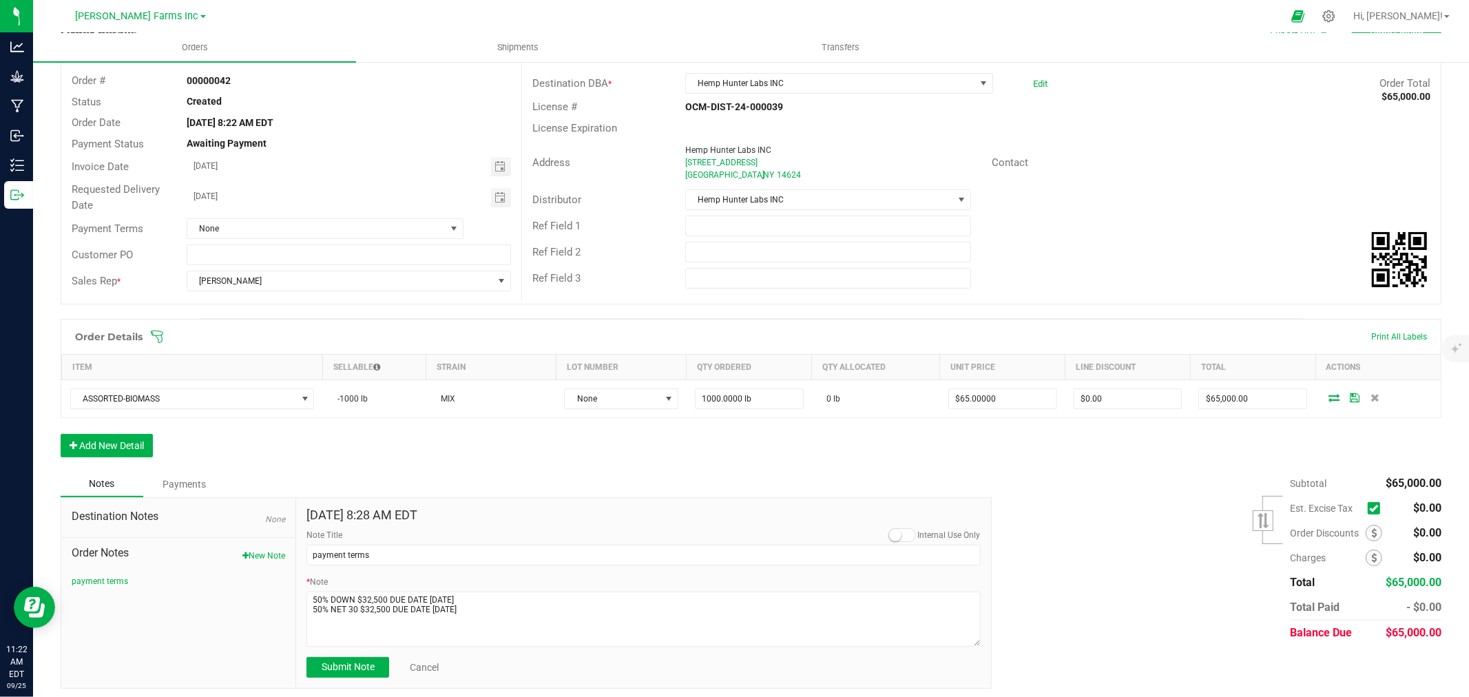
scroll to position [85, 0]
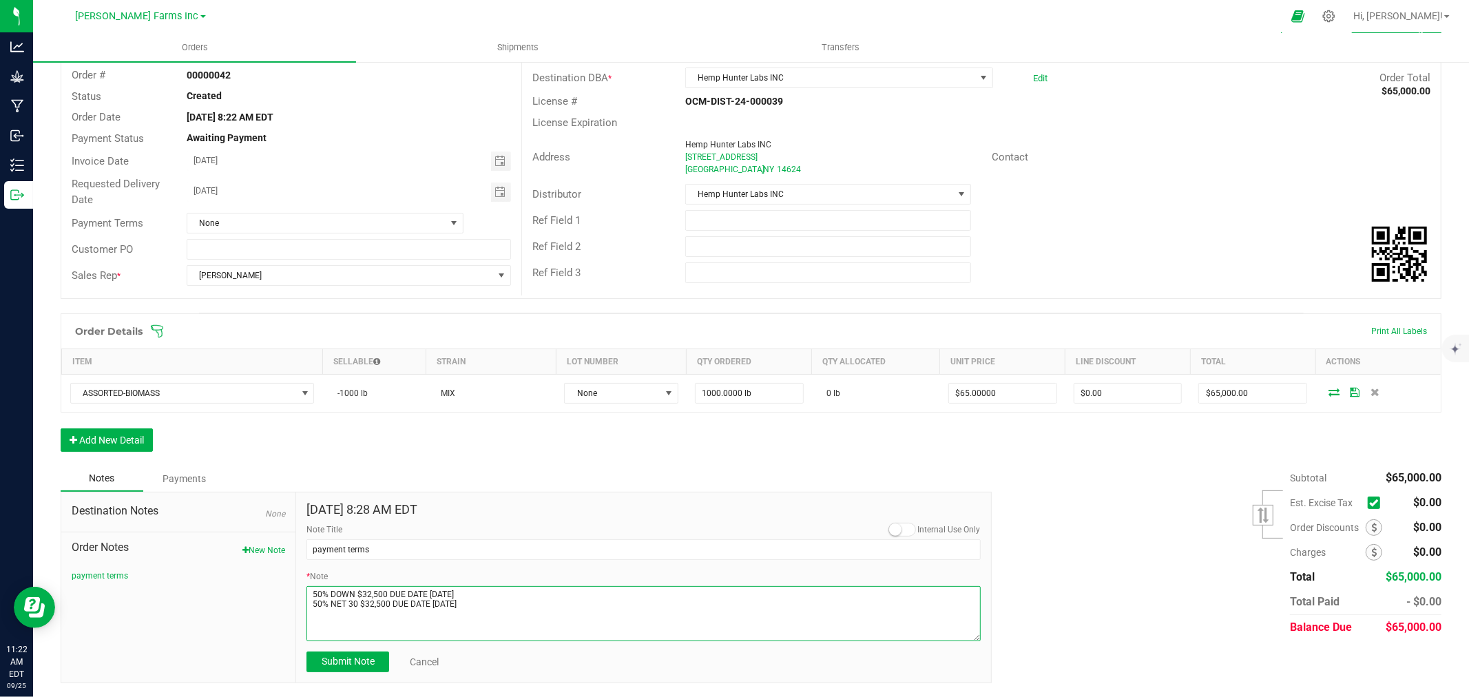
click at [472, 607] on textarea "* Note" at bounding box center [643, 613] width 674 height 55
paste textarea "PLEASE NOTE THAT ALL SALES OF CANNABIS ARE FINAL. RETURNS OR EXCHANGES ARE NOT …"
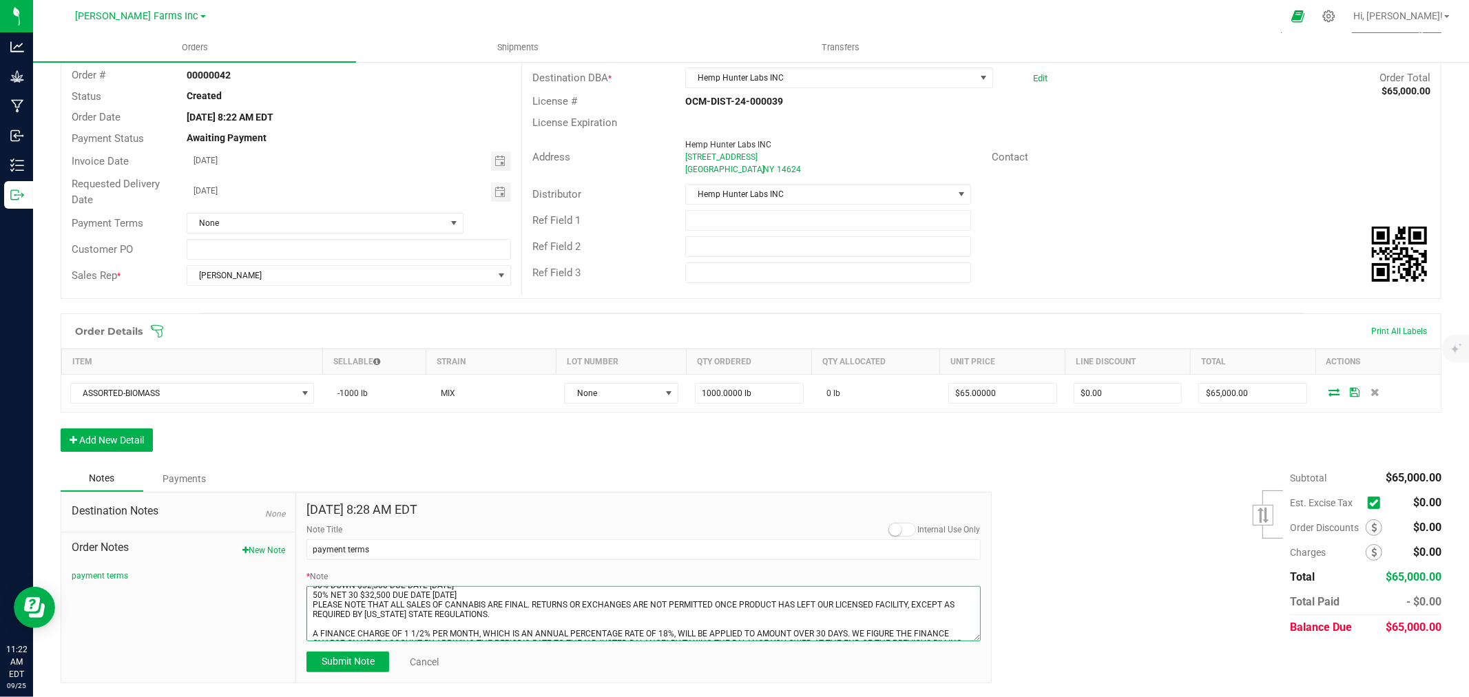
scroll to position [0, 0]
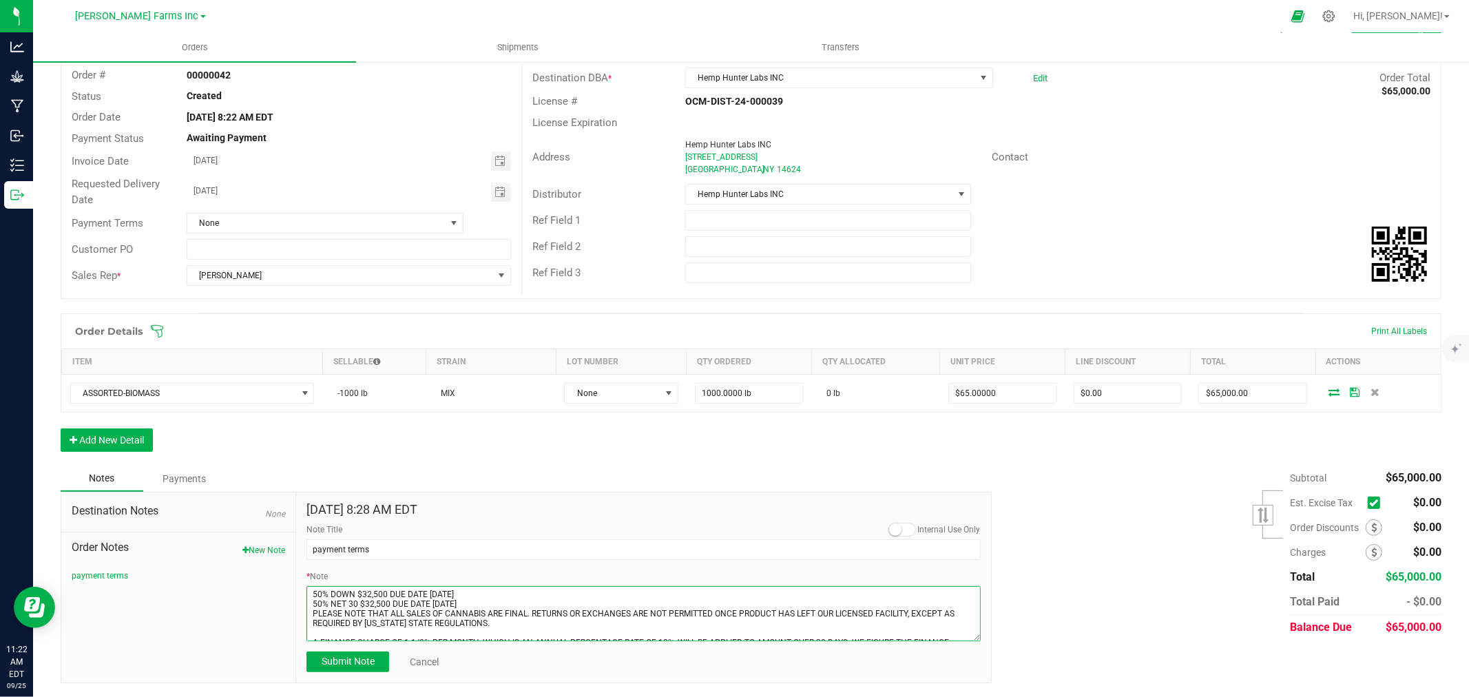
click at [470, 602] on textarea "* Note" at bounding box center [643, 613] width 674 height 55
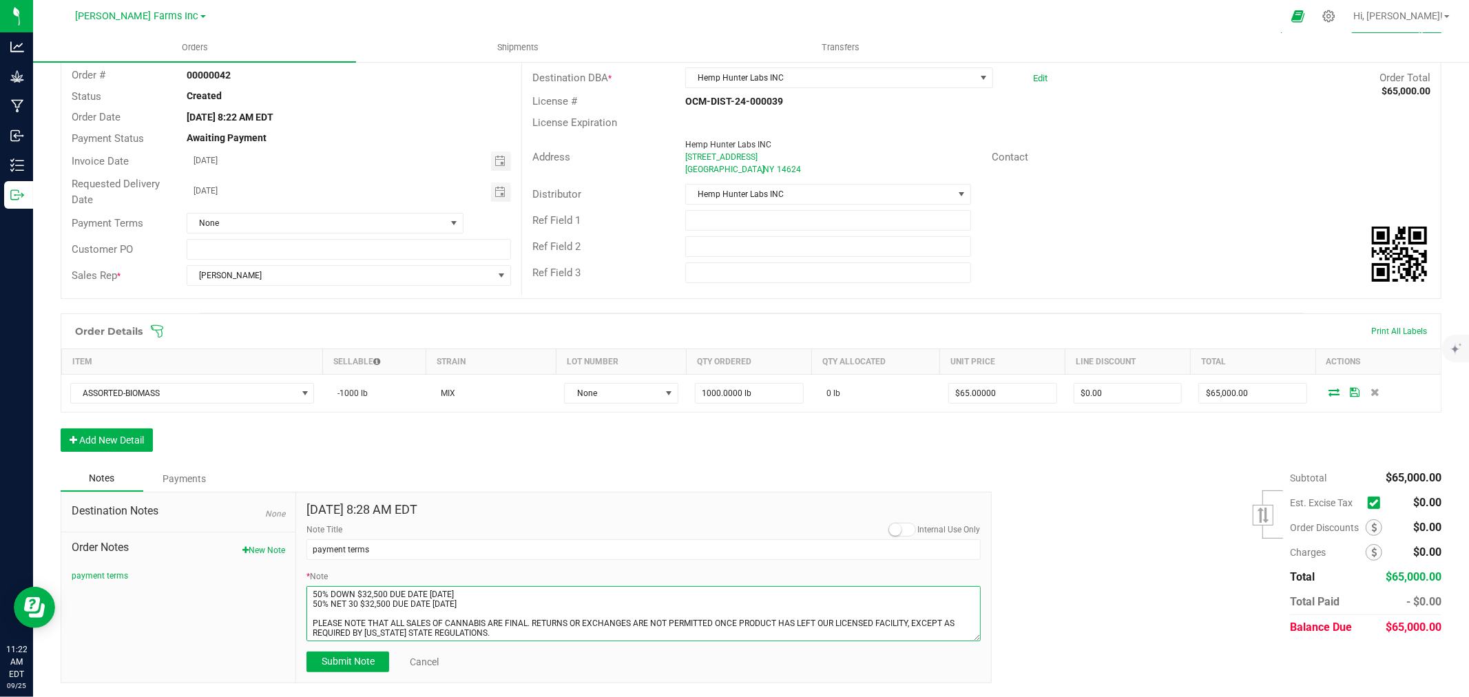
click at [497, 594] on textarea "* Note" at bounding box center [643, 613] width 674 height 55
type textarea "50% DOWN $32,500 DUE DATE [DATE] 50% NET 30 $32,500 DUE DATE [DATE] PLEASE NOTE…"
click at [363, 669] on button "Submit Note" at bounding box center [347, 662] width 83 height 21
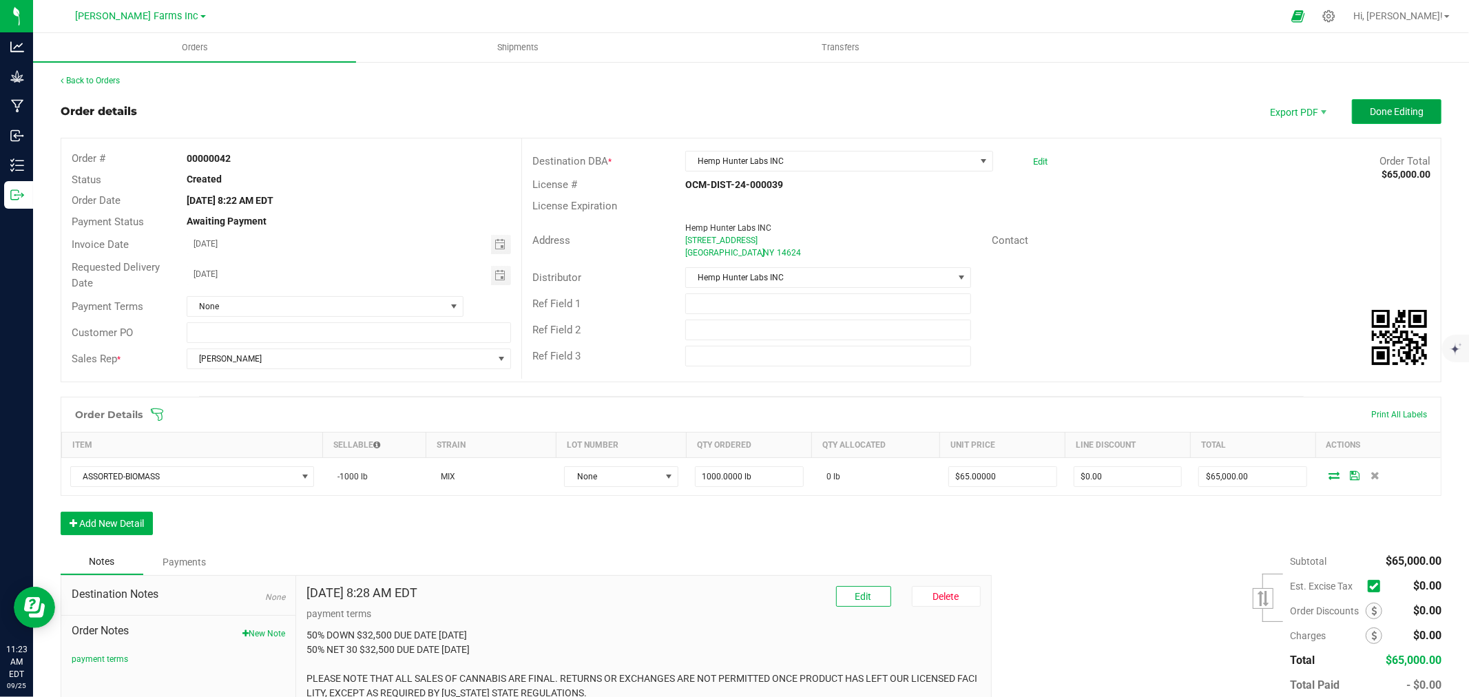
click at [732, 106] on span "Done Editing" at bounding box center [1397, 111] width 54 height 11
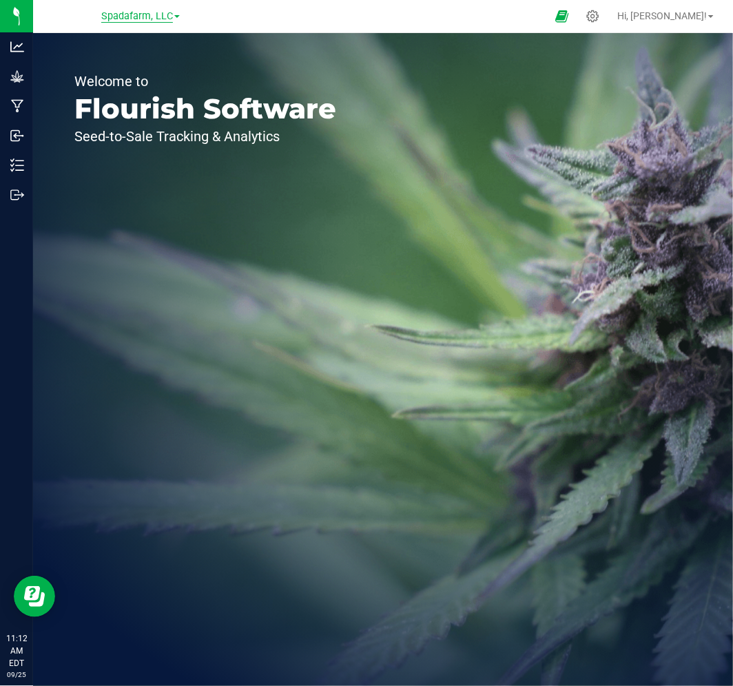
click at [122, 16] on span "Spadafarm, LLC" at bounding box center [137, 16] width 72 height 12
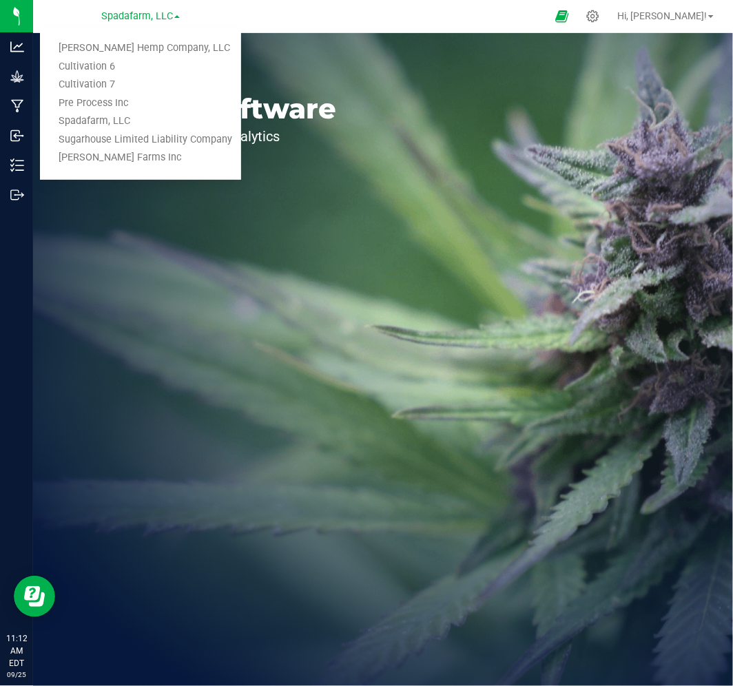
click at [124, 106] on link "Pre Process Inc" at bounding box center [140, 103] width 201 height 19
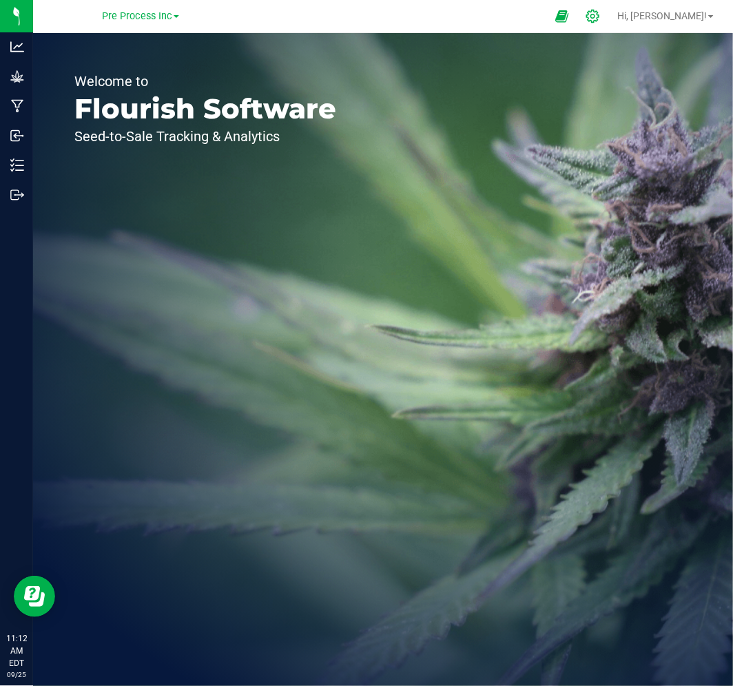
click at [600, 12] on icon at bounding box center [592, 16] width 14 height 14
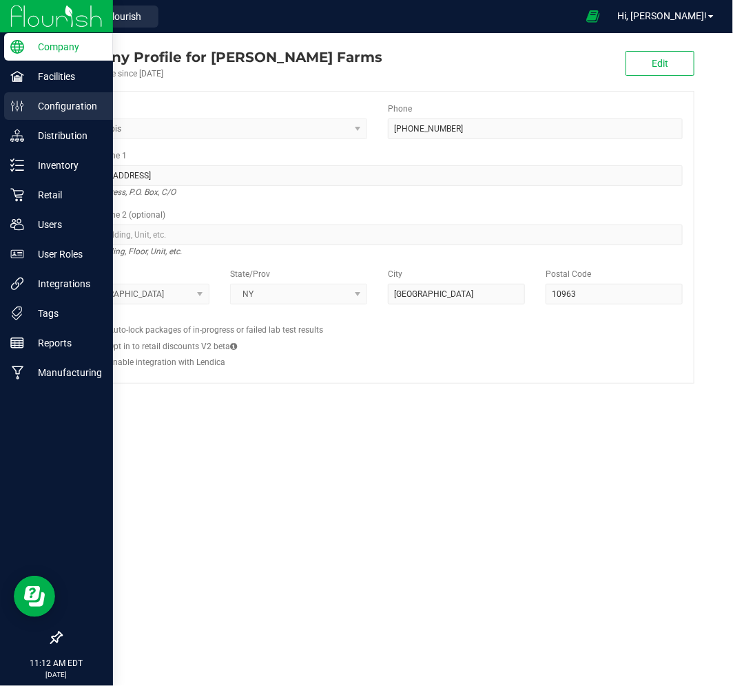
click at [63, 112] on p "Configuration" at bounding box center [65, 106] width 83 height 17
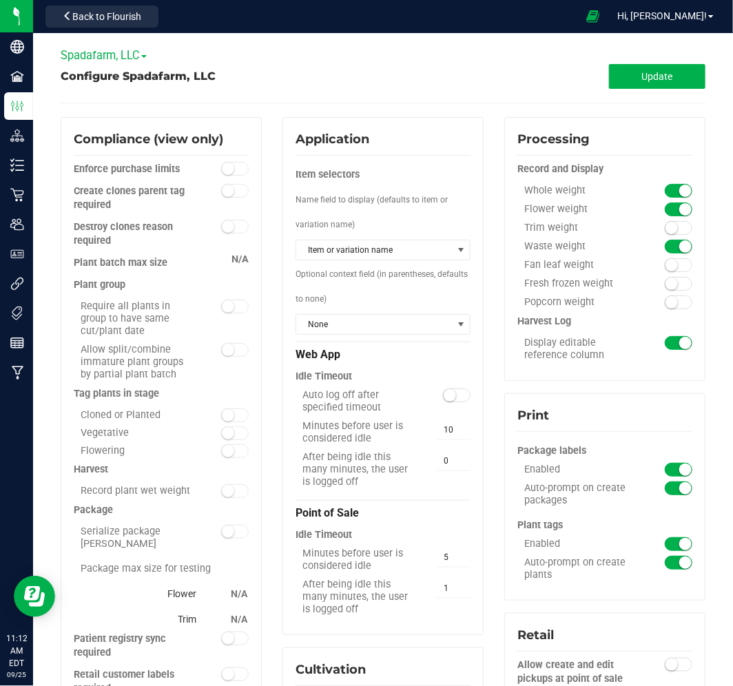
click at [123, 51] on span "Spadafarm, LLC" at bounding box center [104, 55] width 86 height 13
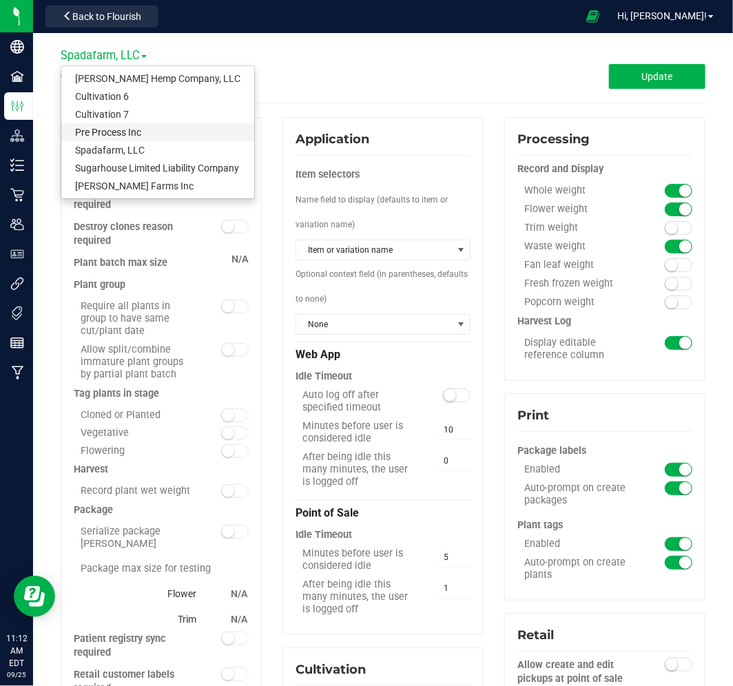
click at [121, 125] on link "Pre Process Inc" at bounding box center [157, 132] width 193 height 18
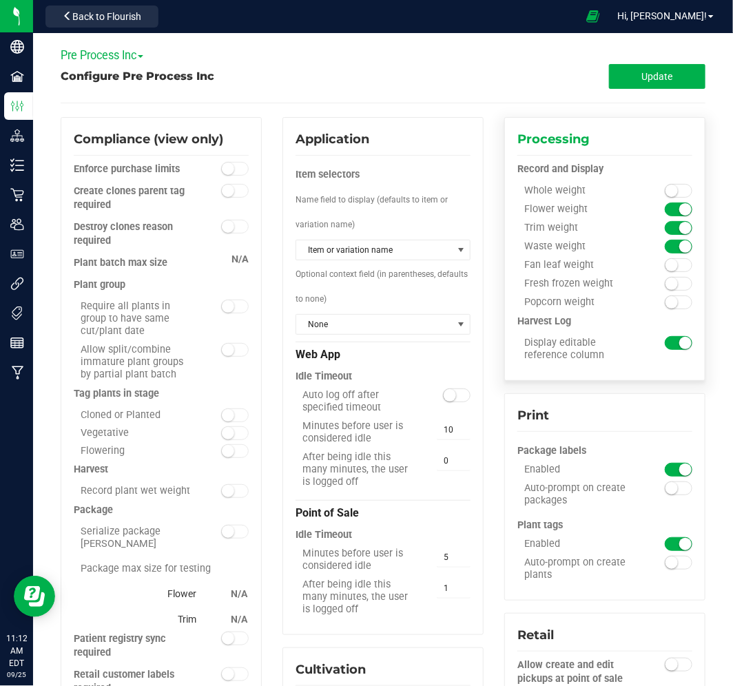
click at [665, 189] on small at bounding box center [671, 191] width 12 height 12
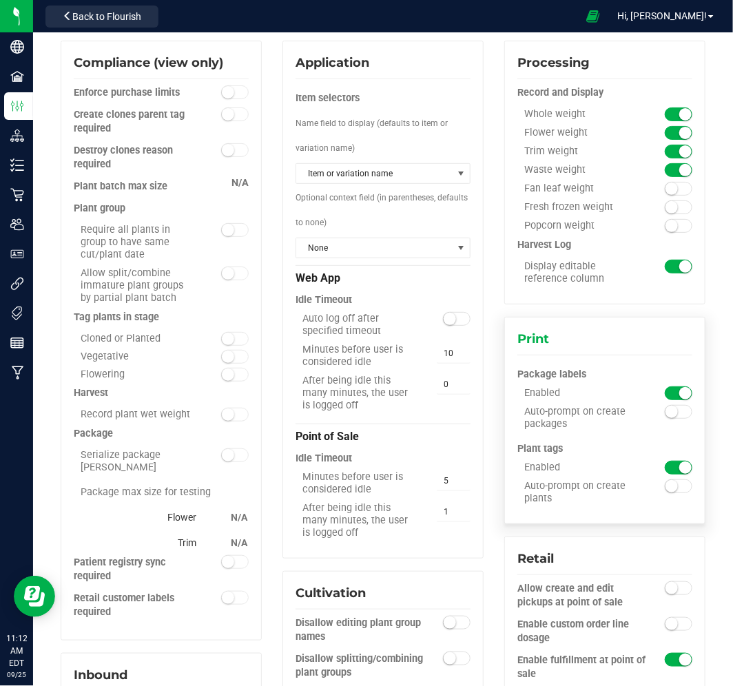
click at [665, 417] on small at bounding box center [671, 412] width 12 height 12
click at [665, 485] on small at bounding box center [671, 486] width 12 height 12
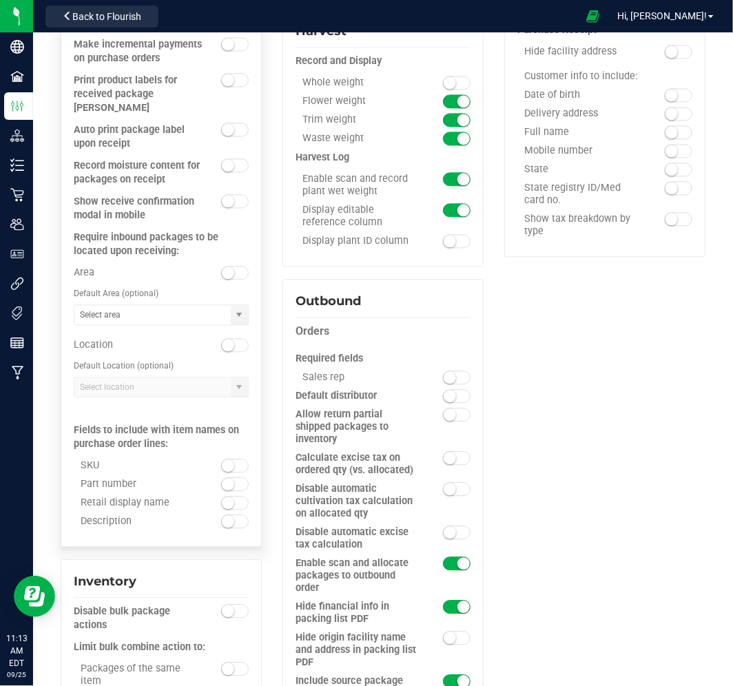
scroll to position [994, 0]
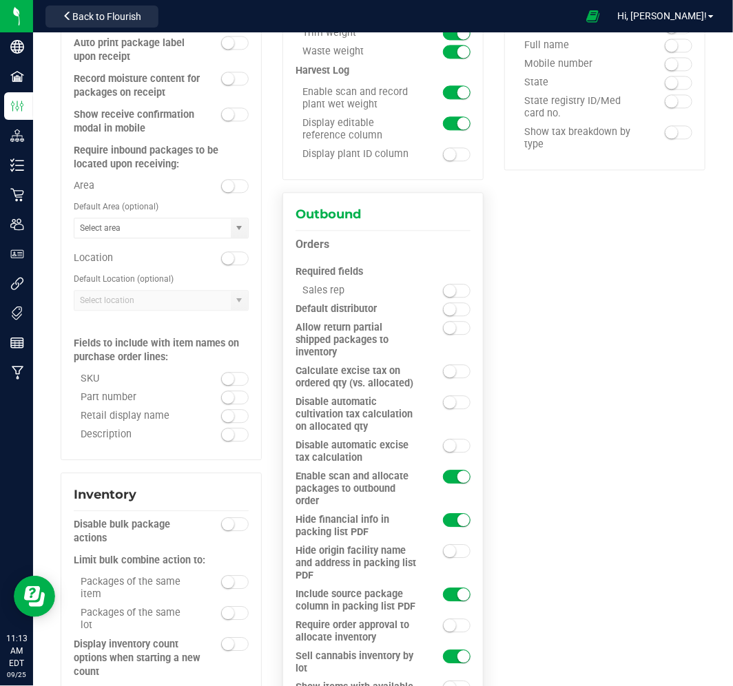
click at [444, 291] on small at bounding box center [450, 290] width 12 height 12
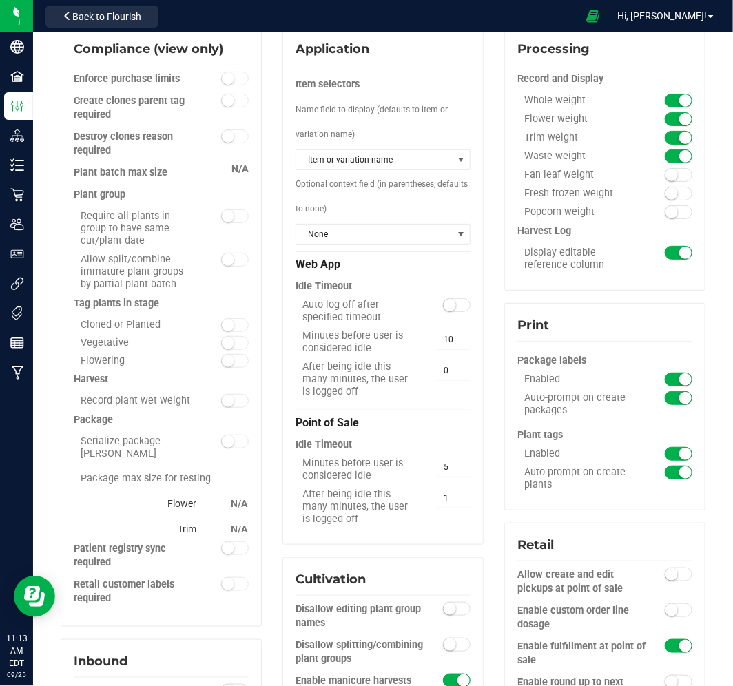
scroll to position [0, 0]
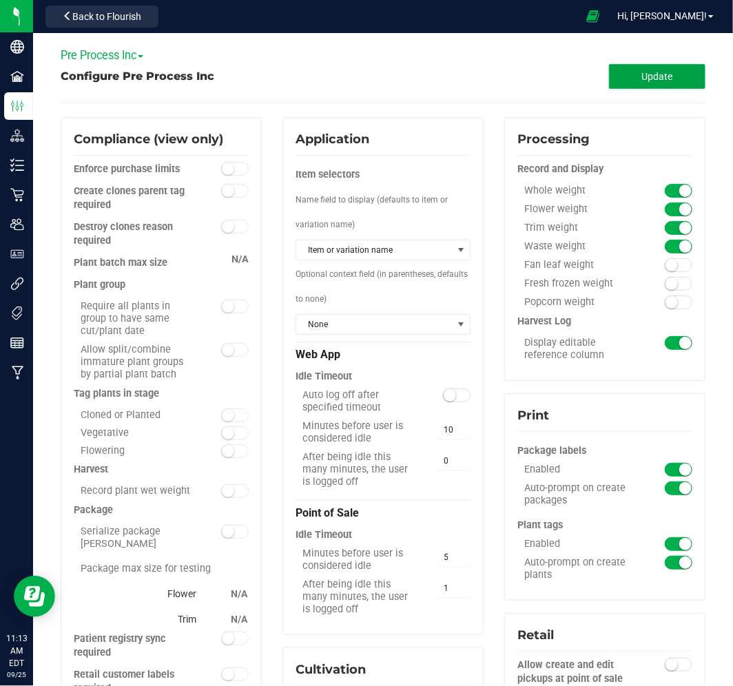
click at [624, 72] on button "Update" at bounding box center [657, 76] width 96 height 25
click at [123, 56] on span "Pre Process Inc" at bounding box center [102, 55] width 83 height 13
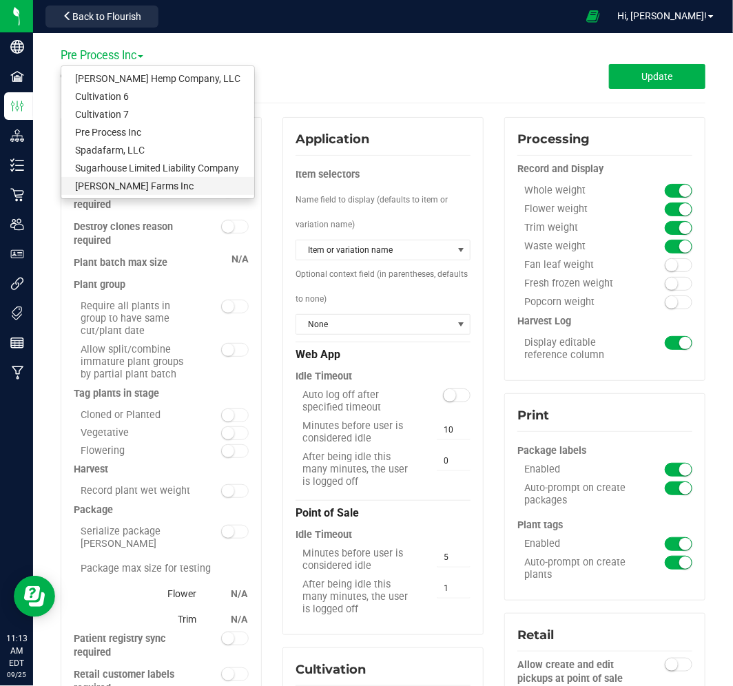
click at [128, 182] on link "[PERSON_NAME] Farms Inc" at bounding box center [157, 186] width 193 height 18
